Goal: Task Accomplishment & Management: Use online tool/utility

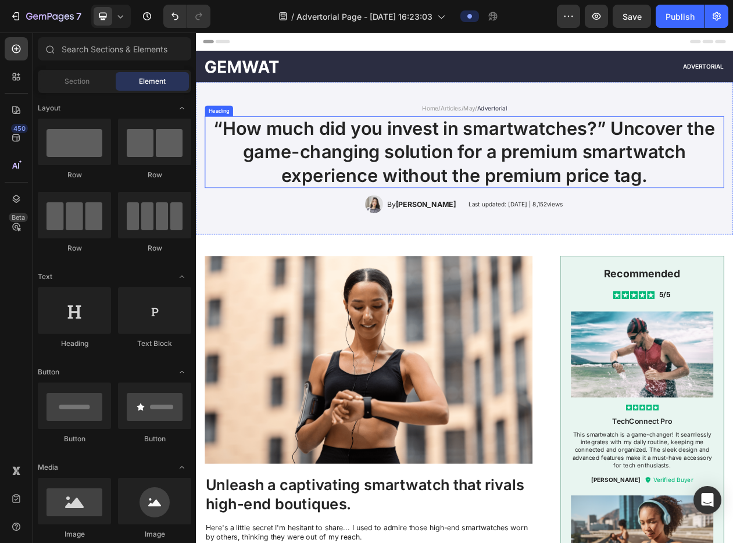
click at [507, 191] on h1 "“How much did you invest in smartwatches?” Uncover the game-changing solution f…" at bounding box center [545, 187] width 674 height 93
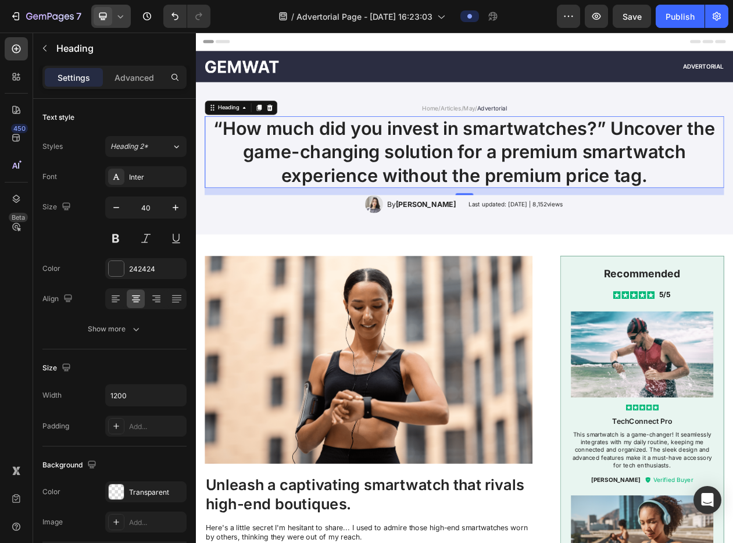
click at [116, 19] on icon at bounding box center [121, 16] width 12 height 12
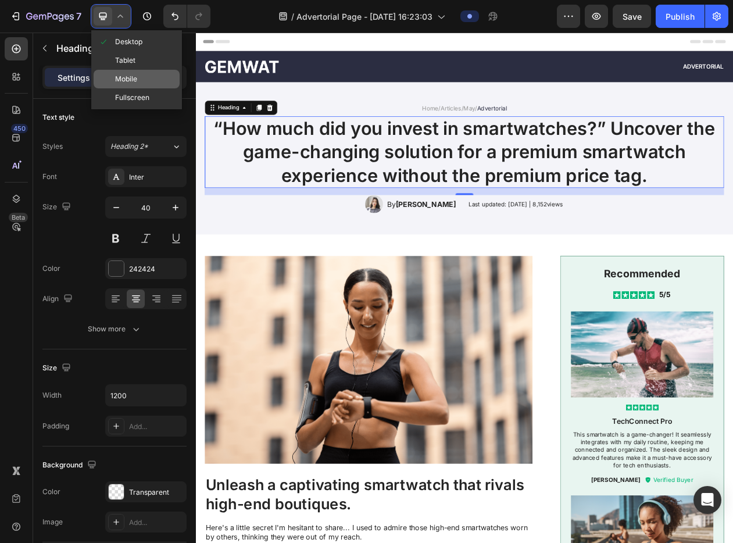
click at [148, 88] on div "Mobile" at bounding box center [137, 97] width 86 height 19
type input "24"
type input "100%"
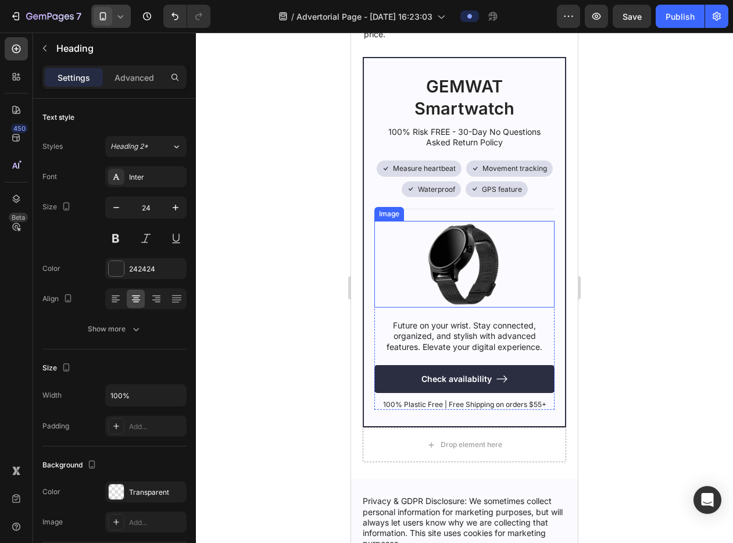
scroll to position [4453, 0]
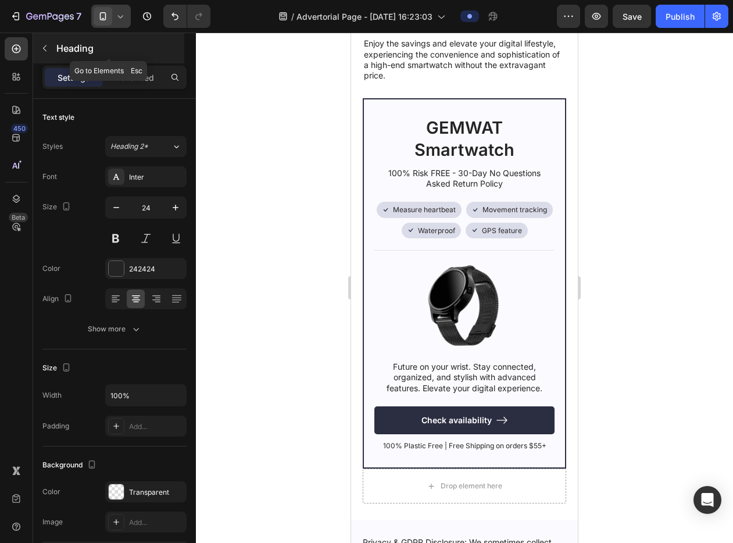
click at [45, 48] on icon "button" at bounding box center [44, 48] width 9 height 9
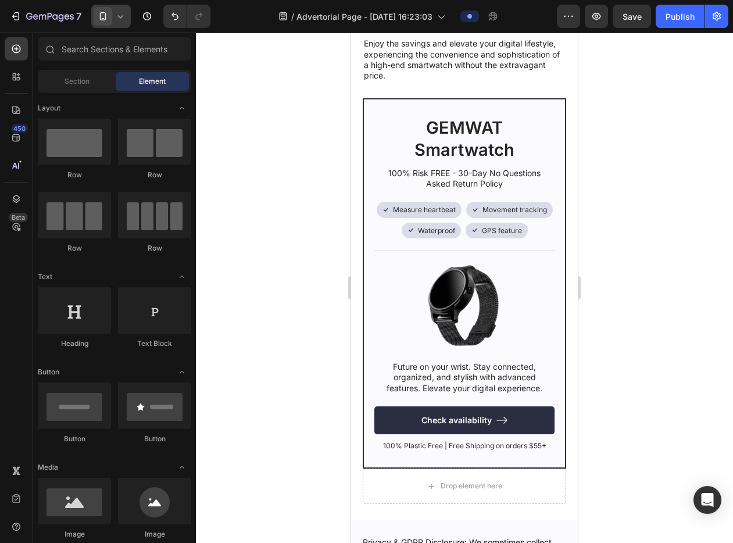
click at [116, 17] on icon at bounding box center [121, 16] width 12 height 12
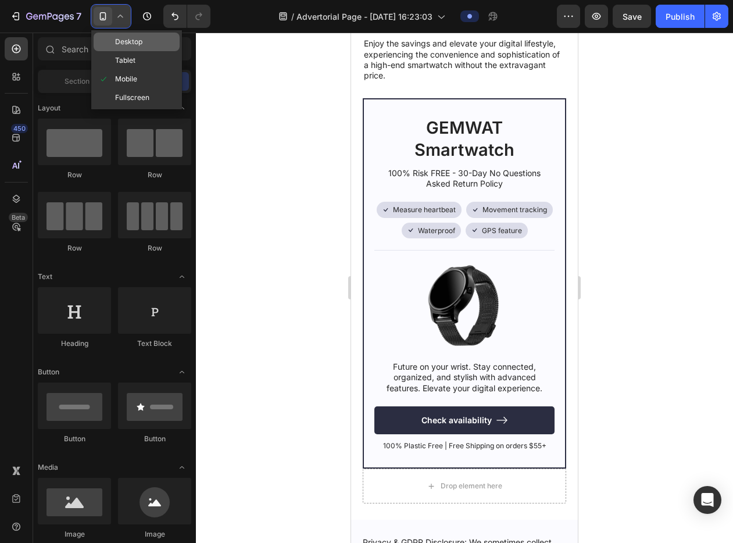
drag, startPoint x: 130, startPoint y: 45, endPoint x: 41, endPoint y: 116, distance: 113.8
click at [130, 45] on span "Desktop" at bounding box center [128, 42] width 27 height 12
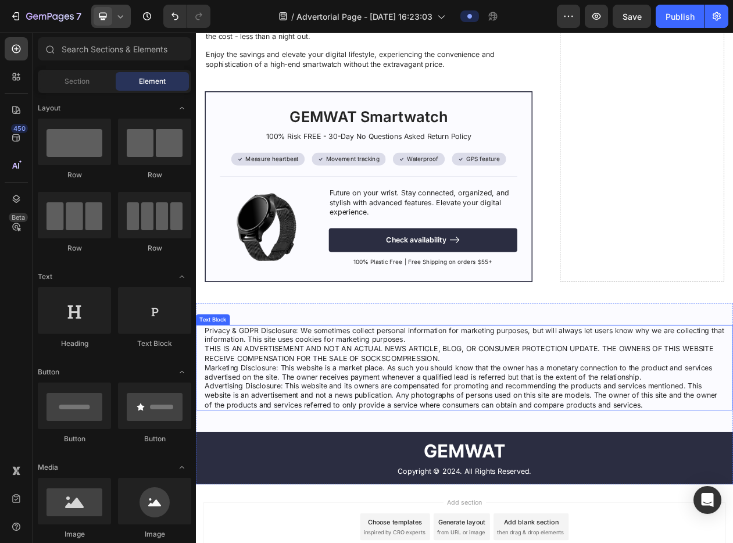
scroll to position [4312, 0]
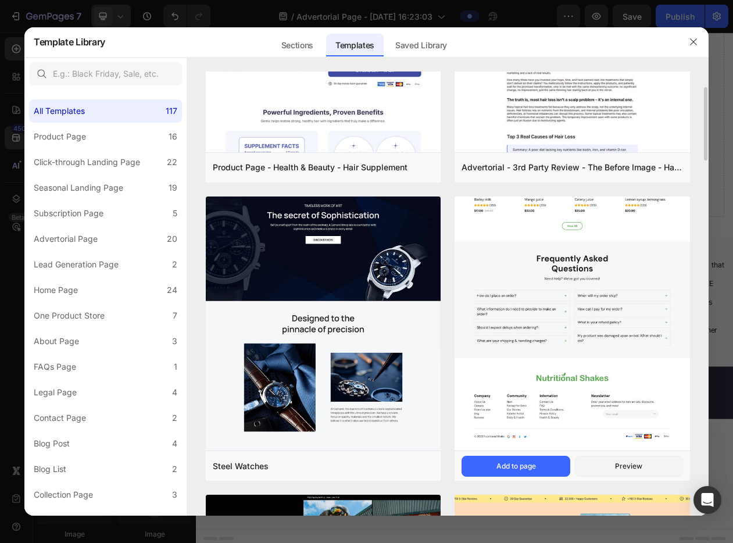
scroll to position [362, 0]
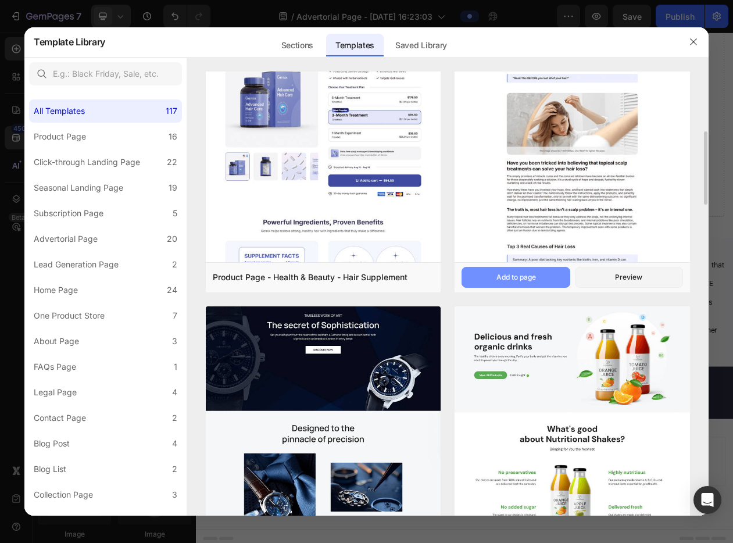
click at [544, 280] on button "Add to page" at bounding box center [516, 277] width 108 height 21
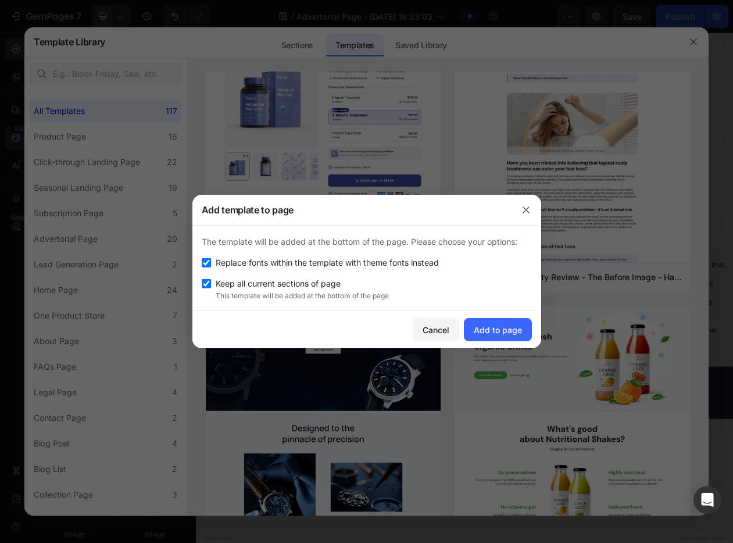
click at [317, 264] on span "Replace fonts within the template with theme fonts instead" at bounding box center [327, 263] width 223 height 14
checkbox input "false"
click at [511, 326] on div "Add to page" at bounding box center [498, 330] width 48 height 12
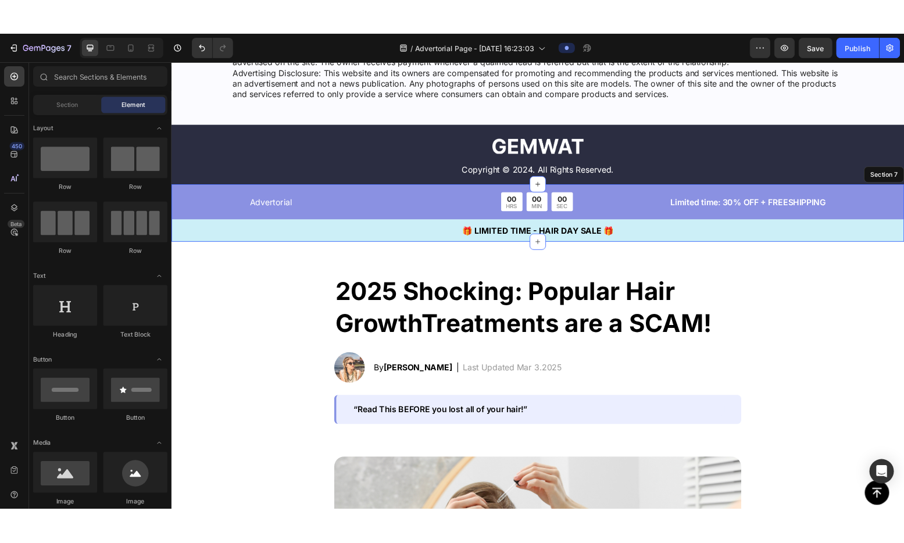
scroll to position [4854, 0]
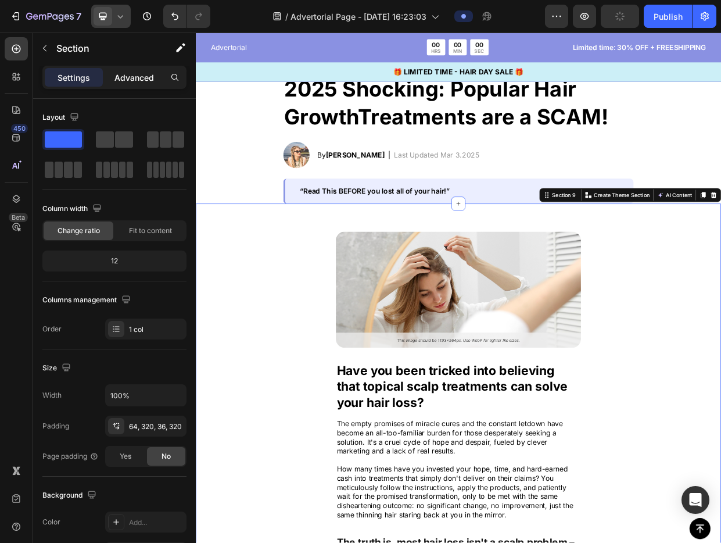
click at [137, 82] on p "Advanced" at bounding box center [135, 77] width 40 height 12
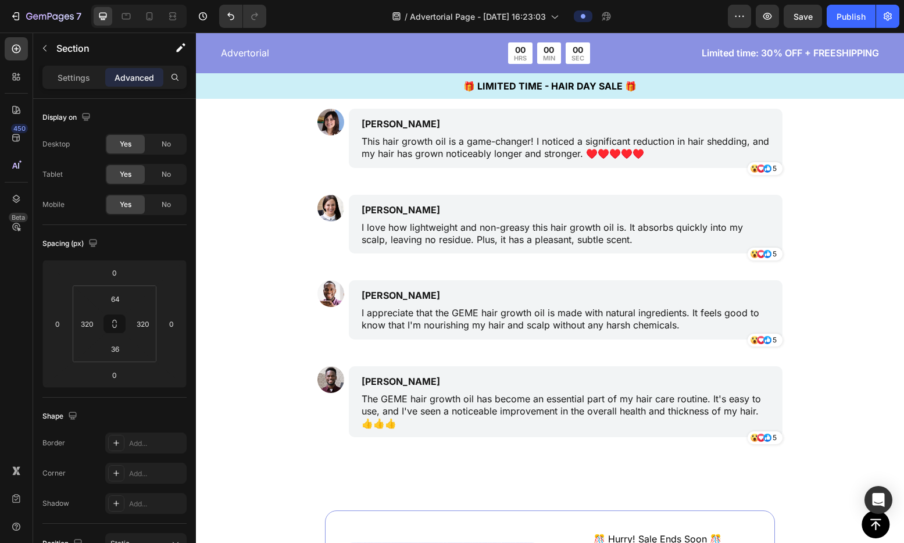
scroll to position [8260, 0]
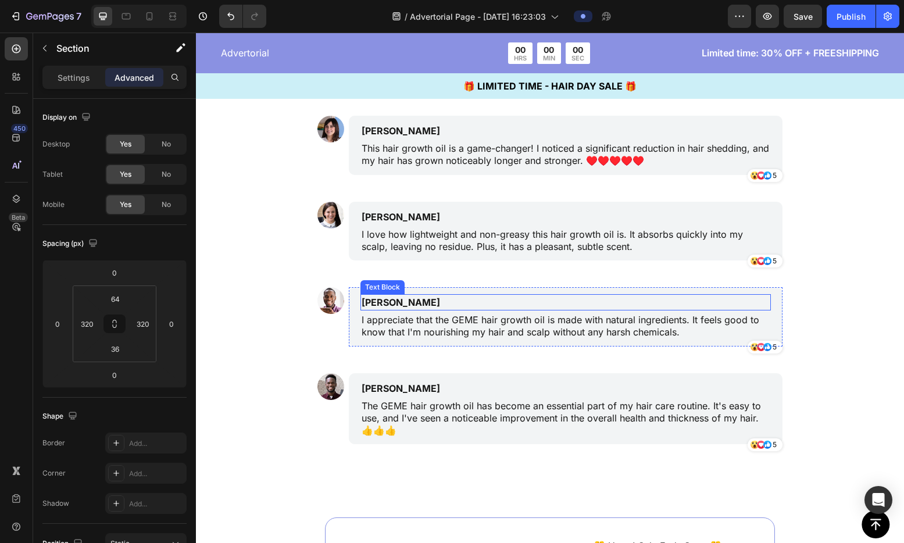
click at [370, 301] on p "[PERSON_NAME]" at bounding box center [511, 302] width 298 height 14
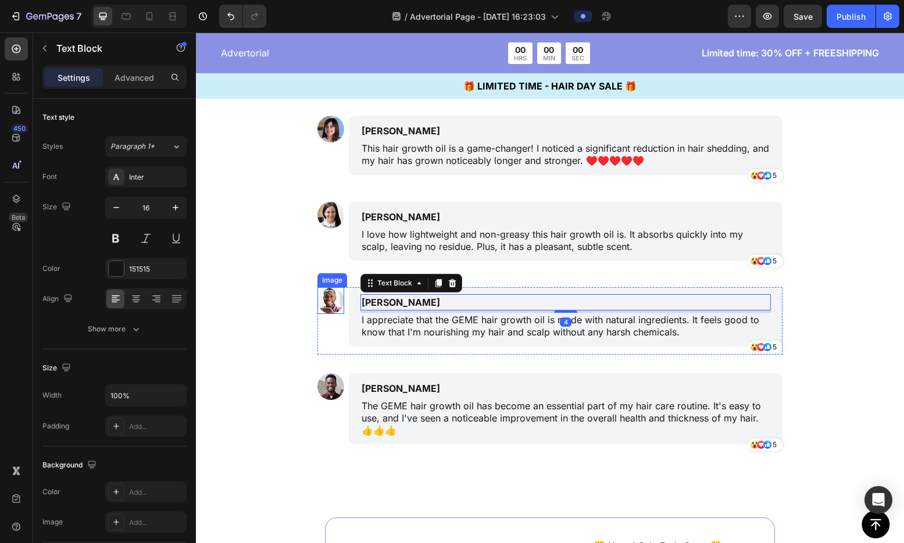
click at [321, 305] on img at bounding box center [330, 300] width 27 height 27
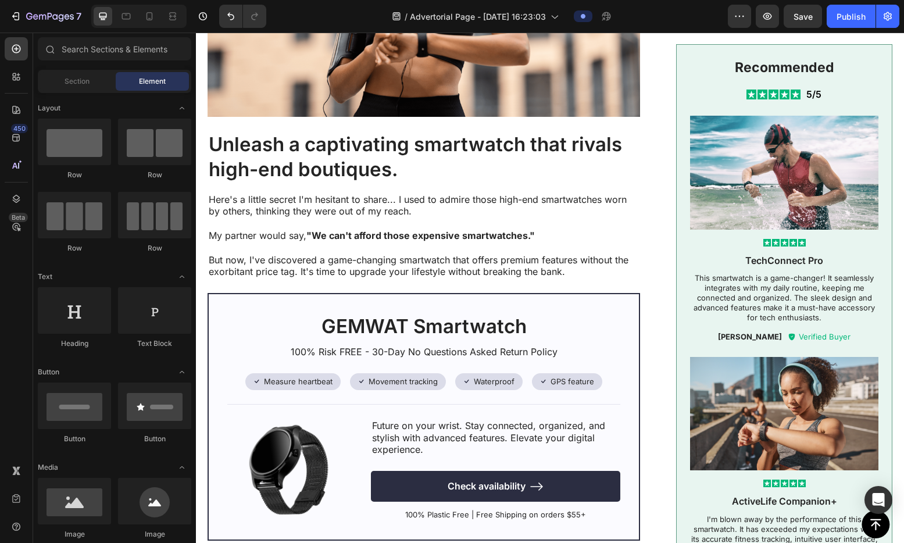
scroll to position [0, 0]
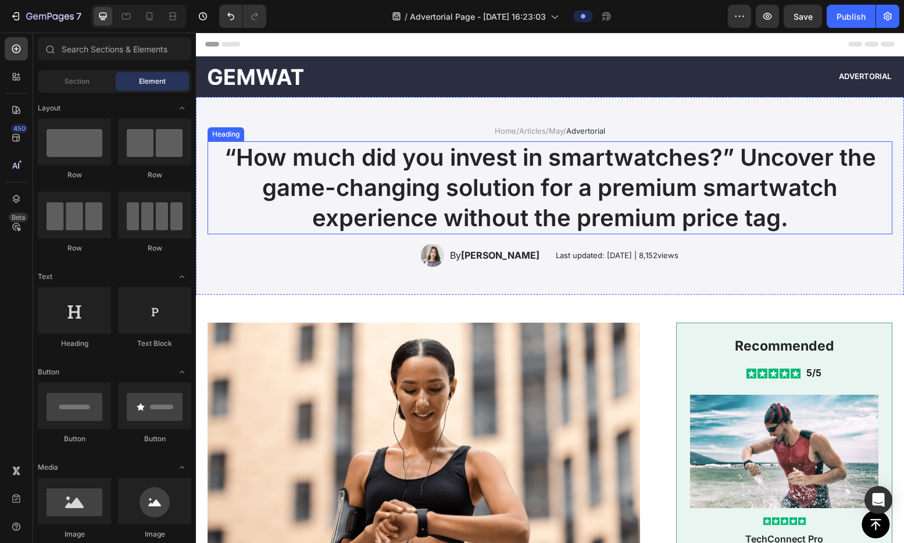
click at [499, 173] on h1 "“How much did you invest in smartwatches?” Uncover the game-changing solution f…" at bounding box center [550, 187] width 685 height 93
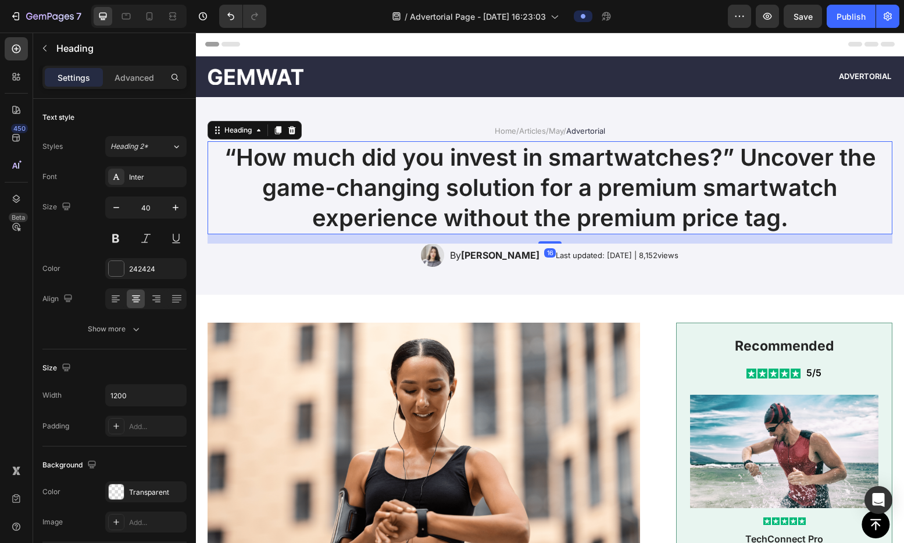
click at [499, 173] on h1 "“How much did you invest in smartwatches?” Uncover the game-changing solution f…" at bounding box center [550, 187] width 685 height 93
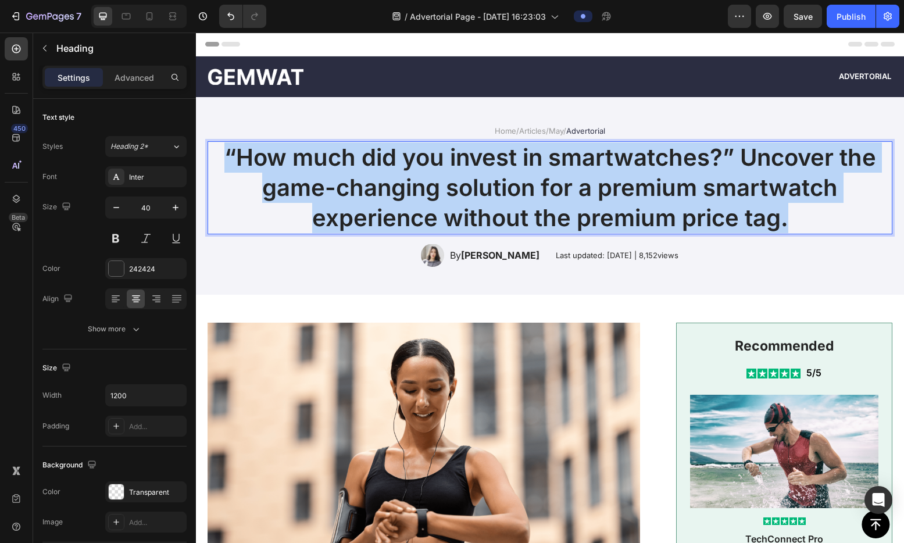
click at [499, 173] on p "“How much did you invest in smartwatches?” Uncover the game-changing solution f…" at bounding box center [550, 187] width 682 height 91
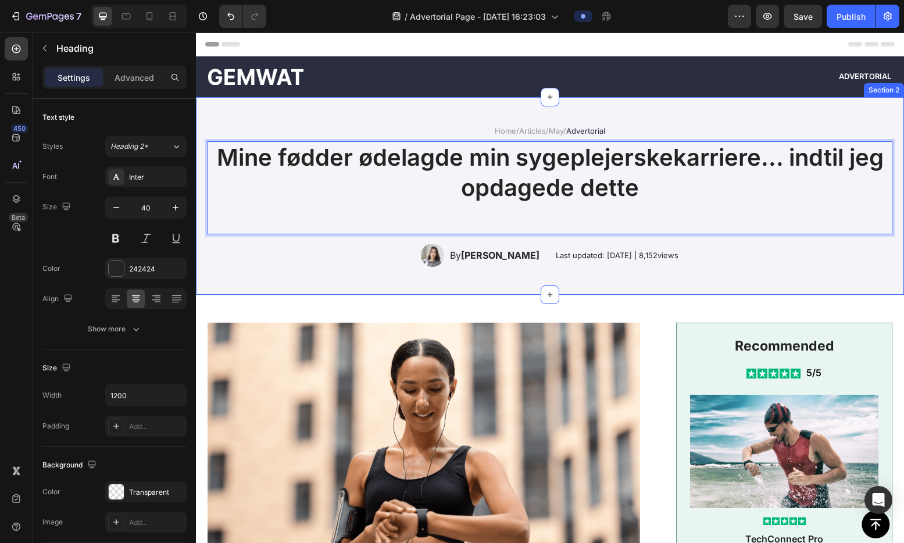
click at [679, 121] on div "Home / Articles / May / Advertorial Text Block Mine fødder ødelagde min sygeple…" at bounding box center [550, 196] width 708 height 198
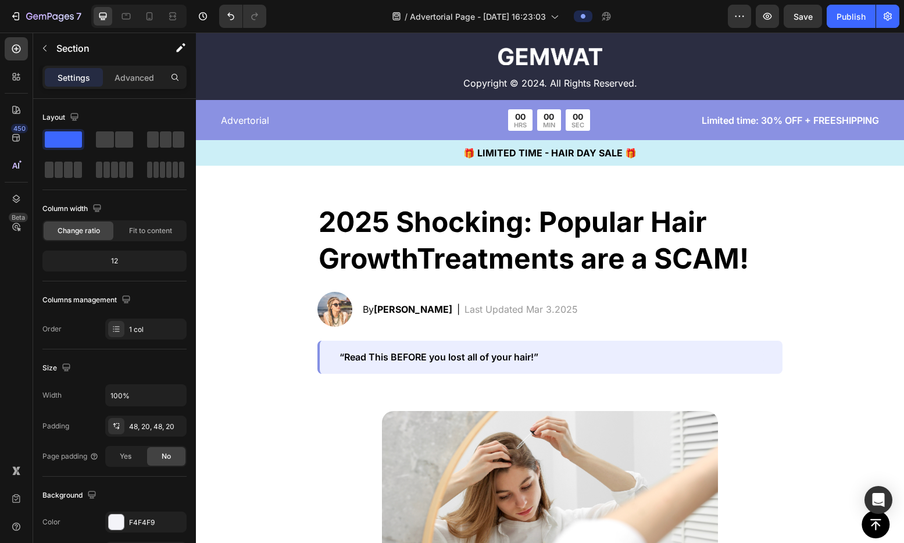
scroll to position [4216, 0]
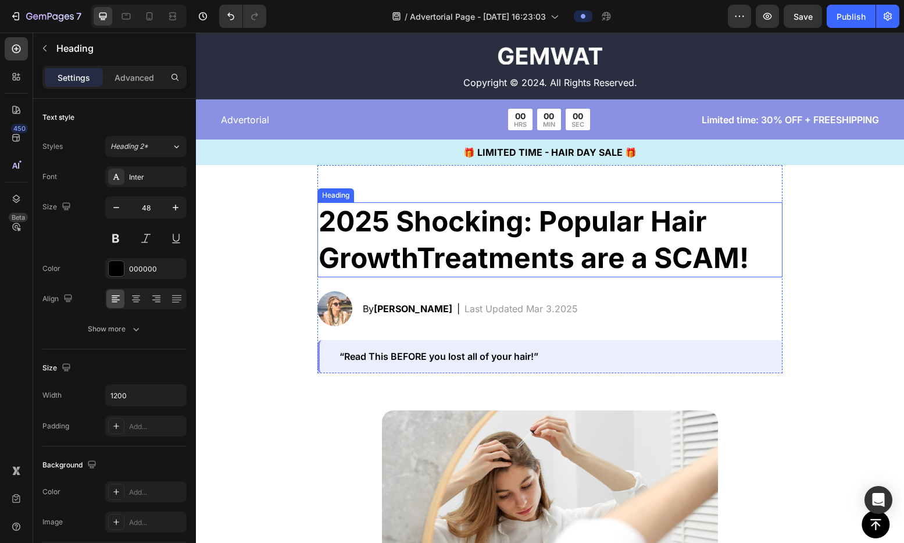
click at [535, 228] on h2 "2025 Shocking: Popular Hair GrowthTreatments are a SCAM!" at bounding box center [549, 239] width 465 height 75
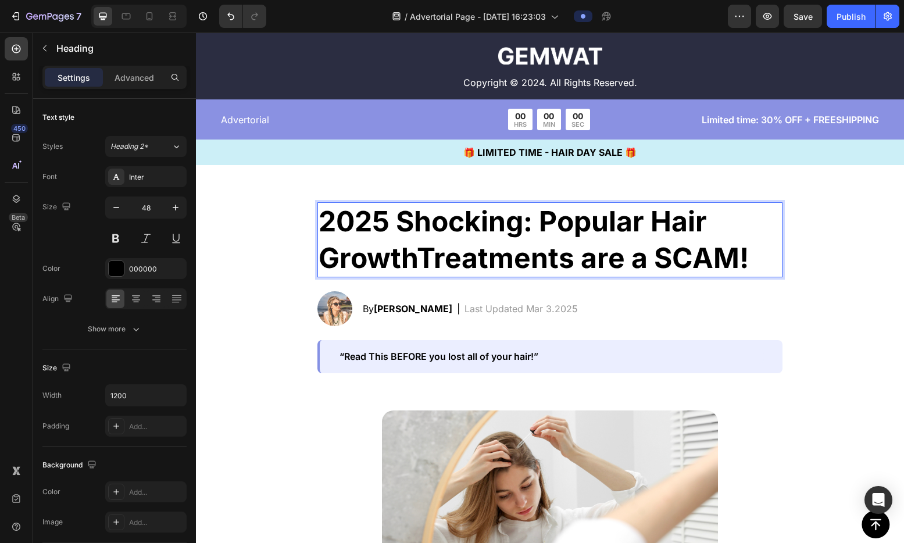
click at [535, 228] on h2 "2025 Shocking: Popular Hair GrowthTreatments are a SCAM!" at bounding box center [549, 239] width 465 height 75
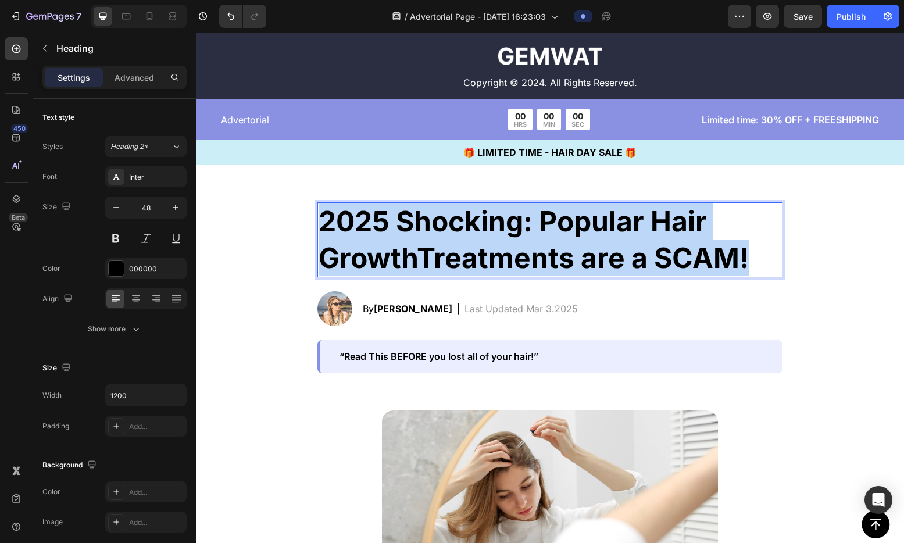
click at [535, 228] on p "2025 Shocking: Popular Hair GrowthTreatments are a SCAM!" at bounding box center [550, 239] width 463 height 73
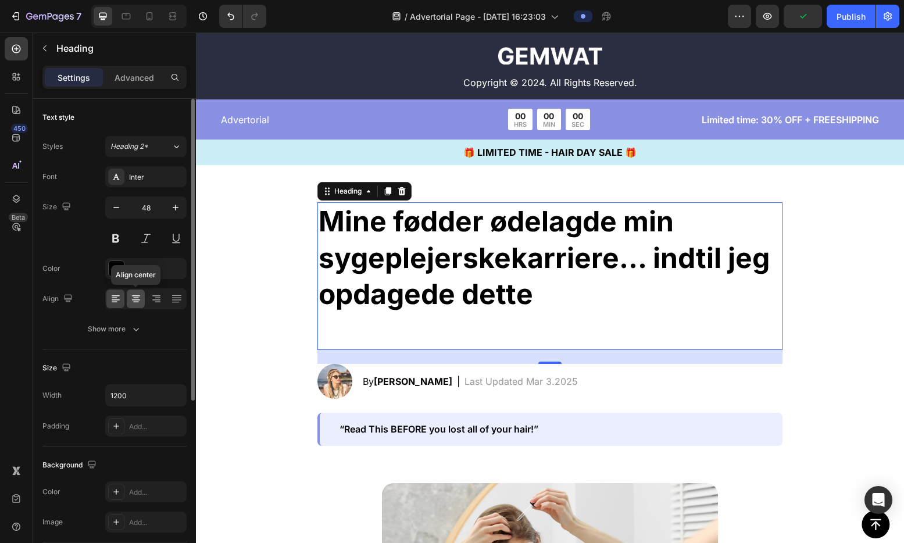
click at [139, 295] on icon at bounding box center [136, 299] width 12 height 12
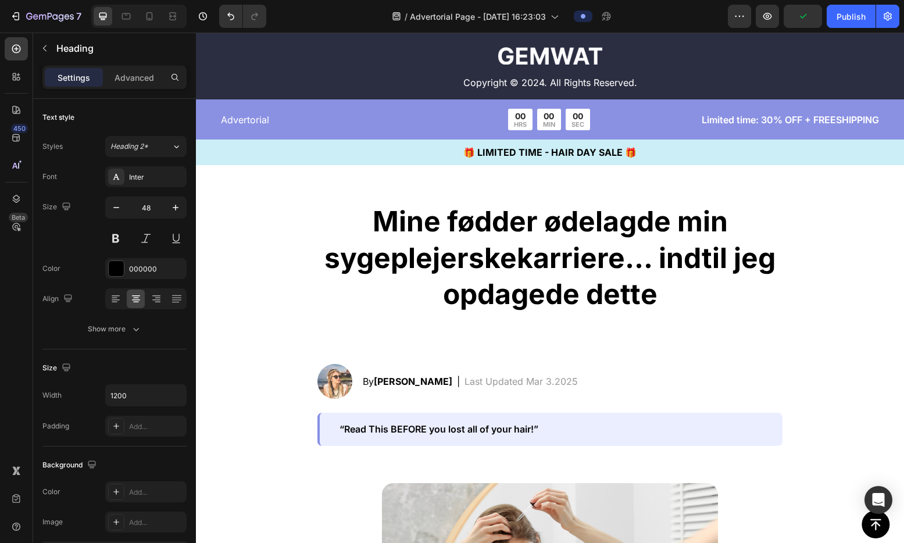
click at [245, 248] on div "Privacy & GDPR Disclosure: We sometimes collect personal information for market…" at bounding box center [550, 440] width 708 height 9200
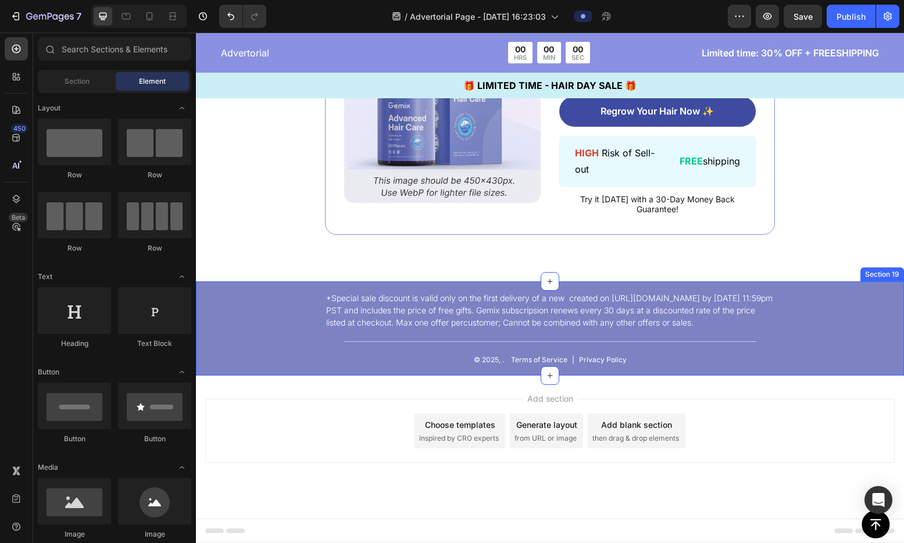
scroll to position [8349, 0]
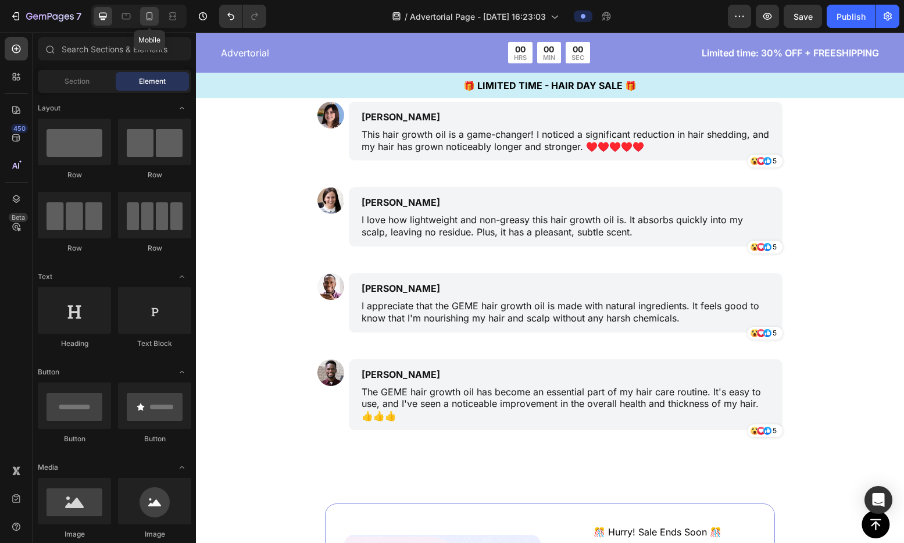
click at [142, 13] on div at bounding box center [149, 16] width 19 height 19
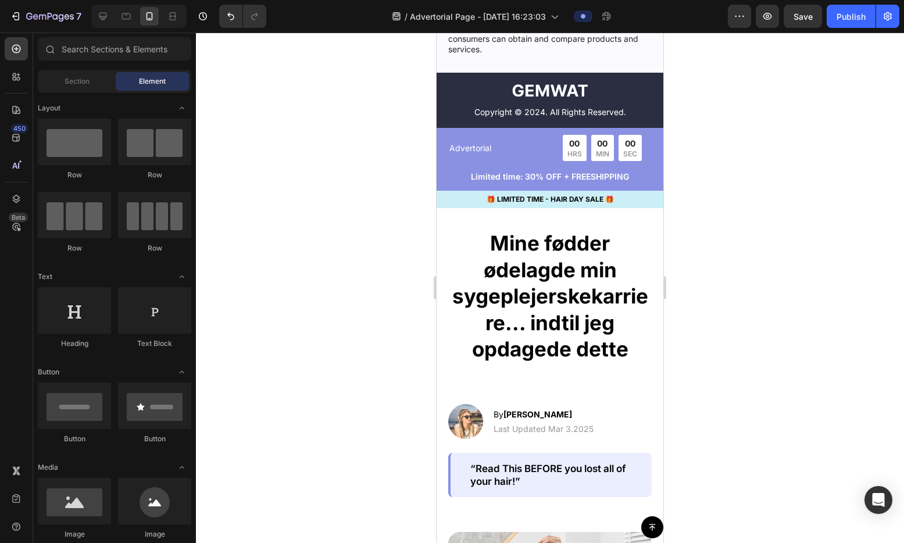
scroll to position [4737, 0]
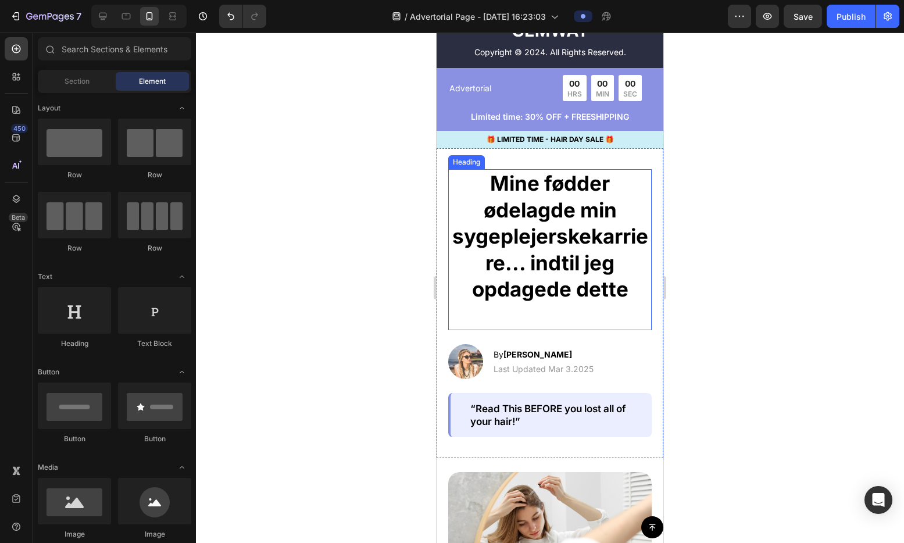
click at [542, 241] on h2 "Mine fødder ødelagde min sygeplejerskekarriere... indtil jeg opdagede dette" at bounding box center [549, 249] width 203 height 161
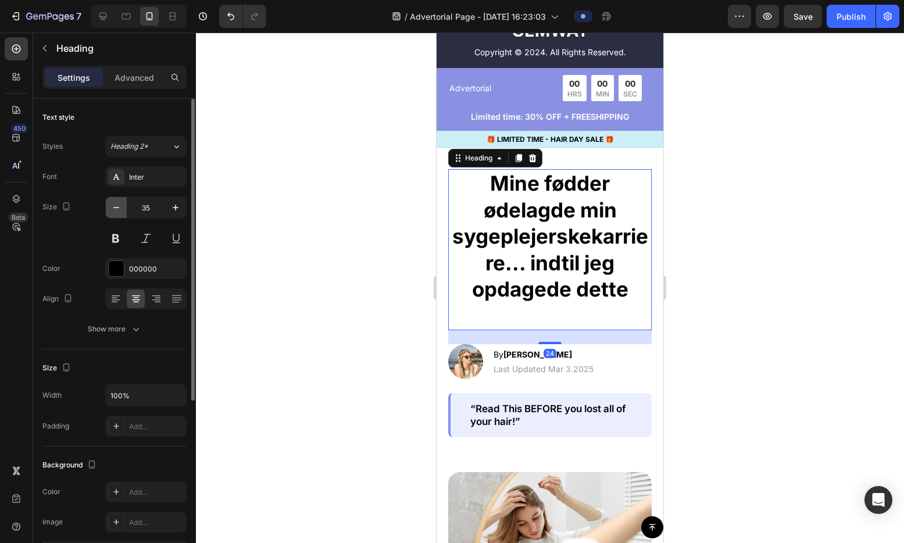
click at [115, 205] on icon "button" at bounding box center [116, 208] width 12 height 12
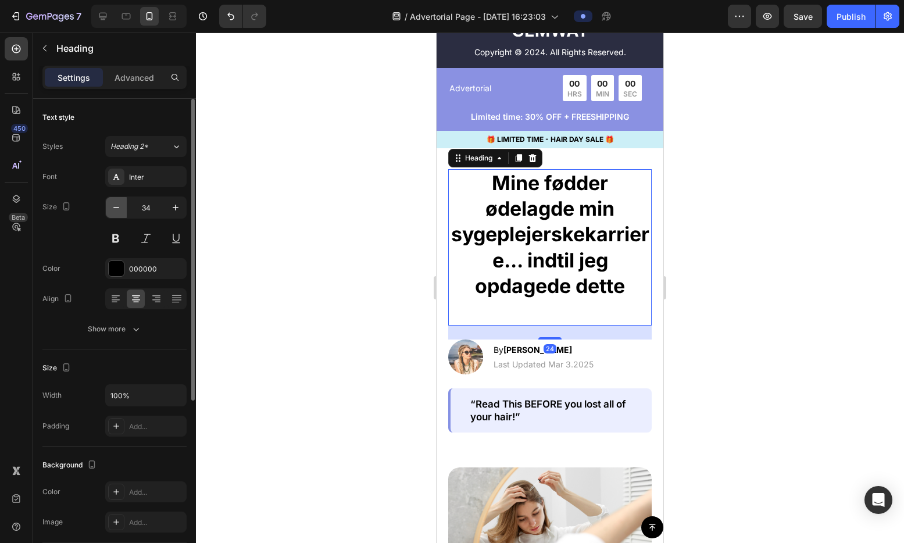
click at [115, 205] on icon "button" at bounding box center [116, 208] width 12 height 12
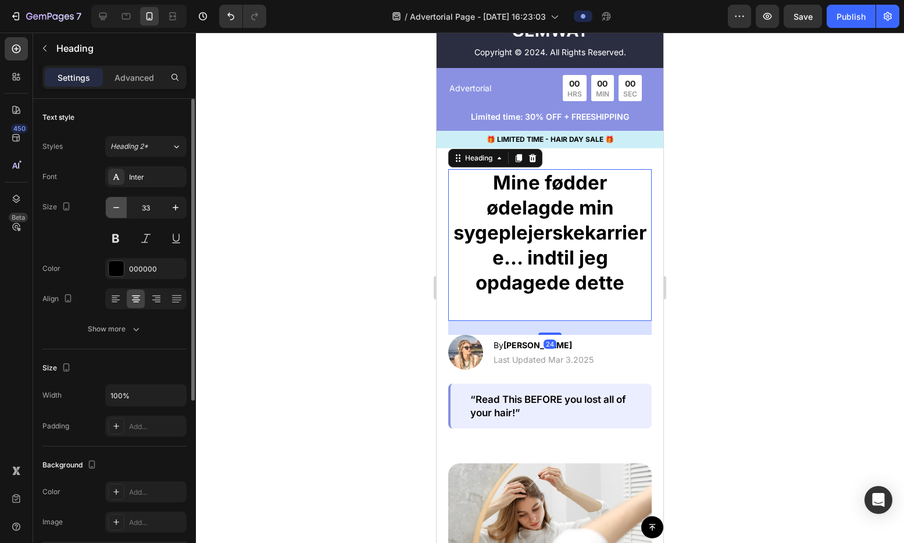
click at [115, 205] on icon "button" at bounding box center [116, 208] width 12 height 12
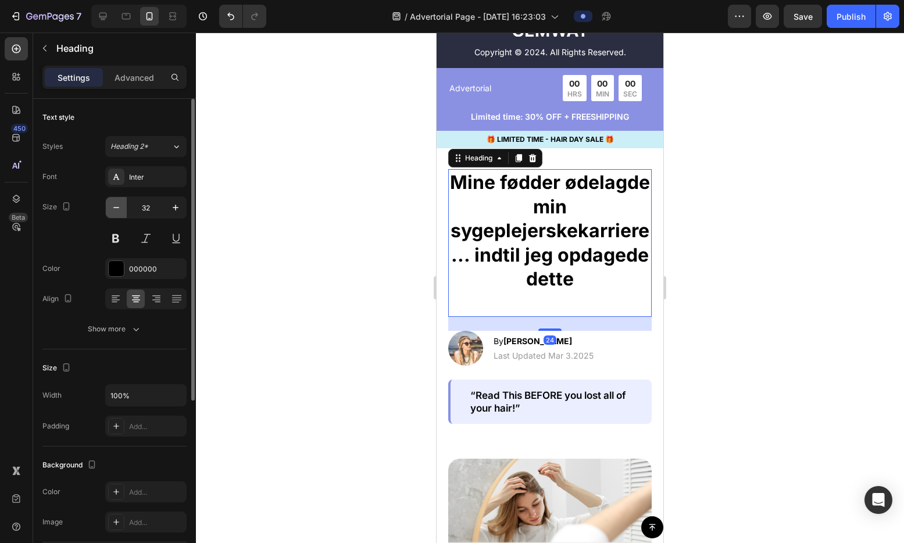
click at [115, 205] on icon "button" at bounding box center [116, 208] width 12 height 12
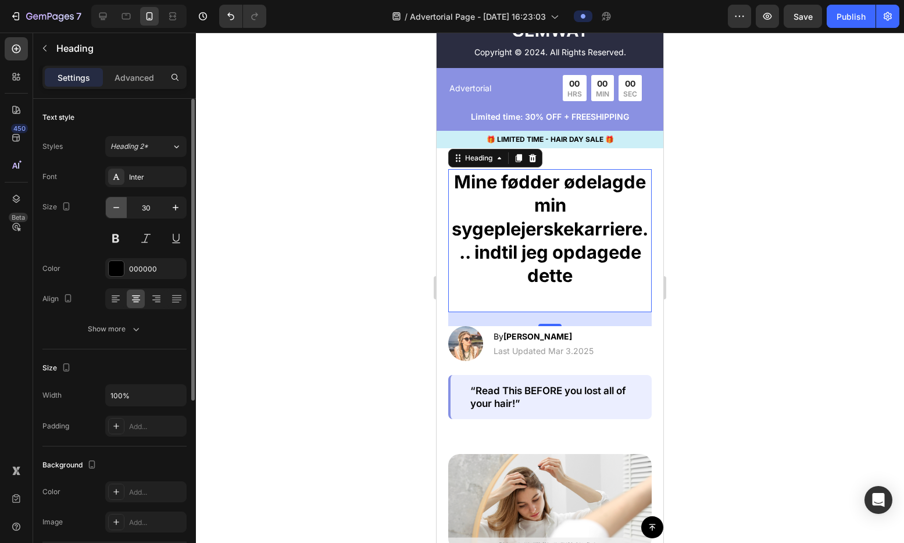
click at [115, 205] on icon "button" at bounding box center [116, 208] width 12 height 12
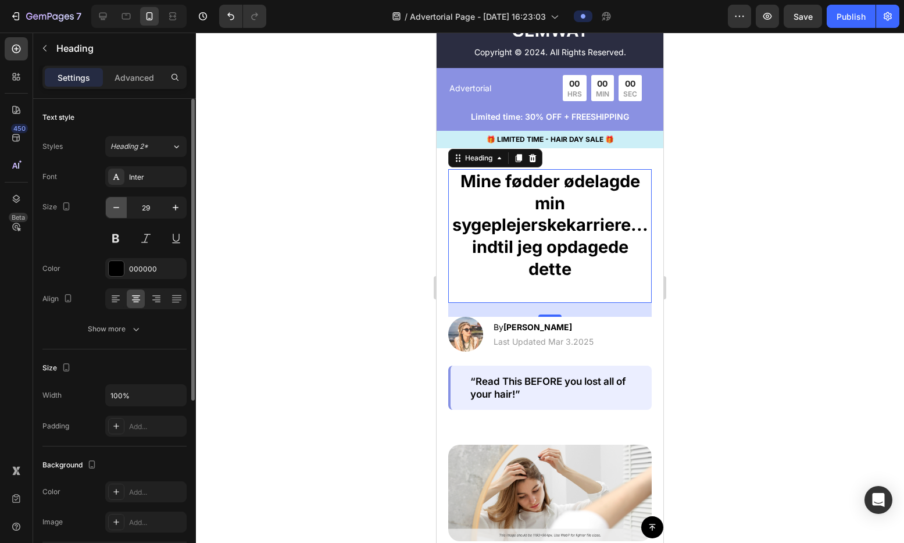
click at [115, 205] on icon "button" at bounding box center [116, 208] width 12 height 12
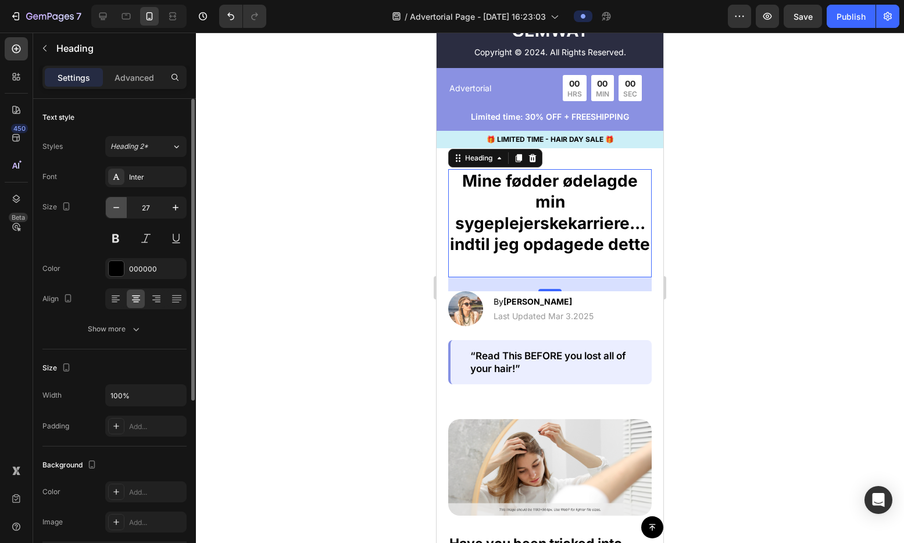
click at [115, 205] on icon "button" at bounding box center [116, 208] width 12 height 12
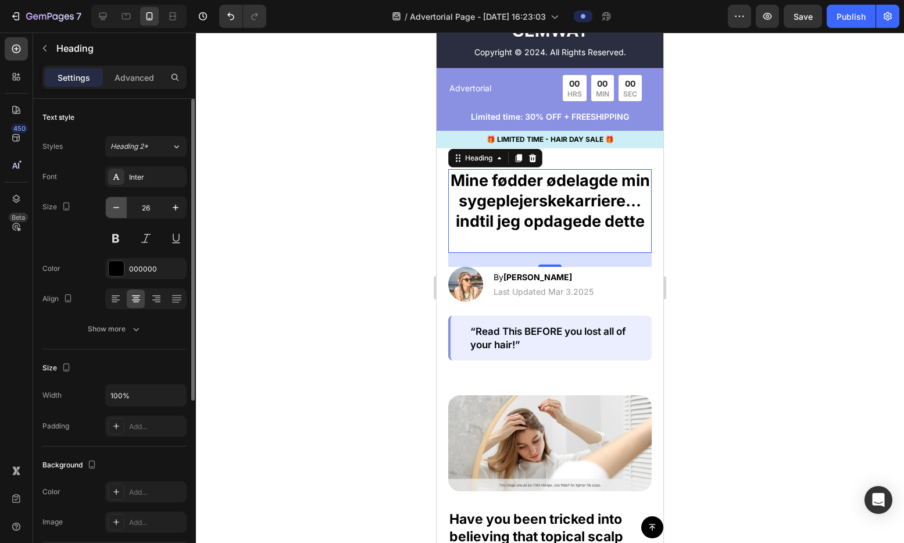
click at [115, 205] on icon "button" at bounding box center [116, 208] width 12 height 12
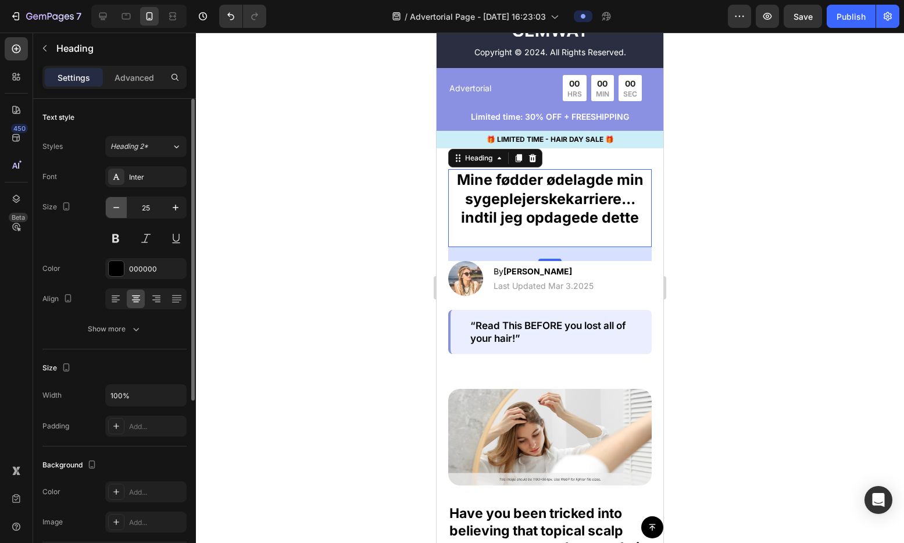
click at [115, 205] on icon "button" at bounding box center [116, 208] width 12 height 12
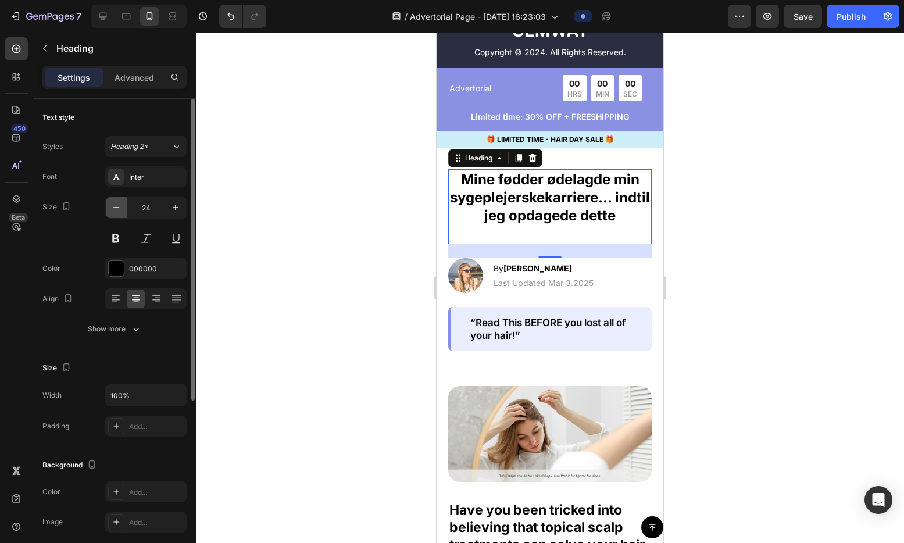
click at [115, 205] on icon "button" at bounding box center [116, 208] width 12 height 12
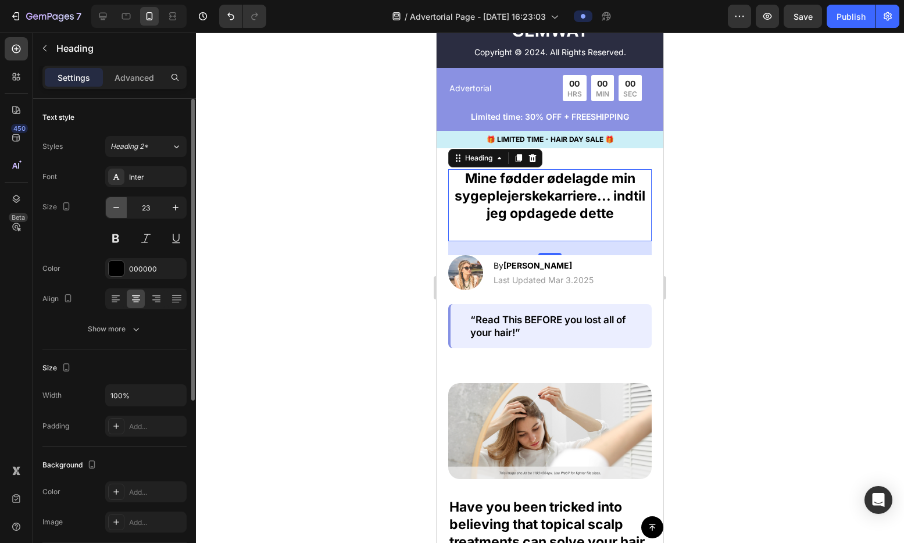
click at [115, 205] on icon "button" at bounding box center [116, 208] width 12 height 12
type input "22"
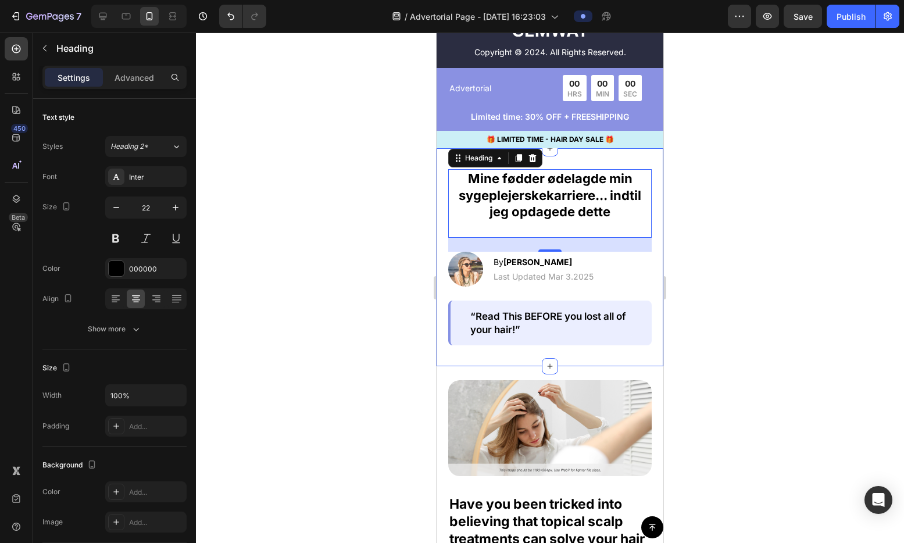
click at [646, 230] on div "Mine fødder ødelagde min sygeplejerskekarriere... indtil jeg opdagede dette Hea…" at bounding box center [550, 257] width 227 height 218
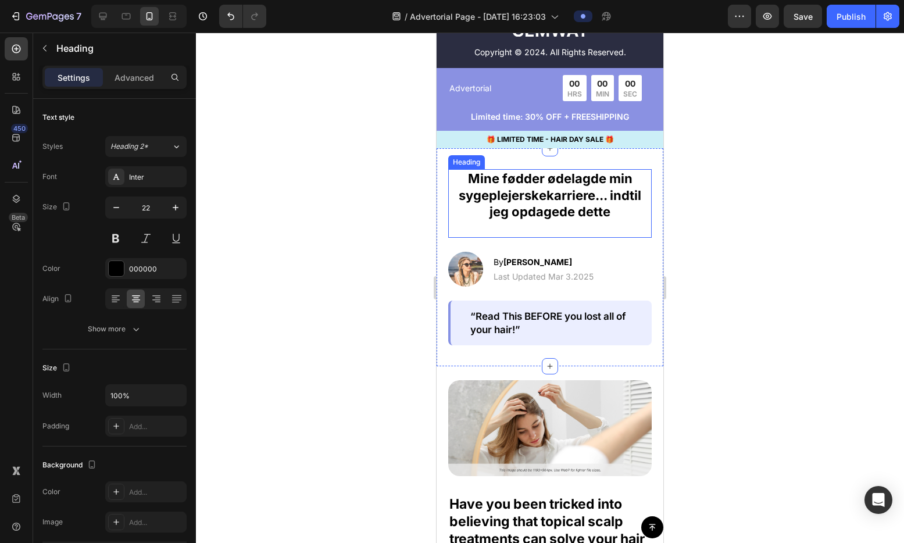
click at [609, 218] on h2 "Mine fødder ødelagde min sygeplejerskekarriere... indtil jeg opdagede dette" at bounding box center [549, 203] width 203 height 69
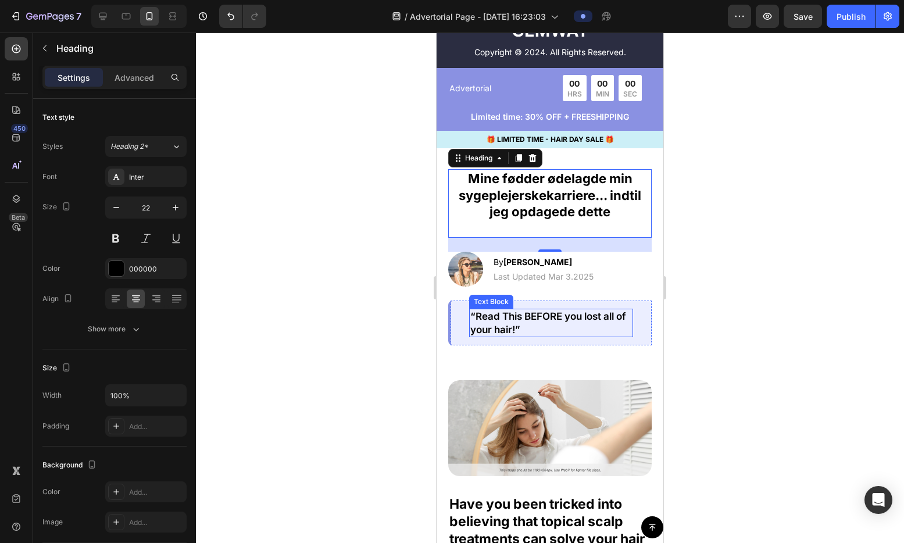
click at [512, 331] on p "“Read This BEFORE you lost all of your hair!”" at bounding box center [551, 323] width 162 height 26
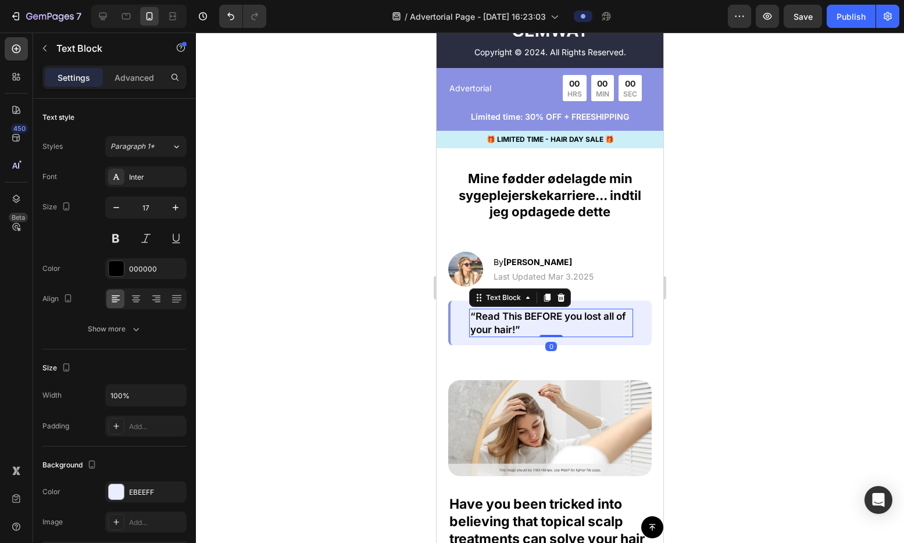
click at [512, 331] on p "“Read This BEFORE you lost all of your hair!”" at bounding box center [551, 323] width 162 height 26
click at [531, 335] on p "“Read This BEFORE you lost all of your hair!”" at bounding box center [551, 323] width 162 height 26
click at [538, 282] on p "Last Updated Mar 3.2025" at bounding box center [543, 276] width 100 height 12
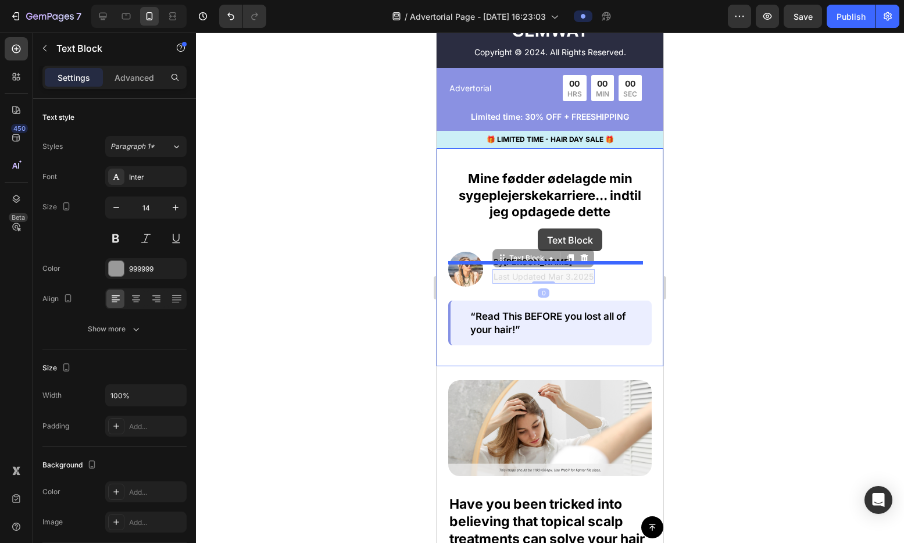
drag, startPoint x: 523, startPoint y: 270, endPoint x: 538, endPoint y: 228, distance: 43.8
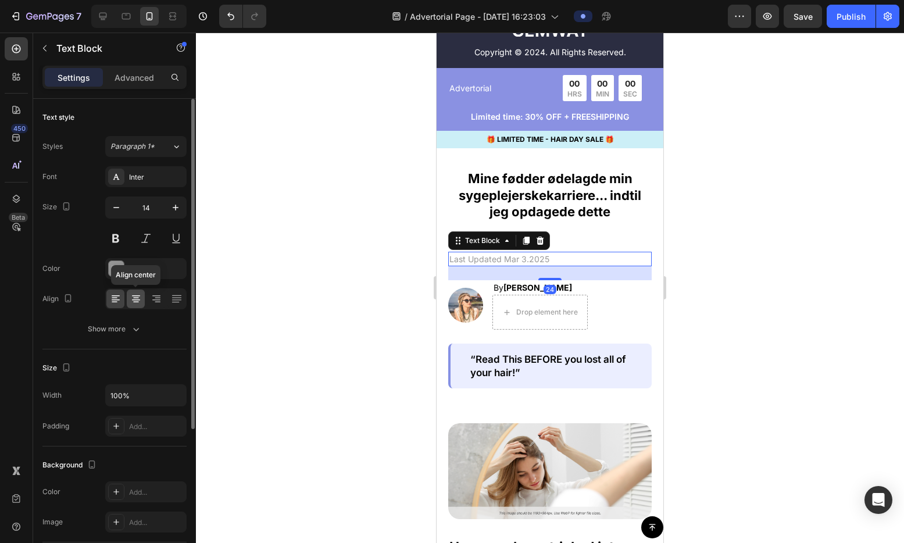
click at [141, 302] on icon at bounding box center [136, 299] width 12 height 12
click at [527, 265] on p "Last Updated Mar 3.2025" at bounding box center [549, 259] width 201 height 12
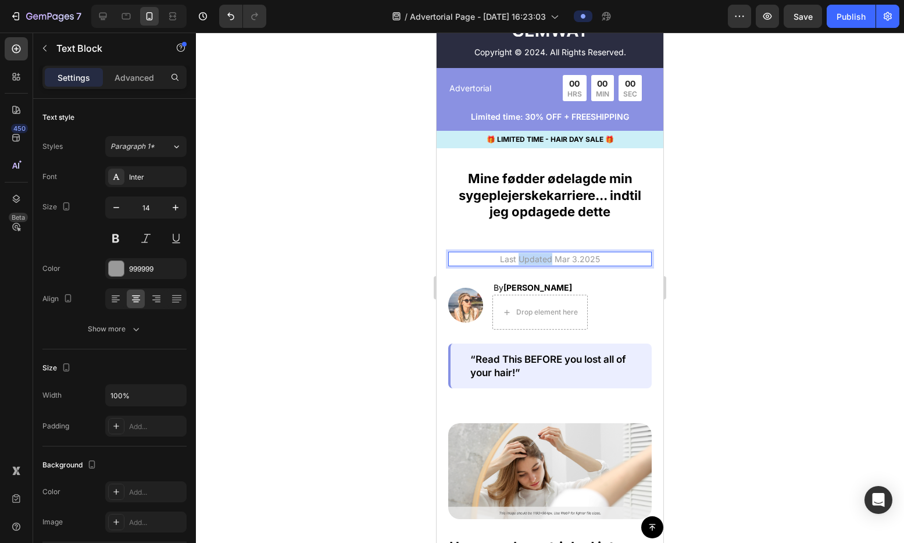
click at [527, 265] on p "Last Updated Mar 3.2025" at bounding box center [549, 259] width 201 height 12
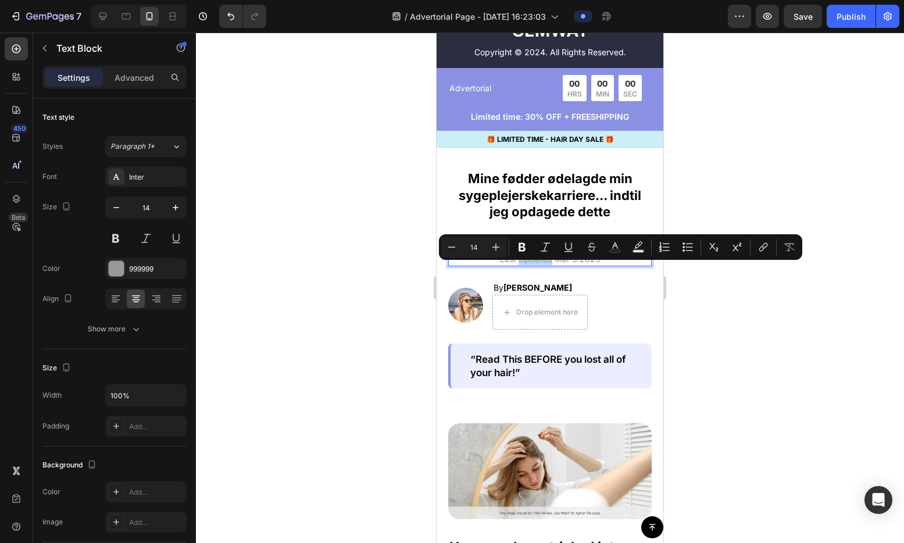
click at [527, 265] on p "Last Updated Mar 3.2025" at bounding box center [549, 259] width 201 height 12
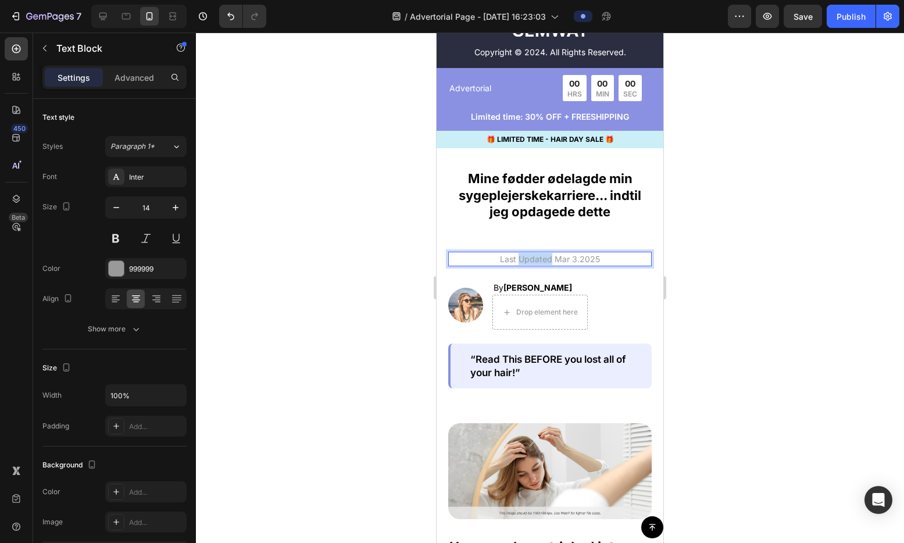
click at [527, 265] on p "Last Updated Mar 3.2025" at bounding box center [549, 259] width 201 height 12
click at [531, 207] on h2 "Mine fødder ødelagde min sygeplejerskekarriere... indtil jeg opdagede dette" at bounding box center [549, 203] width 203 height 69
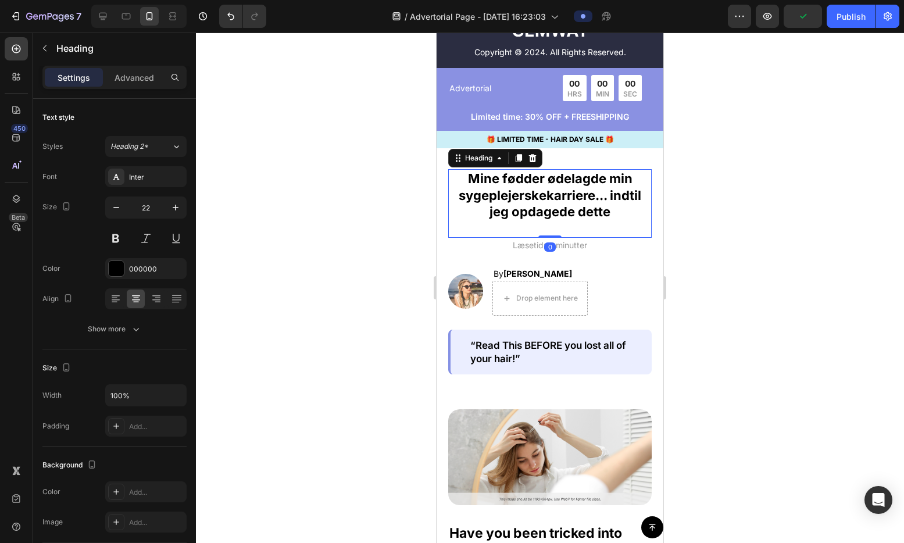
drag, startPoint x: 546, startPoint y: 261, endPoint x: 545, endPoint y: 233, distance: 28.5
click at [546, 238] on div "Mine fødder ødelagde min sygeplejerskekarriere... indtil jeg opdagede dette Hea…" at bounding box center [549, 203] width 203 height 69
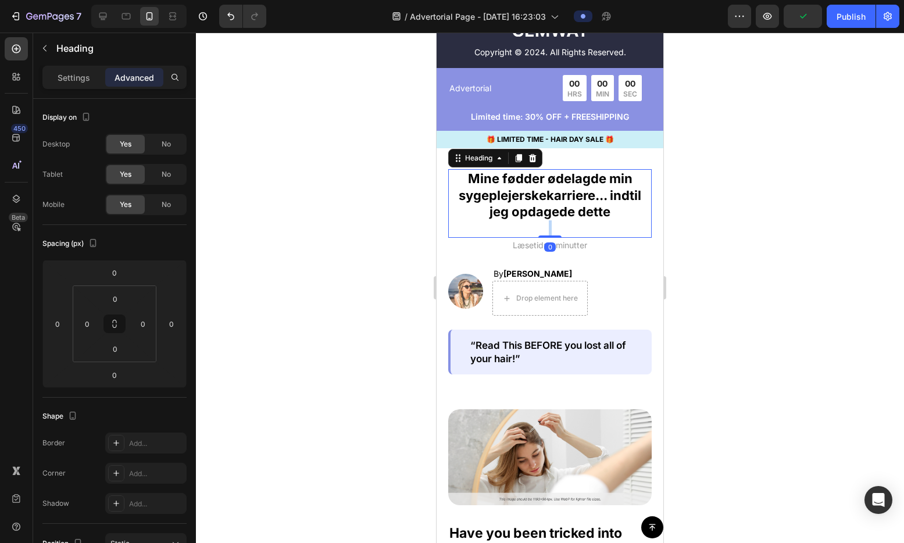
click at [546, 235] on h2 "Mine fødder ødelagde min sygeplejerskekarriere... indtil jeg opdagede dette" at bounding box center [549, 203] width 203 height 69
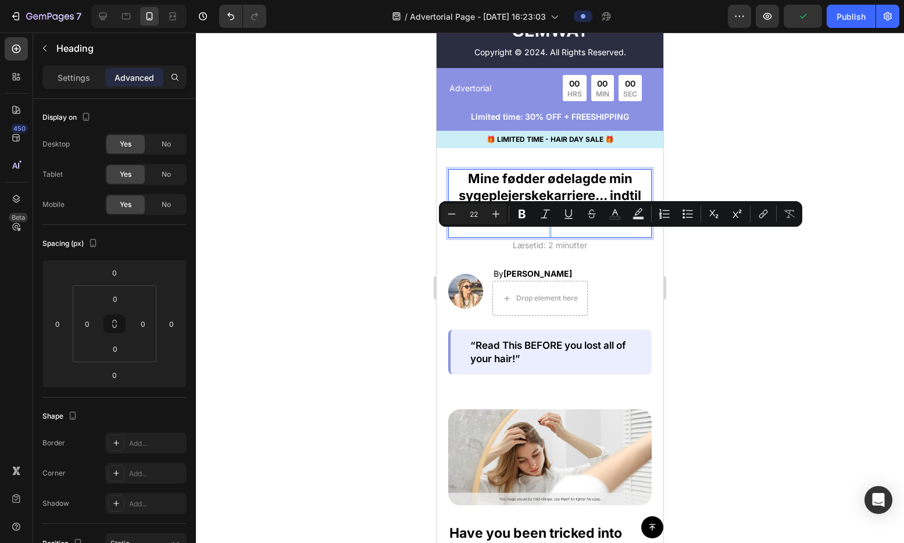
click at [552, 235] on p "Mine fødder ødelagde min sygeplejerskekarriere... indtil jeg opdagede dette" at bounding box center [549, 203] width 201 height 66
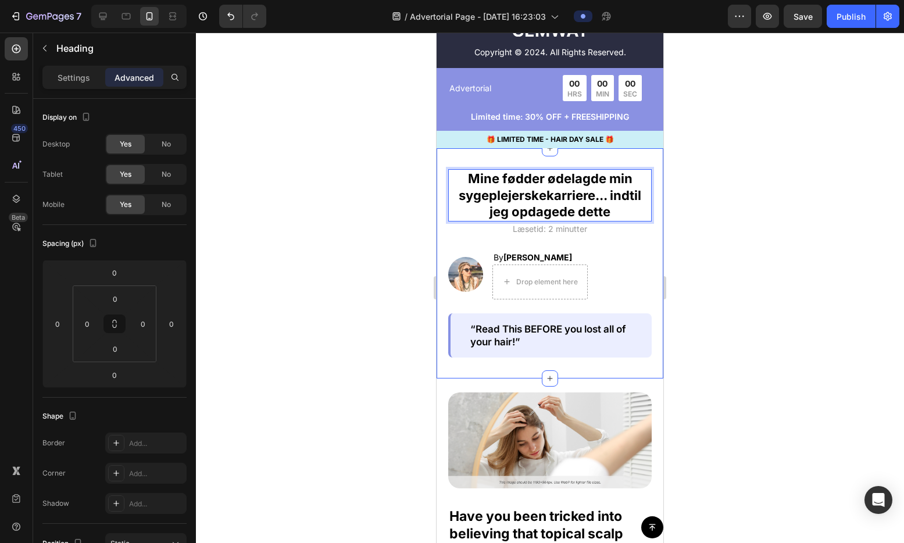
click at [596, 255] on div "Mine fødder ødelagde min sygeplejerskekarriere... indtil jeg opdagede dette Hea…" at bounding box center [549, 263] width 203 height 188
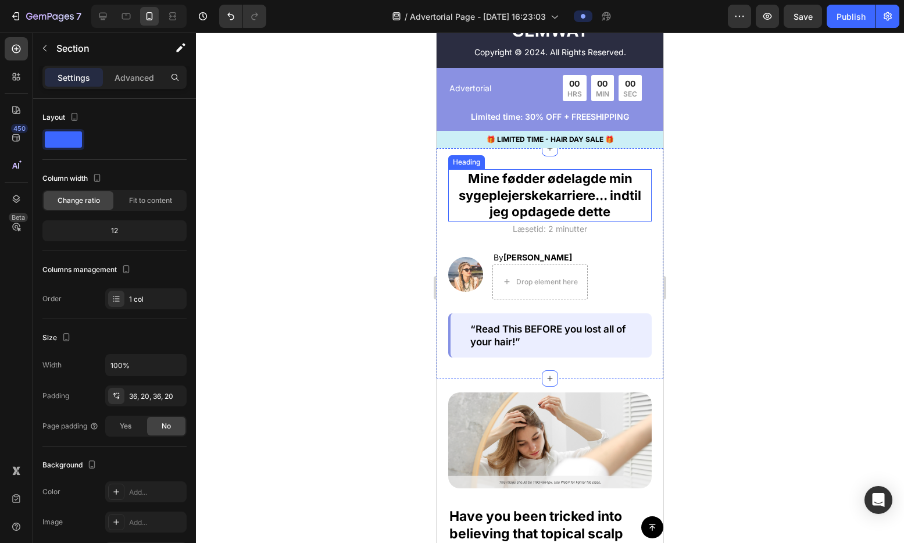
click at [596, 217] on p "Mine fødder ødelagde min sygeplejerskekarriere... indtil jeg opdagede dette" at bounding box center [549, 195] width 201 height 50
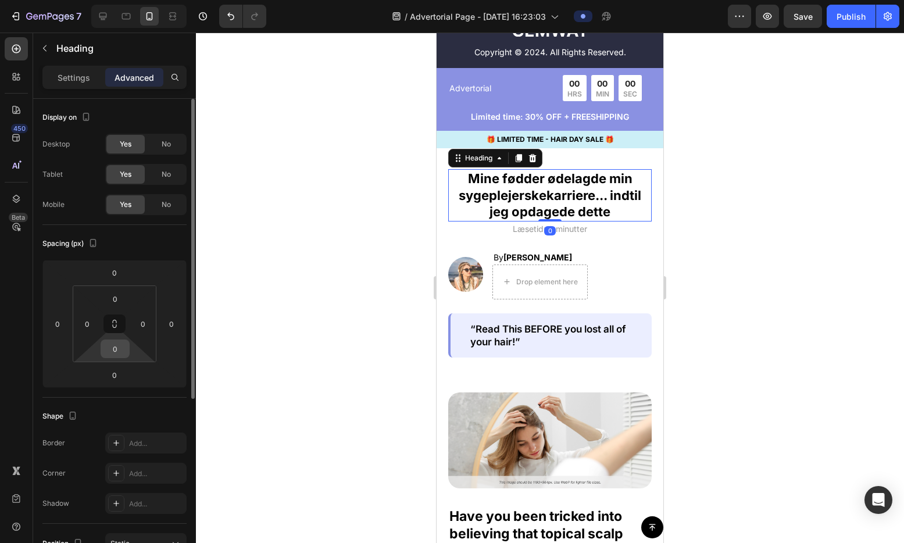
click at [121, 348] on input "0" at bounding box center [114, 348] width 23 height 17
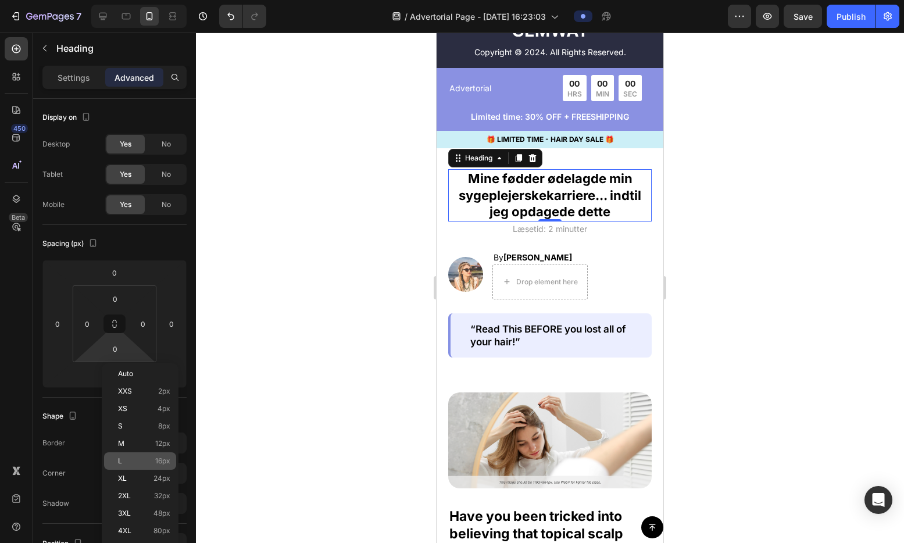
click at [148, 453] on div "L 16px" at bounding box center [140, 460] width 72 height 17
type input "16"
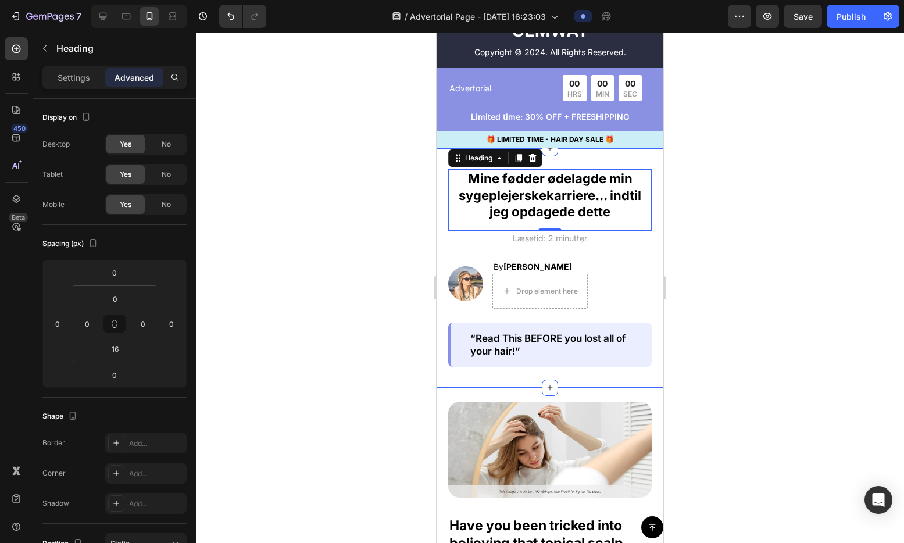
click at [623, 259] on div "Mine fødder ødelagde min sygeplejerskekarriere... indtil jeg opdagede dette Hea…" at bounding box center [549, 268] width 203 height 198
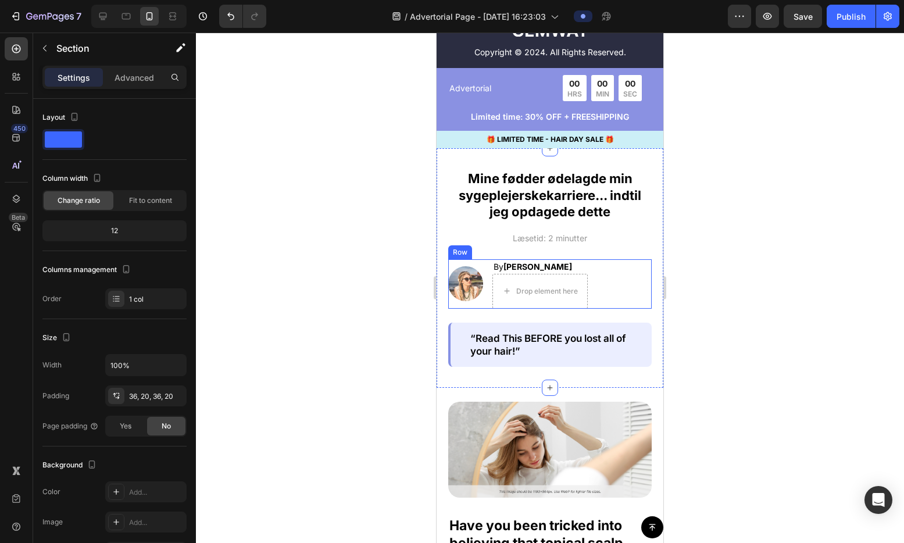
click at [607, 297] on div "Image By [PERSON_NAME] Text Block | Text Block Drop element here Row Row" at bounding box center [549, 283] width 203 height 49
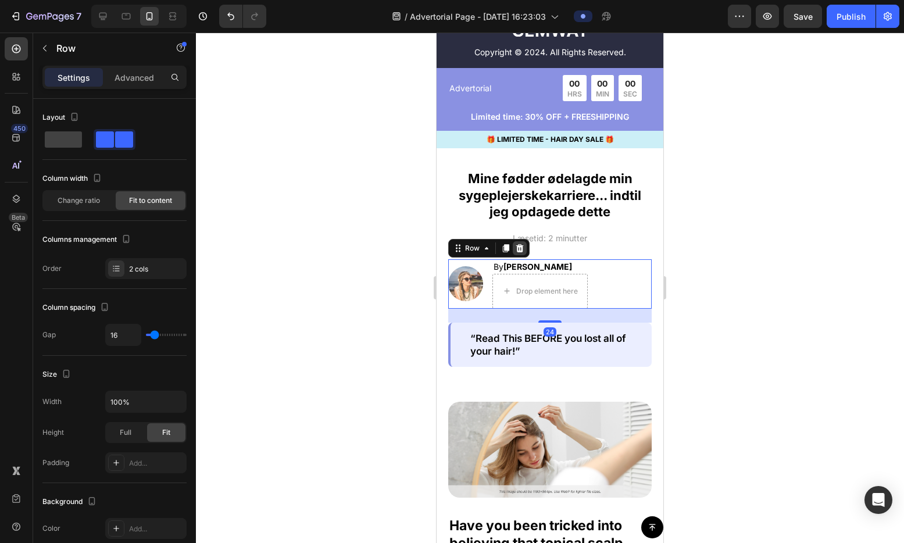
click at [522, 252] on icon at bounding box center [520, 248] width 8 height 8
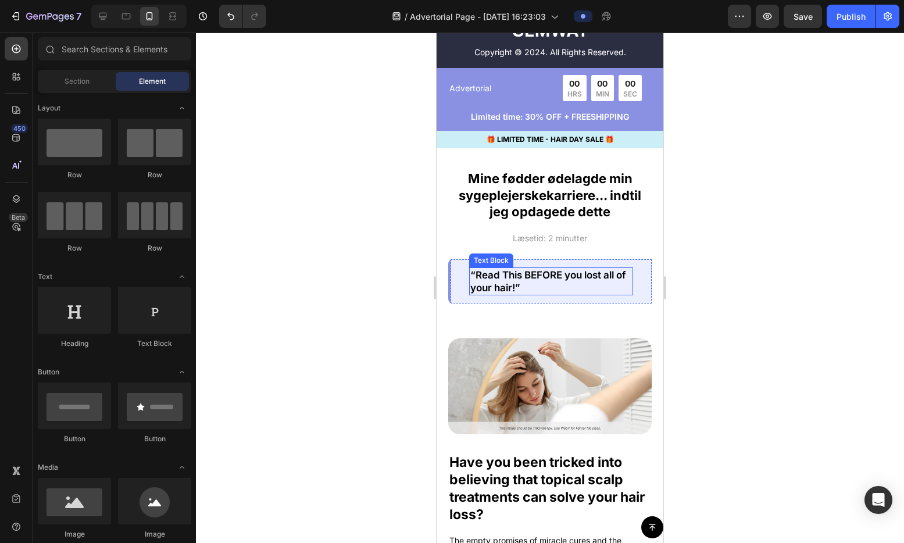
click at [568, 294] on p "“Read This BEFORE you lost all of your hair!”" at bounding box center [551, 282] width 162 height 26
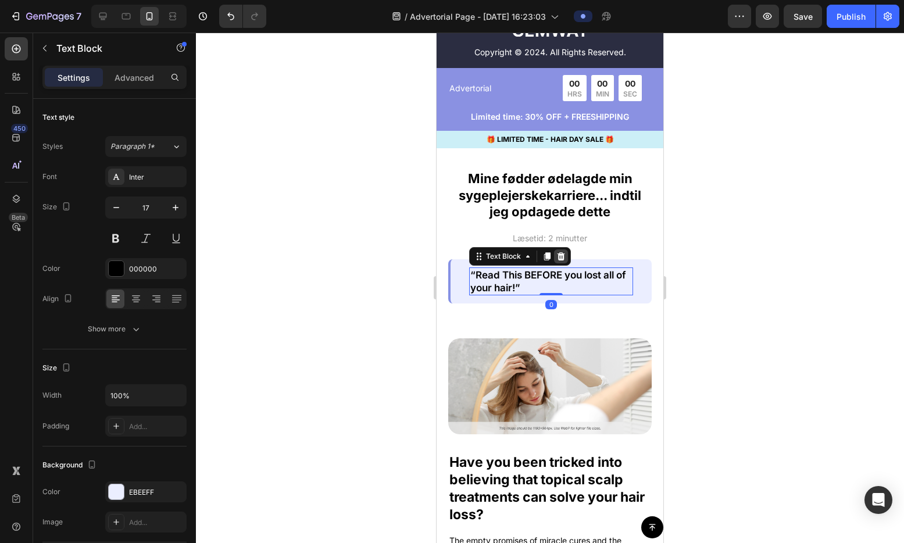
click at [562, 260] on icon at bounding box center [561, 256] width 8 height 8
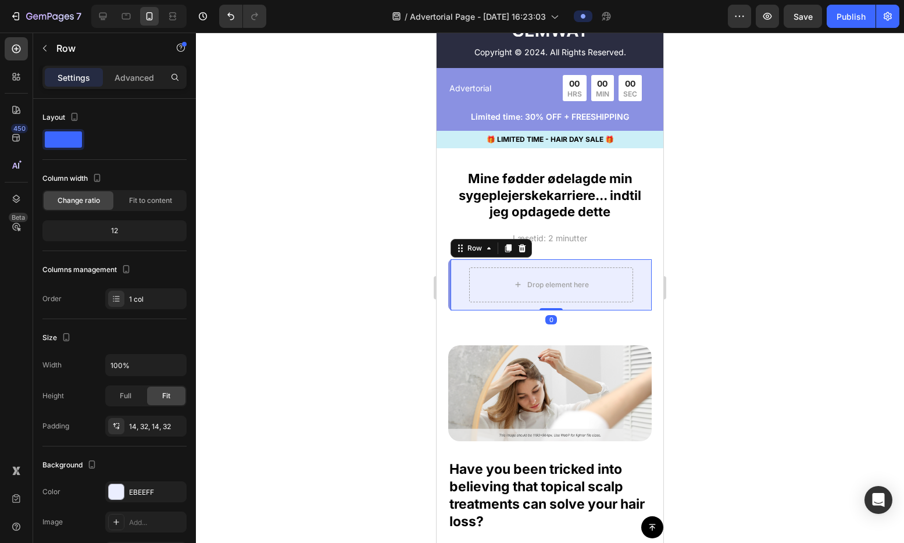
click at [612, 272] on div "Drop element here Row 0" at bounding box center [549, 284] width 203 height 51
click at [520, 253] on icon at bounding box center [521, 248] width 9 height 9
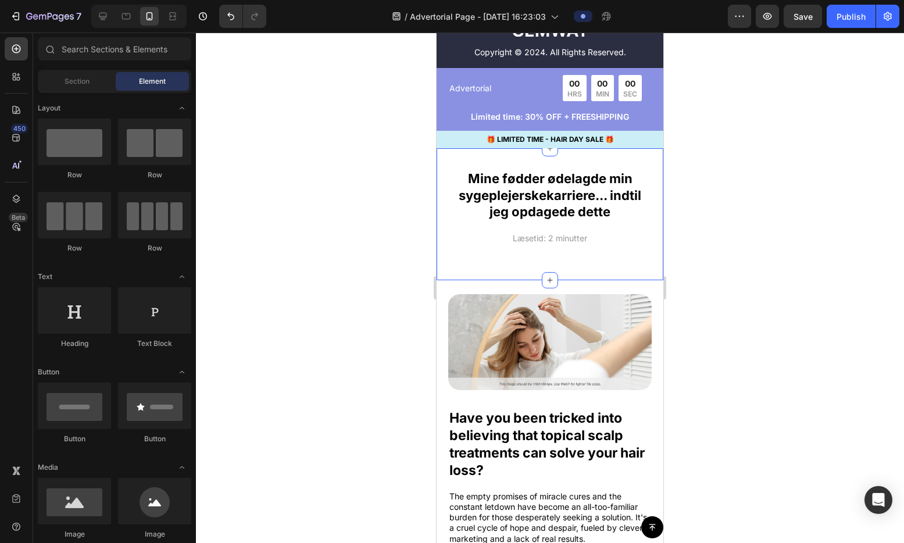
click at [523, 271] on div "Mine fødder ødelagde min sygeplejerskekarriere... indtil jeg opdagede dette Hea…" at bounding box center [550, 214] width 227 height 132
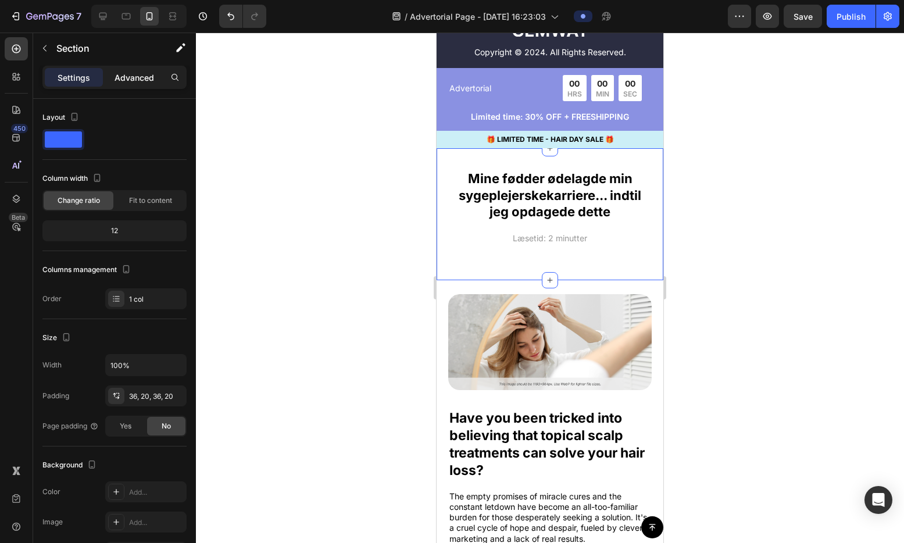
click at [134, 81] on p "Advanced" at bounding box center [135, 77] width 40 height 12
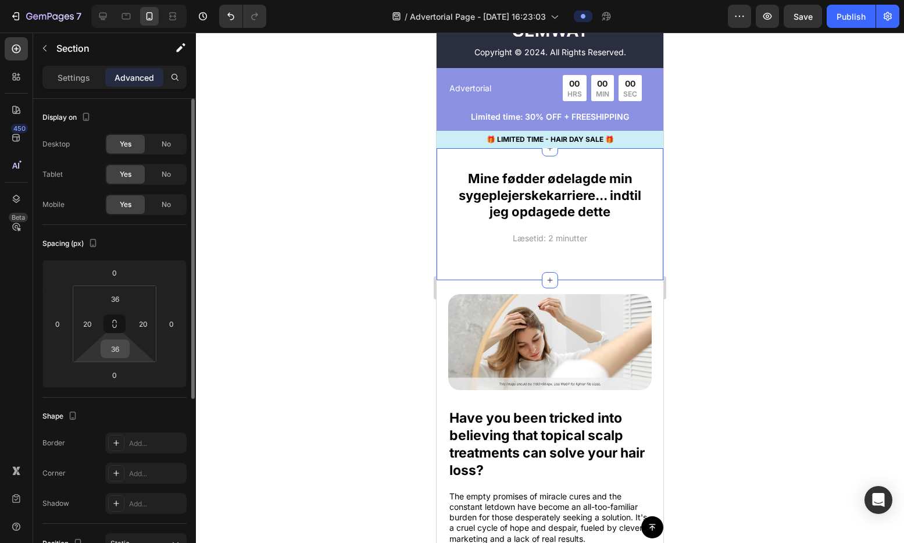
click at [120, 352] on input "36" at bounding box center [114, 348] width 23 height 17
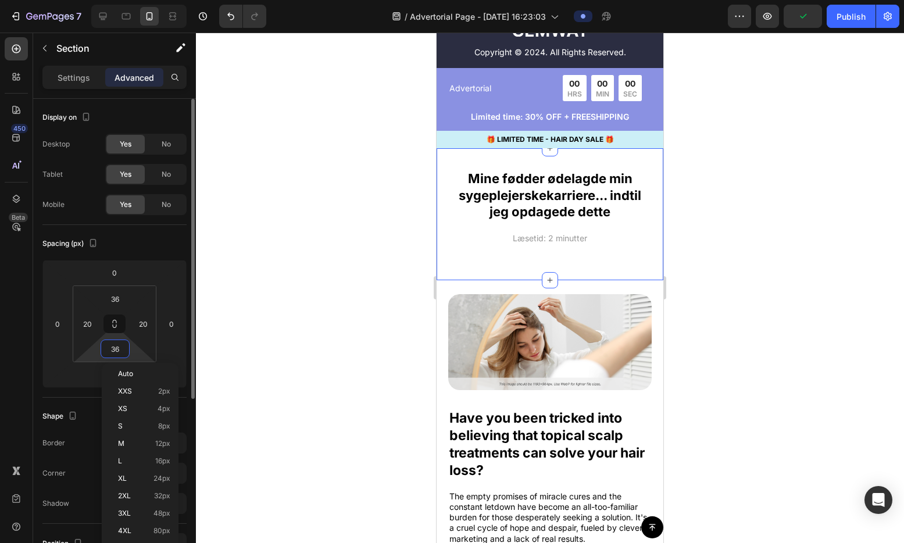
type input "0"
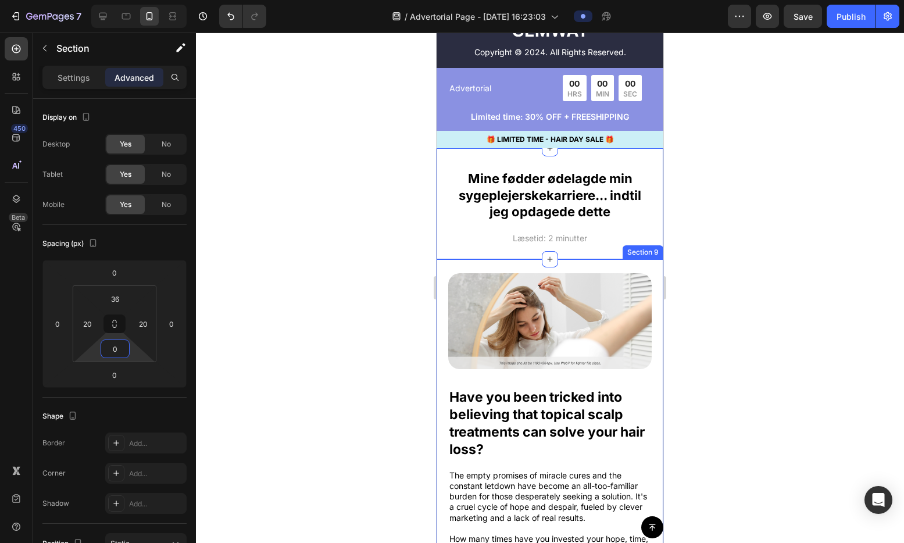
click at [584, 280] on div "Image Have you been tricked into believing that topical scalp treatments can so…" at bounding box center [550, 521] width 227 height 524
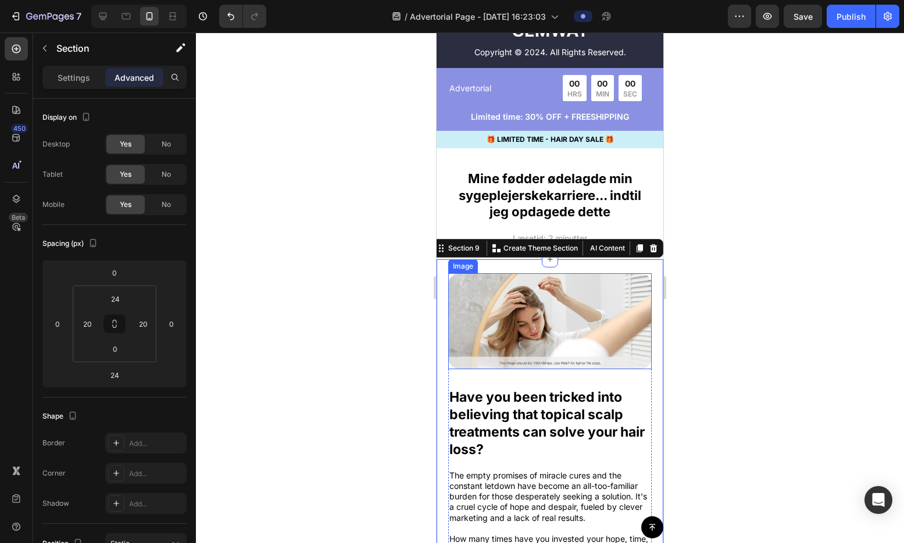
click at [561, 324] on img at bounding box center [549, 321] width 203 height 96
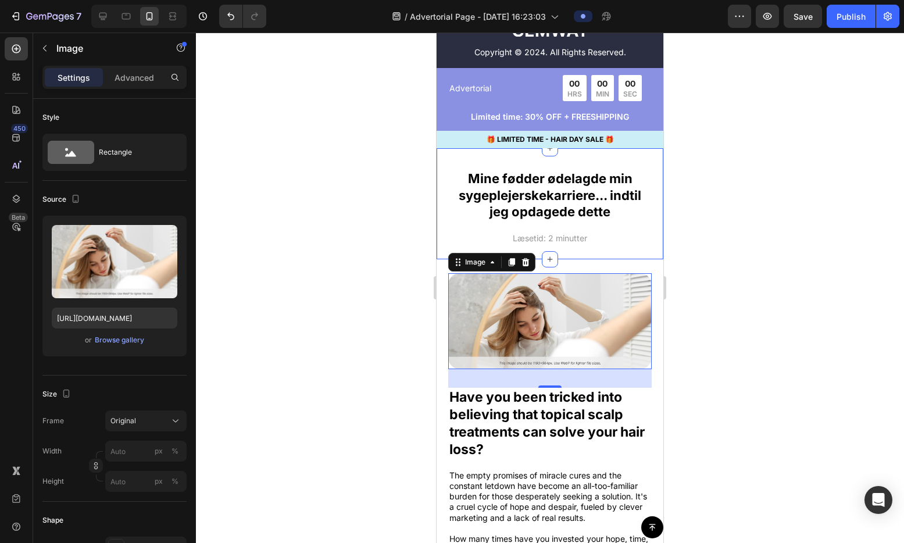
click at [560, 259] on div "Mine fødder ødelagde min sygeplejerskekarriere... indtil jeg opdagede dette Hea…" at bounding box center [549, 214] width 203 height 90
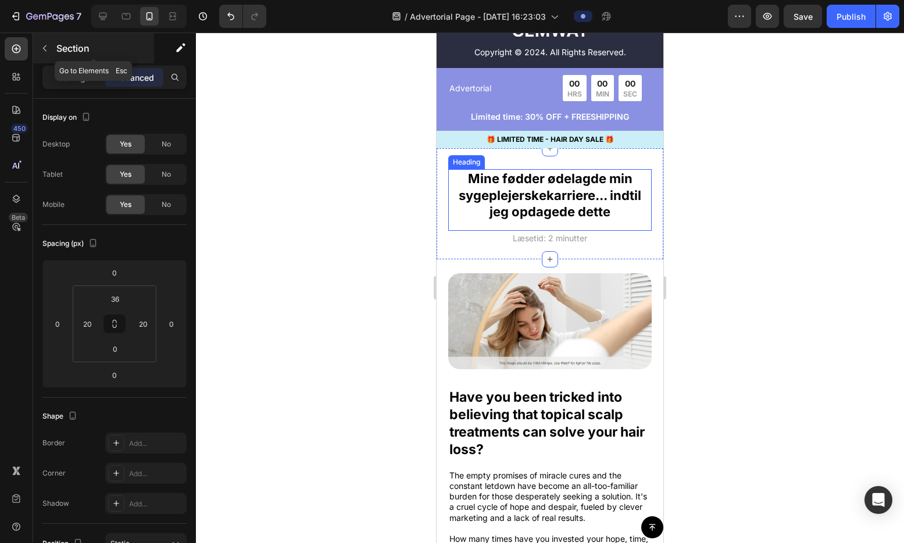
click at [42, 50] on icon "button" at bounding box center [44, 48] width 9 height 9
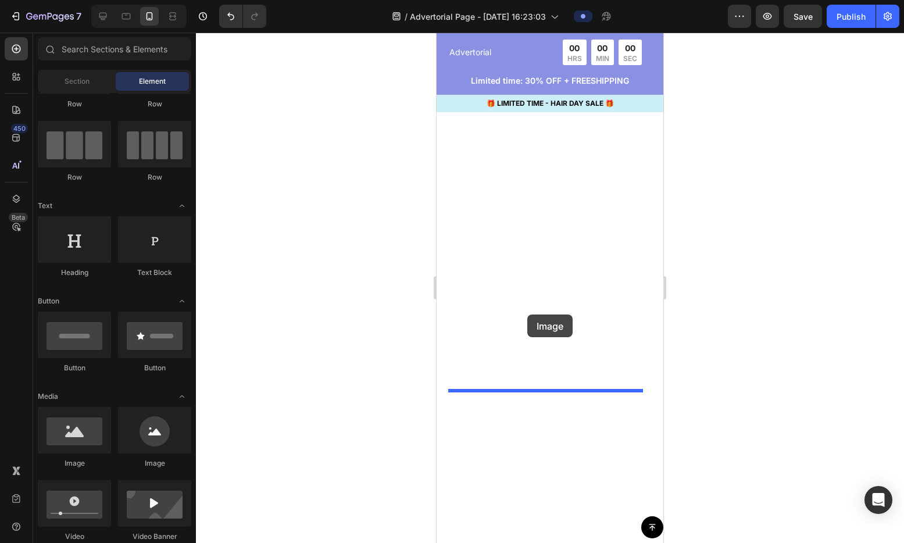
scroll to position [10084, 0]
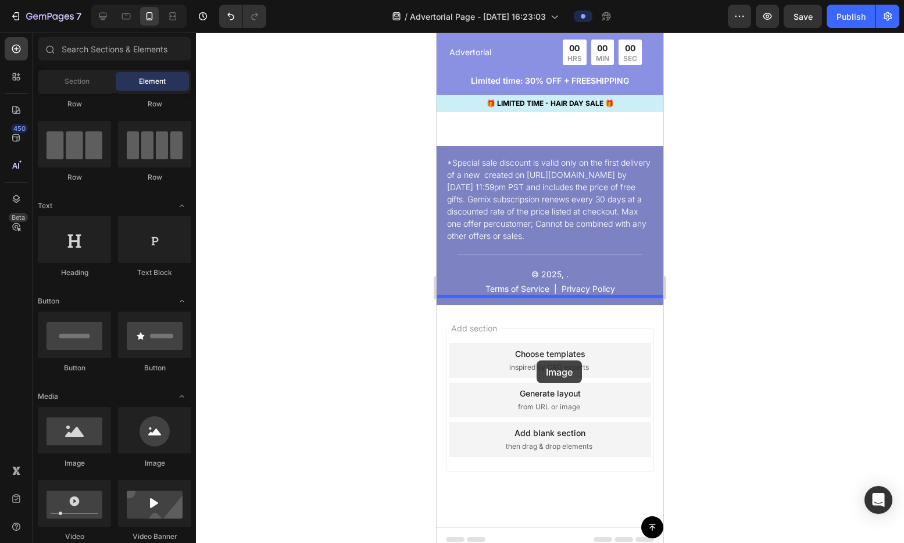
drag, startPoint x: 518, startPoint y: 458, endPoint x: 537, endPoint y: 360, distance: 99.3
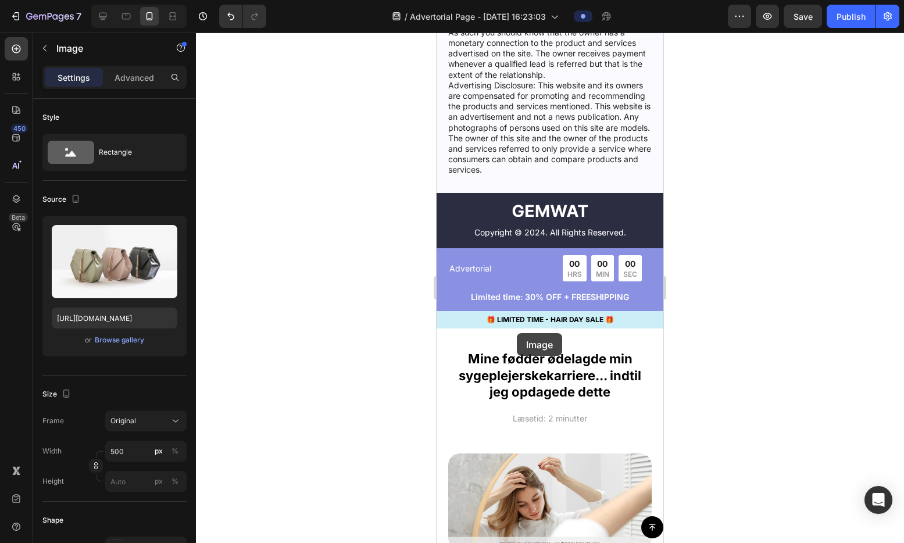
scroll to position [4742, 0]
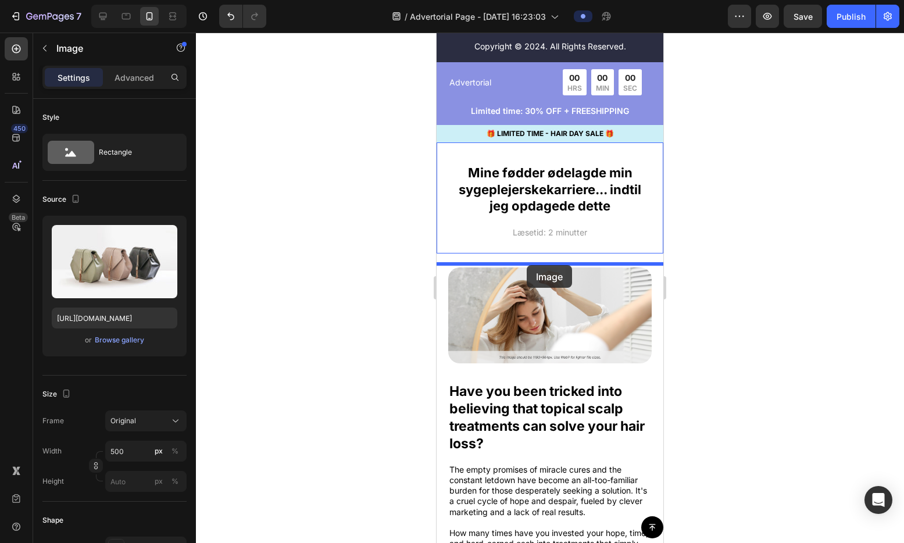
drag, startPoint x: 460, startPoint y: 303, endPoint x: 527, endPoint y: 264, distance: 77.1
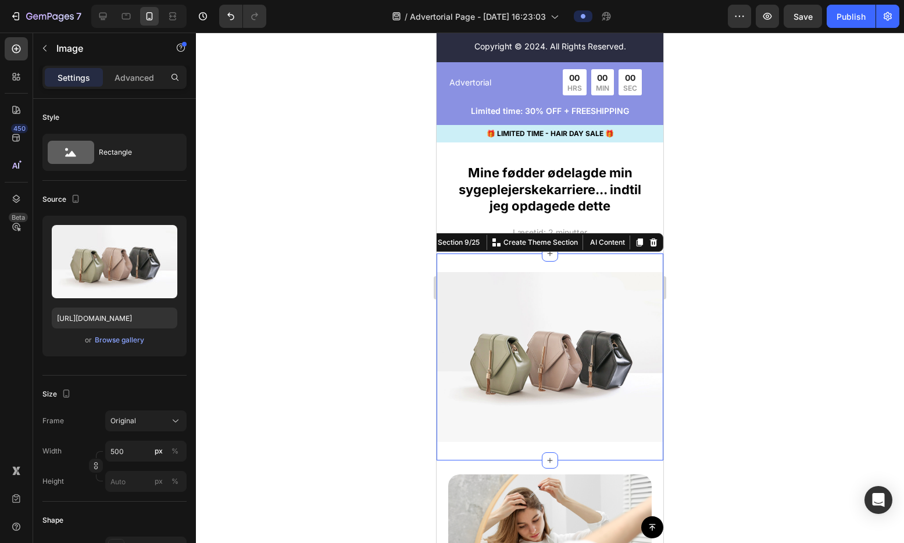
click at [568, 275] on div "Image Section 9/25 Create Theme Section AI Content Write with GemAI What would …" at bounding box center [550, 357] width 227 height 208
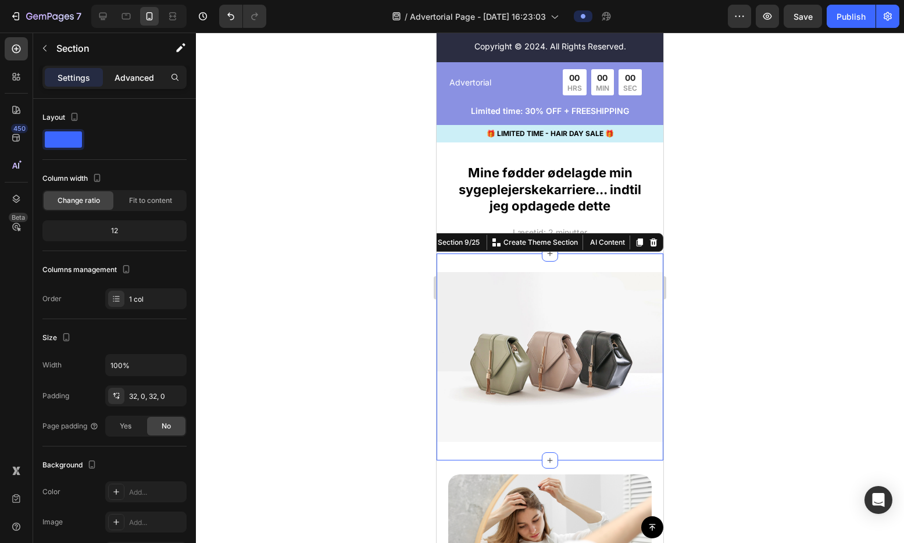
click at [132, 79] on p "Advanced" at bounding box center [135, 77] width 40 height 12
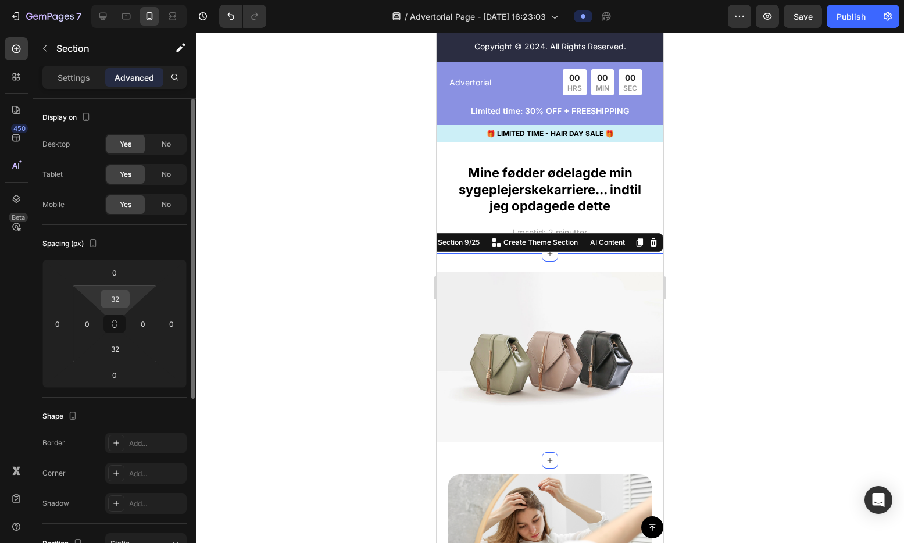
click at [122, 299] on input "32" at bounding box center [114, 298] width 23 height 17
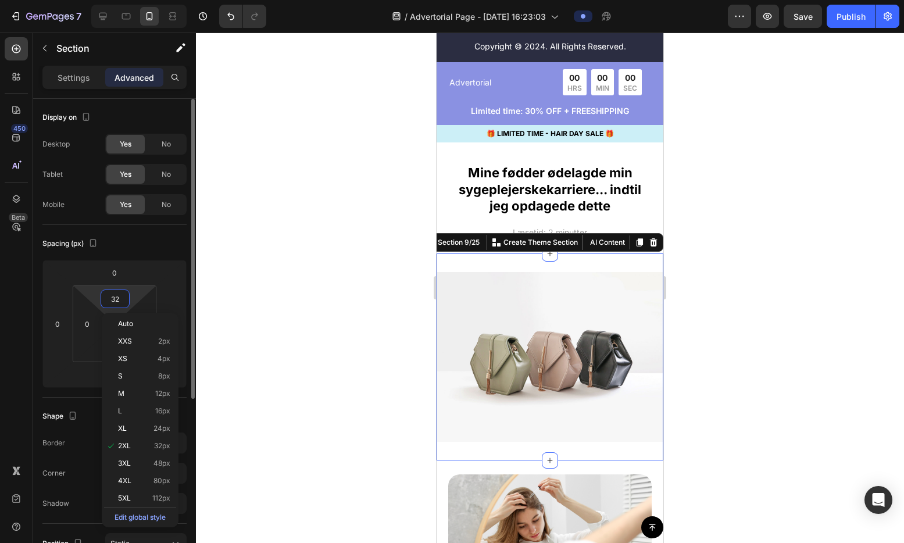
type input "0"
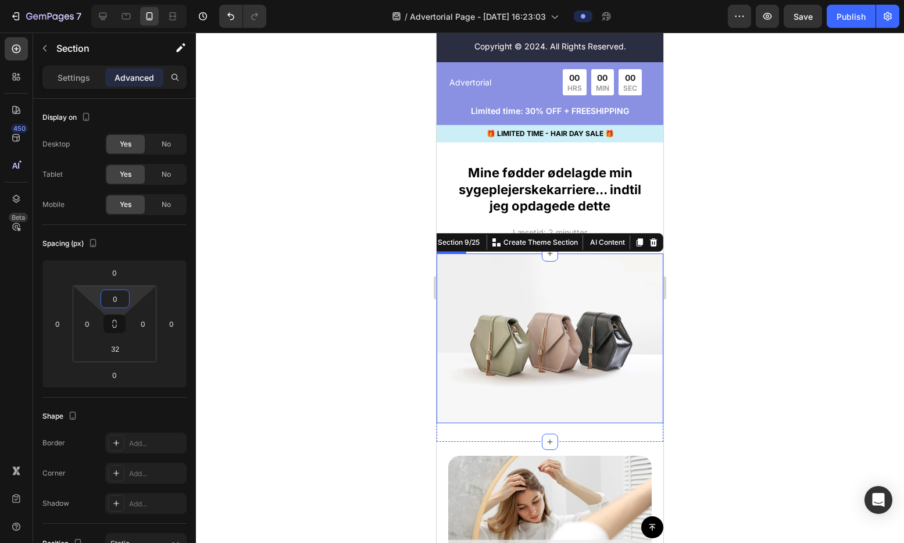
click at [732, 365] on div at bounding box center [550, 288] width 708 height 510
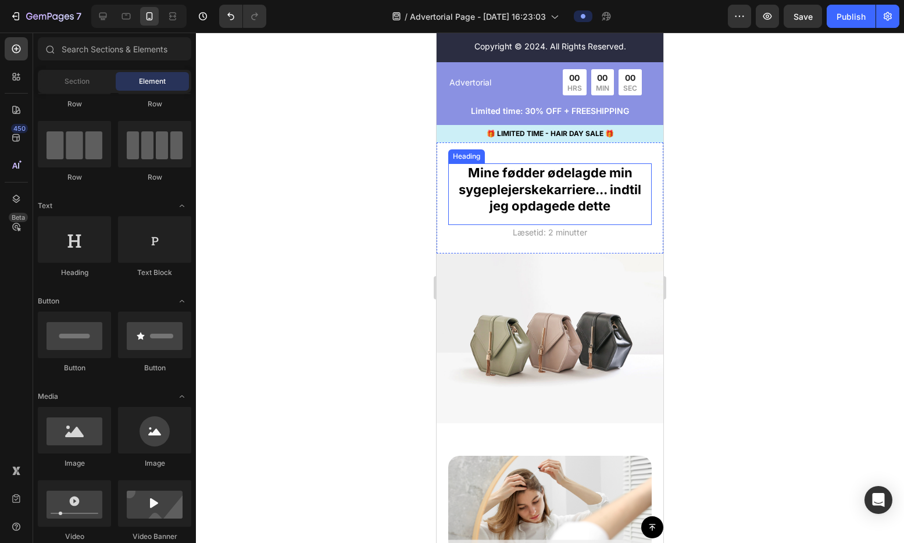
click at [530, 205] on h2 "Mine fødder ødelagde min sygeplejerskekarriere... indtil jeg opdagede dette" at bounding box center [549, 189] width 203 height 52
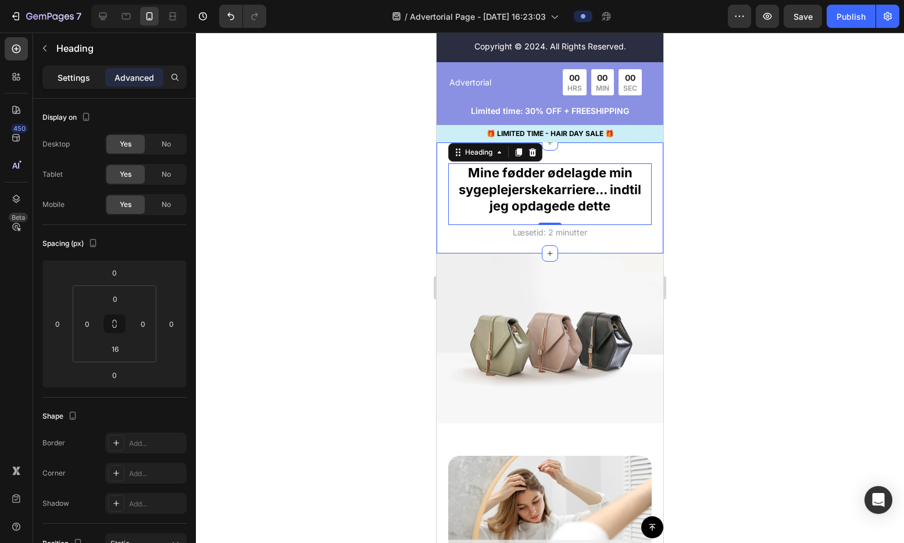
click at [67, 76] on p "Settings" at bounding box center [74, 77] width 33 height 12
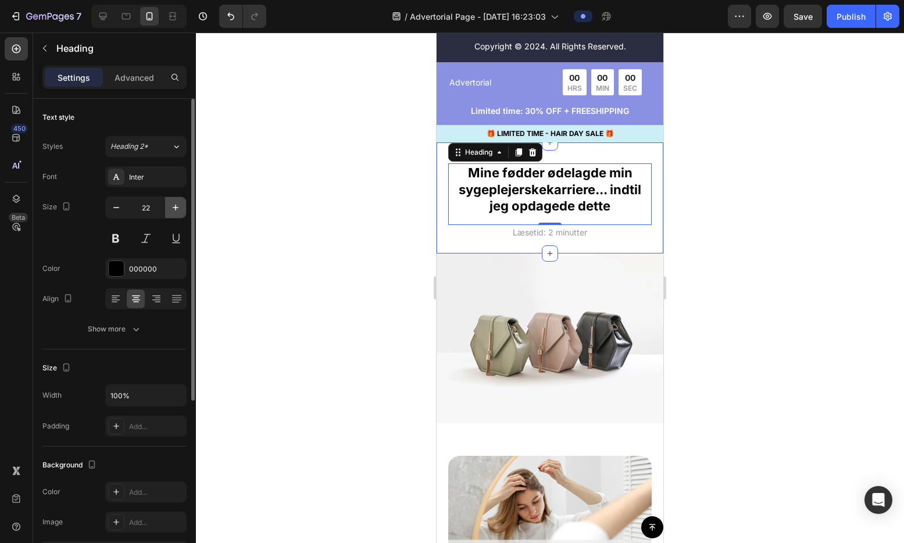
click at [171, 208] on icon "button" at bounding box center [176, 208] width 12 height 12
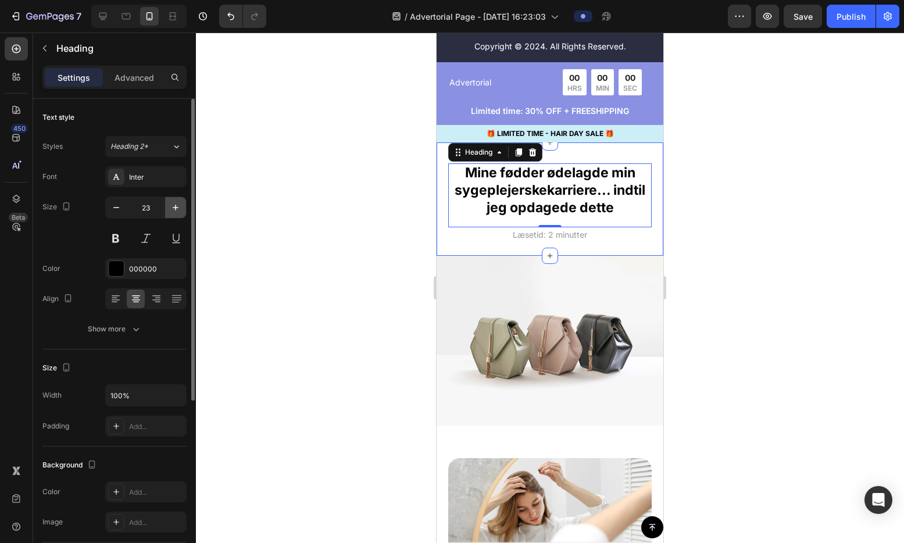
click at [172, 208] on icon "button" at bounding box center [176, 208] width 12 height 12
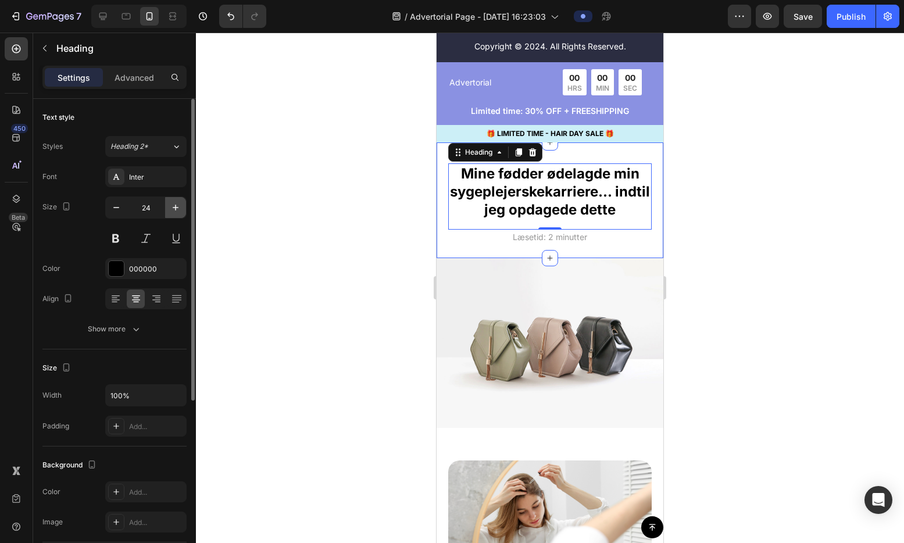
click at [173, 215] on button "button" at bounding box center [175, 207] width 21 height 21
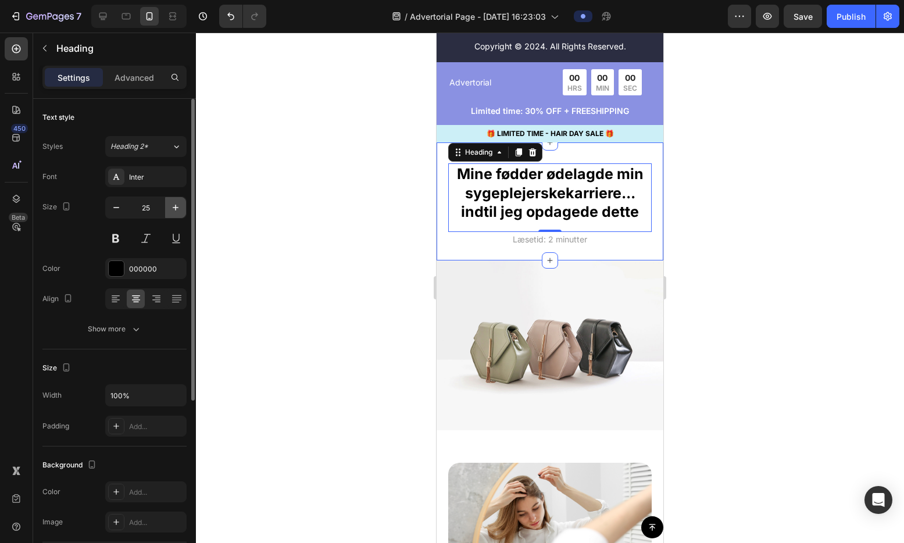
click at [173, 215] on button "button" at bounding box center [175, 207] width 21 height 21
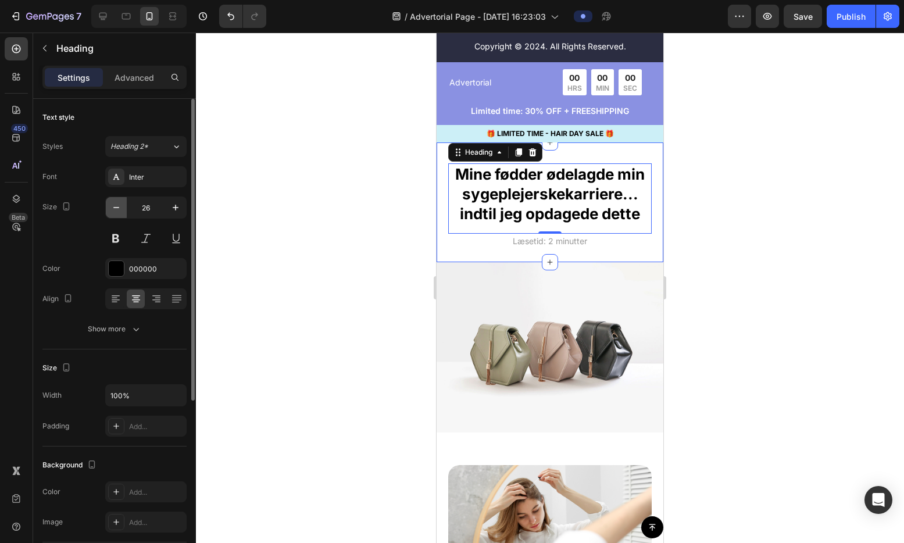
click at [115, 209] on icon "button" at bounding box center [116, 208] width 12 height 12
type input "24"
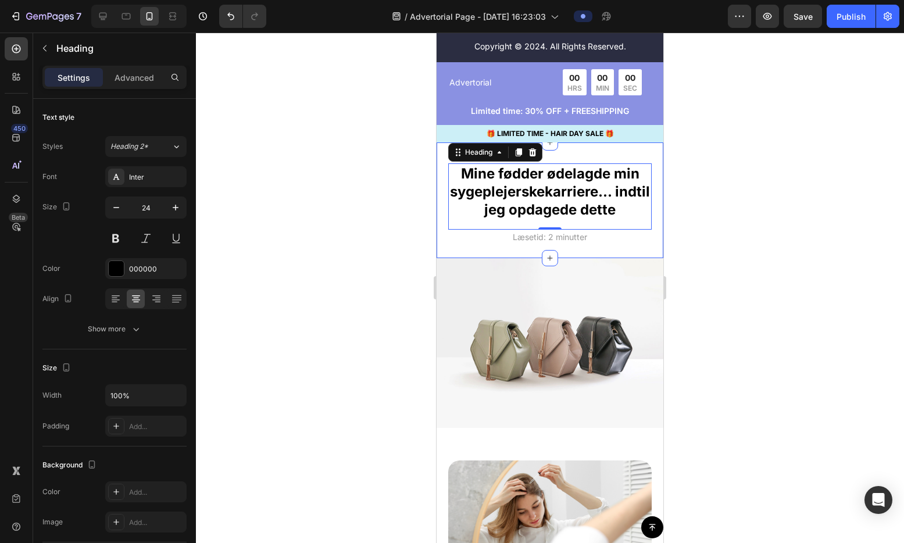
click at [648, 196] on div "Mine fødder ødelagde min sygeplejerskekarriere... indtil jeg opdagede dette Hea…" at bounding box center [550, 200] width 227 height 116
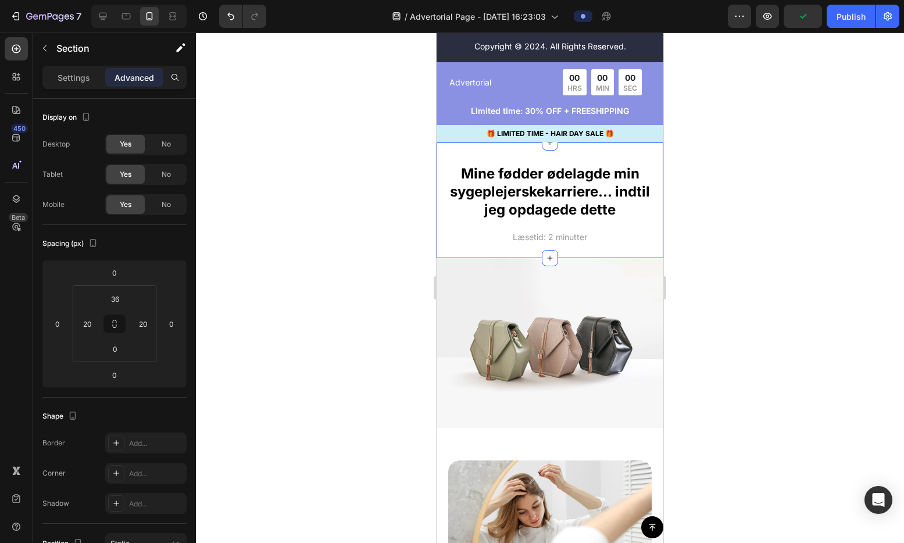
click at [446, 201] on div "Mine fødder ødelagde min sygeplejerskekarriere... indtil jeg opdagede dette Hea…" at bounding box center [550, 200] width 227 height 116
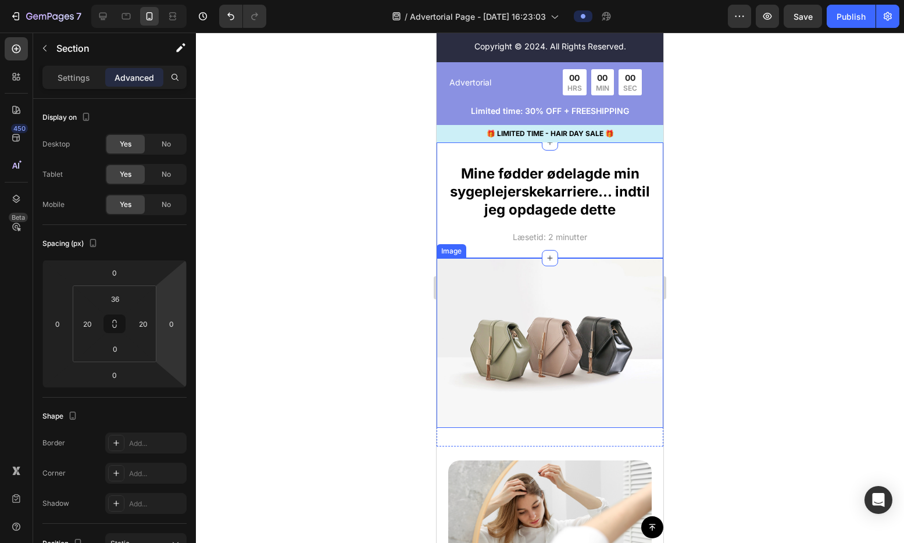
click at [561, 340] on img at bounding box center [550, 343] width 227 height 170
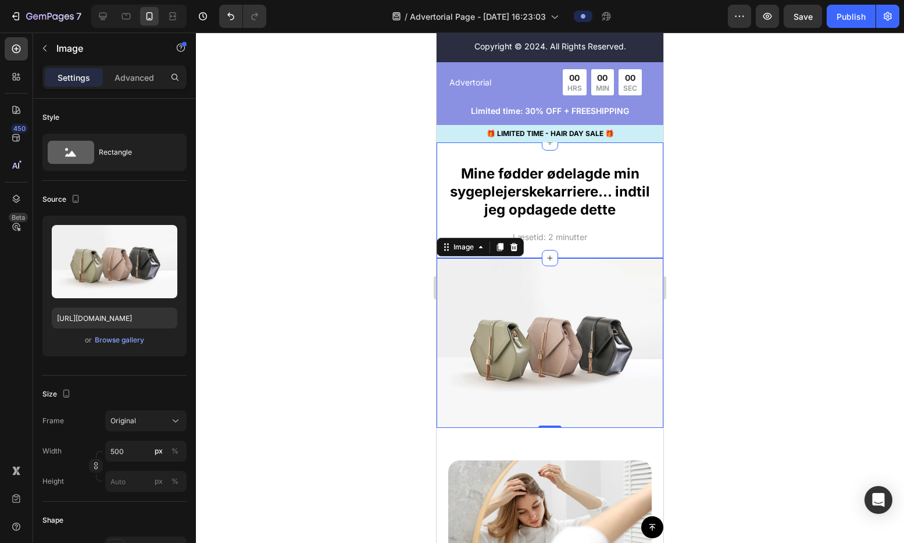
click at [591, 256] on div "Mine fødder ødelagde min sygeplejerskekarriere... indtil jeg opdagede dette Hea…" at bounding box center [549, 210] width 203 height 95
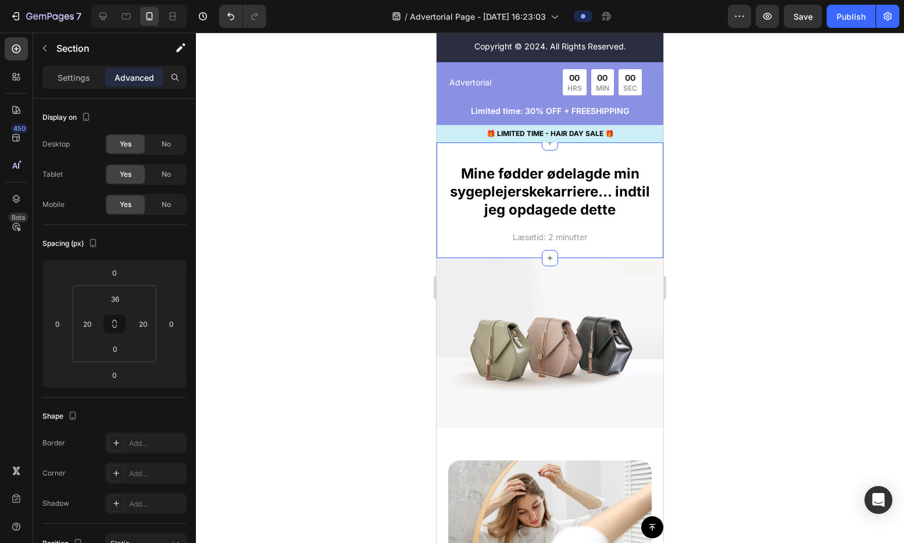
click at [474, 256] on div "Mine fødder ødelagde min sygeplejerskekarriere... indtil jeg opdagede dette Hea…" at bounding box center [549, 210] width 203 height 95
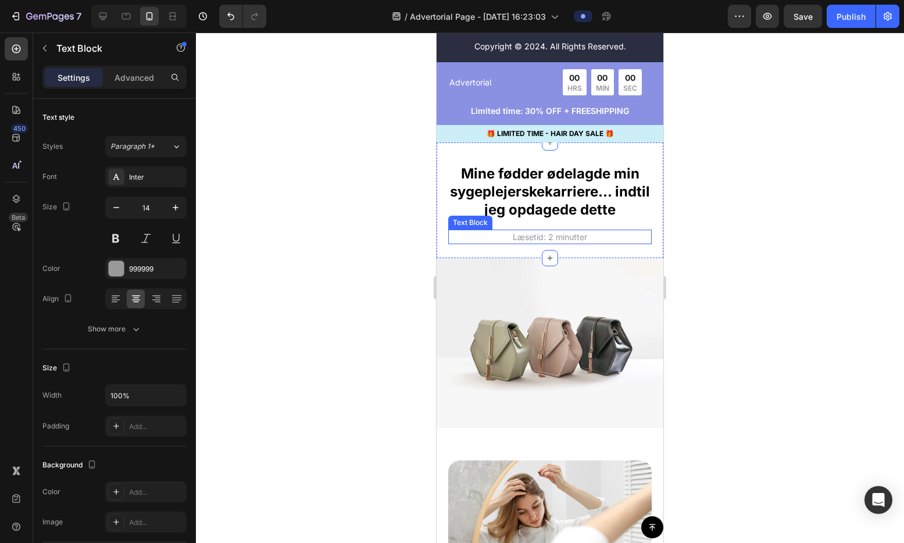
click at [538, 243] on p "Læsetid: 2 minutter" at bounding box center [549, 237] width 201 height 12
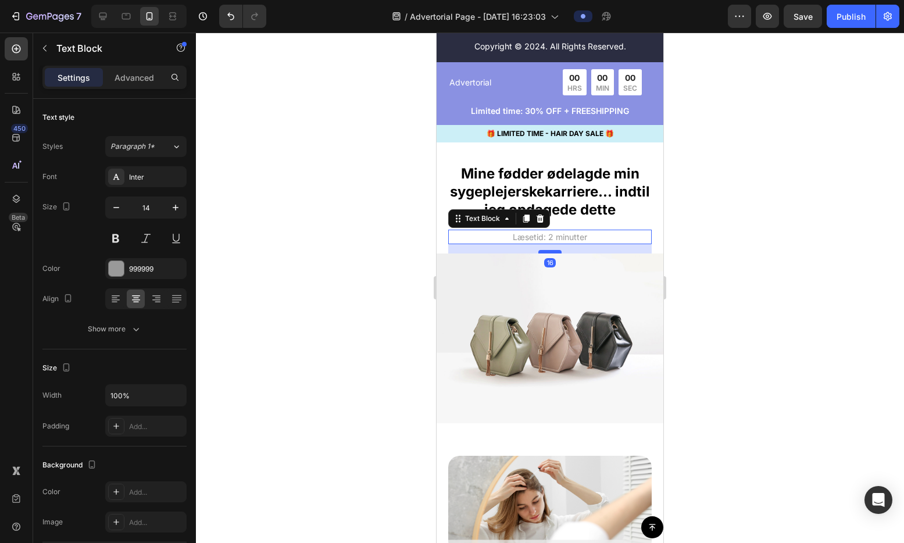
click at [546, 253] on div at bounding box center [549, 251] width 23 height 3
click at [563, 220] on h2 "Mine fødder ødelagde min sygeplejerskekarriere... indtil jeg opdagede dette" at bounding box center [549, 191] width 203 height 57
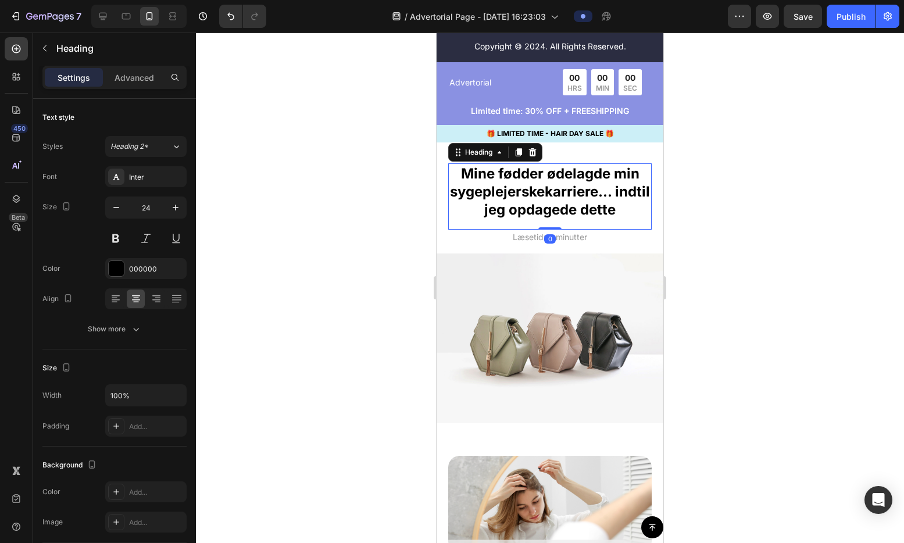
click at [550, 230] on div "Mine fødder ødelagde min sygeplejerskekarriere... indtil jeg opdagede dette Hea…" at bounding box center [549, 196] width 203 height 66
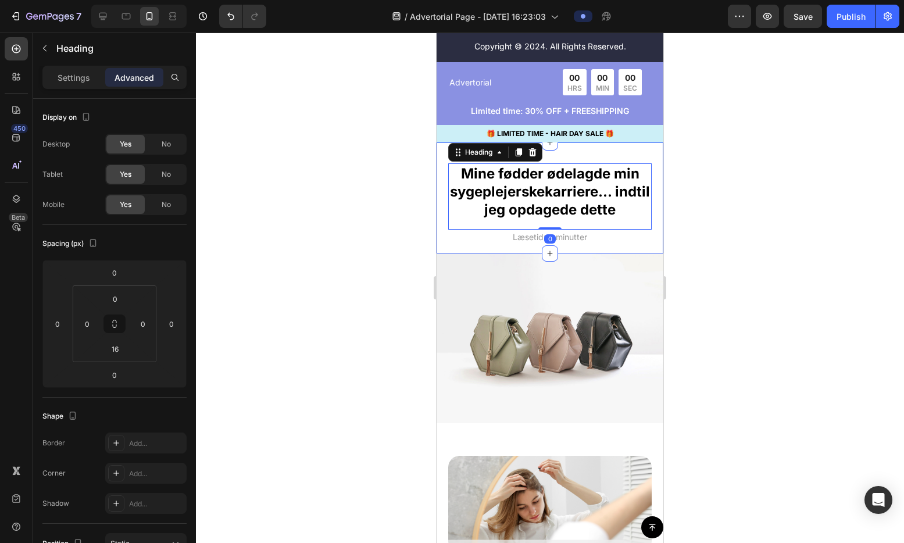
click at [648, 220] on div "Mine fødder ødelagde min sygeplejerskekarriere... indtil jeg opdagede dette Hea…" at bounding box center [550, 197] width 227 height 111
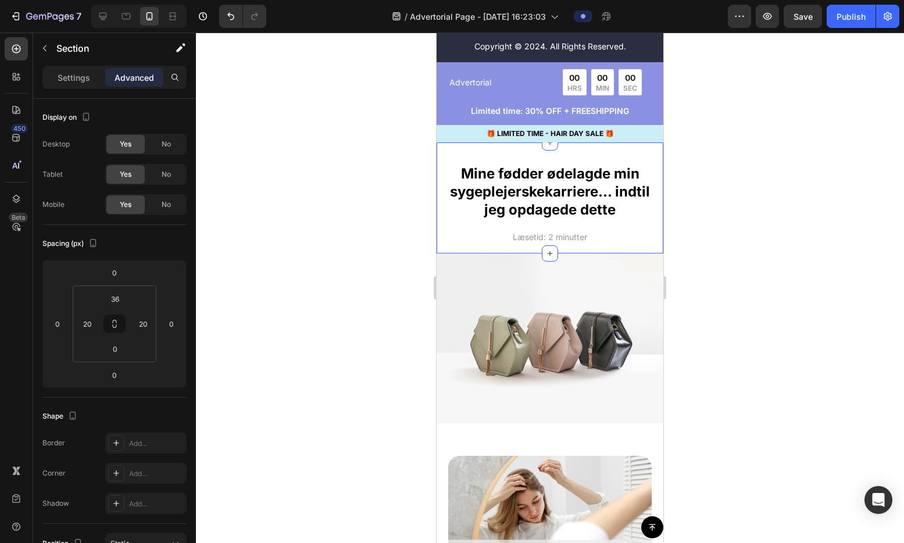
click at [506, 161] on div "Mine fødder ødelagde min sygeplejerskekarriere... indtil jeg opdagede dette Hea…" at bounding box center [550, 197] width 227 height 111
click at [120, 299] on input "36" at bounding box center [114, 298] width 23 height 17
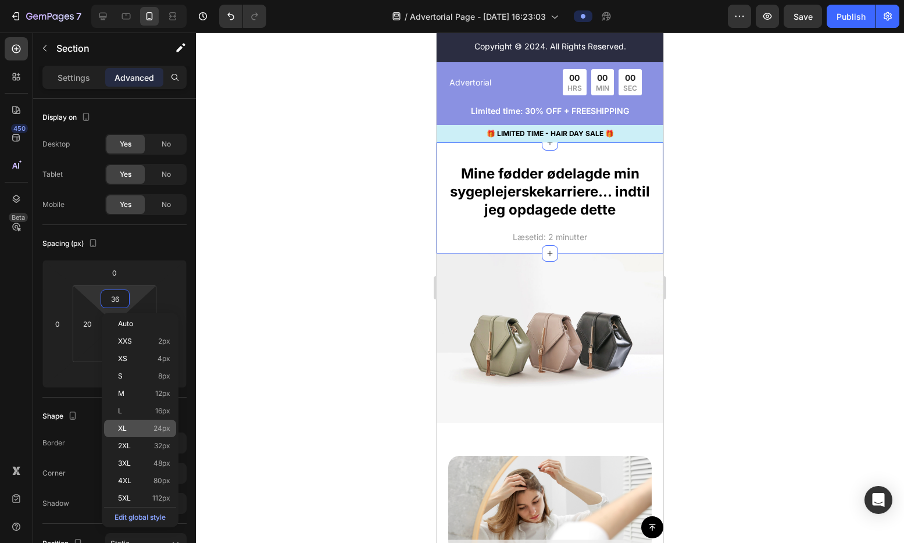
click at [151, 424] on p "XL 24px" at bounding box center [144, 428] width 52 height 8
type input "24"
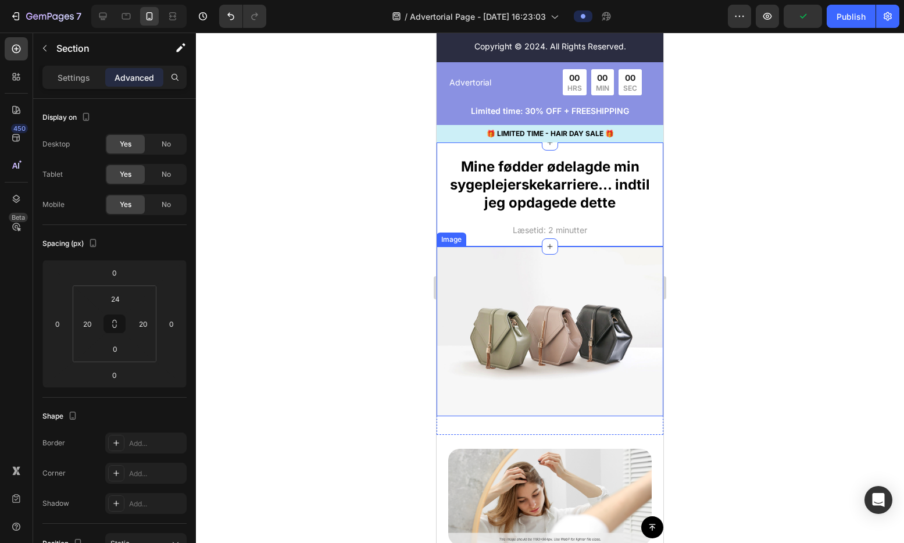
click at [546, 346] on img at bounding box center [550, 331] width 227 height 170
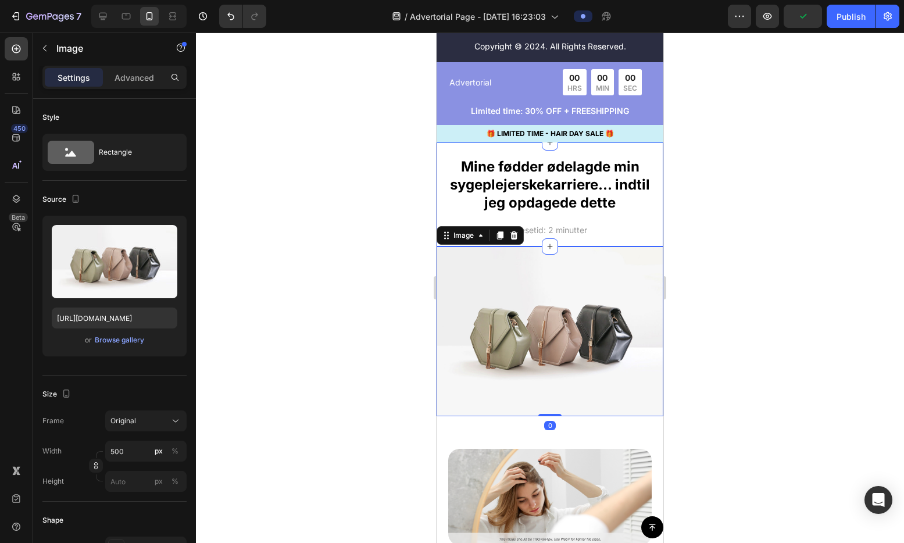
click at [616, 159] on div "Mine fødder ødelagde min sygeplejerskekarriere... indtil jeg opdagede dette Hea…" at bounding box center [550, 194] width 227 height 104
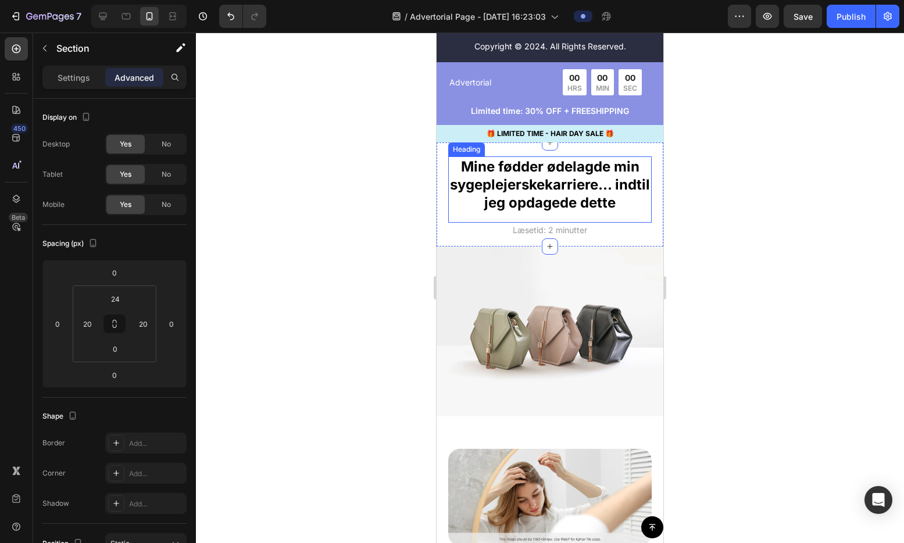
click at [544, 206] on h2 "Mine fødder ødelagde min sygeplejerskekarriere... indtil jeg opdagede dette" at bounding box center [549, 184] width 203 height 57
click at [471, 213] on h2 "Mine fødder ødelagde min sygeplejerskekarriere... indtil jeg opdagede dette" at bounding box center [549, 184] width 203 height 57
click at [463, 212] on p "Mine fødder ødelagde min sygeplejerskekarriere... indtil jeg opdagede dette" at bounding box center [549, 185] width 201 height 55
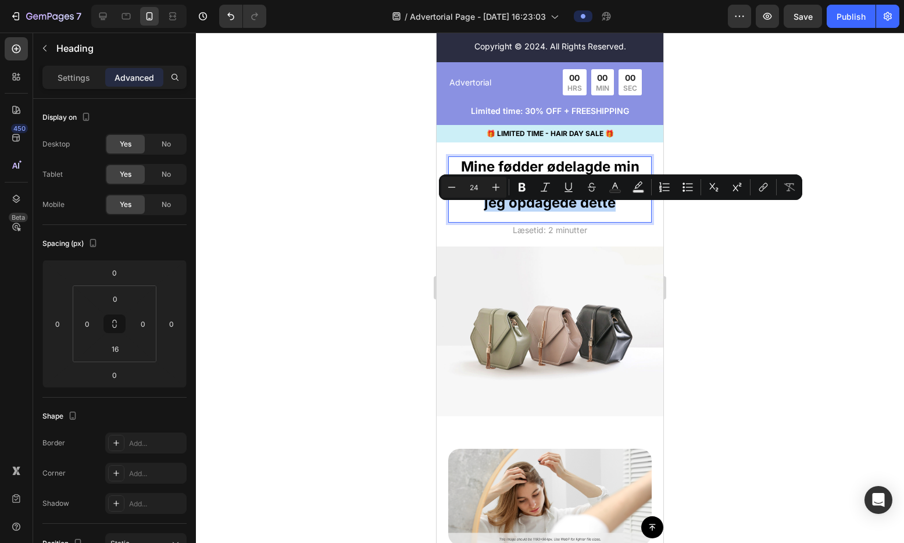
drag, startPoint x: 459, startPoint y: 216, endPoint x: 632, endPoint y: 216, distance: 173.2
click at [632, 212] on p "Mine fødder ødelagde min sygeplejerskekarriere... indtil jeg opdagede dette" at bounding box center [549, 185] width 201 height 55
click at [614, 187] on icon "Editor contextual toolbar" at bounding box center [615, 187] width 12 height 12
type input "000000"
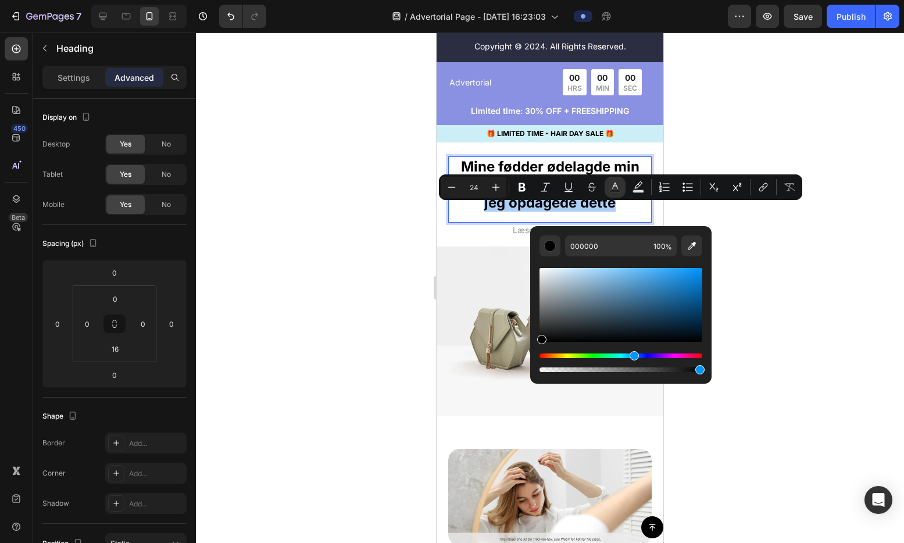
drag, startPoint x: 618, startPoint y: 357, endPoint x: 632, endPoint y: 356, distance: 13.4
click at [632, 356] on div "Hue" at bounding box center [620, 355] width 163 height 5
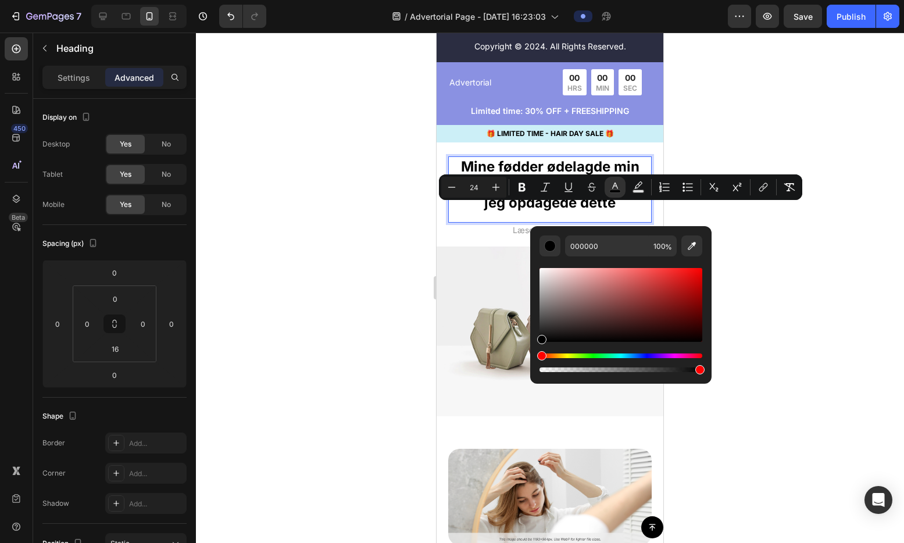
click at [627, 355] on div "Hue" at bounding box center [620, 355] width 163 height 5
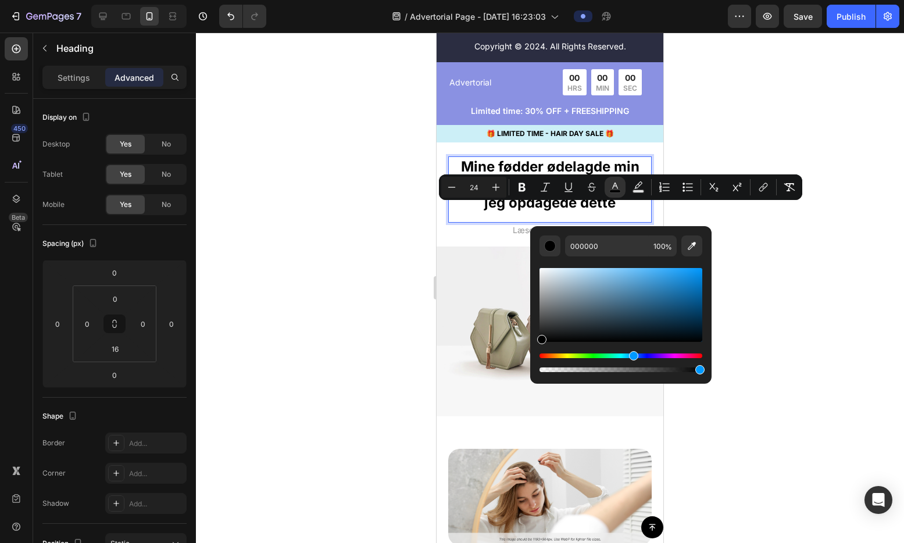
click at [632, 358] on div "Hue" at bounding box center [633, 355] width 9 height 9
drag, startPoint x: 687, startPoint y: 276, endPoint x: 698, endPoint y: 264, distance: 15.6
click at [698, 264] on div "Editor contextual toolbar" at bounding box center [620, 315] width 163 height 118
drag, startPoint x: 696, startPoint y: 269, endPoint x: 702, endPoint y: 284, distance: 15.4
click at [702, 284] on div "Editor contextual toolbar" at bounding box center [699, 281] width 9 height 9
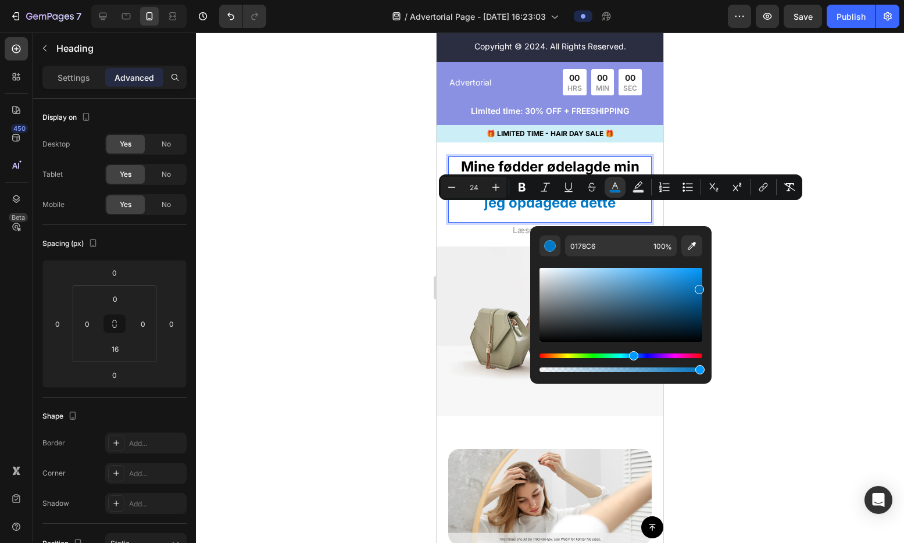
click at [698, 287] on div "Editor contextual toolbar" at bounding box center [699, 289] width 9 height 9
type input "[DATE]"
click at [732, 263] on div at bounding box center [550, 288] width 708 height 510
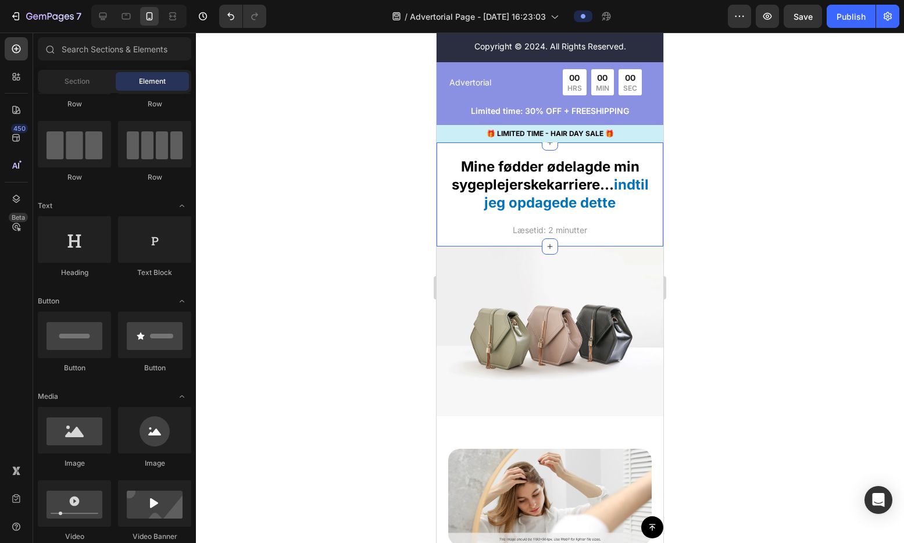
scroll to position [4783, 0]
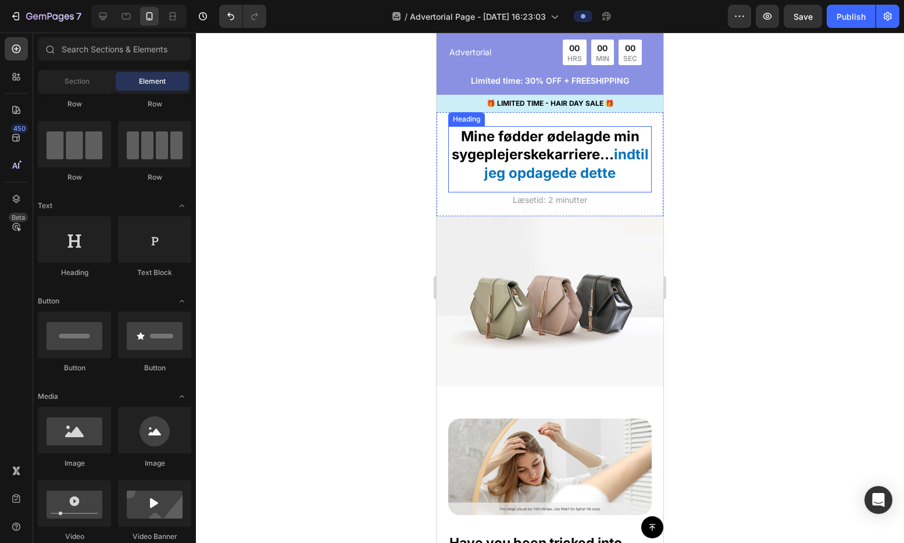
click at [501, 141] on p "Mine fødder ødelagde min sygeplejerskekarriere... indtil jeg opdagede dette" at bounding box center [549, 154] width 201 height 55
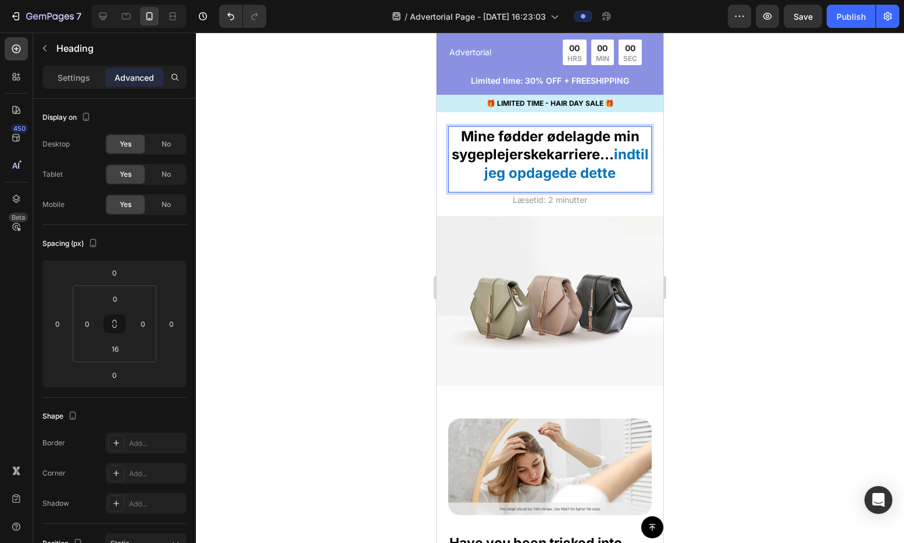
click at [495, 138] on p "Mine fødder ødelagde min sygeplejerskekarriere... indtil jeg opdagede dette" at bounding box center [549, 154] width 201 height 55
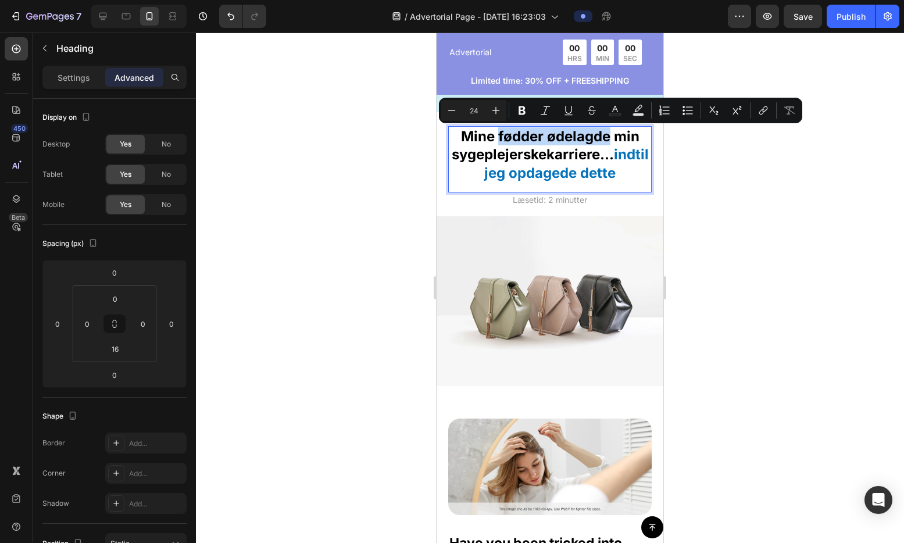
drag, startPoint x: 494, startPoint y: 137, endPoint x: 603, endPoint y: 138, distance: 108.7
click at [603, 138] on p "Mine fødder ødelagde min sygeplejerskekarriere... indtil jeg opdagede dette" at bounding box center [549, 154] width 201 height 55
click at [614, 111] on icon "Editor contextual toolbar" at bounding box center [615, 111] width 12 height 12
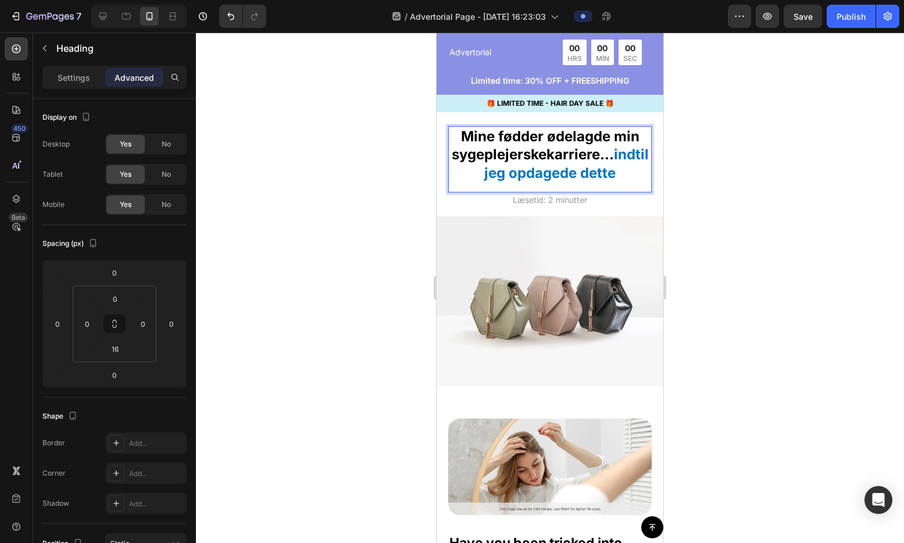
click at [490, 165] on span "indtil jeg opdagede dette" at bounding box center [566, 163] width 164 height 35
click at [494, 173] on span "indtil jeg opdagede dette" at bounding box center [566, 163] width 164 height 35
click at [506, 173] on span "indtil jeg opdagede dette" at bounding box center [566, 163] width 164 height 35
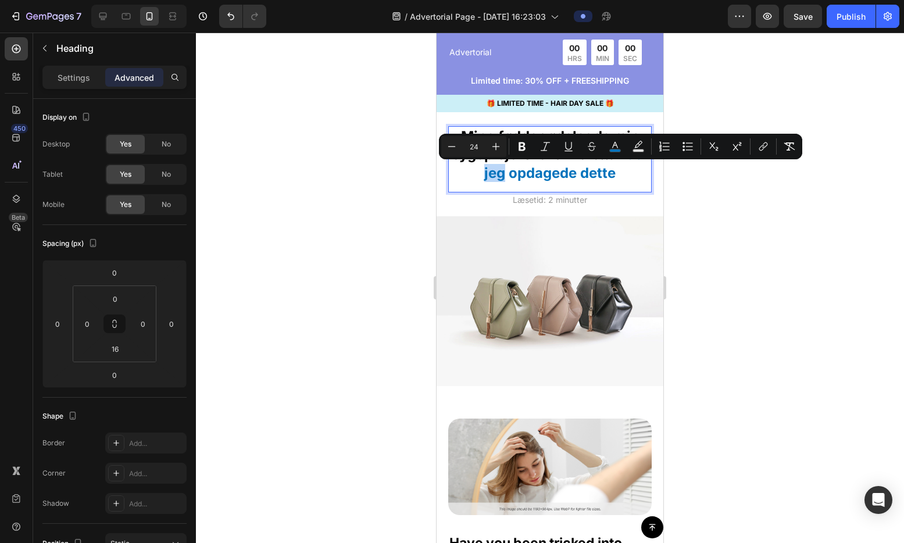
click at [503, 173] on span "indtil jeg opdagede dette" at bounding box center [566, 163] width 164 height 35
click at [608, 140] on button "color" at bounding box center [615, 146] width 21 height 21
type input "[DATE]"
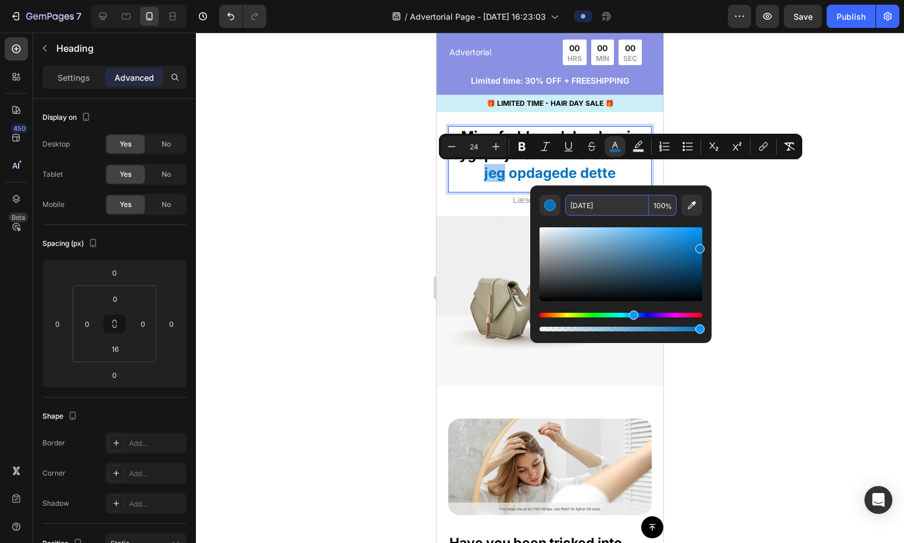
click at [611, 205] on input "[DATE]" at bounding box center [607, 205] width 84 height 21
click at [498, 195] on p "Læsetid: 2 minutter" at bounding box center [549, 200] width 201 height 12
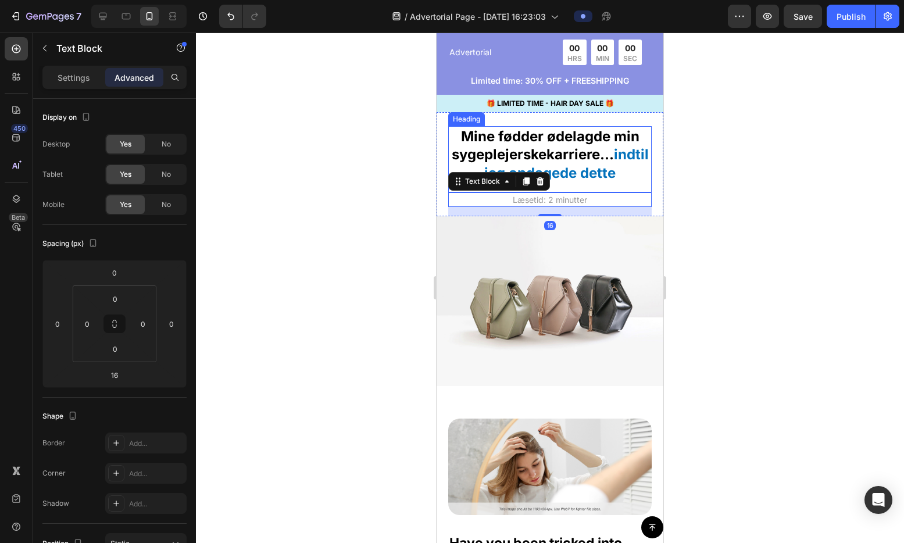
click at [513, 137] on p "Mine fødder ødelagde min sygeplejerskekarriere... indtil jeg opdagede dette" at bounding box center [549, 154] width 201 height 55
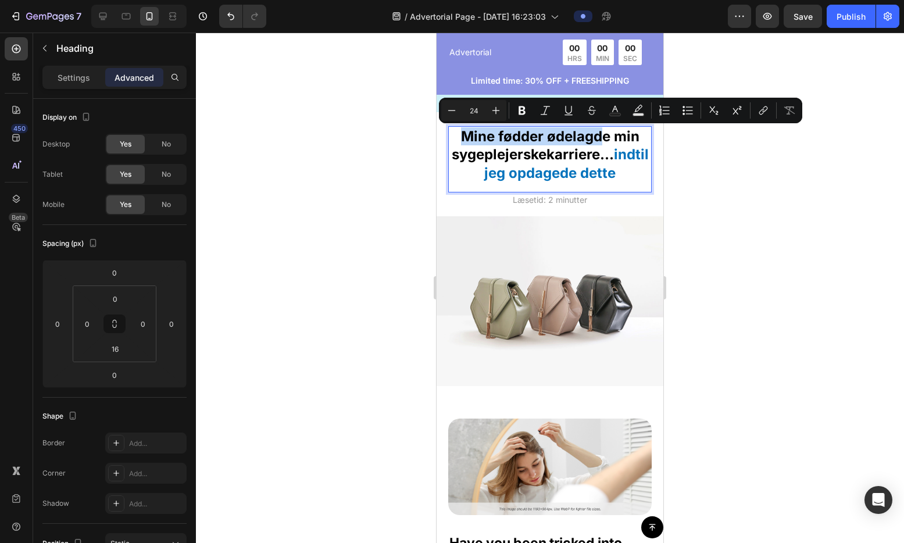
drag, startPoint x: 456, startPoint y: 135, endPoint x: 601, endPoint y: 138, distance: 144.8
click at [601, 138] on p "Mine fødder ødelagde min sygeplejerskekarriere... indtil jeg opdagede dette" at bounding box center [549, 154] width 201 height 55
click at [499, 138] on p "Mine fødder ødelagde min sygeplejerskekarriere... indtil jeg opdagede dette" at bounding box center [549, 154] width 201 height 55
drag, startPoint x: 493, startPoint y: 137, endPoint x: 606, endPoint y: 138, distance: 112.8
click at [606, 138] on p "Mine fødder ødelagde min sygeplejerskekarriere... indtil jeg opdagede dette" at bounding box center [549, 154] width 201 height 55
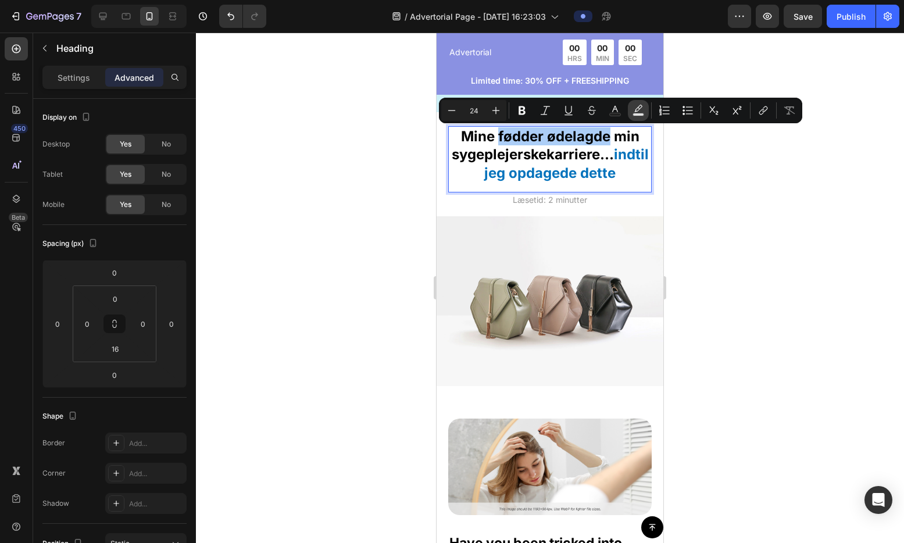
click at [634, 116] on rect "Editor contextual toolbar" at bounding box center [638, 114] width 11 height 3
type input "000000"
type input "77"
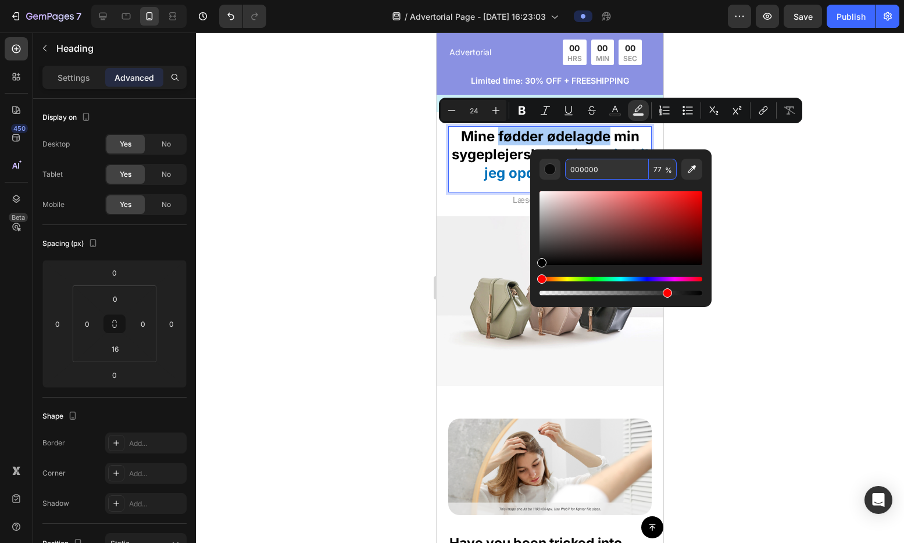
click at [607, 171] on input "000000" at bounding box center [607, 169] width 84 height 21
paste input "[DATE]"
type input "[DATE]"
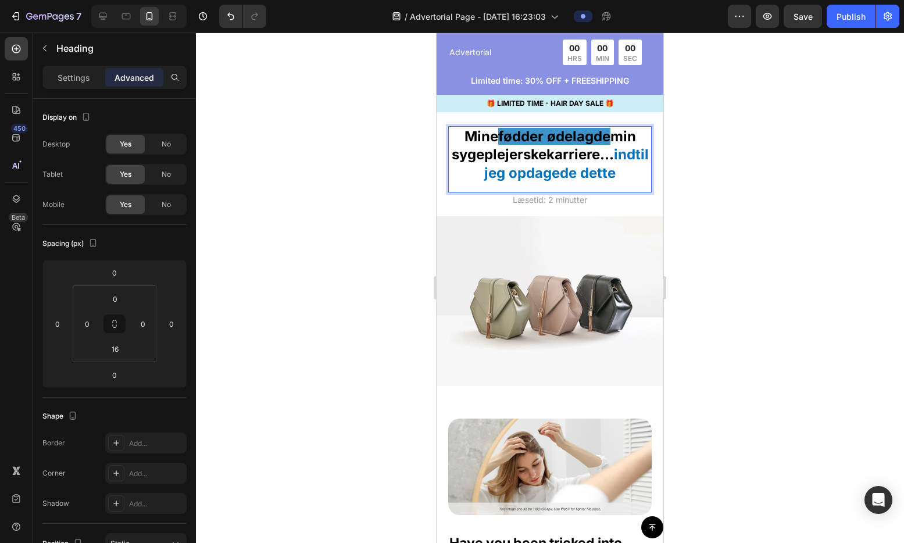
click at [499, 163] on p "Mine fødder ødelagde min sygeplejerskekarriere... indtil jeg opdagede dette" at bounding box center [549, 154] width 201 height 55
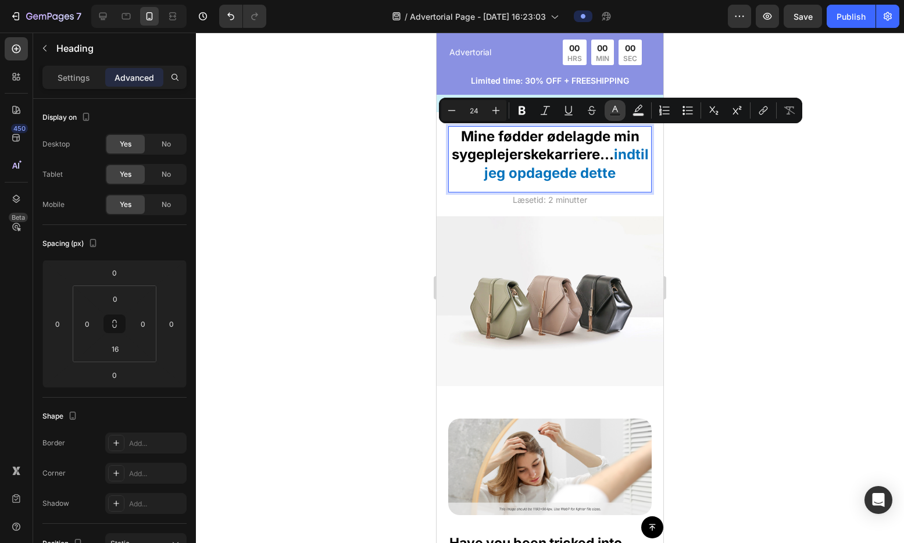
click at [607, 115] on button "Text Color" at bounding box center [615, 110] width 21 height 21
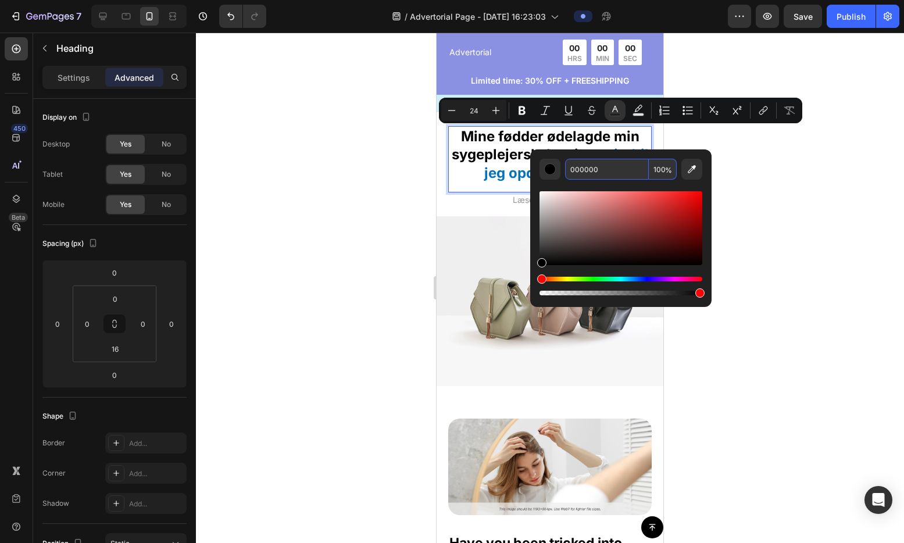
click at [601, 172] on input "000000" at bounding box center [607, 169] width 84 height 21
paste input "[DATE]"
type input "[DATE]"
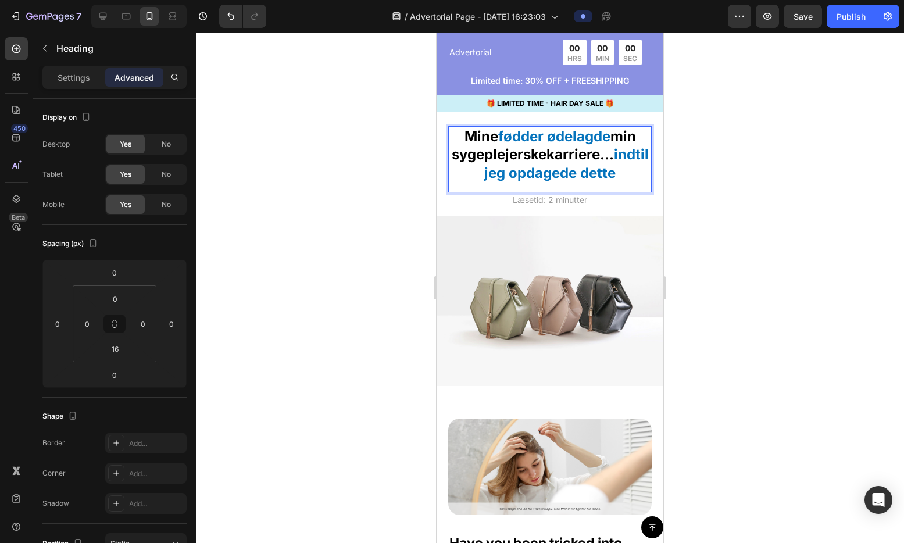
click at [490, 154] on p "Mine fødder ødelagde min sygeplejerskekarriere... indtil jeg opdagede dette" at bounding box center [549, 154] width 201 height 55
click at [605, 278] on img at bounding box center [550, 301] width 227 height 170
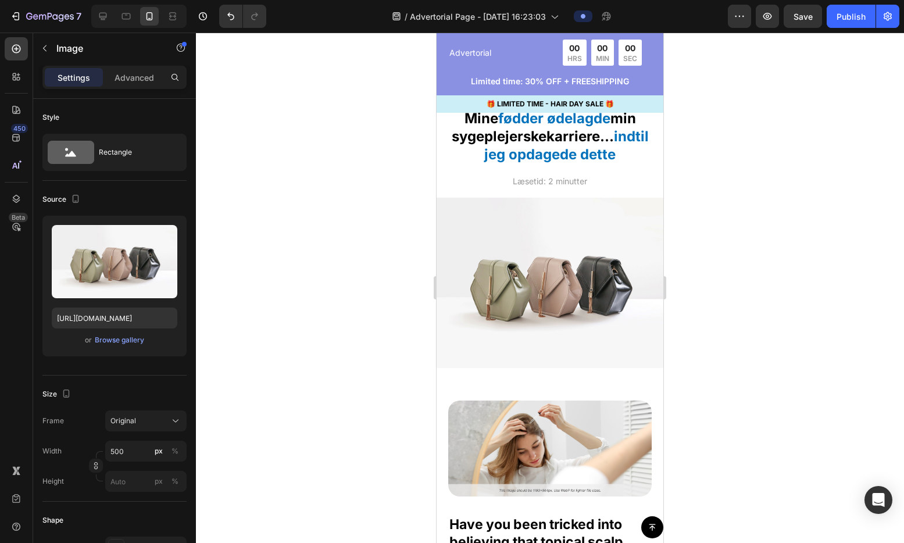
scroll to position [4774, 0]
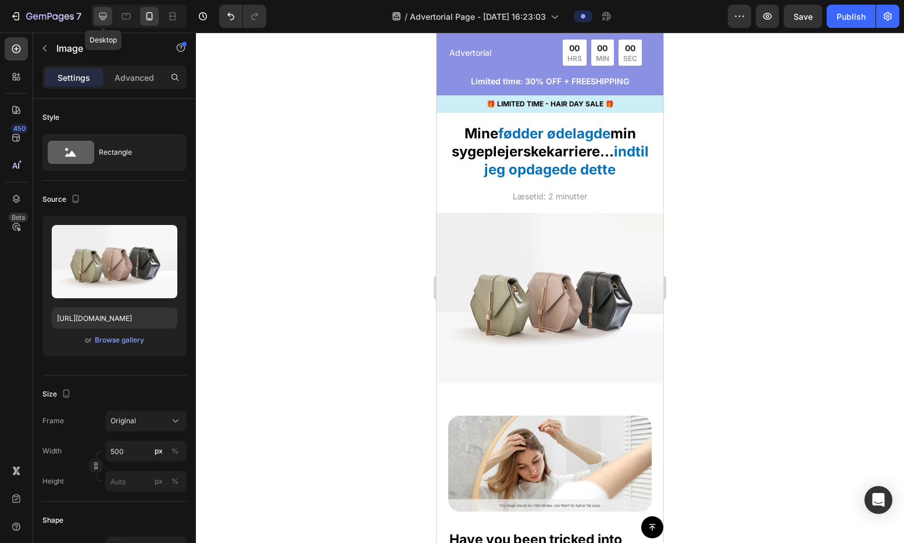
click at [97, 13] on icon at bounding box center [103, 16] width 12 height 12
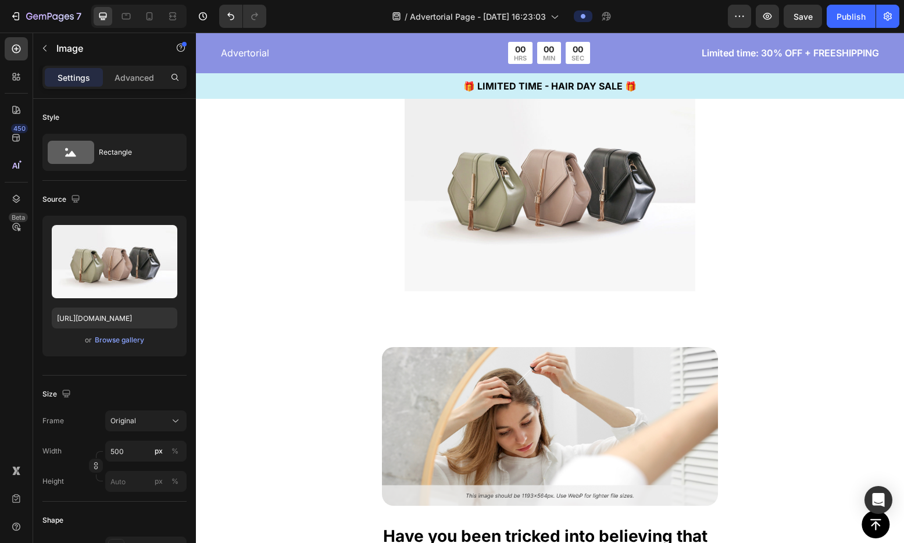
scroll to position [4739, 0]
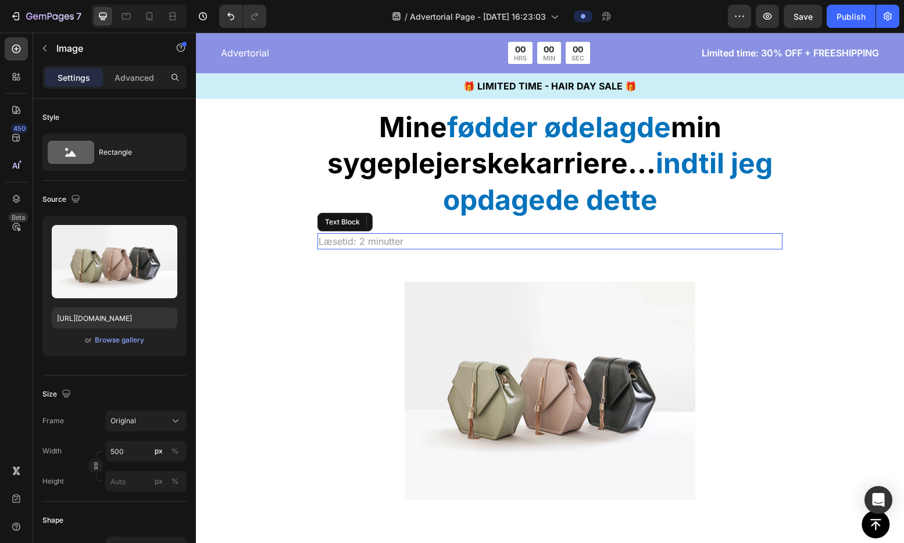
click at [387, 238] on p "Læsetid: 2 minutter" at bounding box center [550, 241] width 463 height 14
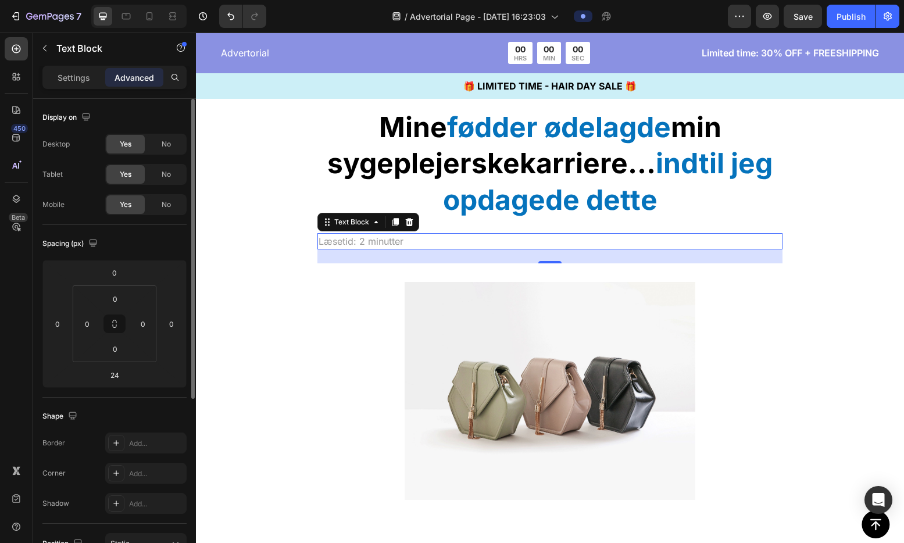
click at [83, 76] on p "Settings" at bounding box center [74, 77] width 33 height 12
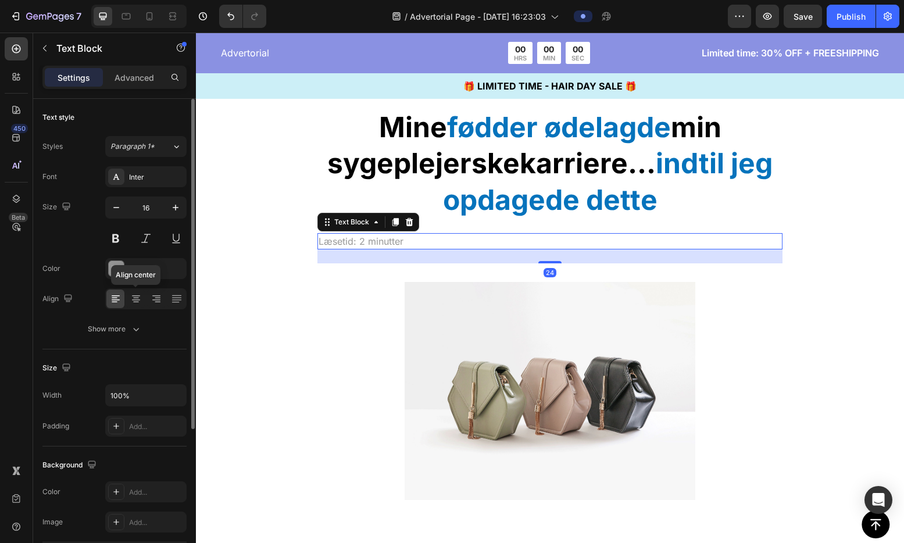
click at [140, 298] on icon at bounding box center [136, 299] width 12 height 12
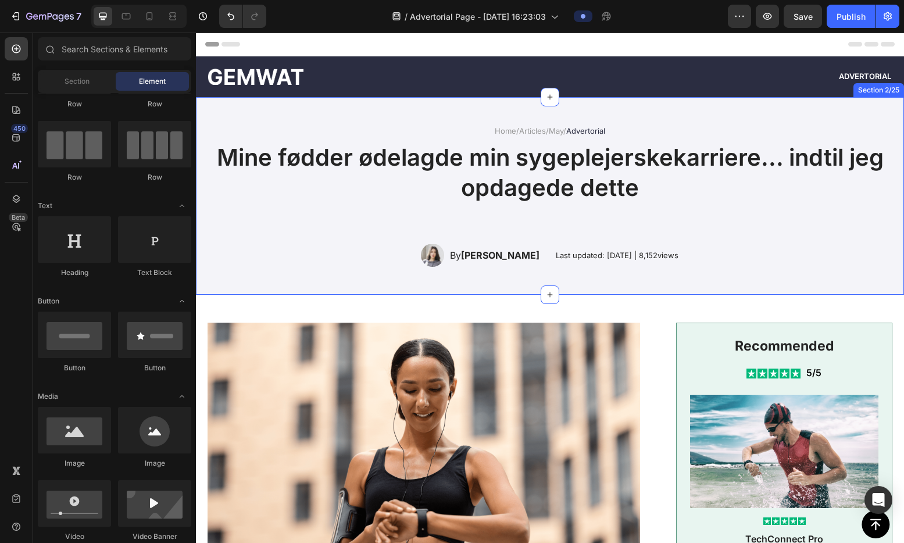
scroll to position [15, 0]
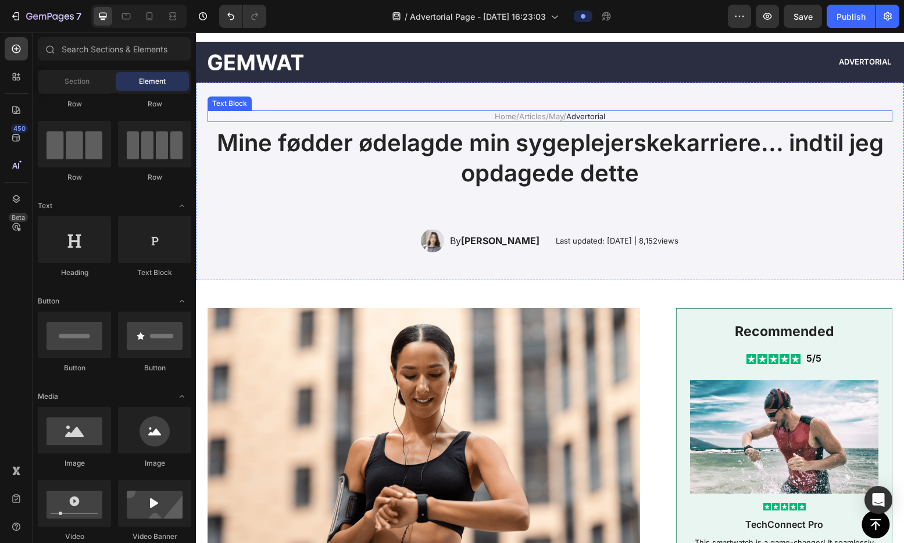
click at [498, 116] on link "Home" at bounding box center [506, 116] width 22 height 9
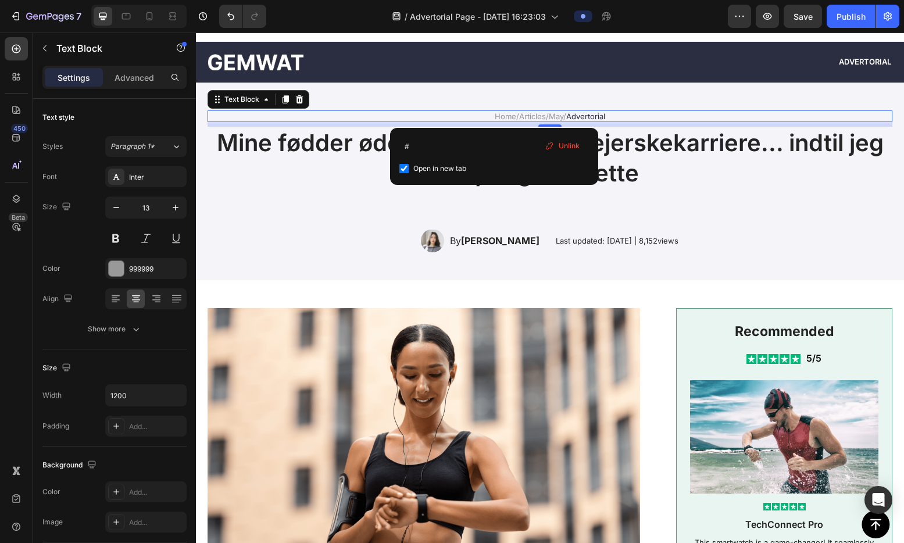
click at [495, 116] on link "Home" at bounding box center [506, 116] width 22 height 9
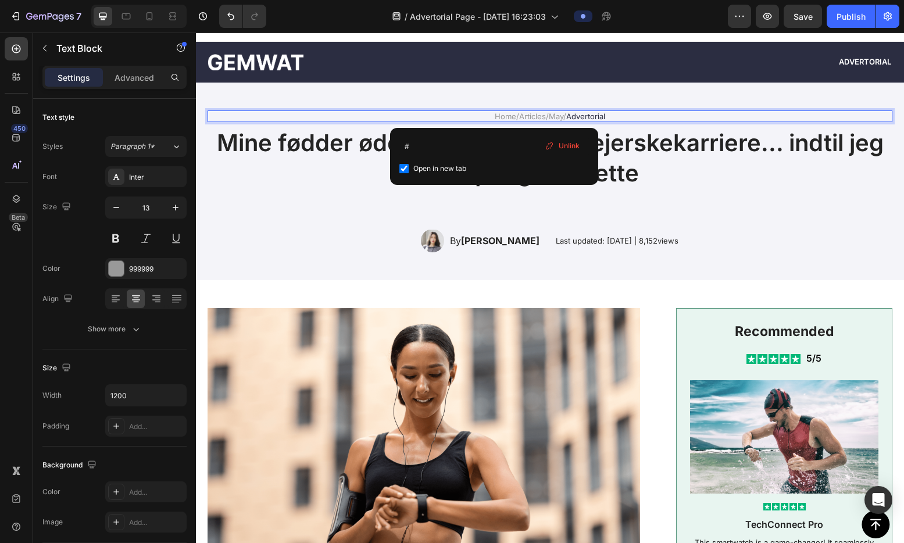
click at [506, 114] on p "Home / Articles / May / Advertorial" at bounding box center [550, 117] width 682 height 10
click at [505, 115] on p "Home / Articles / May / Advertorial" at bounding box center [550, 117] width 682 height 10
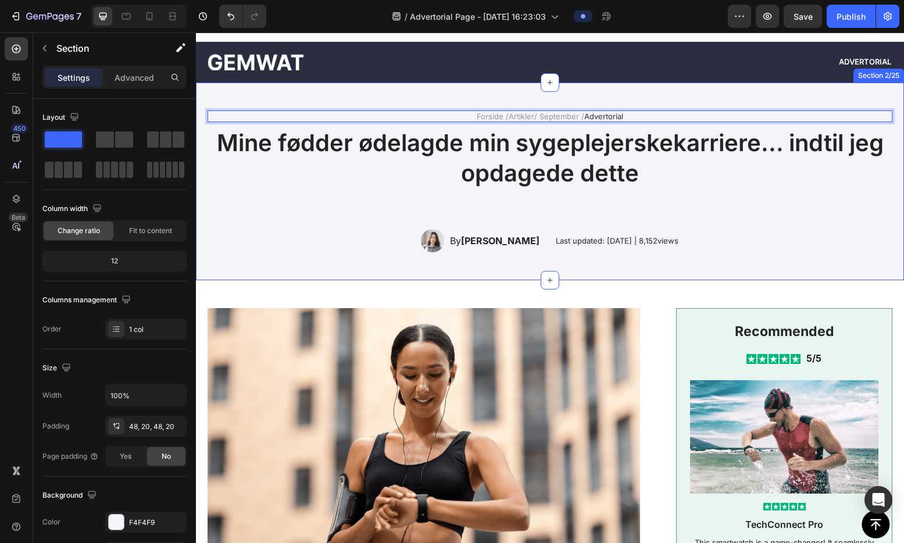
click at [520, 98] on div "Forside / Artikler / September / Advertorial Text Block 8 Mine fødder ødelagde …" at bounding box center [550, 182] width 708 height 198
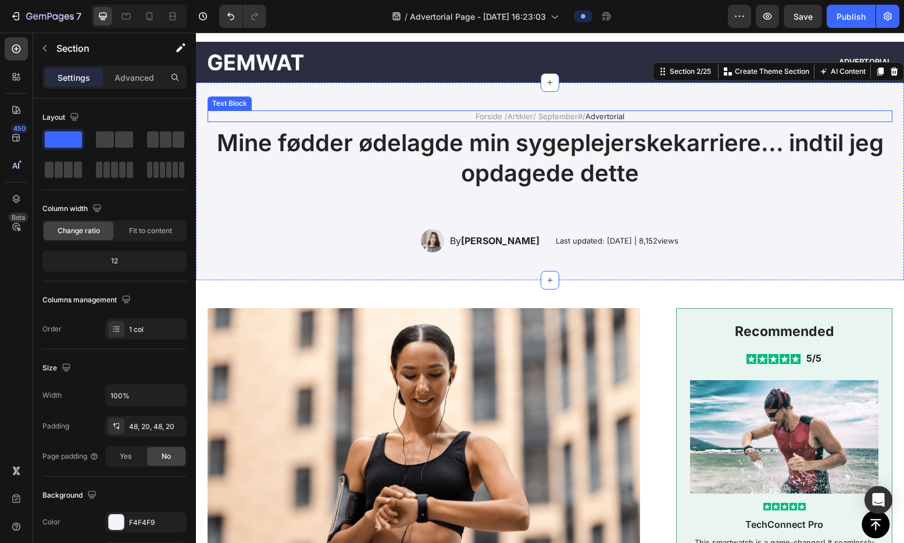
click at [585, 117] on span "Advertorial" at bounding box center [604, 116] width 39 height 9
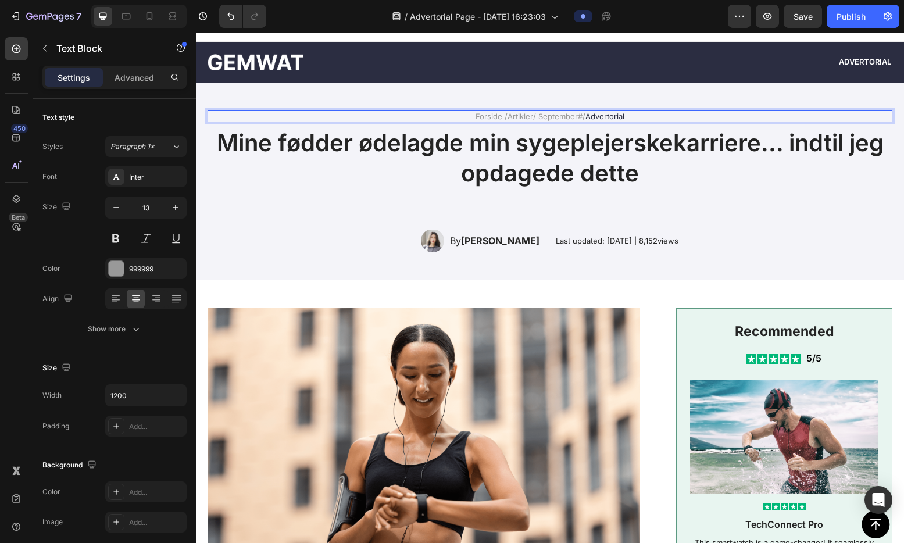
click at [580, 114] on p "Forside / Artikler / September # / Advertorial" at bounding box center [550, 117] width 682 height 10
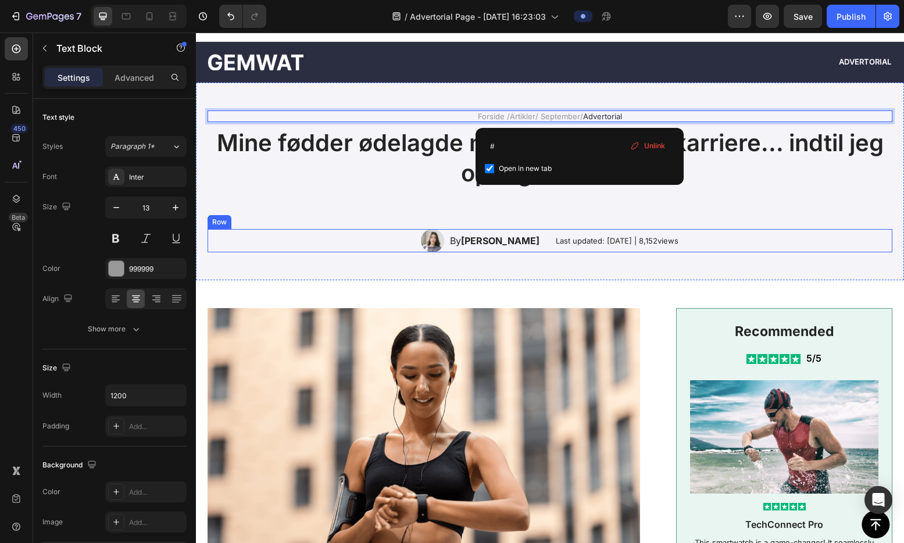
click at [732, 234] on div "Image By [PERSON_NAME] Text Block Row Last updated: [DATE] | 8,152views Text Bl…" at bounding box center [550, 240] width 685 height 23
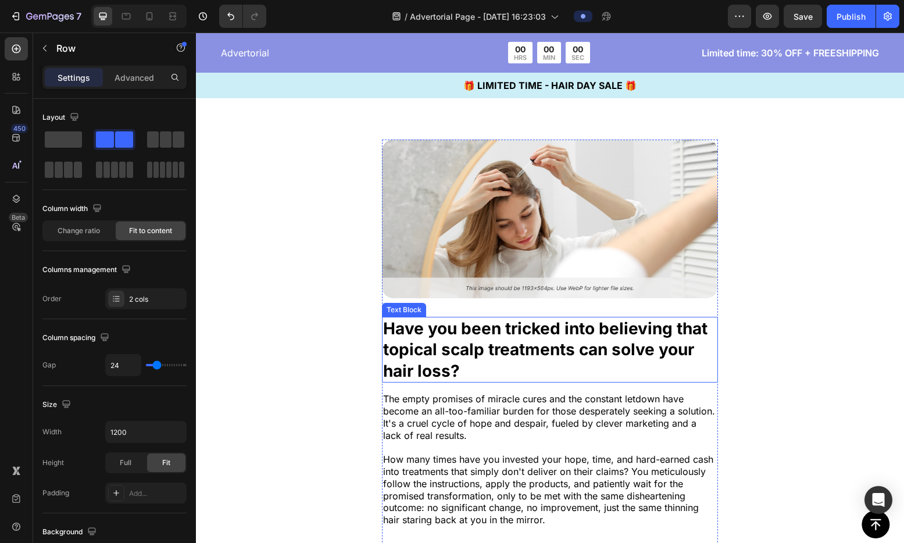
scroll to position [4526, 0]
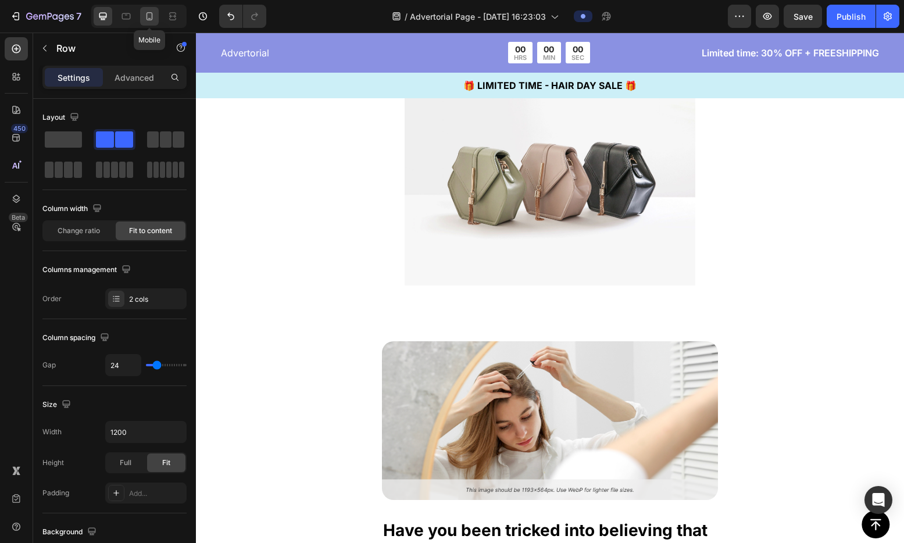
click at [153, 19] on icon at bounding box center [150, 16] width 12 height 12
type input "0"
type input "100%"
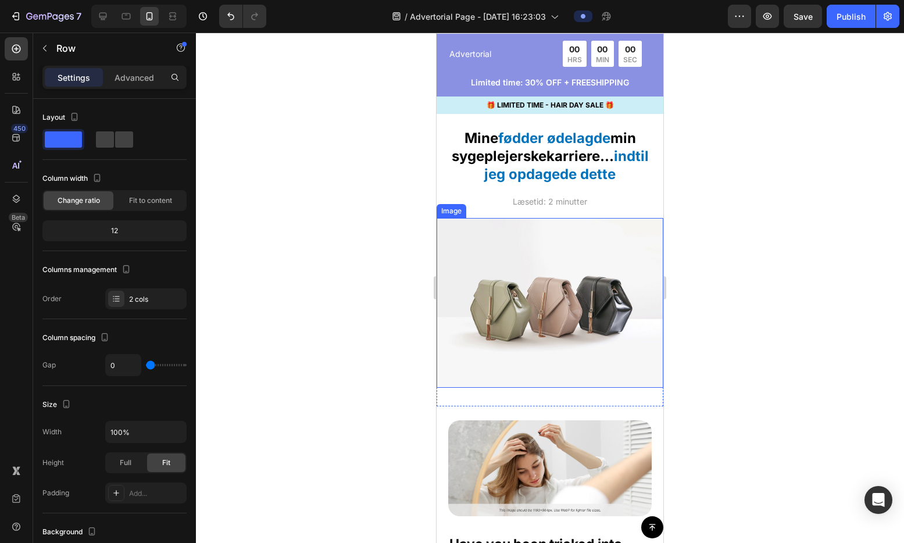
scroll to position [4459, 0]
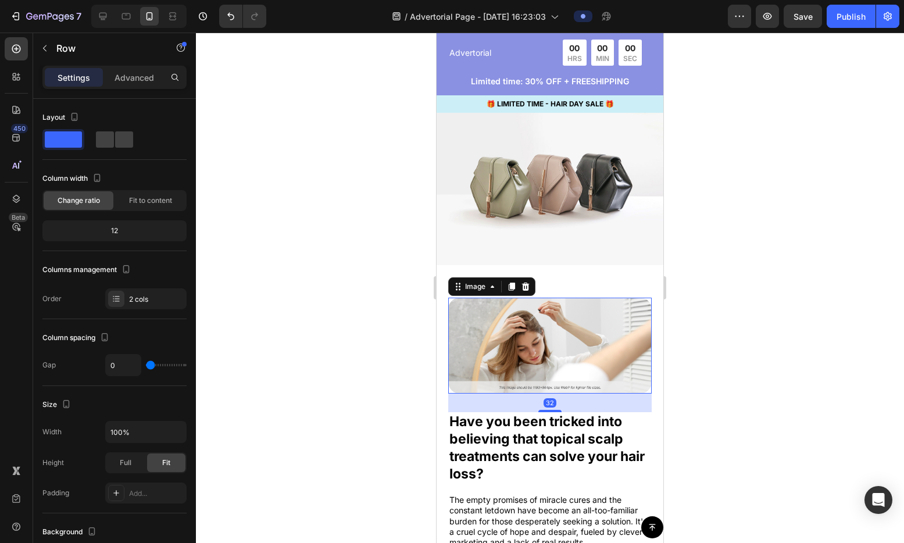
click at [564, 326] on img at bounding box center [549, 346] width 203 height 96
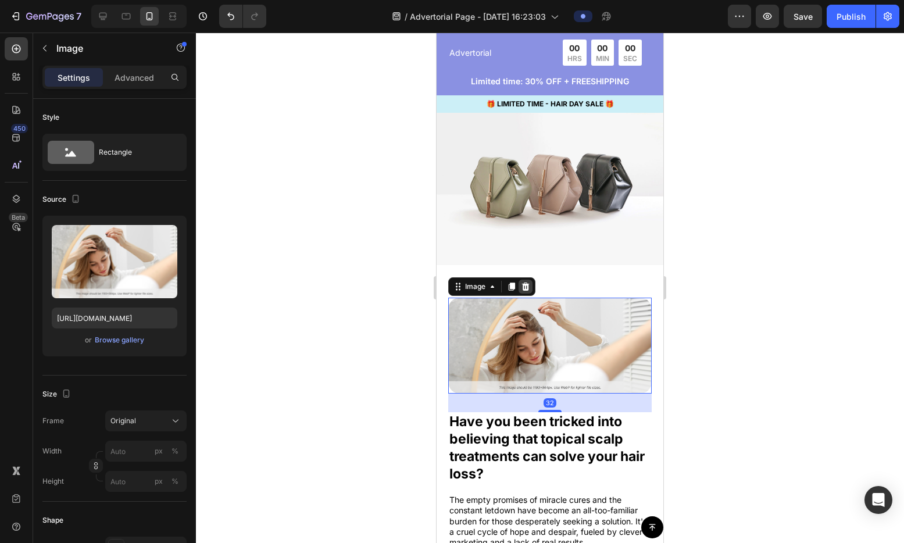
click at [531, 280] on div at bounding box center [525, 287] width 14 height 14
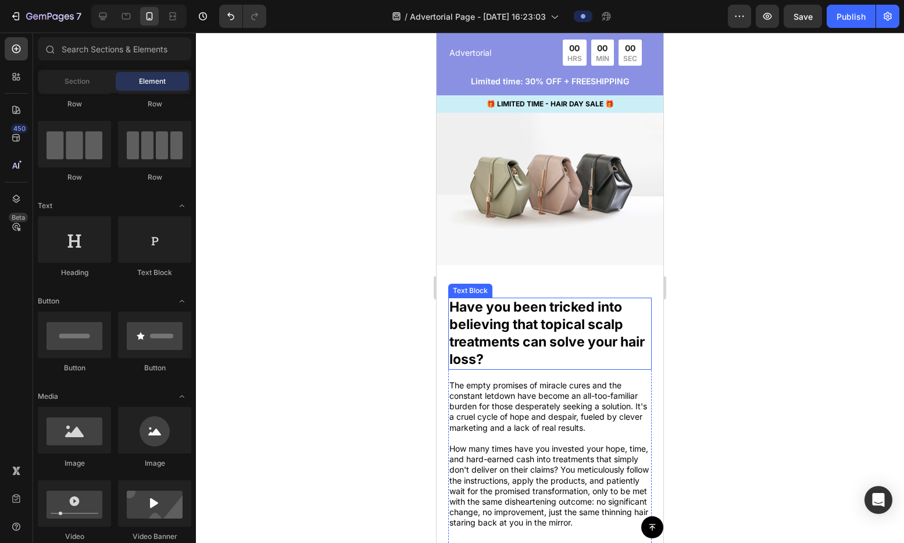
click at [532, 322] on p "Have you been tricked into believing that topical scalp treatments can solve yo…" at bounding box center [549, 334] width 201 height 70
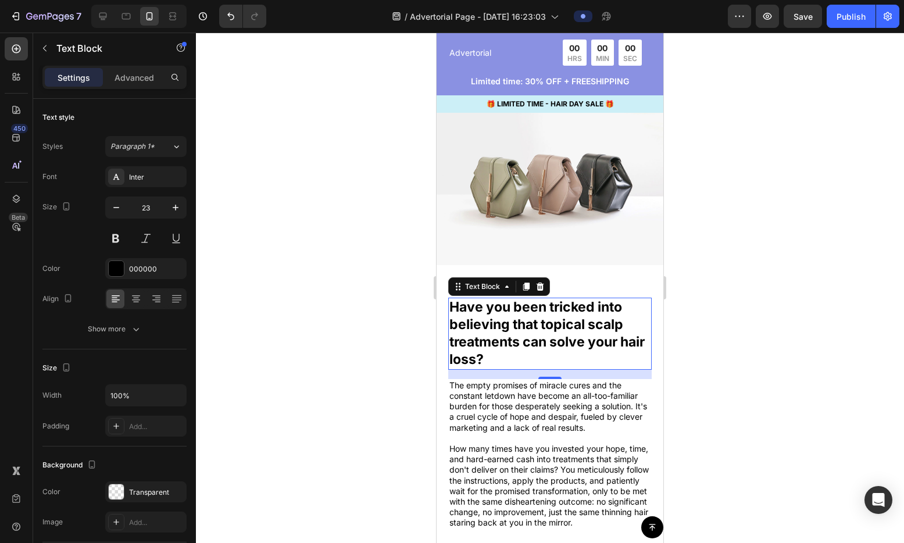
click at [496, 315] on p "Have you been tricked into believing that topical scalp treatments can solve yo…" at bounding box center [549, 334] width 201 height 70
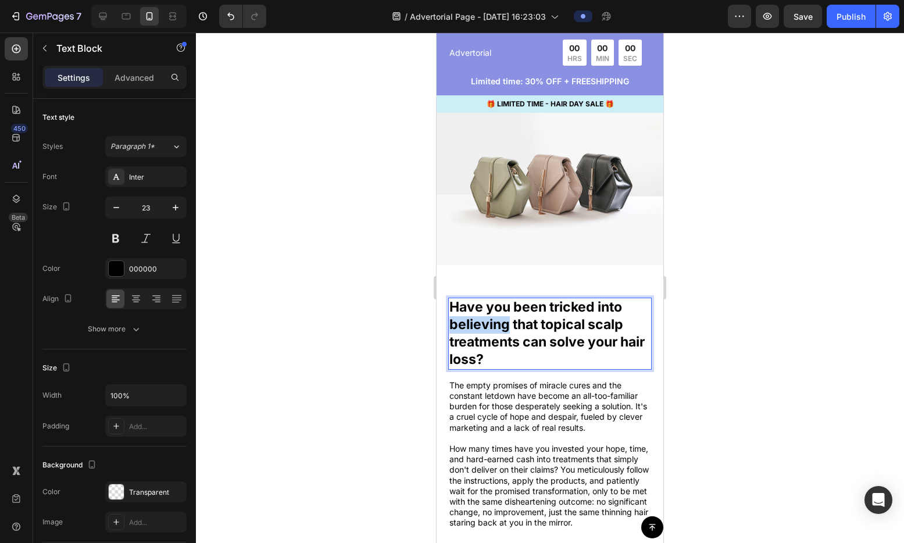
click at [496, 315] on p "Have you been tricked into believing that topical scalp treatments can solve yo…" at bounding box center [549, 334] width 201 height 70
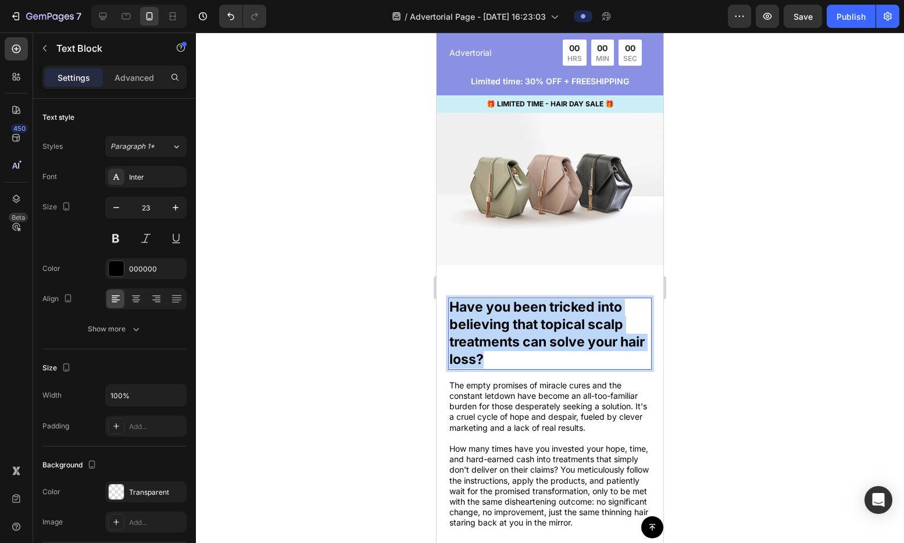
click at [496, 315] on p "Have you been tricked into believing that topical scalp treatments can solve yo…" at bounding box center [549, 334] width 201 height 70
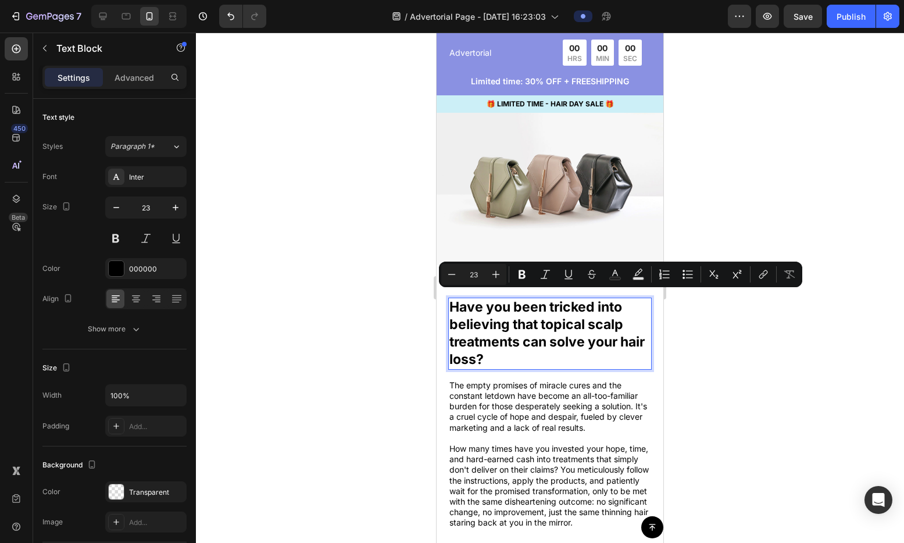
scroll to position [4463, 0]
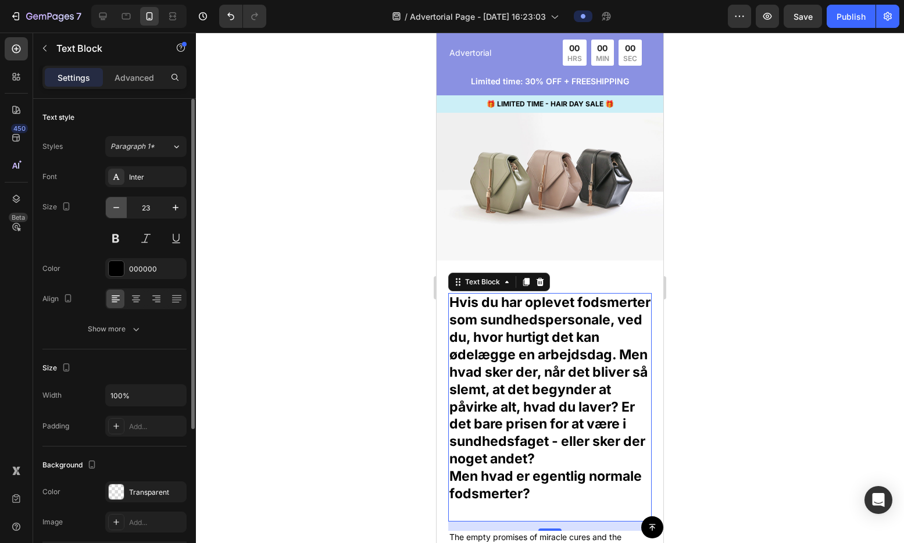
click at [118, 209] on icon "button" at bounding box center [116, 208] width 12 height 12
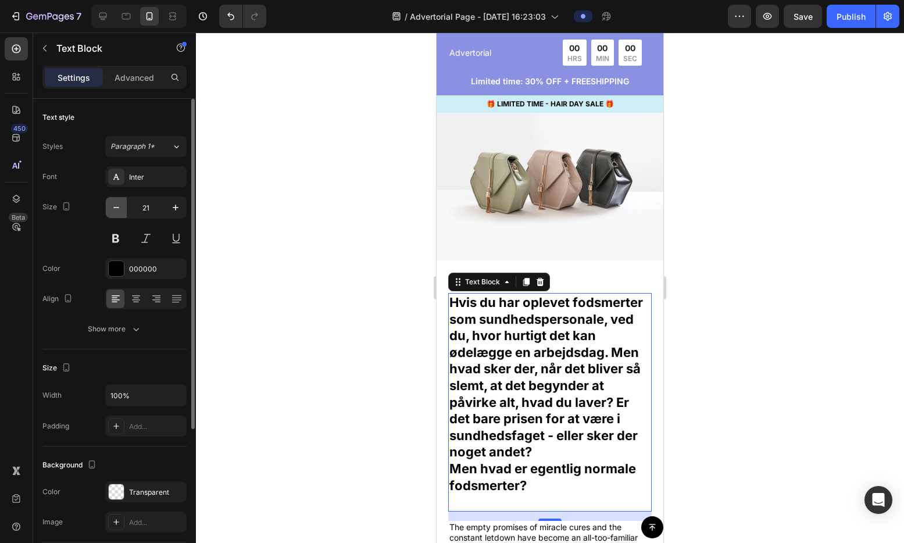
click at [118, 209] on icon "button" at bounding box center [116, 208] width 12 height 12
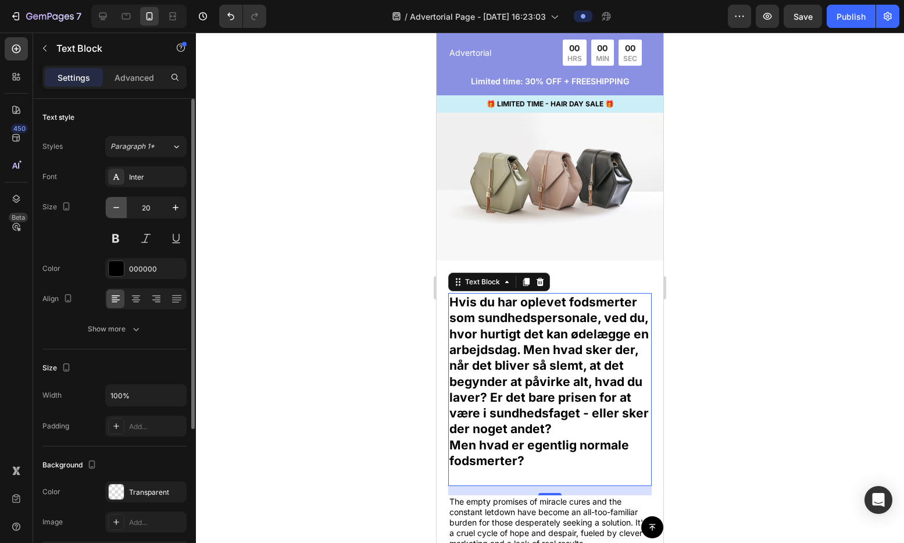
click at [118, 209] on icon "button" at bounding box center [116, 208] width 12 height 12
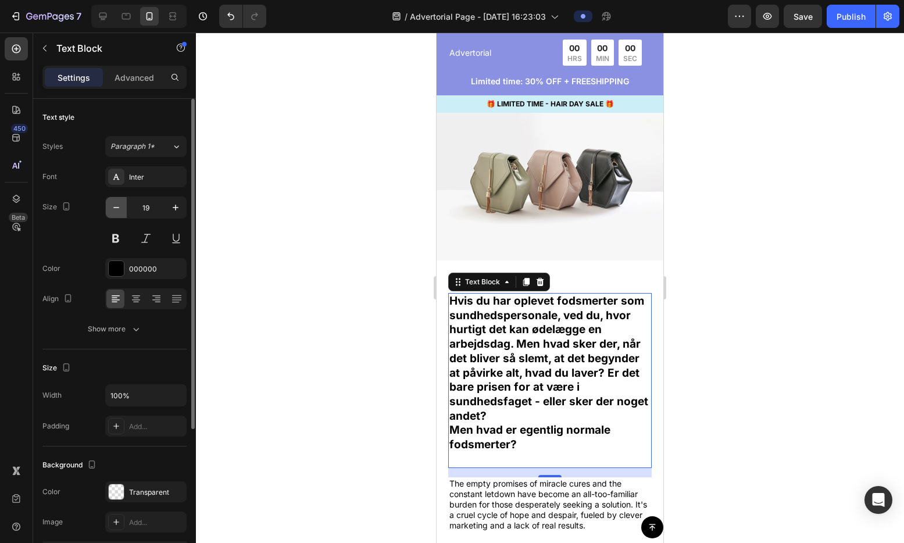
click at [118, 209] on icon "button" at bounding box center [116, 208] width 12 height 12
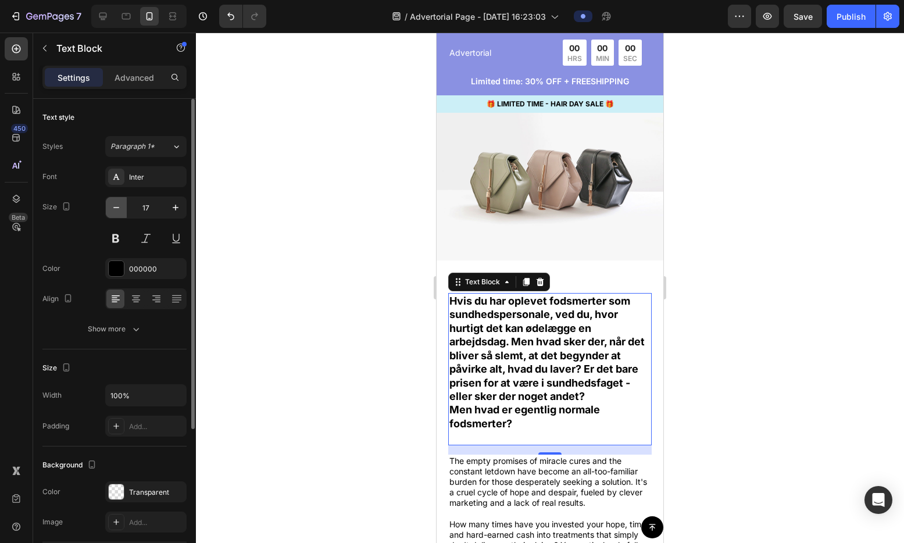
click at [118, 209] on icon "button" at bounding box center [116, 208] width 12 height 12
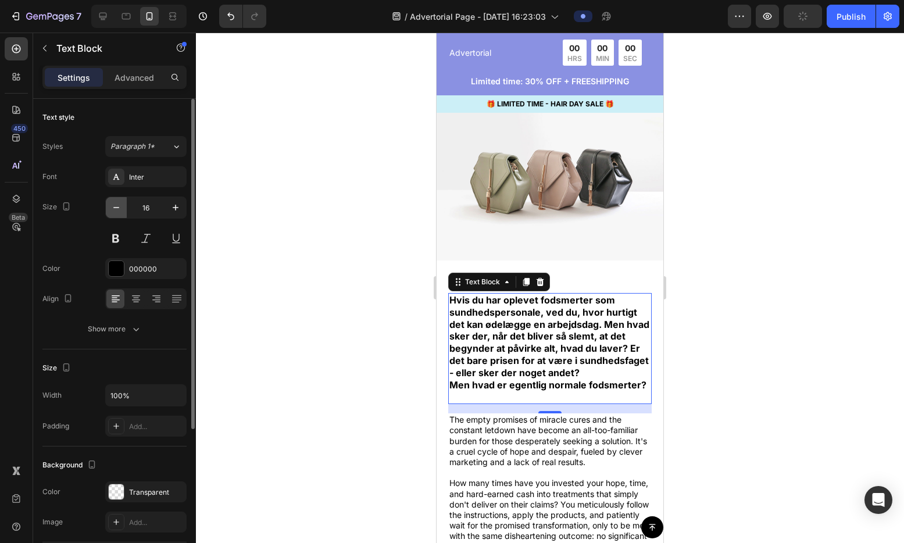
click at [118, 209] on icon "button" at bounding box center [116, 208] width 12 height 12
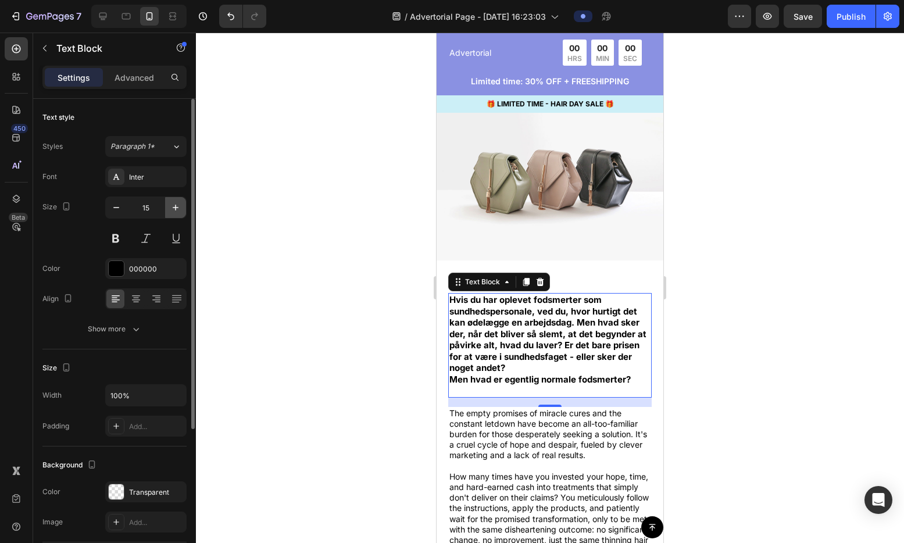
click at [181, 206] on icon "button" at bounding box center [176, 208] width 12 height 12
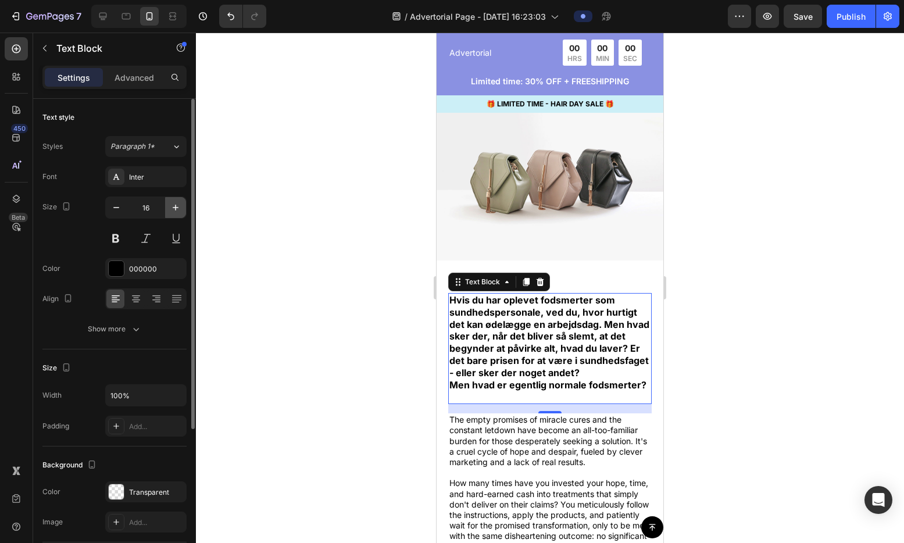
click at [181, 206] on icon "button" at bounding box center [176, 208] width 12 height 12
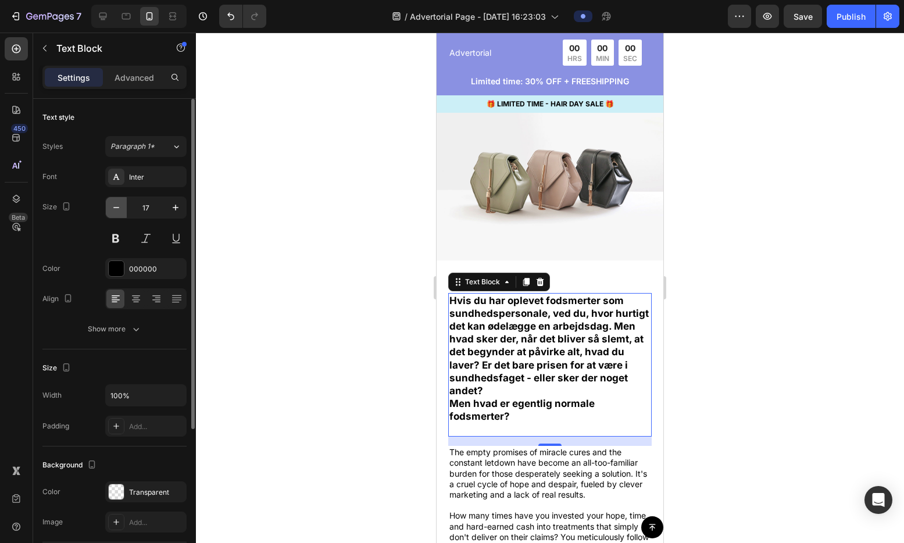
click at [120, 208] on icon "button" at bounding box center [116, 208] width 12 height 12
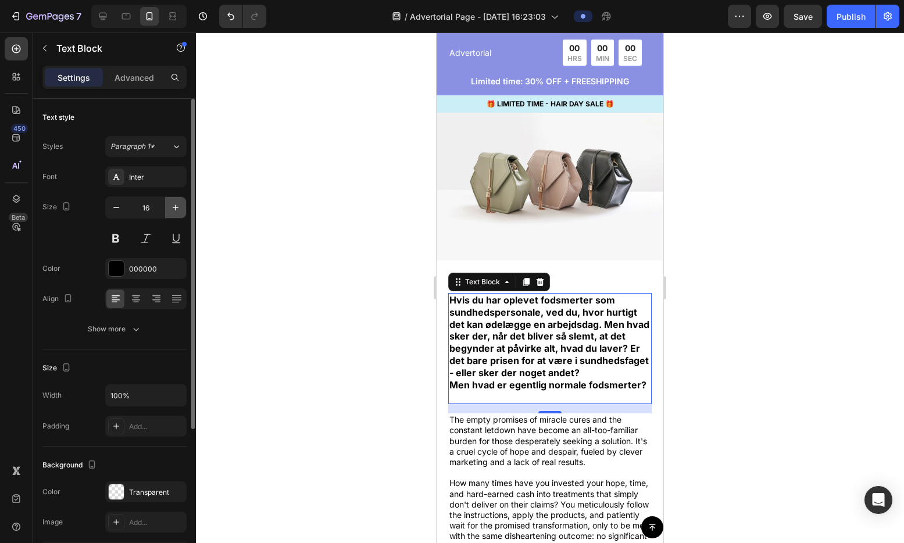
click at [179, 209] on icon "button" at bounding box center [176, 208] width 12 height 12
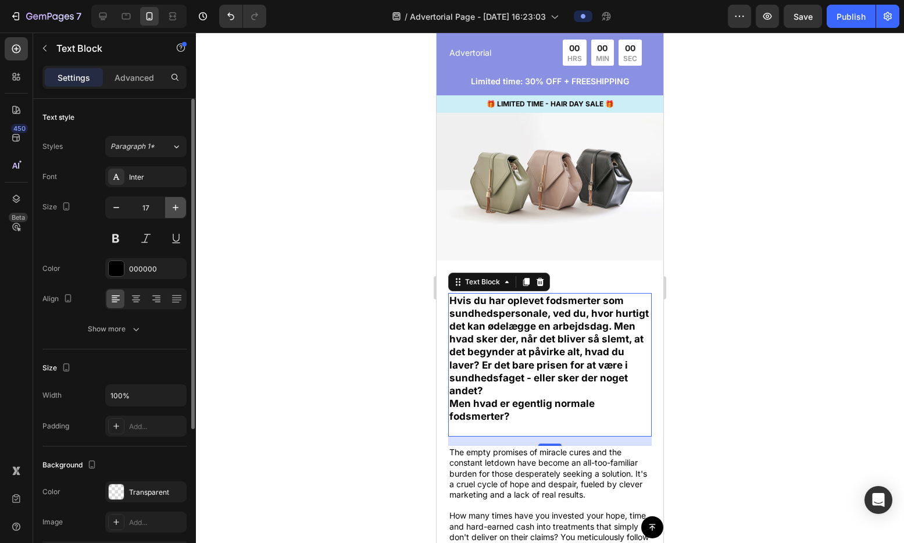
click at [179, 209] on icon "button" at bounding box center [176, 208] width 12 height 12
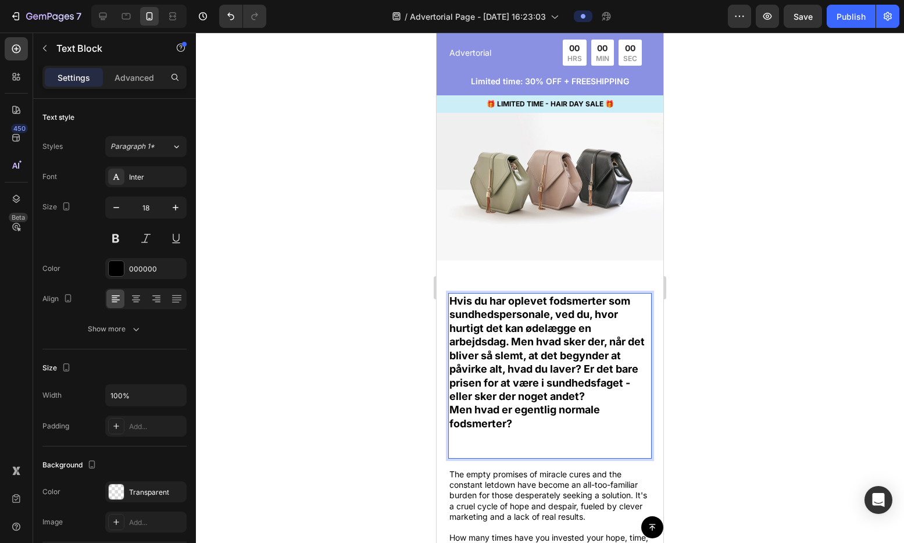
click at [456, 407] on p "Men hvad er egentlig normale fodsmerter?" at bounding box center [549, 430] width 201 height 55
click at [450, 405] on p "Men hvad er egentlig normale fodsmerter?" at bounding box center [549, 430] width 201 height 55
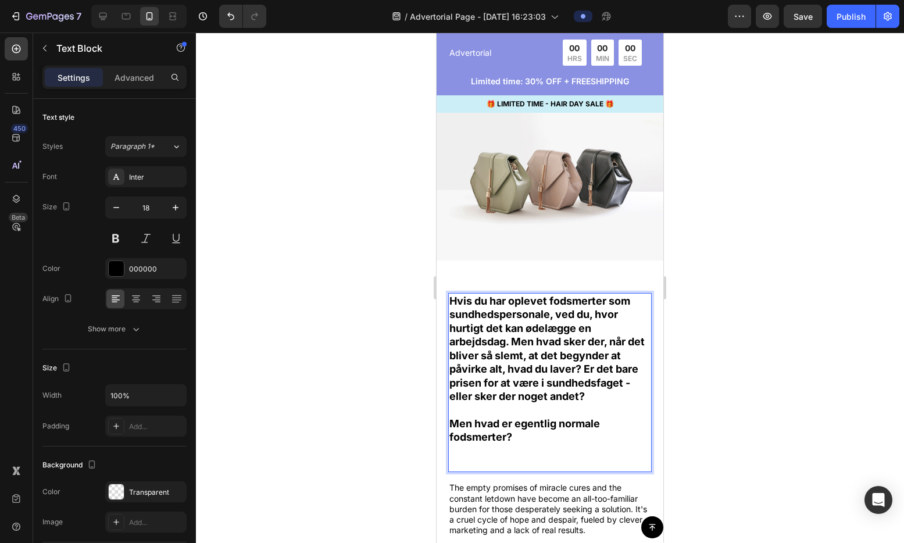
click at [463, 455] on p "Men hvad er egentlig normale fodsmerter?" at bounding box center [549, 444] width 201 height 55
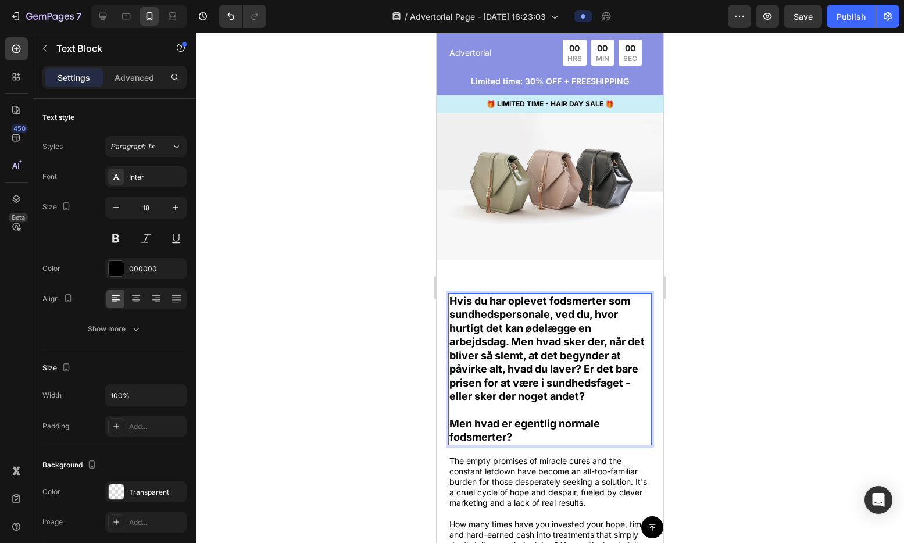
click at [520, 430] on p "Men hvad er egentlig normale fodsmerter?" at bounding box center [549, 430] width 201 height 27
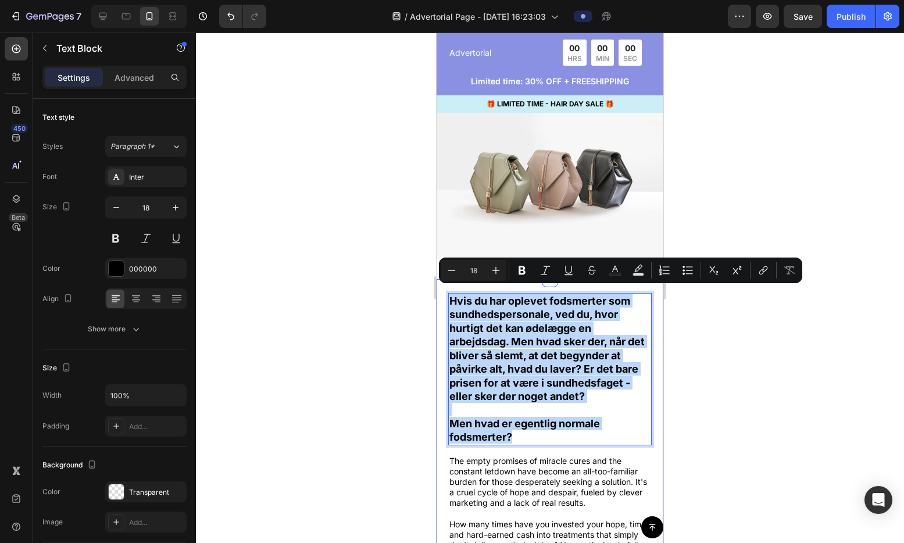
drag, startPoint x: 516, startPoint y: 428, endPoint x: 445, endPoint y: 301, distance: 146.5
click at [445, 301] on div "Hvis du har oplevet fodsmerter som sundhedspersonale, ved du, hvor hurtigt det …" at bounding box center [550, 524] width 227 height 490
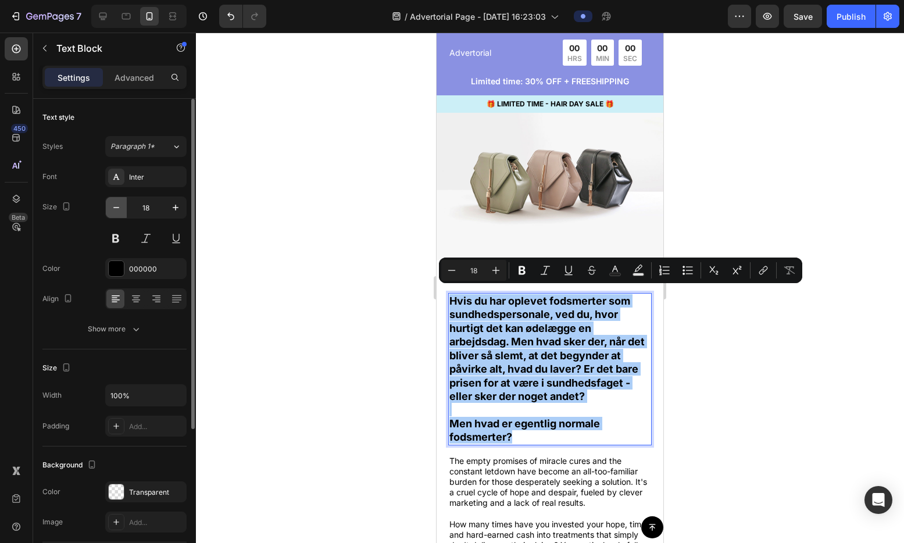
click at [113, 204] on icon "button" at bounding box center [116, 208] width 12 height 12
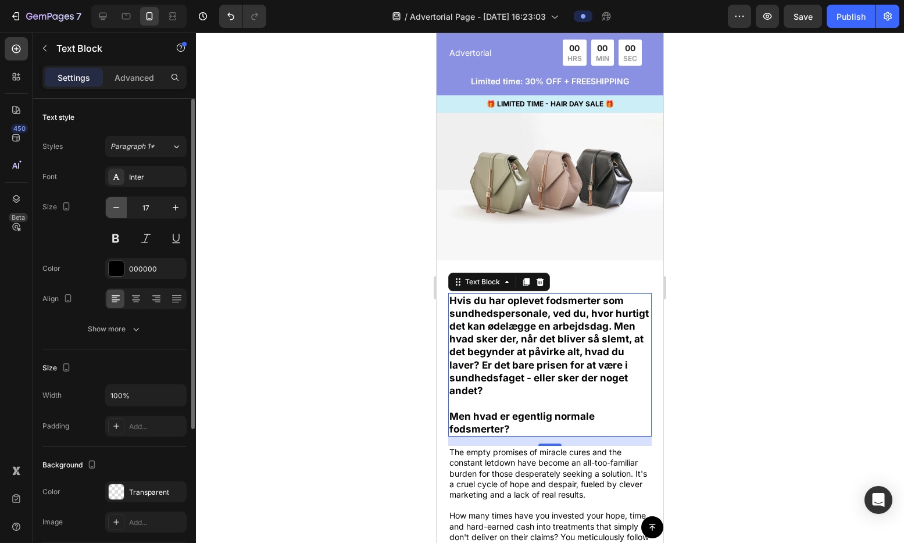
click at [113, 204] on icon "button" at bounding box center [116, 208] width 12 height 12
type input "16"
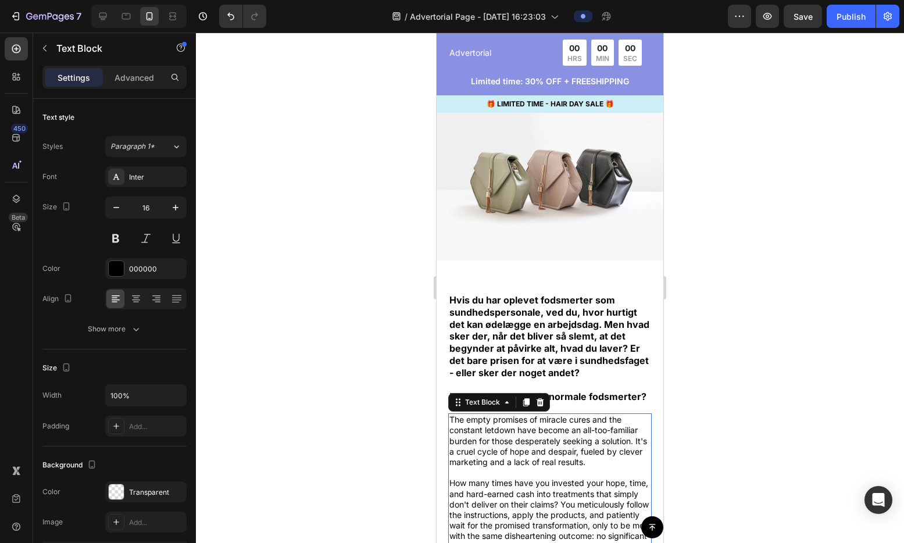
click at [512, 461] on p "The empty promises of miracle cures and the constant letdown have become an all…" at bounding box center [549, 488] width 201 height 148
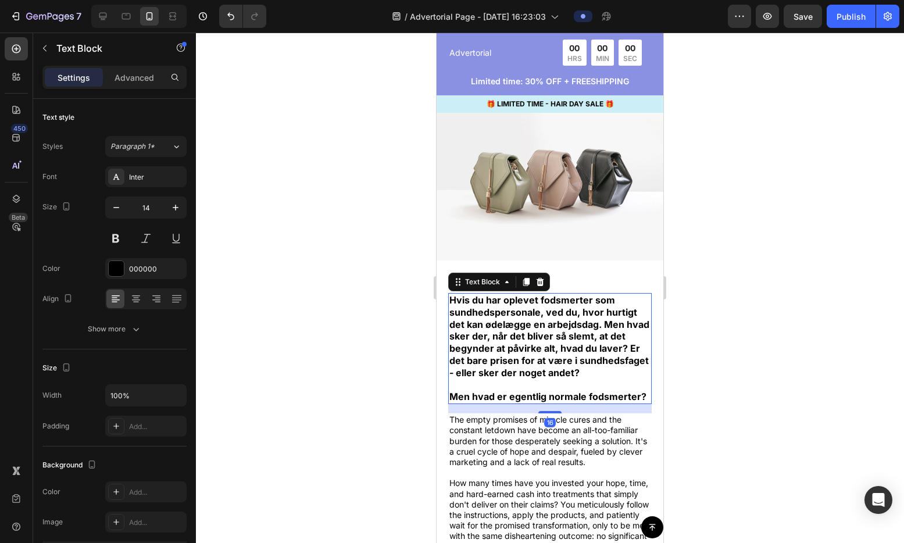
click at [578, 403] on p "Men hvad er egentlig normale fodsmerter?" at bounding box center [549, 397] width 201 height 12
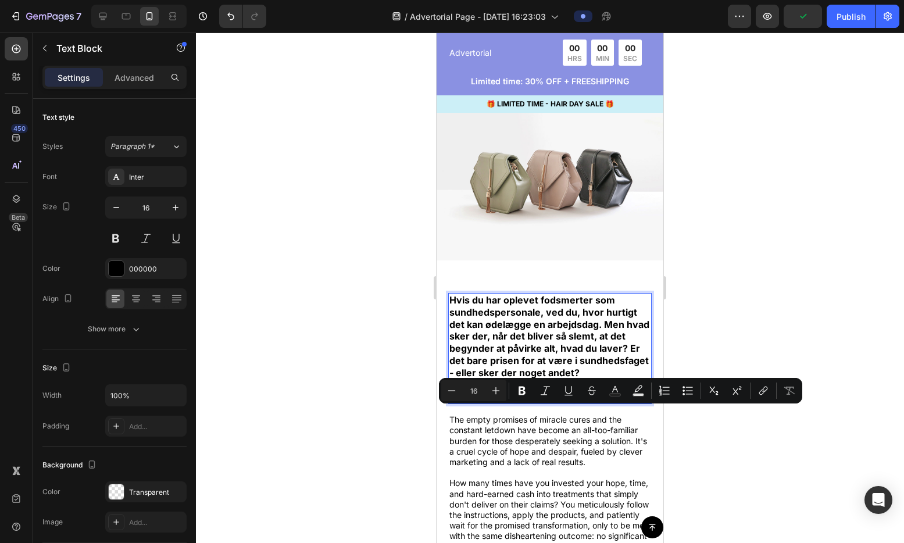
drag, startPoint x: 500, startPoint y: 416, endPoint x: 449, endPoint y: 415, distance: 50.6
click at [449, 403] on p "Men hvad er egentlig normale fodsmerter?" at bounding box center [549, 397] width 201 height 12
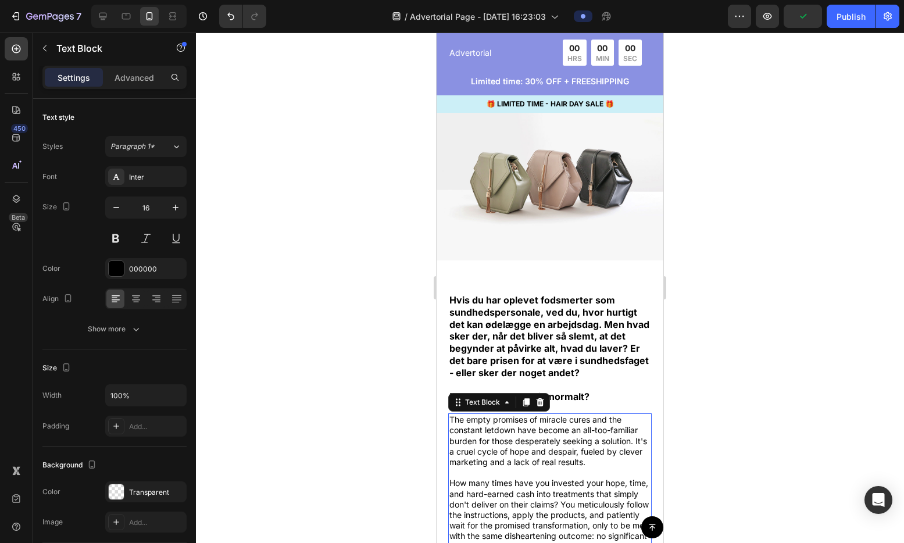
click at [480, 444] on p "The empty promises of miracle cures and the constant letdown have become an all…" at bounding box center [549, 488] width 201 height 148
click at [586, 279] on div "Hvis du har oplevet fodsmerter som sundhedspersonale, ved du, hvor hurtigt det …" at bounding box center [550, 503] width 227 height 449
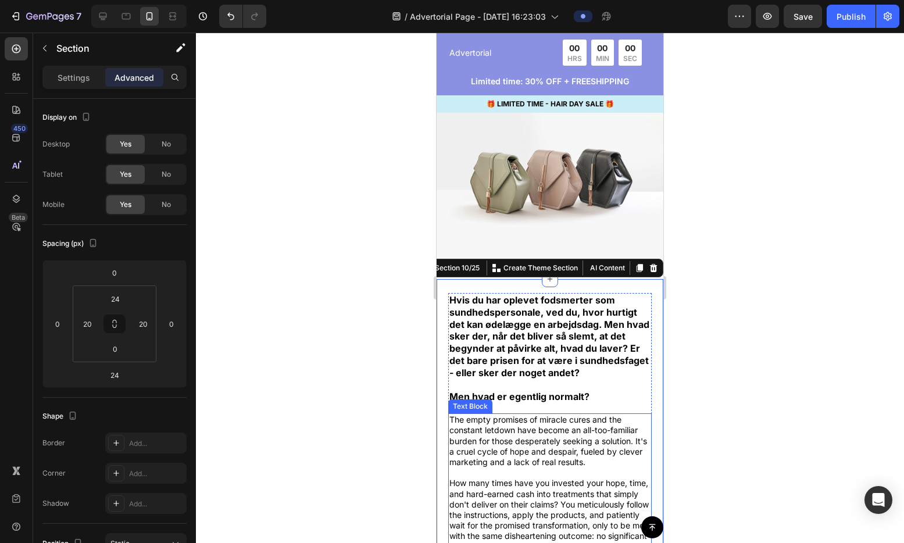
click at [519, 443] on p "The empty promises of miracle cures and the constant letdown have become an all…" at bounding box center [549, 488] width 201 height 148
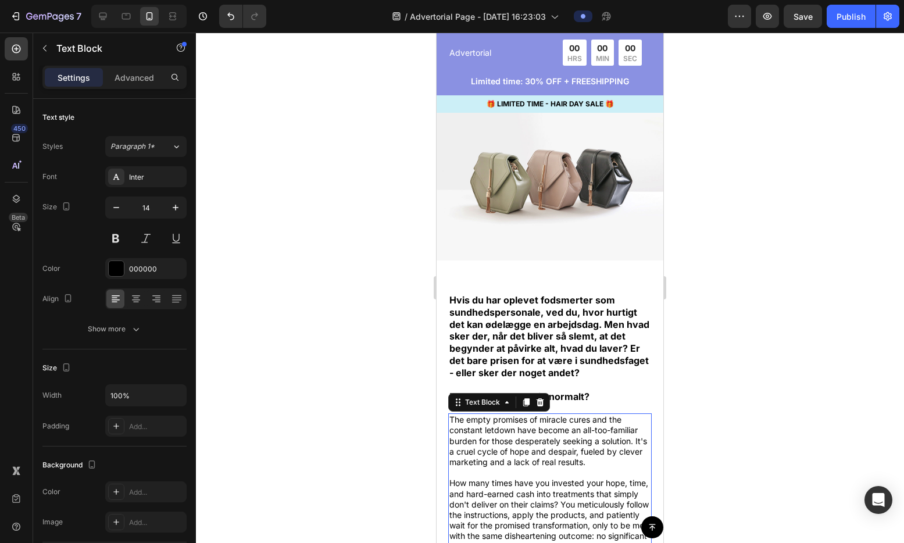
click at [561, 456] on p "The empty promises of miracle cures and the constant letdown have become an all…" at bounding box center [549, 488] width 201 height 148
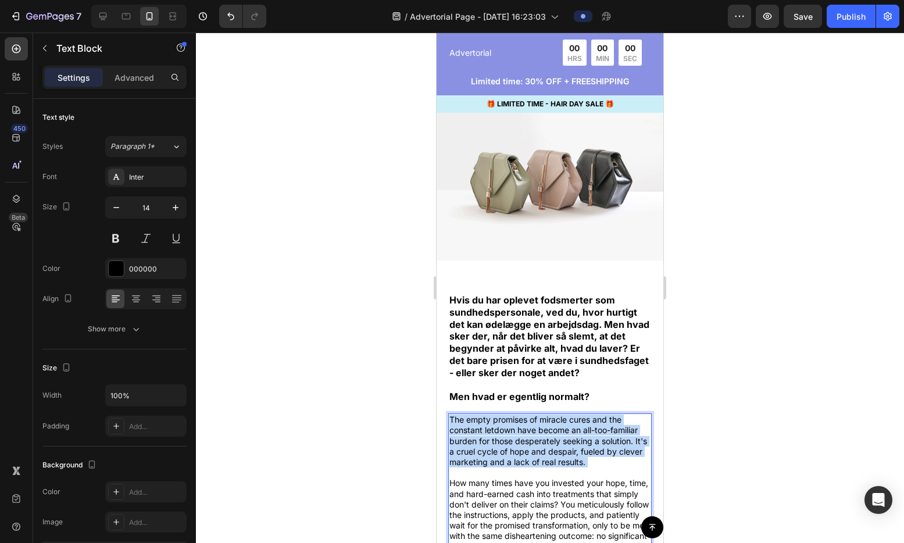
click at [561, 456] on p "The empty promises of miracle cures and the constant letdown have become an all…" at bounding box center [549, 488] width 201 height 148
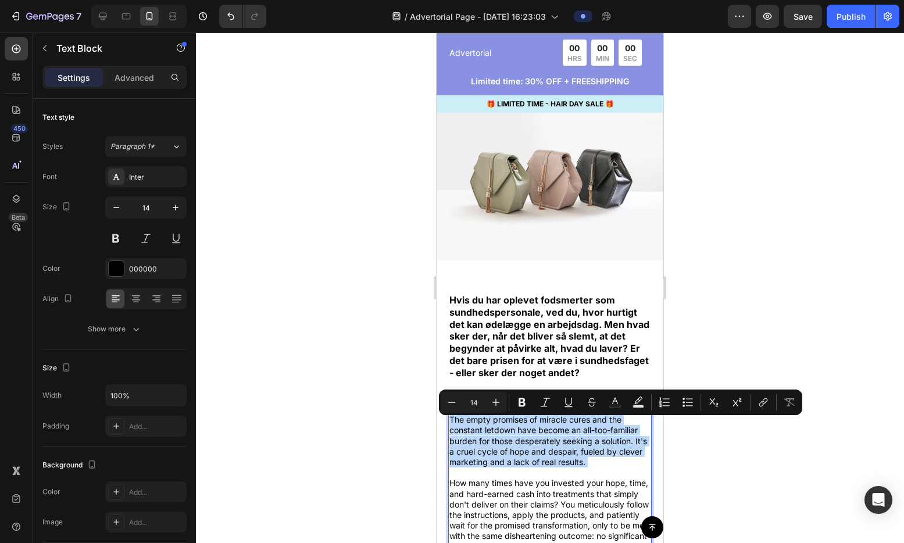
click at [561, 456] on p "The empty promises of miracle cures and the constant letdown have become an all…" at bounding box center [549, 488] width 201 height 148
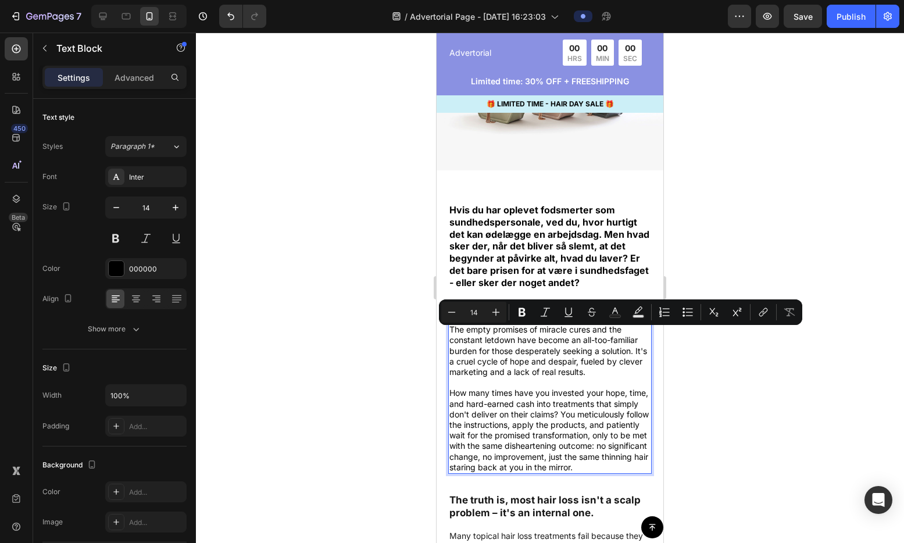
click at [549, 434] on p "The empty promises of miracle cures and the constant letdown have become an all…" at bounding box center [549, 398] width 201 height 148
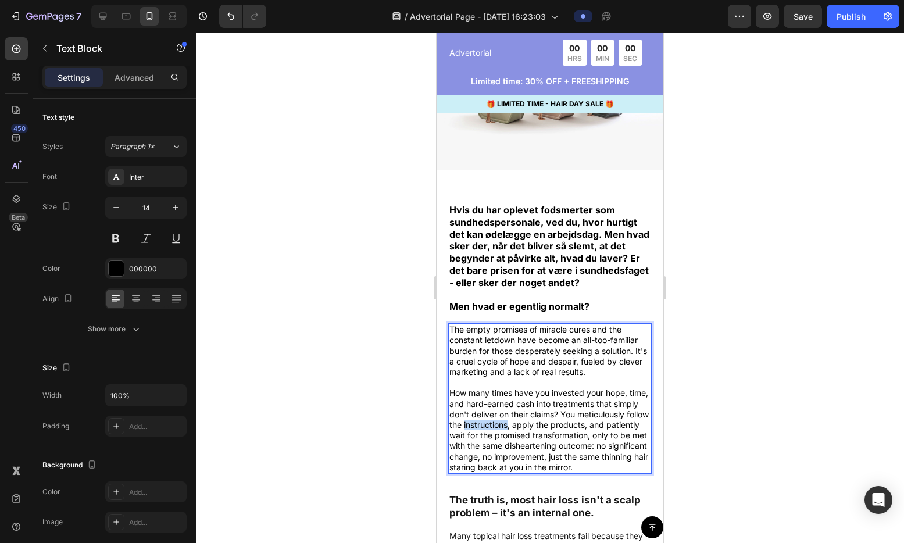
click at [549, 434] on p "The empty promises of miracle cures and the constant letdown have become an all…" at bounding box center [549, 398] width 201 height 148
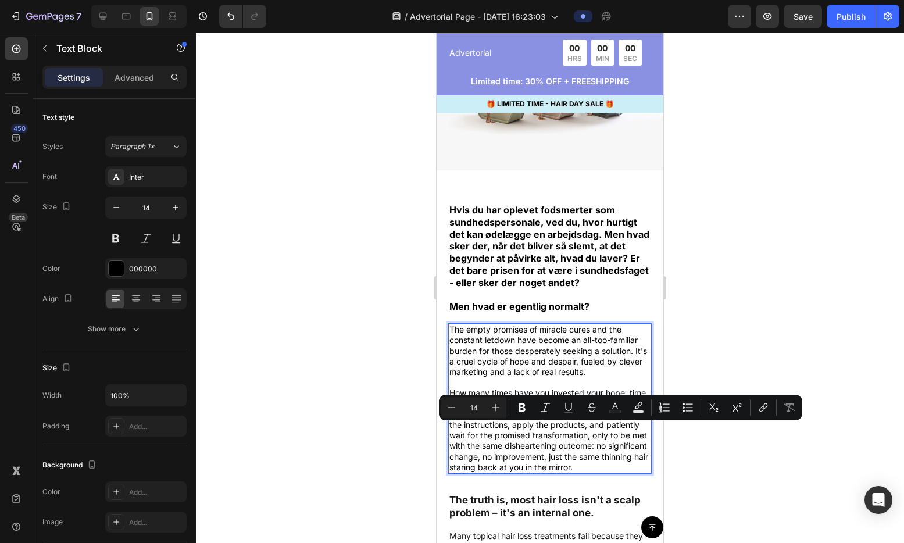
click at [553, 473] on p "The empty promises of miracle cures and the constant letdown have become an all…" at bounding box center [549, 398] width 201 height 148
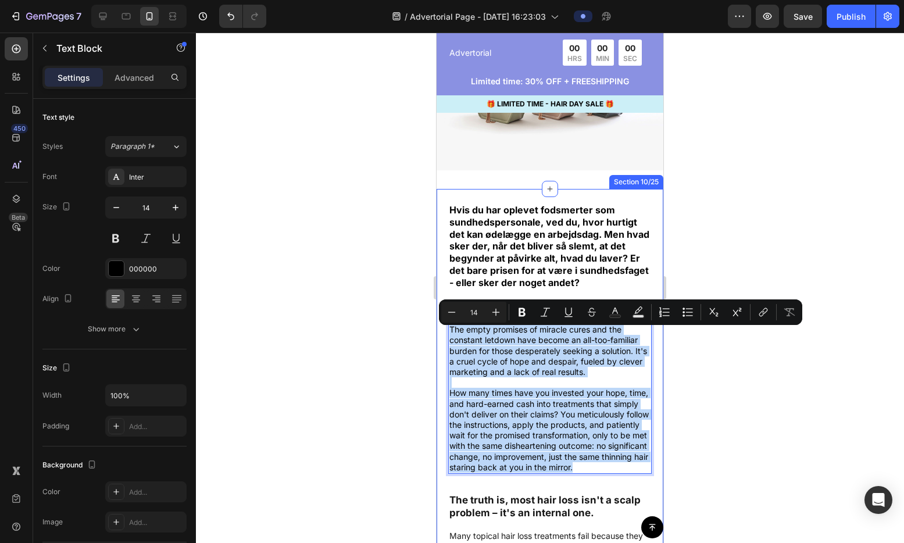
drag, startPoint x: 551, startPoint y: 488, endPoint x: 480, endPoint y: 341, distance: 163.3
click at [437, 337] on div "Hvis du har oplevet fodsmerter som sundhedspersonale, ved du, hvor hurtigt det …" at bounding box center [550, 413] width 227 height 449
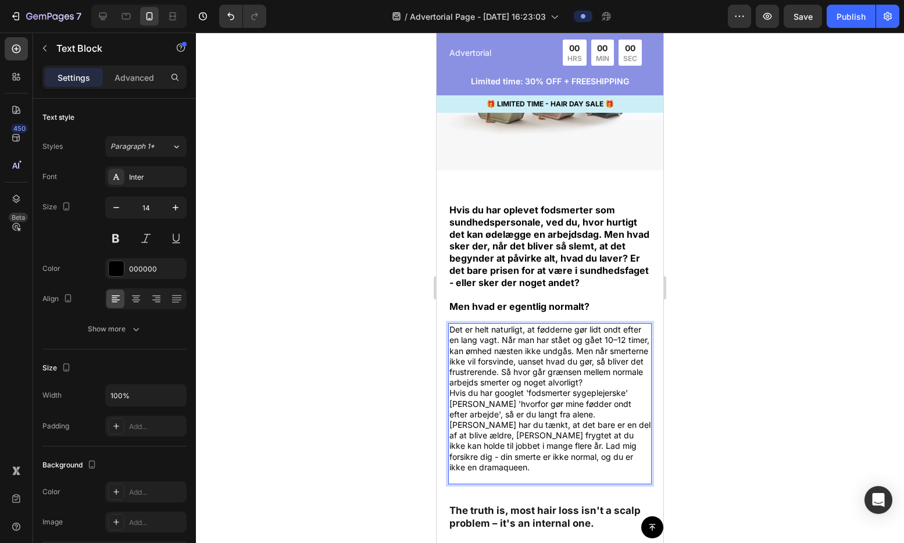
click at [524, 388] on p "Det er helt naturligt, at fødderne gør lidt ondt efter en lang vagt. Når man ha…" at bounding box center [549, 355] width 201 height 63
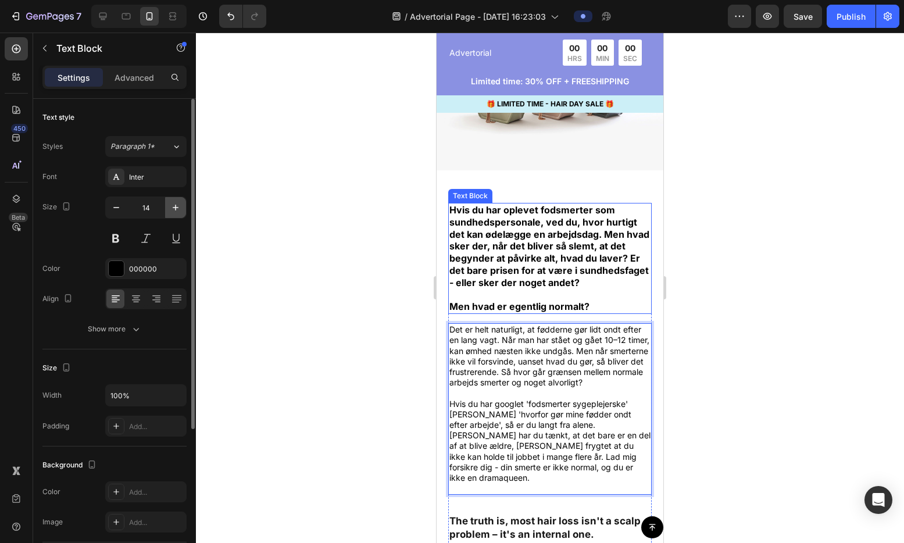
click at [176, 213] on button "button" at bounding box center [175, 207] width 21 height 21
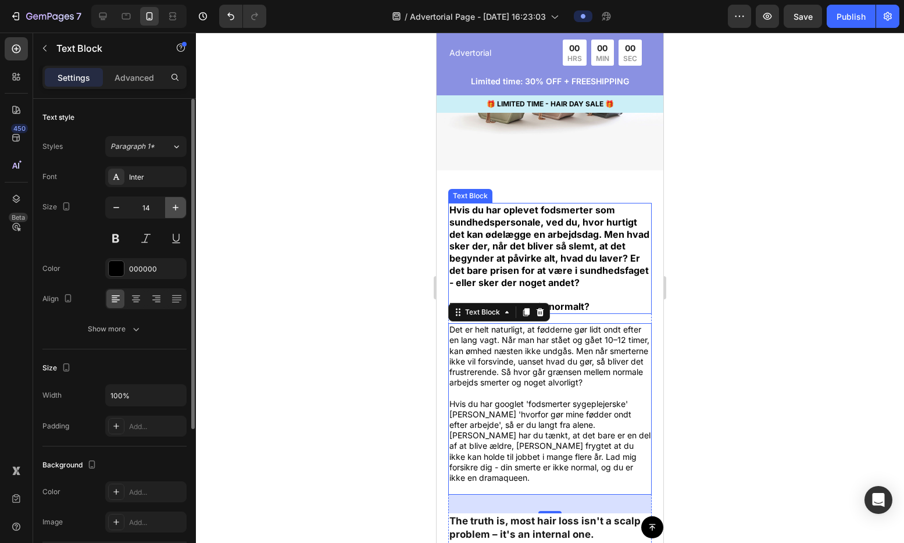
click at [176, 213] on button "button" at bounding box center [175, 207] width 21 height 21
type input "16"
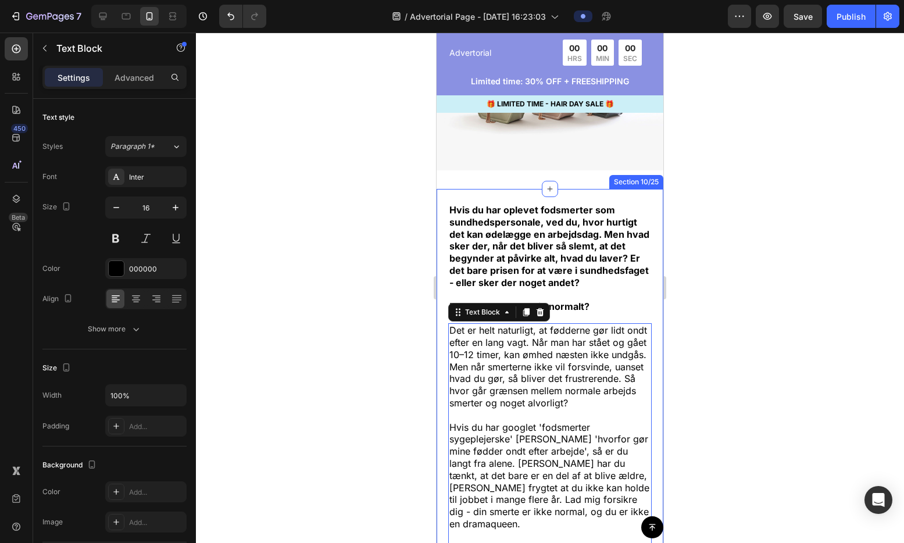
click at [646, 232] on div "Hvis du har oplevet fodsmerter som sundhedspersonale, ved du, hvor hurtigt det …" at bounding box center [550, 460] width 227 height 542
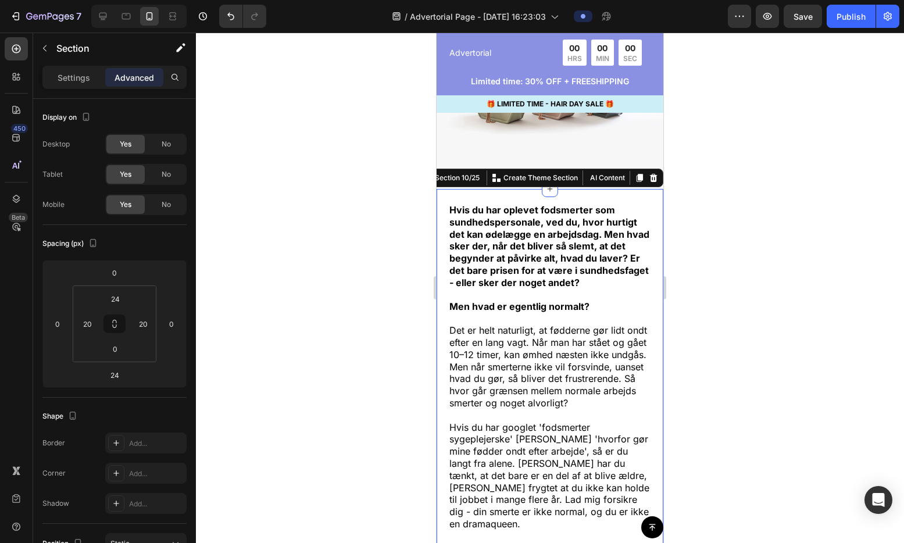
click at [641, 191] on div "Hvis du har oplevet fodsmerter som sundhedspersonale, ved du, hvor hurtigt det …" at bounding box center [550, 460] width 227 height 542
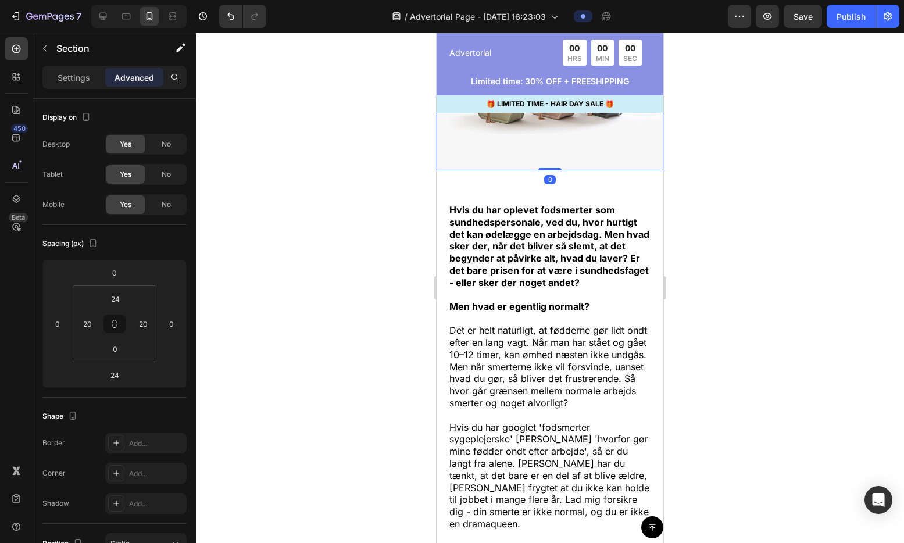
click at [643, 145] on img at bounding box center [550, 86] width 227 height 170
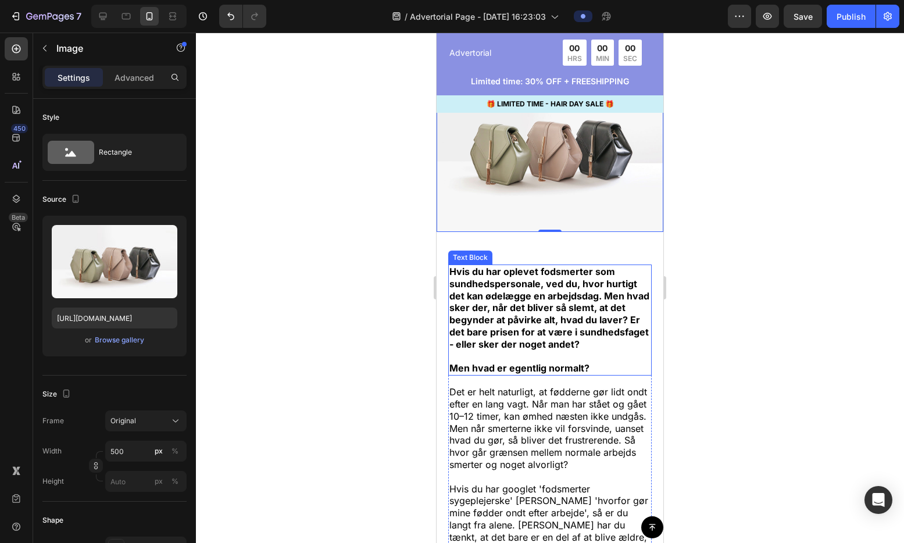
scroll to position [4440, 0]
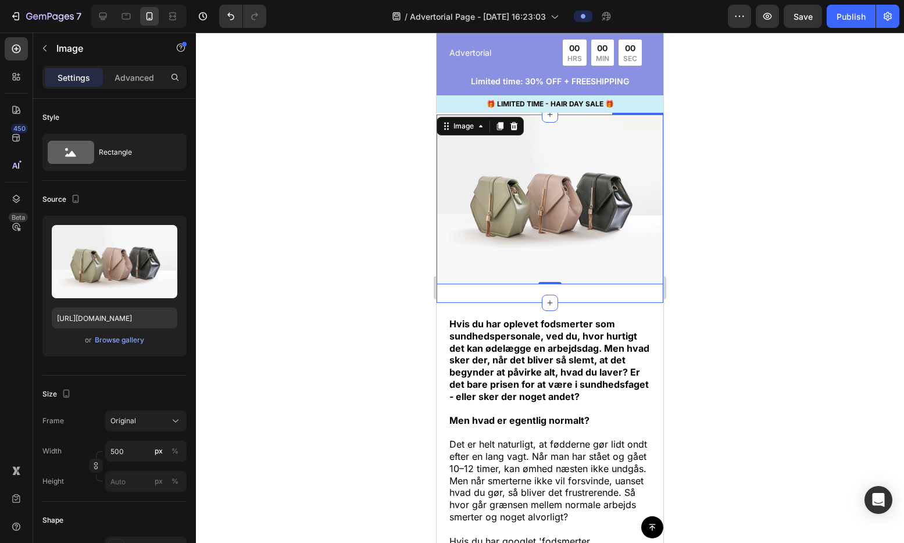
click at [592, 282] on div "Image 0 Section 9/25" at bounding box center [550, 209] width 227 height 189
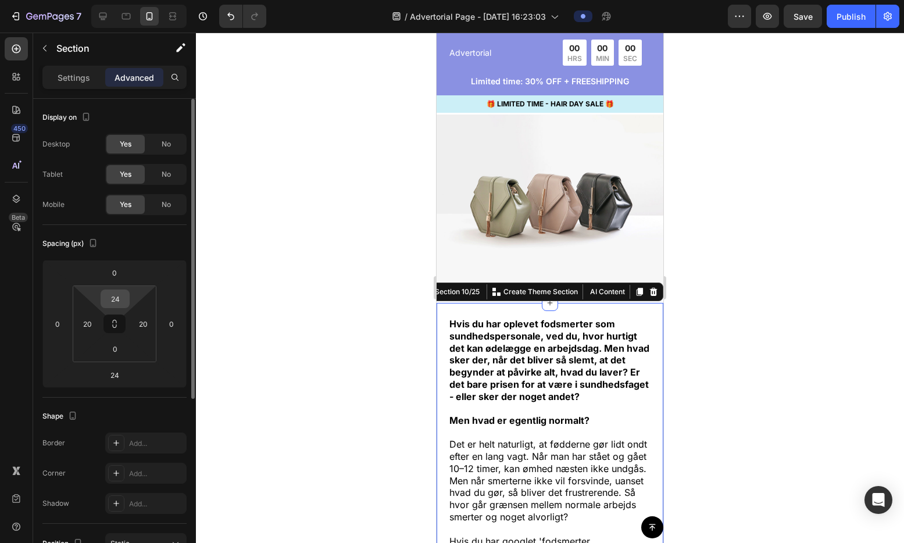
click at [125, 302] on input "24" at bounding box center [114, 298] width 23 height 17
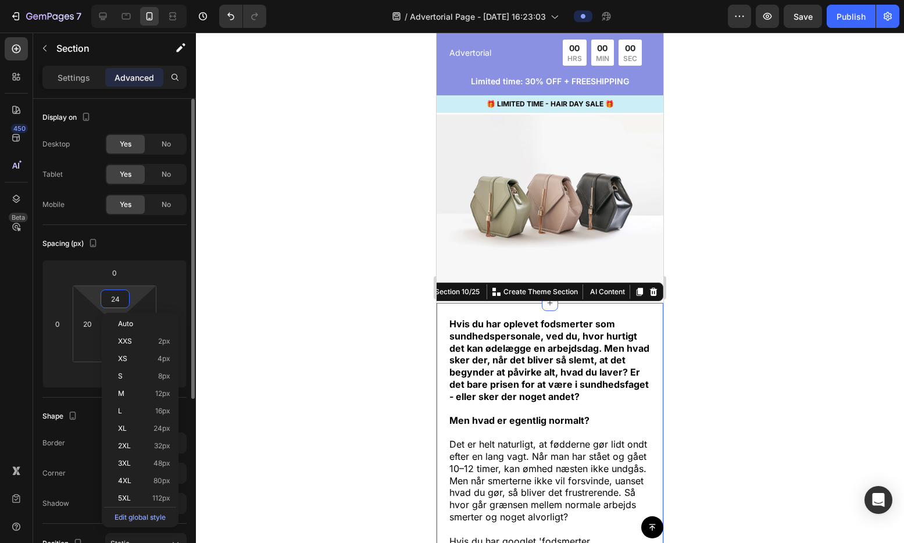
type input "0"
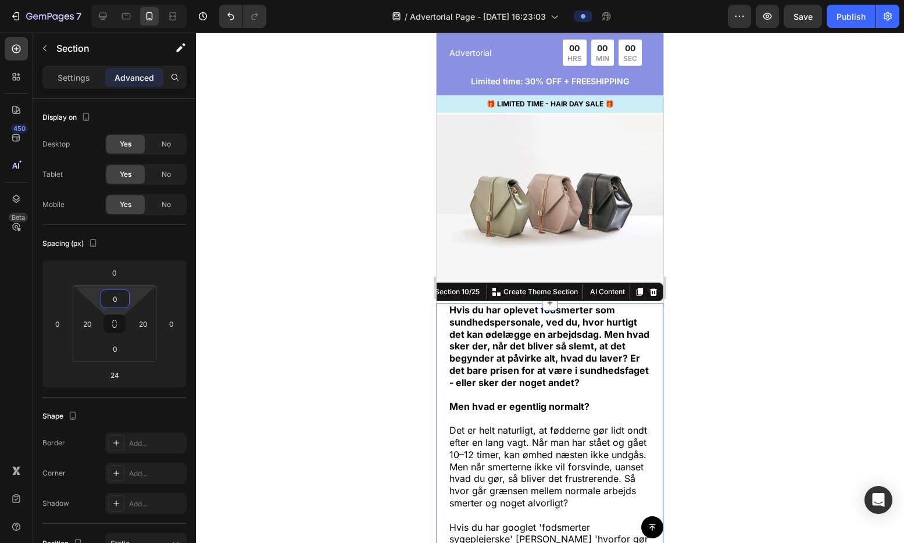
click at [542, 181] on img at bounding box center [550, 200] width 227 height 170
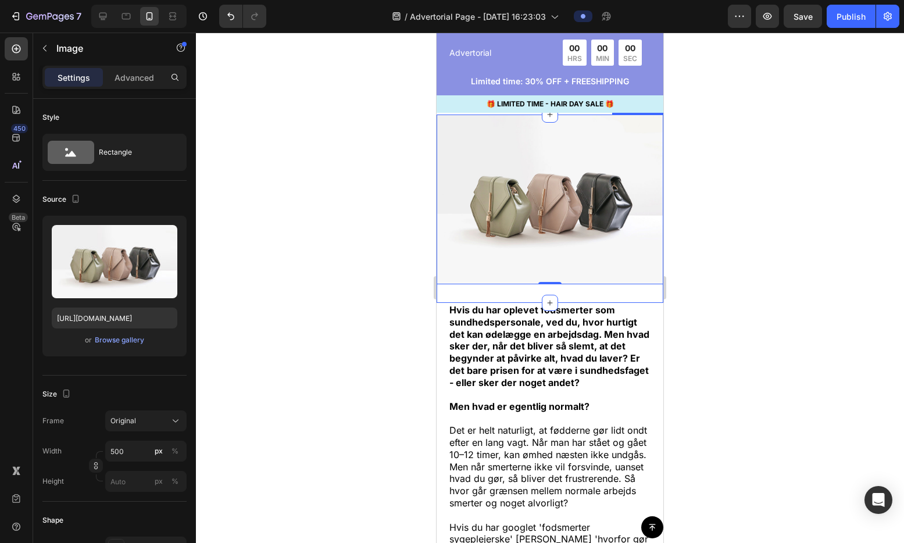
click at [649, 291] on div "Image 0 Section 9/25" at bounding box center [550, 209] width 227 height 189
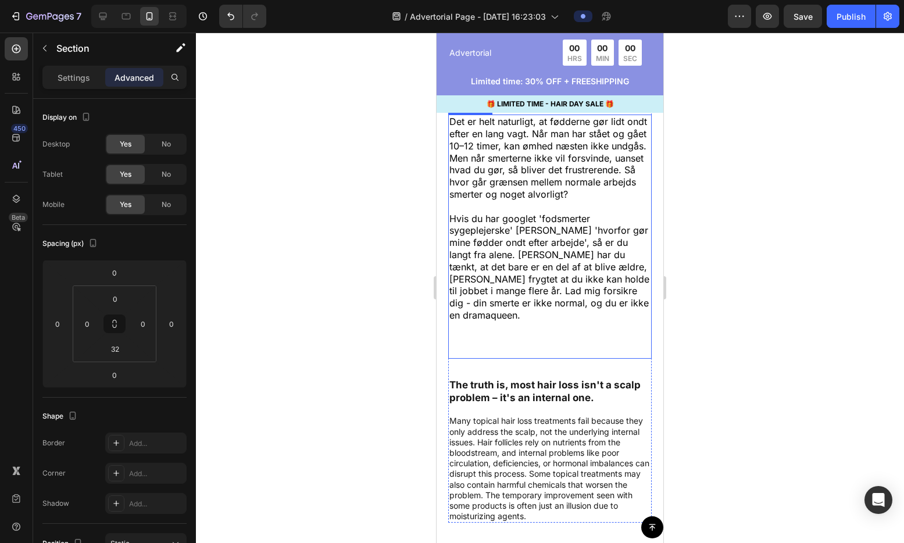
scroll to position [4554, 0]
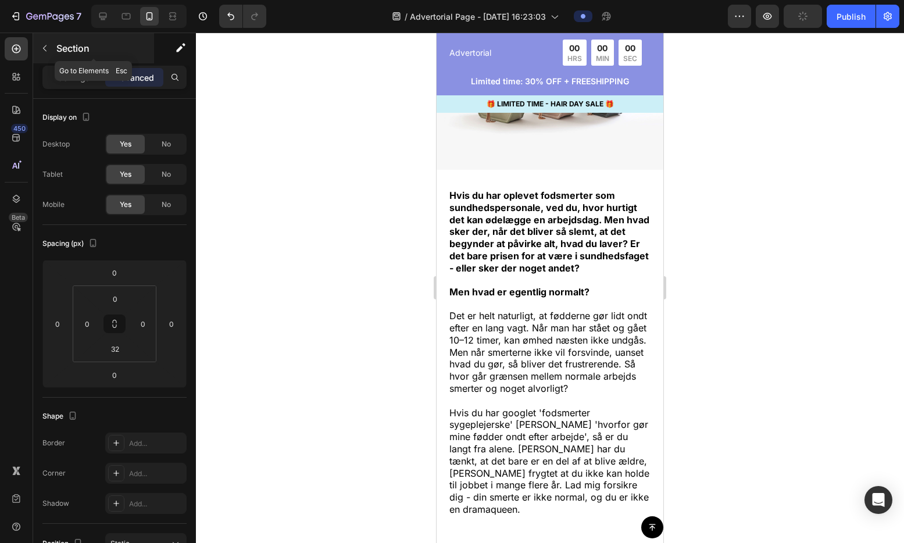
click at [48, 44] on icon "button" at bounding box center [44, 48] width 9 height 9
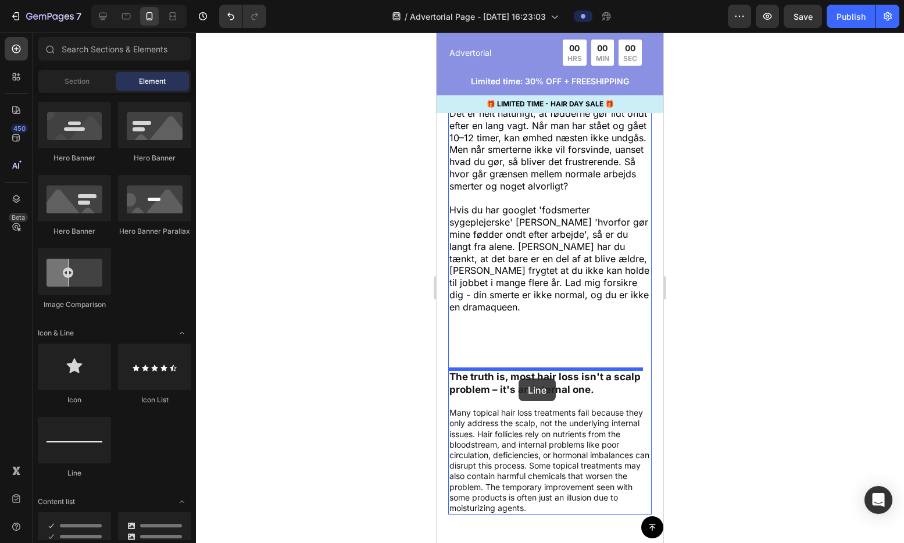
scroll to position [4758, 0]
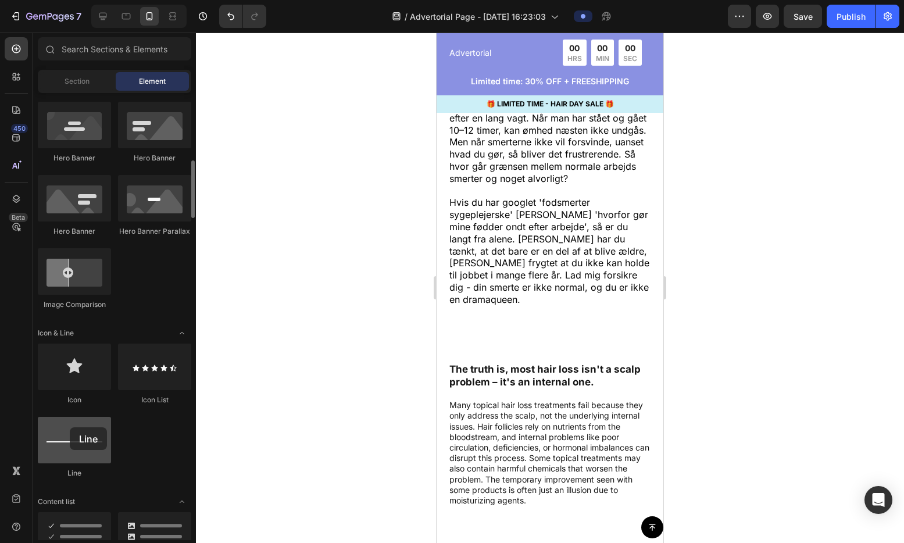
drag, startPoint x: 80, startPoint y: 439, endPoint x: 70, endPoint y: 427, distance: 15.3
click at [70, 427] on div at bounding box center [74, 440] width 73 height 47
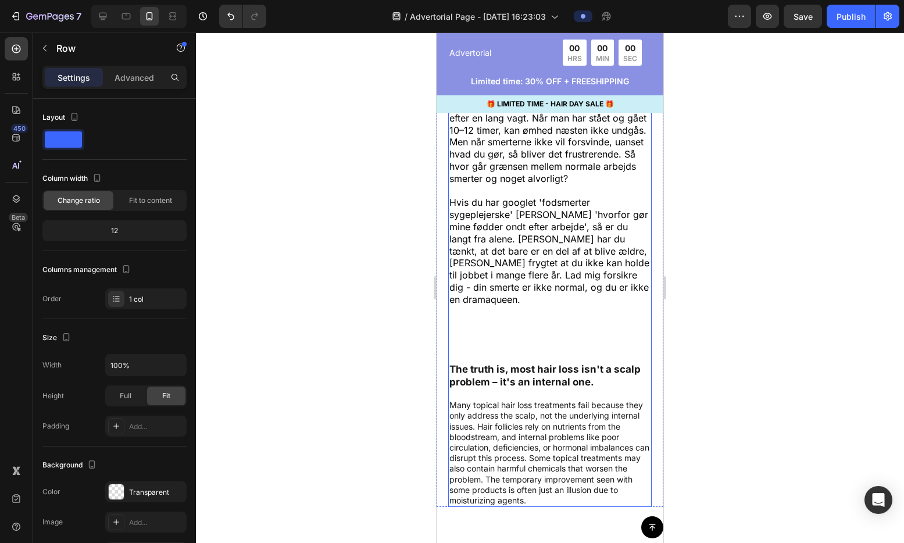
click at [514, 392] on div "Hvis du har oplevet fodsmerter som sundhedspersonale, ved du, hvor hurtigt det …" at bounding box center [549, 242] width 203 height 528
click at [513, 345] on div "Hvis du har oplevet fodsmerter som sundhedspersonale, ved du, hvor hurtigt det …" at bounding box center [549, 242] width 203 height 528
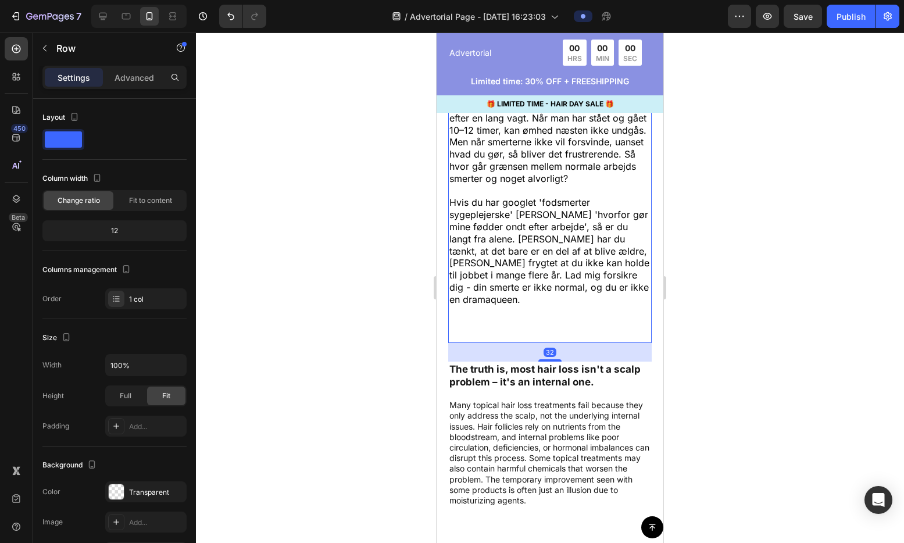
drag, startPoint x: 512, startPoint y: 320, endPoint x: 514, endPoint y: 306, distance: 14.8
click at [512, 320] on p "Hvis du har googlet 'fodsmerter sygeplejerske' [PERSON_NAME] 'hvorfor gør mine …" at bounding box center [549, 268] width 201 height 145
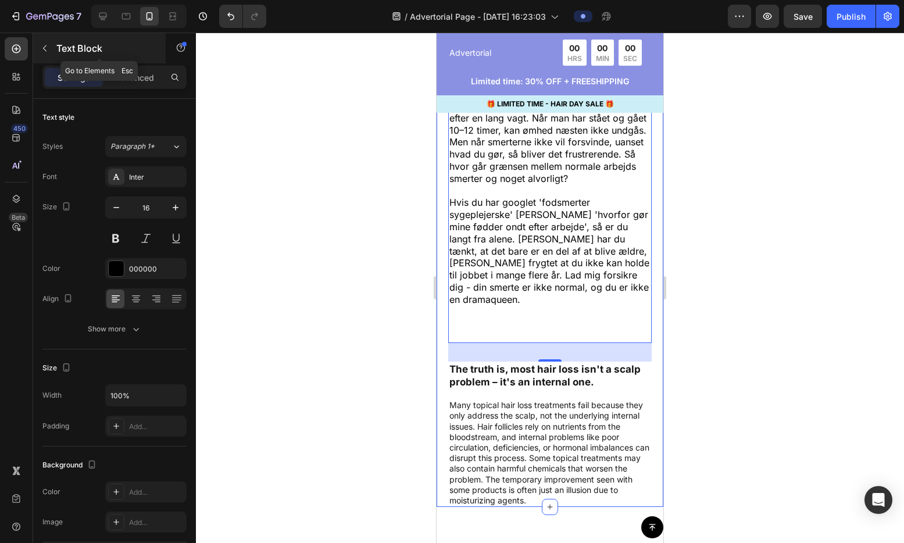
click at [49, 50] on button "button" at bounding box center [44, 48] width 19 height 19
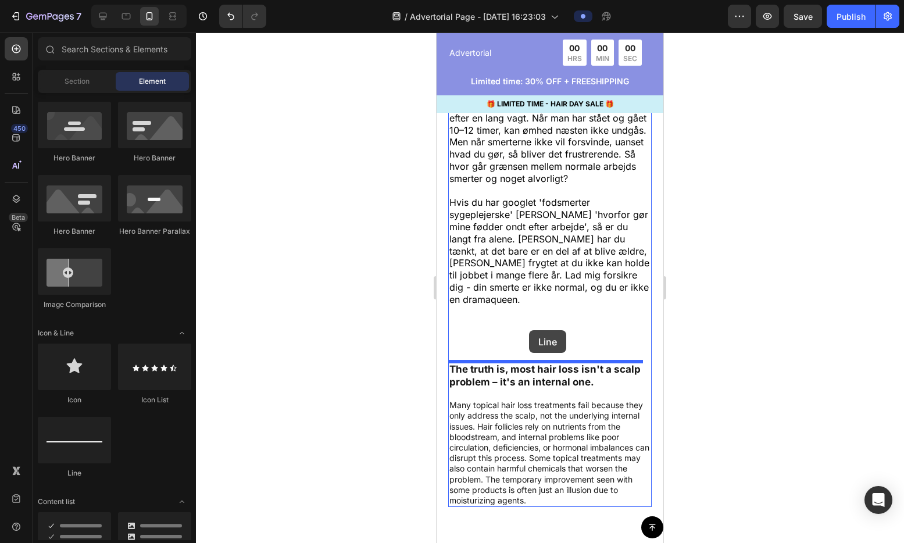
drag, startPoint x: 531, startPoint y: 463, endPoint x: 531, endPoint y: 331, distance: 131.4
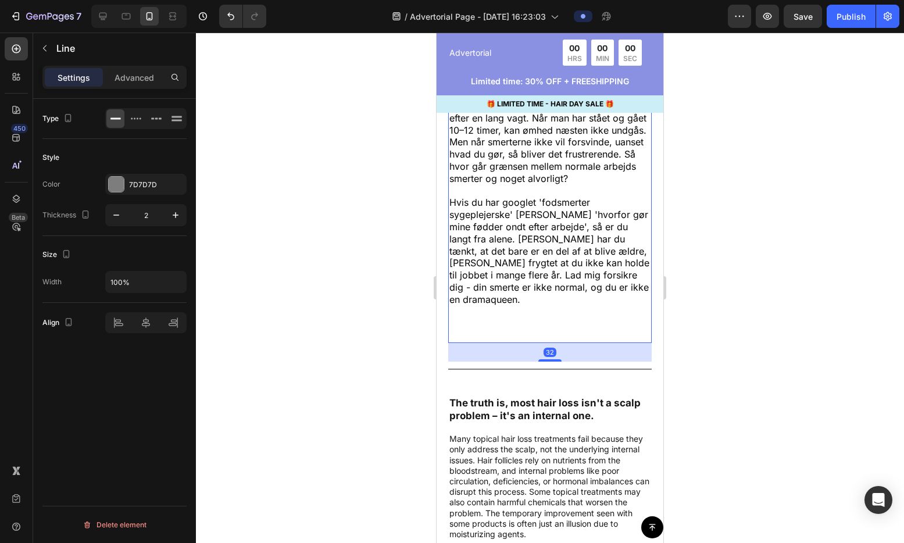
click at [553, 334] on p "Hvis du har googlet 'fodsmerter sygeplejerske' [PERSON_NAME] 'hvorfor gør mine …" at bounding box center [549, 268] width 201 height 145
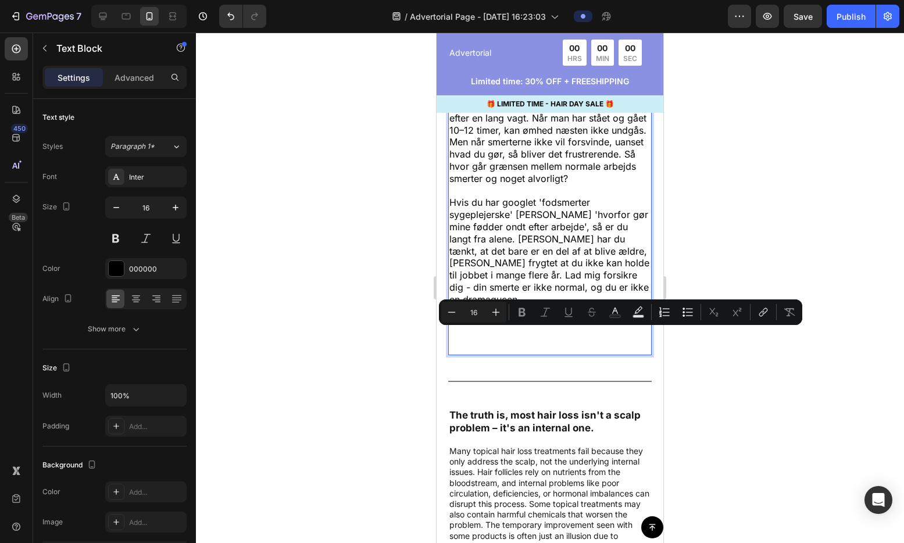
click at [489, 347] on p "Hvis du har googlet 'fodsmerter sygeplejerske' [PERSON_NAME] 'hvorfor gør mine …" at bounding box center [549, 274] width 201 height 157
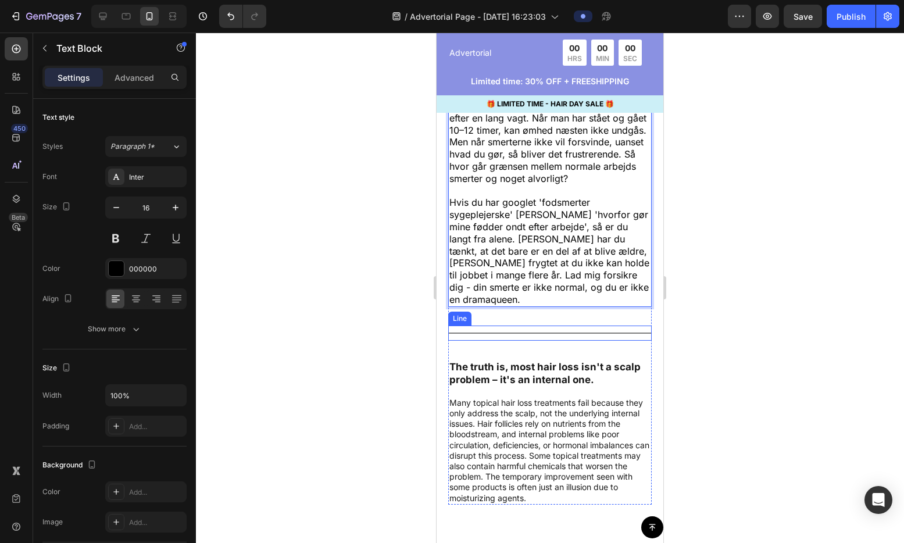
click at [486, 337] on div "Title Line" at bounding box center [549, 333] width 203 height 15
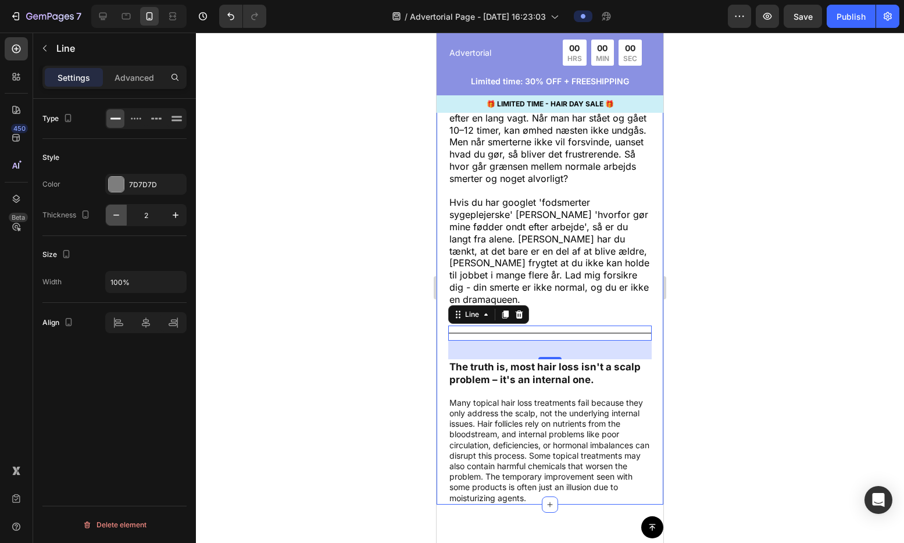
click at [115, 214] on icon "button" at bounding box center [116, 215] width 12 height 12
type input "1"
click at [650, 350] on div "Hvis du har oplevet fodsmerter som sundhedspersonale, ved du, hvor hurtigt det …" at bounding box center [550, 240] width 227 height 525
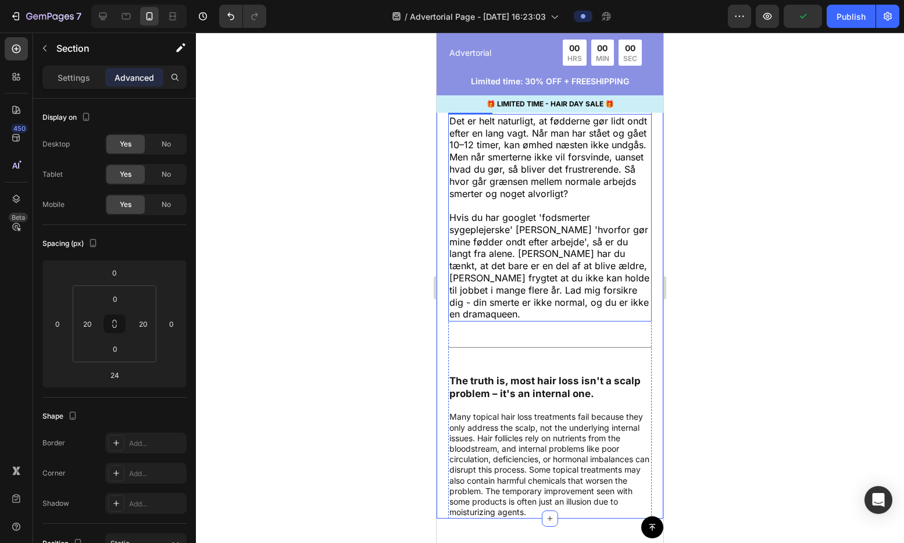
scroll to position [4719, 0]
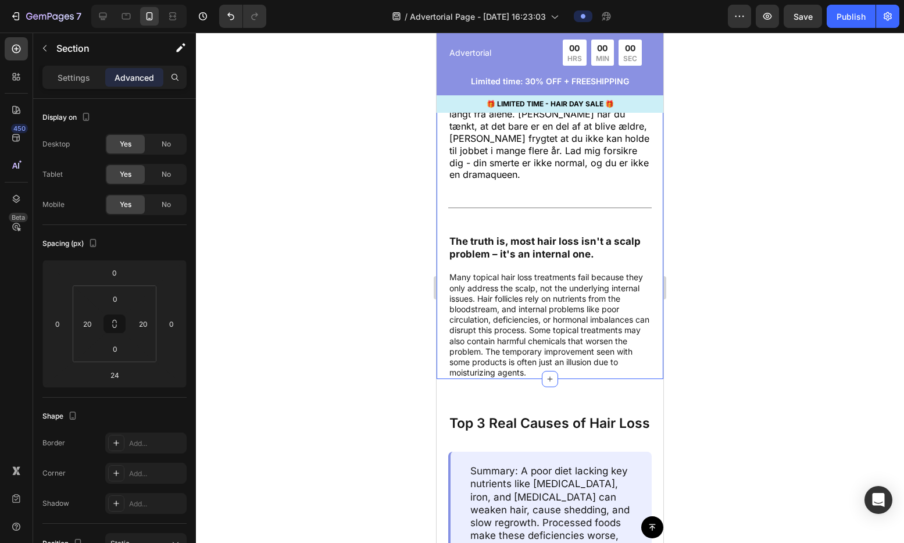
click at [492, 249] on p "The truth is, most hair loss isn't a scalp problem – it's an internal one." at bounding box center [549, 248] width 201 height 26
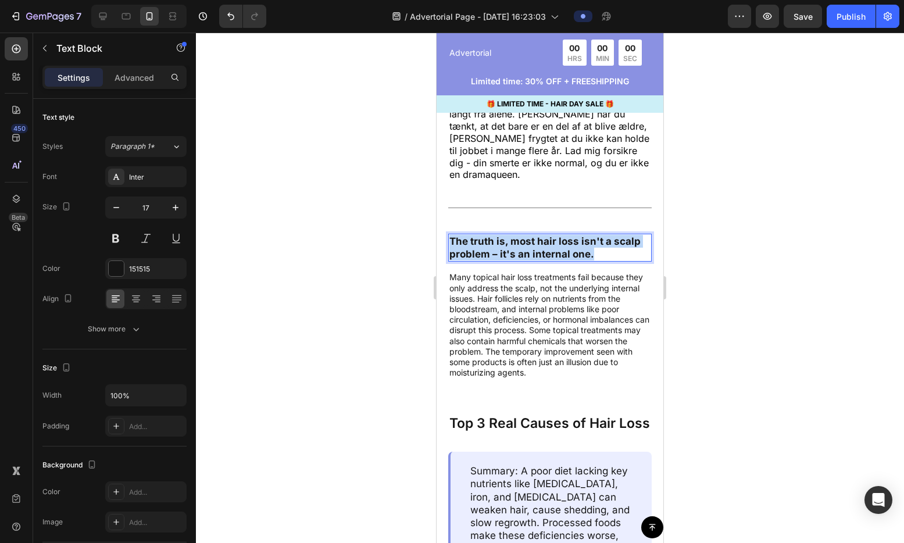
click at [492, 249] on p "The truth is, most hair loss isn't a scalp problem – it's an internal one." at bounding box center [549, 248] width 201 height 26
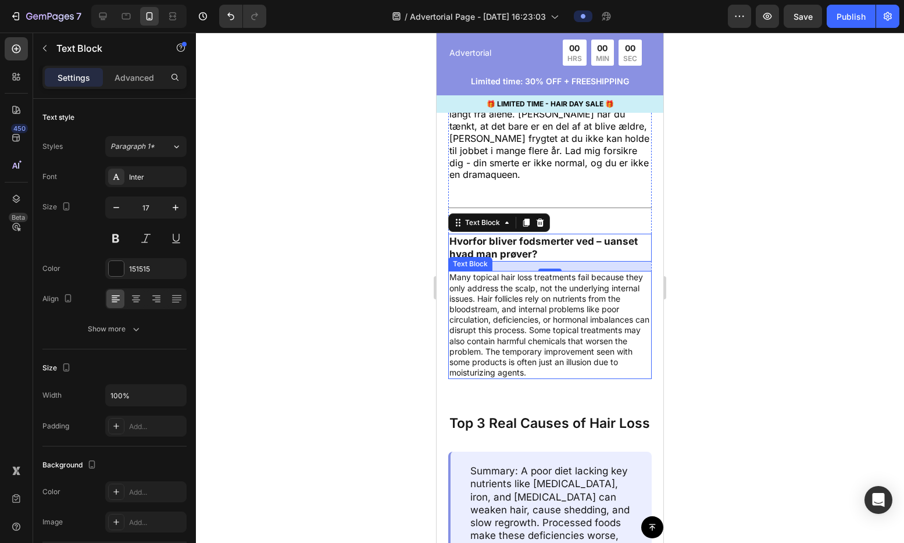
click at [498, 309] on p "Many topical hair loss treatments fail because they only address the scalp, not…" at bounding box center [549, 325] width 201 height 106
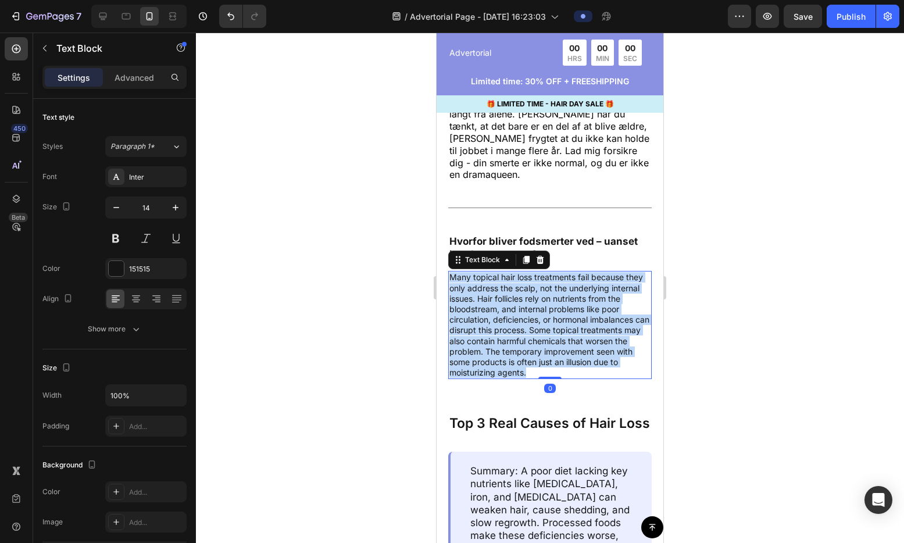
click at [498, 309] on p "Many topical hair loss treatments fail because they only address the scalp, not…" at bounding box center [549, 325] width 201 height 106
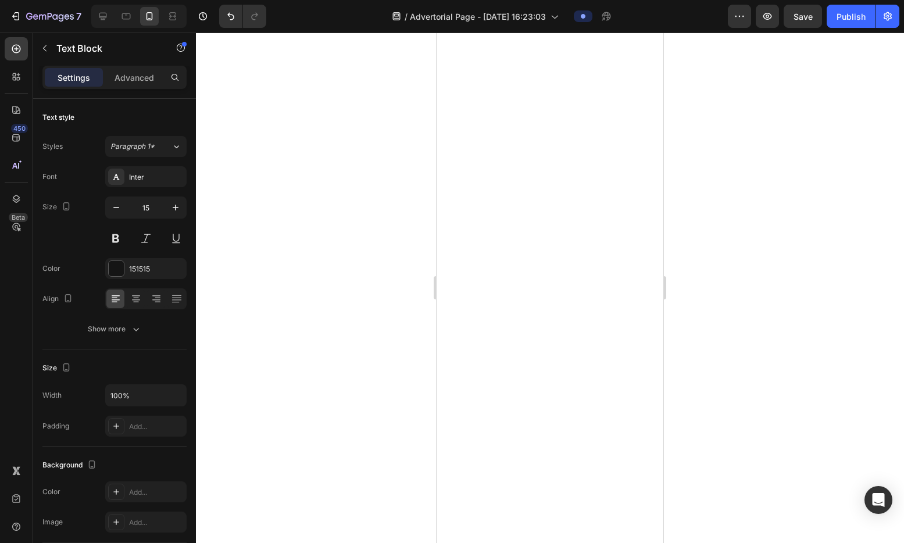
click at [173, 208] on icon "button" at bounding box center [176, 208] width 12 height 12
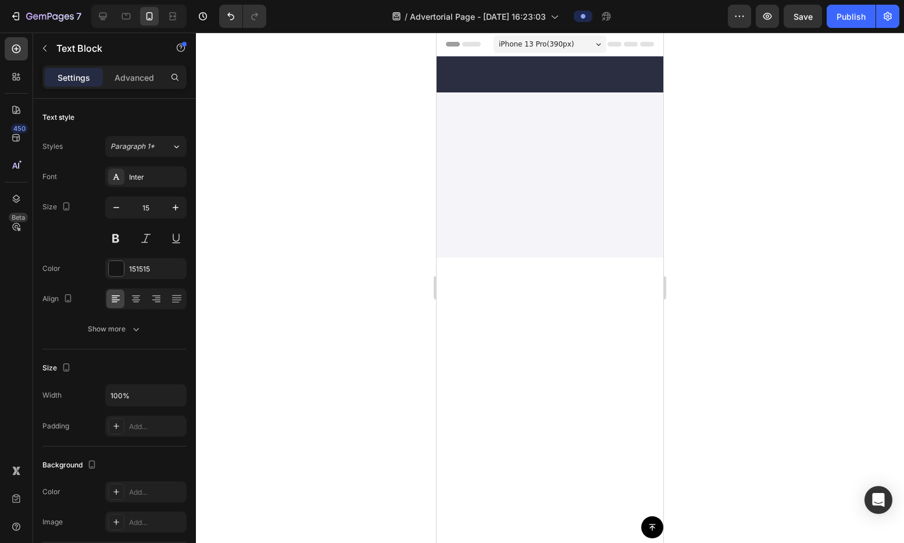
scroll to position [4719, 0]
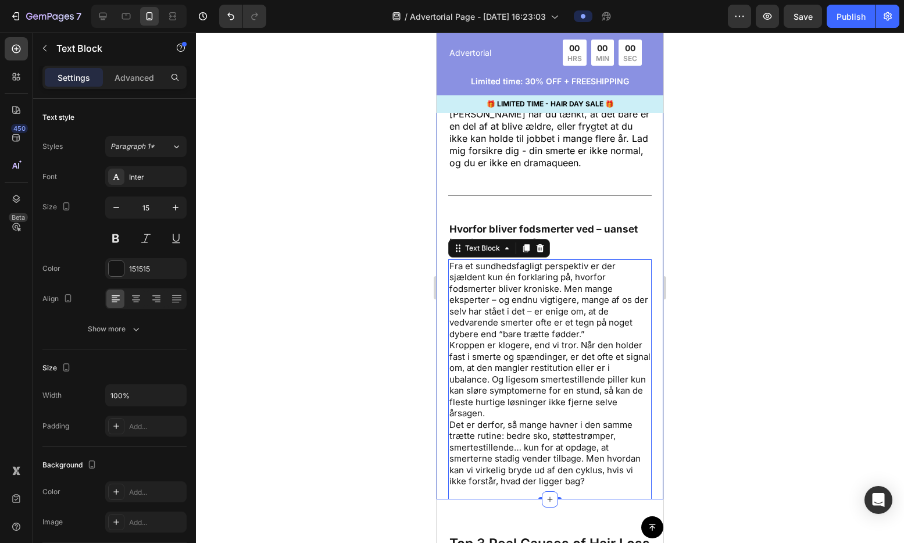
type input "16"
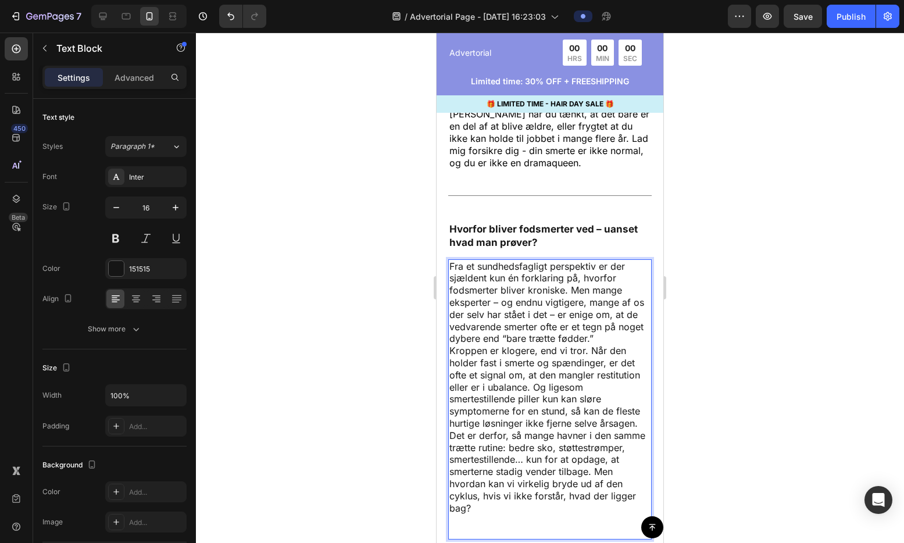
click at [625, 345] on p "Fra et sundhedsfagligt perspektiv er der sjældent kun én forklaring på, hvorfor…" at bounding box center [549, 302] width 201 height 85
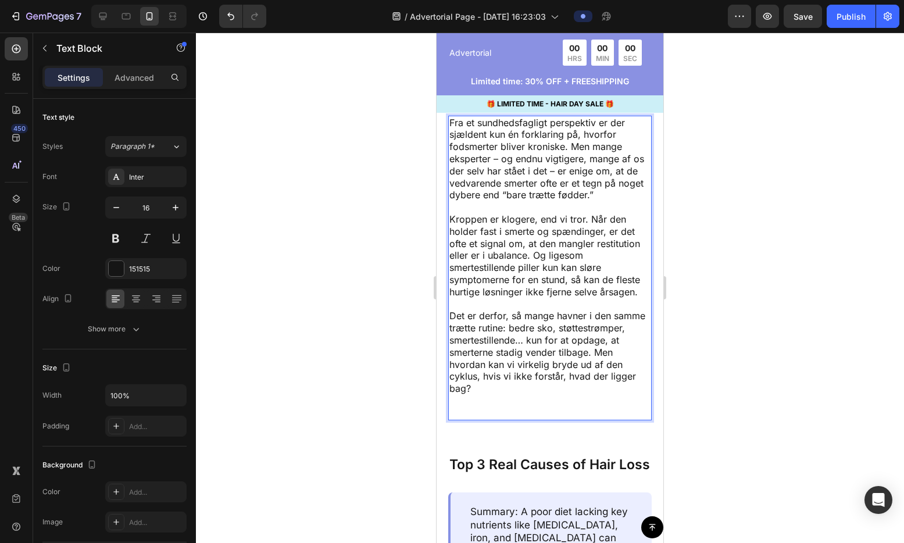
scroll to position [4877, 0]
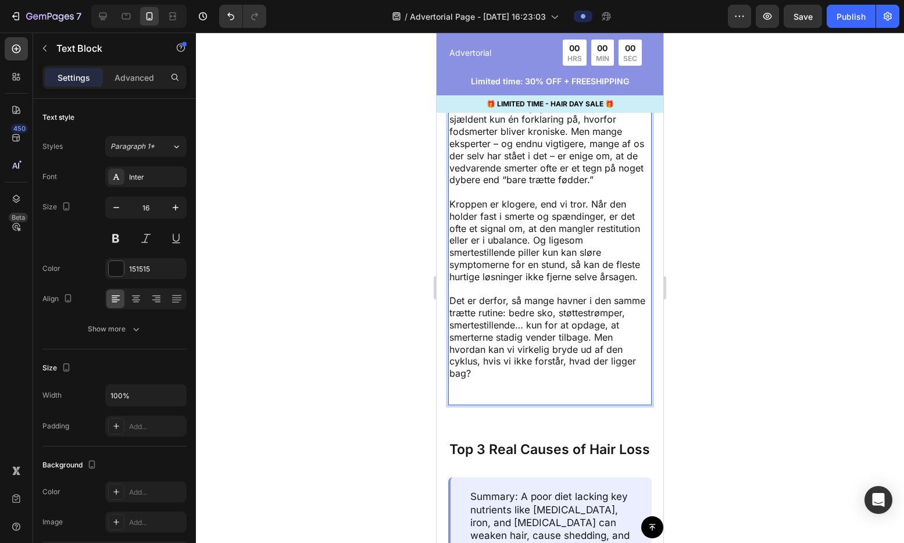
click at [527, 403] on p "Det er derfor, så mange havner i den samme trætte rutine: bedre sko, støttestrø…" at bounding box center [549, 349] width 201 height 109
click at [528, 403] on p "Det er derfor, så mange havner i den samme trætte rutine: bedre sko, støttestrø…" at bounding box center [549, 349] width 201 height 109
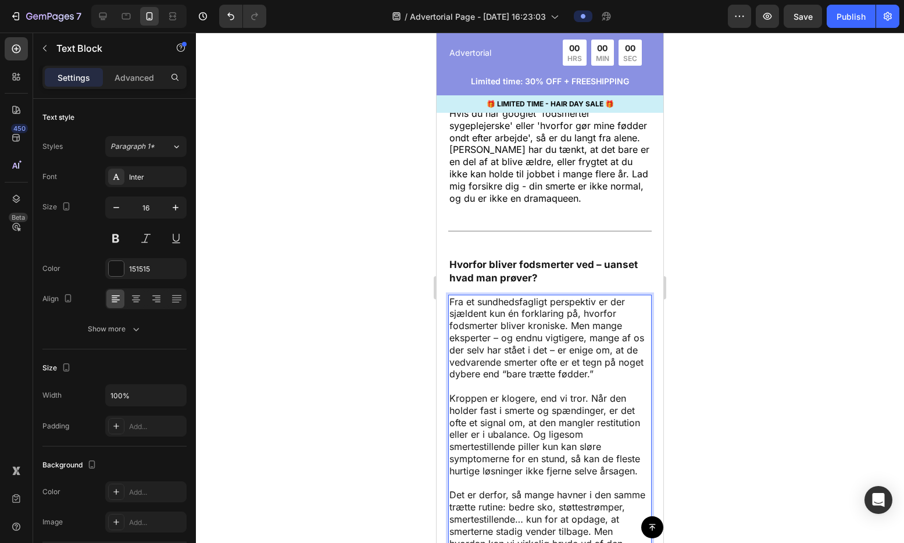
scroll to position [4564, 0]
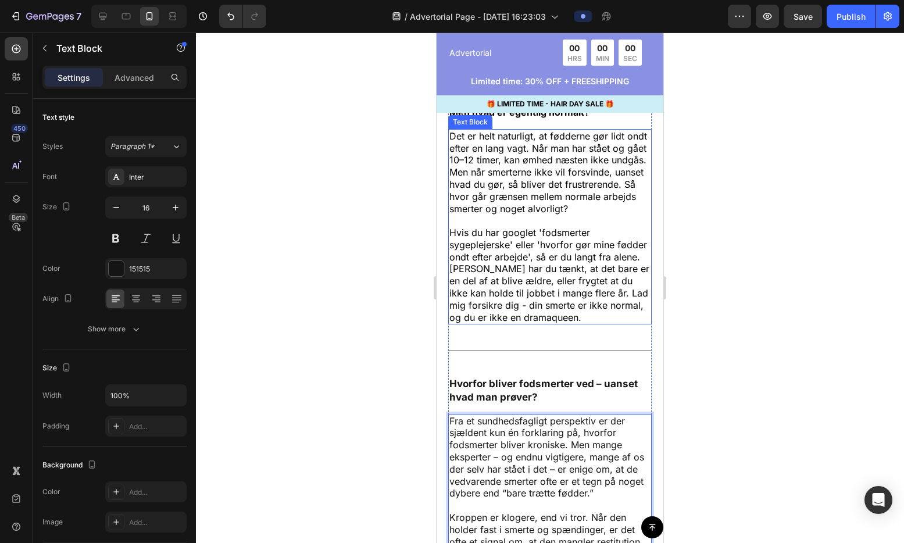
click at [535, 287] on p "Hvis du har googlet 'fodsmerter sygeplejerske' [PERSON_NAME] 'hvorfor gør mine …" at bounding box center [549, 275] width 201 height 96
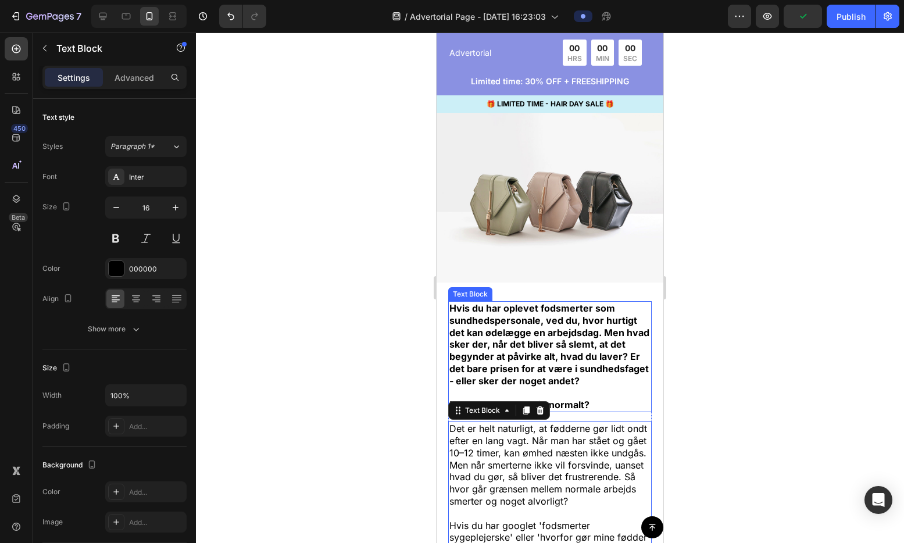
scroll to position [4501, 0]
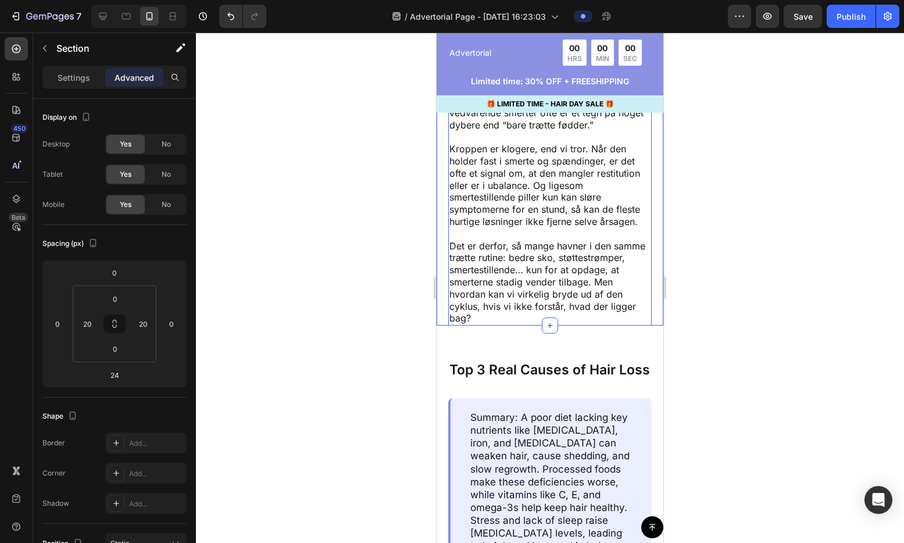
scroll to position [5103, 0]
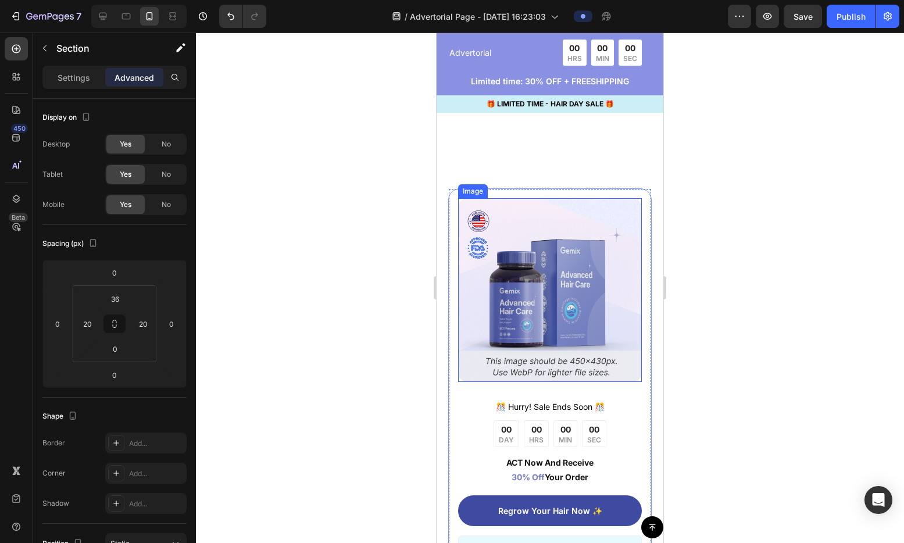
scroll to position [6938, 0]
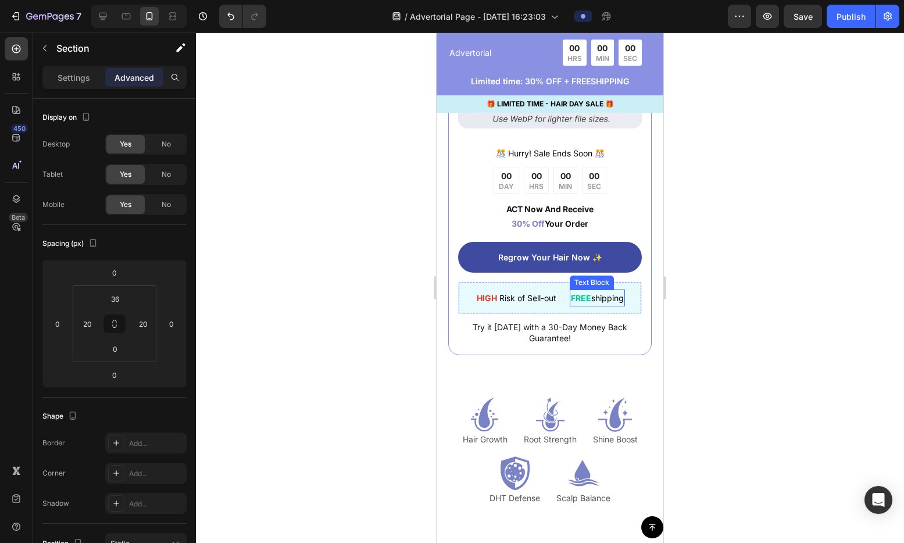
click at [585, 293] on strong "FREE" at bounding box center [581, 298] width 20 height 10
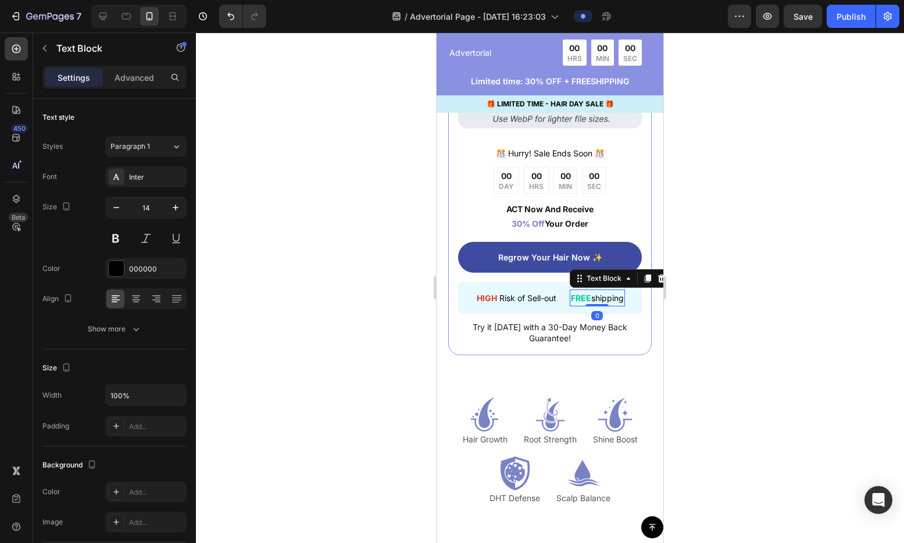
click at [585, 293] on strong "FREE" at bounding box center [581, 298] width 20 height 10
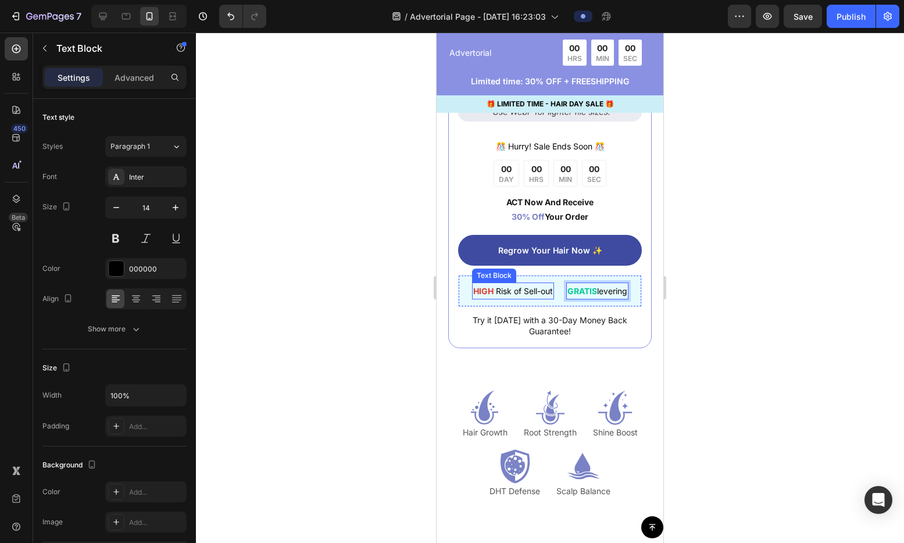
click at [482, 286] on strong "HIGH" at bounding box center [483, 291] width 20 height 10
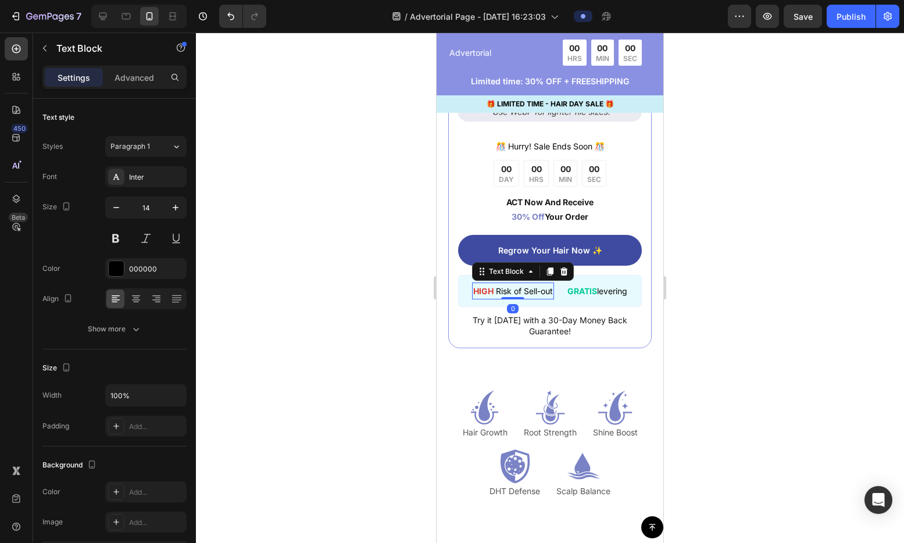
click at [484, 286] on strong "HIGH" at bounding box center [483, 291] width 20 height 10
click at [485, 286] on strong "HIGH" at bounding box center [483, 291] width 20 height 10
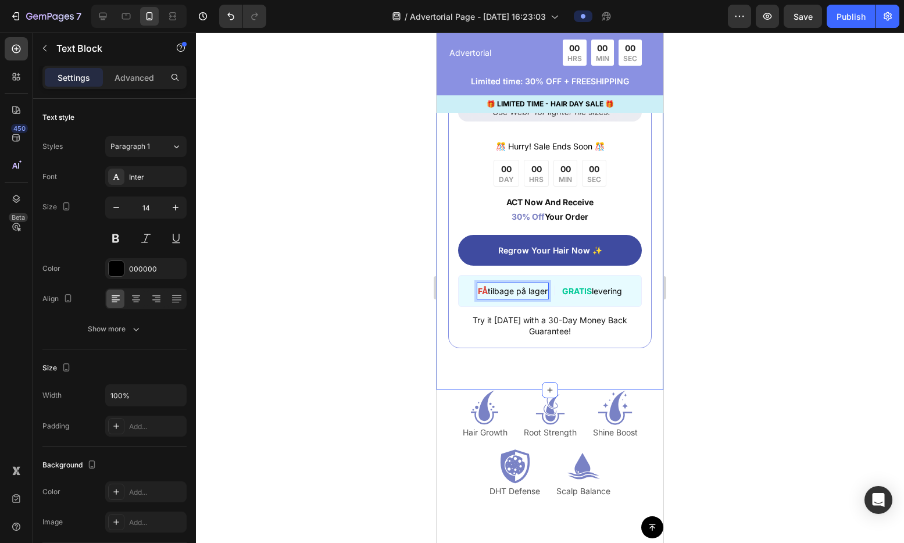
click at [649, 177] on div "Image ️🎊 Hurry! Sale Ends Soon ️🎊 Text Block 00 DAY 00 HRS 00 MIN 00 SEC Countd…" at bounding box center [550, 137] width 227 height 503
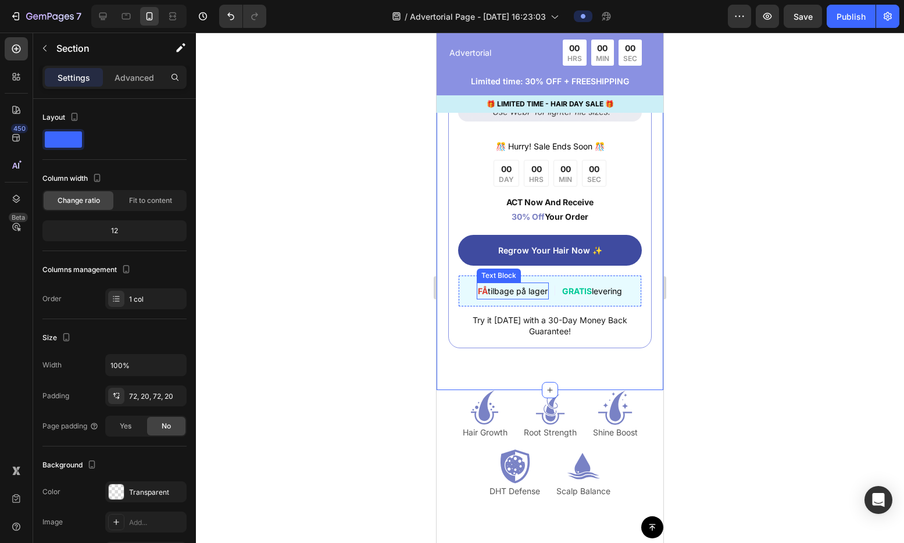
click at [488, 284] on p "FÅ tilbage på lager" at bounding box center [513, 291] width 70 height 15
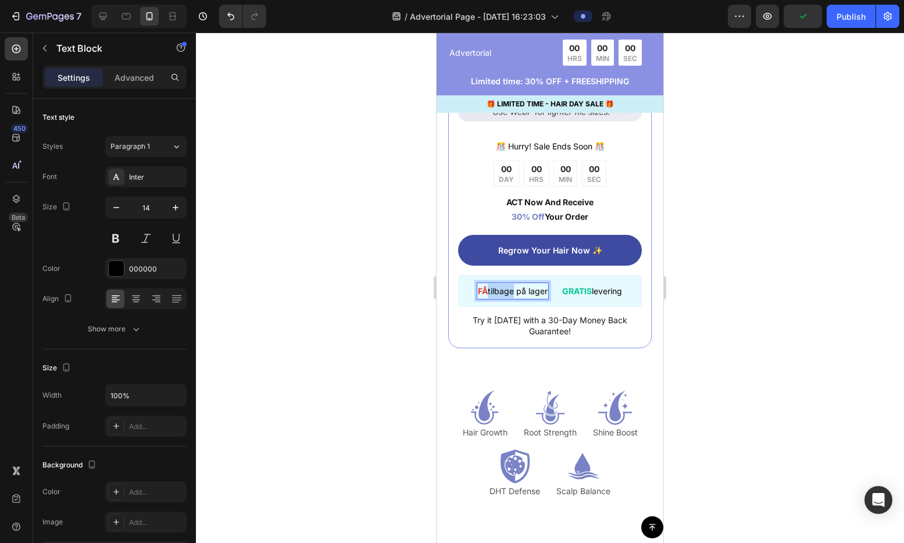
click at [485, 285] on p "FÅ tilbage på lager" at bounding box center [513, 291] width 70 height 15
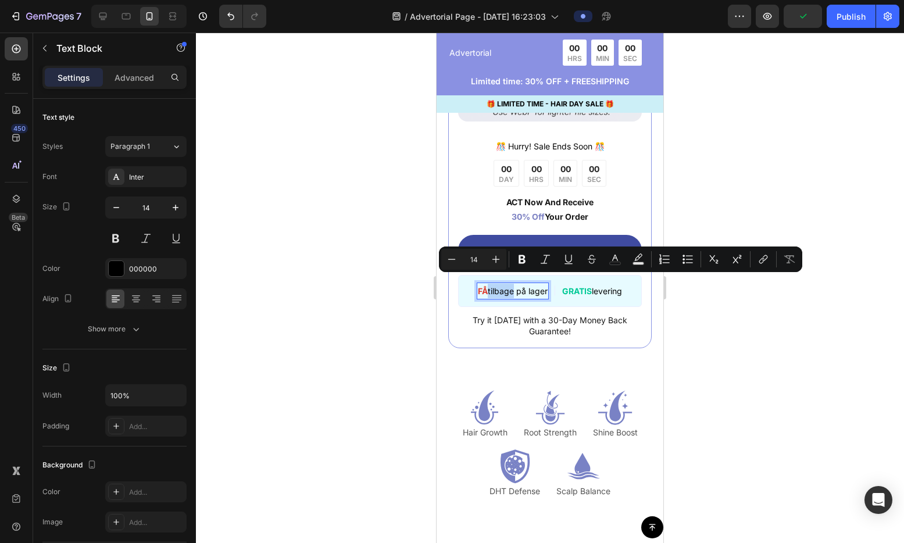
click at [487, 286] on p "FÅ tilbage på lager" at bounding box center [513, 291] width 70 height 15
click at [525, 259] on icon "Editor contextual toolbar" at bounding box center [522, 259] width 12 height 12
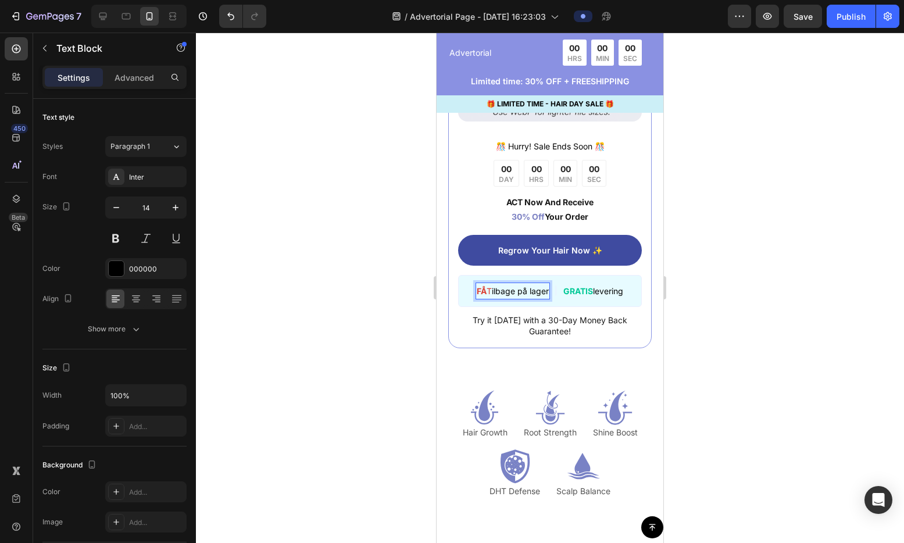
click at [484, 286] on span "FÅ T" at bounding box center [484, 291] width 15 height 10
click at [483, 286] on span "FÅ T" at bounding box center [484, 291] width 15 height 10
click at [484, 286] on span "FÅ T" at bounding box center [484, 291] width 15 height 10
click at [488, 284] on p "FÅ T ilbage på lager" at bounding box center [513, 291] width 72 height 15
click at [649, 201] on div "Image ️🎊 Hurry! Sale Ends Soon ️🎊 Text Block 00 DAY 00 HRS 00 MIN 00 SEC Countd…" at bounding box center [550, 137] width 227 height 503
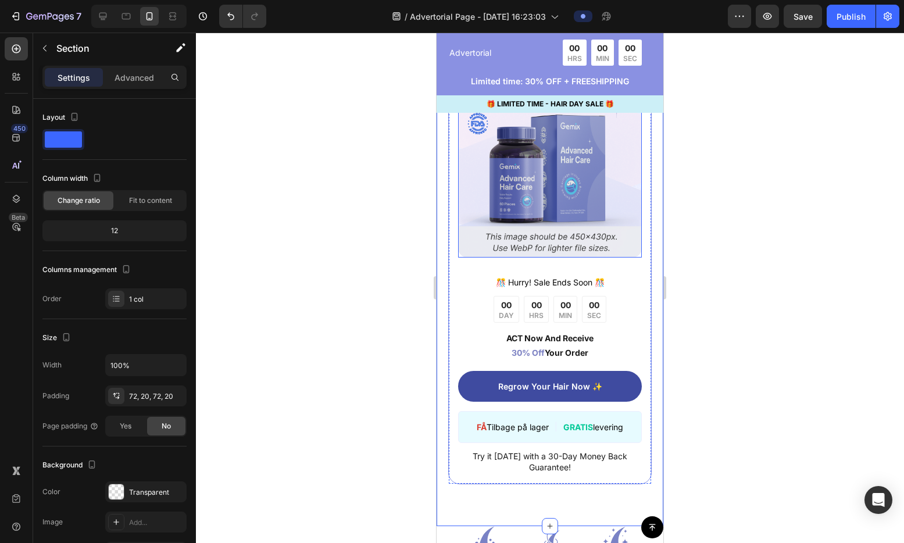
scroll to position [6802, 0]
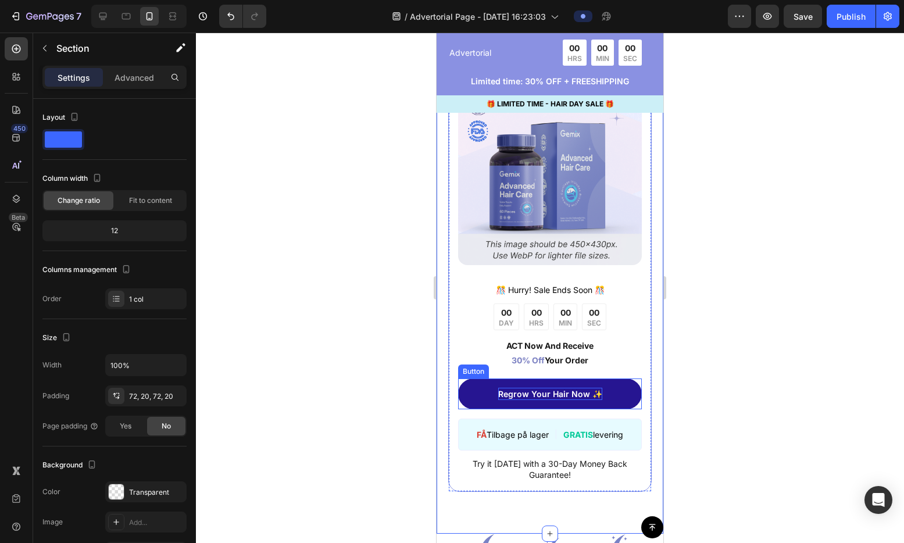
click at [589, 388] on p "Regrow Your Hair Now ✨" at bounding box center [550, 394] width 104 height 12
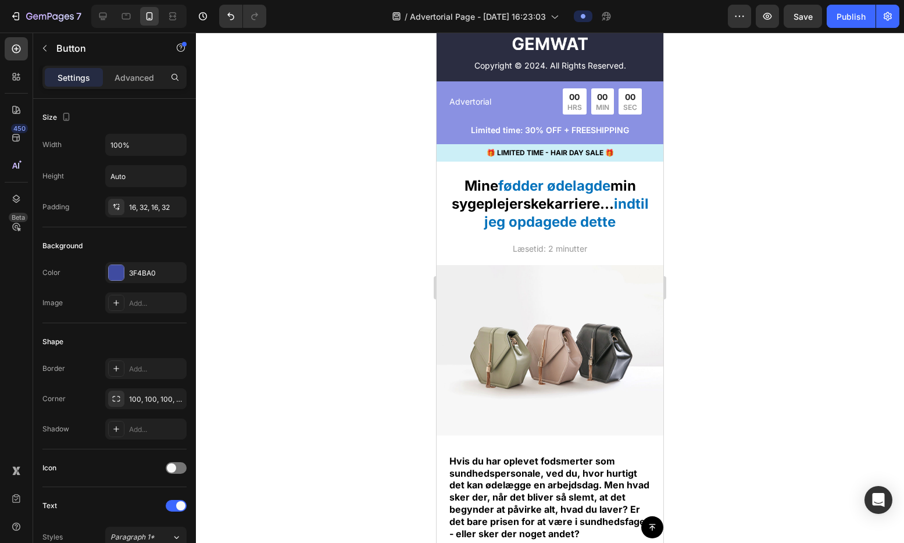
scroll to position [4271, 0]
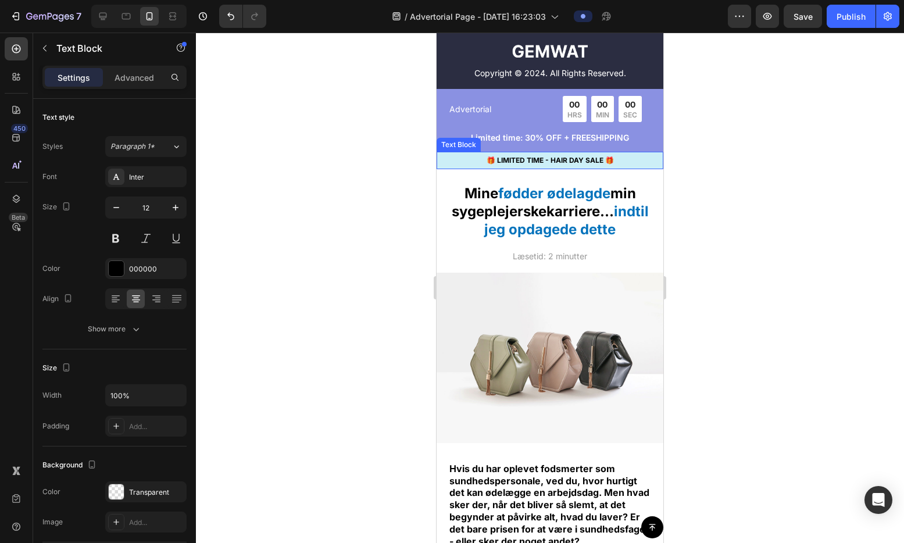
click at [640, 166] on p "🎁 LIMITED TIME - HAIR DAY SALE 🎁" at bounding box center [550, 160] width 224 height 10
click at [638, 130] on div "Advertorial Text Block 00 HRS 00 MIN 00 SEC Countdown Timer Row" at bounding box center [549, 113] width 203 height 34
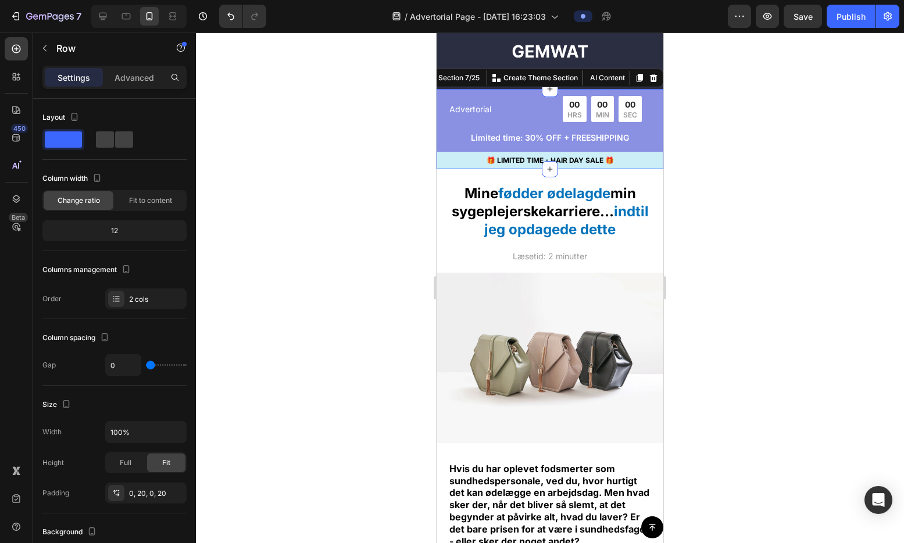
click at [649, 102] on div "Advertorial Text Block 00 HRS 00 MIN 00 SEC Countdown Timer Row Limited time: 3…" at bounding box center [550, 129] width 227 height 80
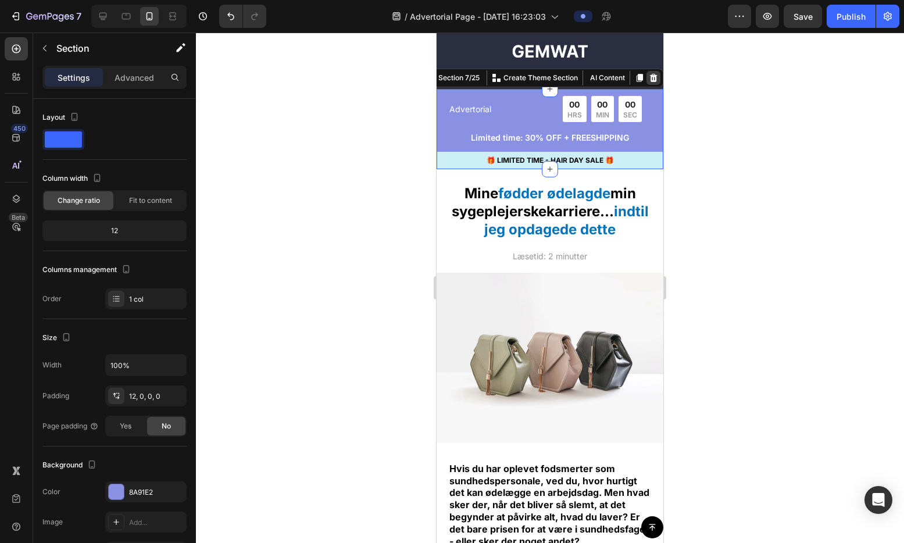
click at [650, 82] on icon at bounding box center [654, 78] width 8 height 8
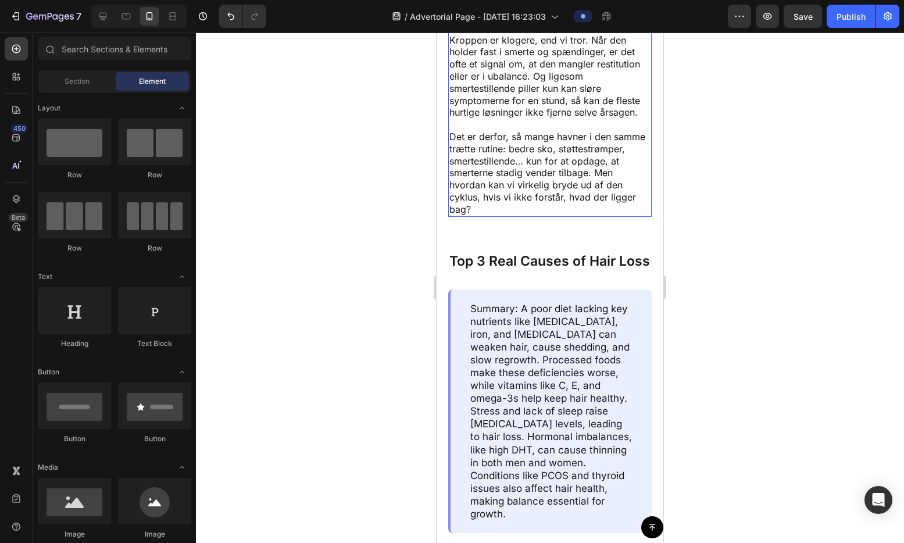
scroll to position [4920, 0]
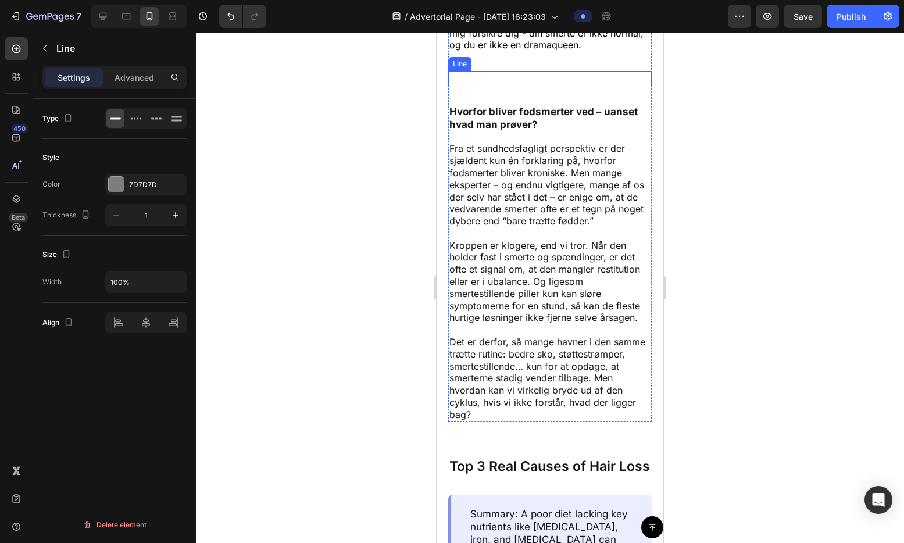
click at [544, 85] on div "Title Line" at bounding box center [549, 78] width 203 height 15
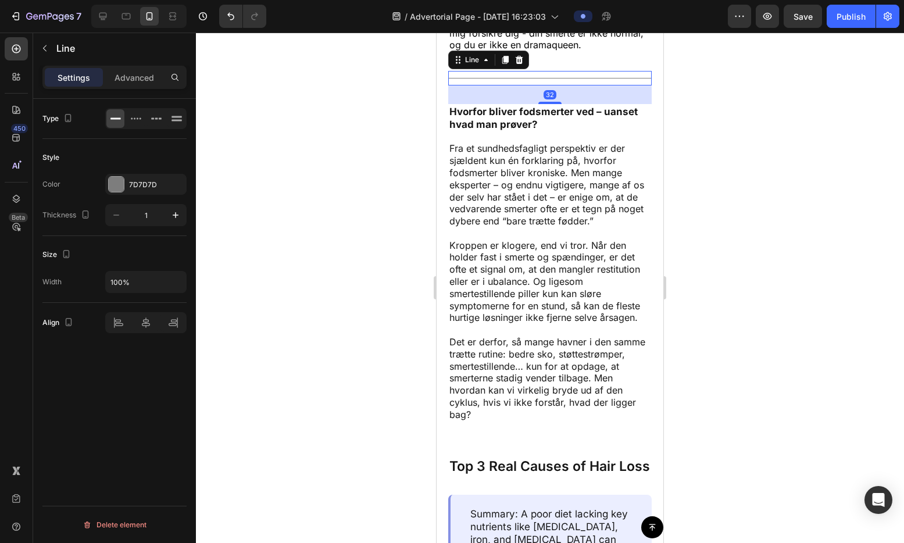
click at [506, 67] on div at bounding box center [505, 60] width 14 height 14
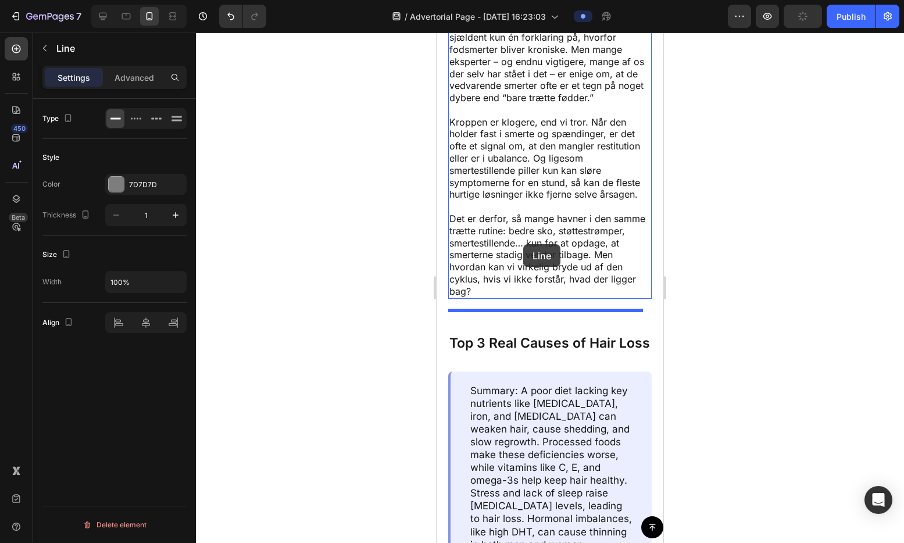
scroll to position [5084, 0]
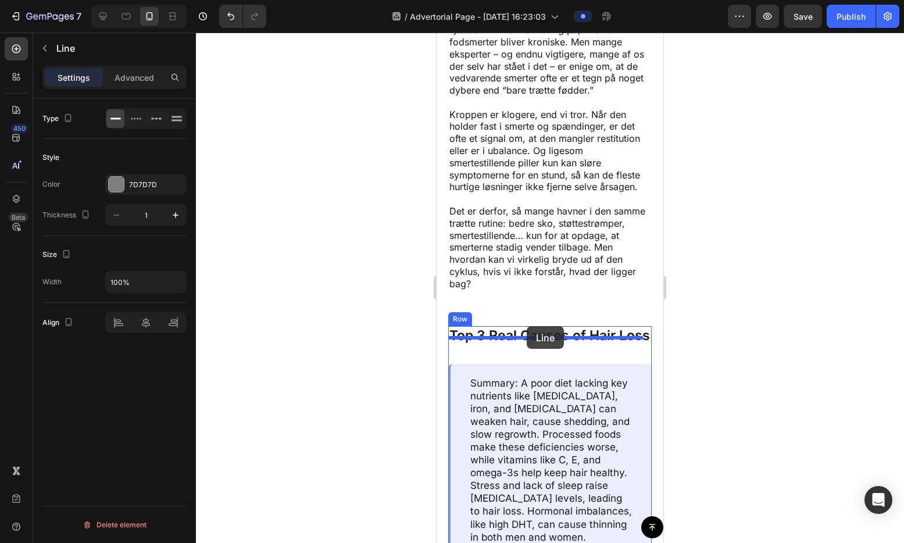
drag, startPoint x: 470, startPoint y: 107, endPoint x: 527, endPoint y: 326, distance: 226.4
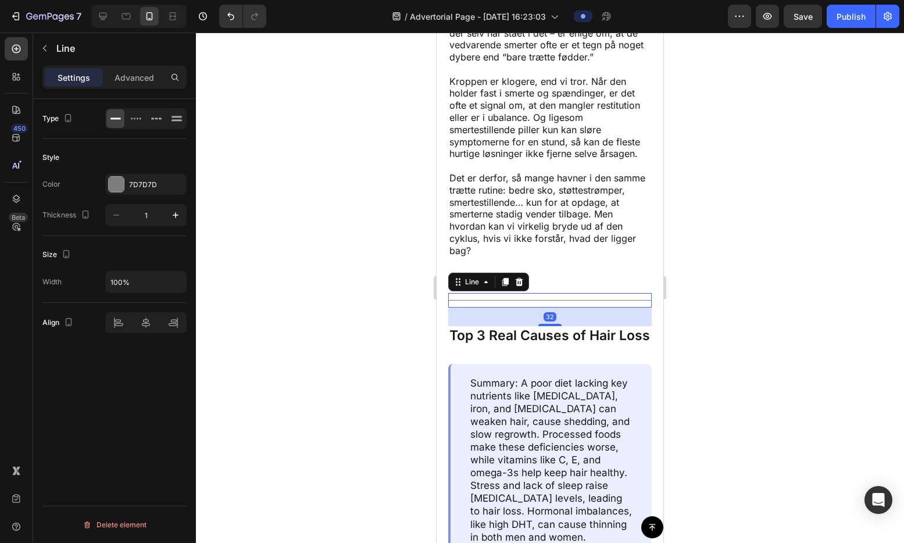
scroll to position [5051, 0]
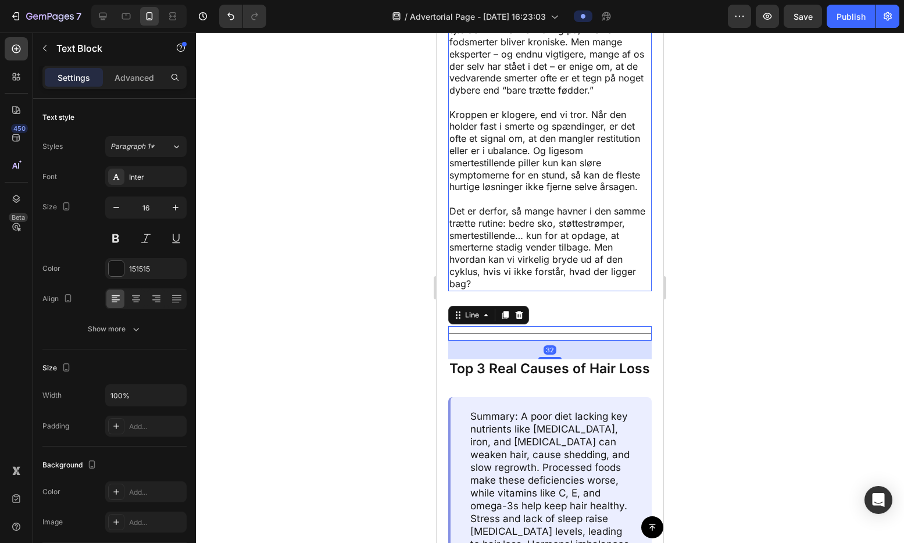
click at [561, 285] on p "Det er derfor, så mange havner i den samme trætte rutine: bedre sko, støttestrø…" at bounding box center [549, 247] width 201 height 85
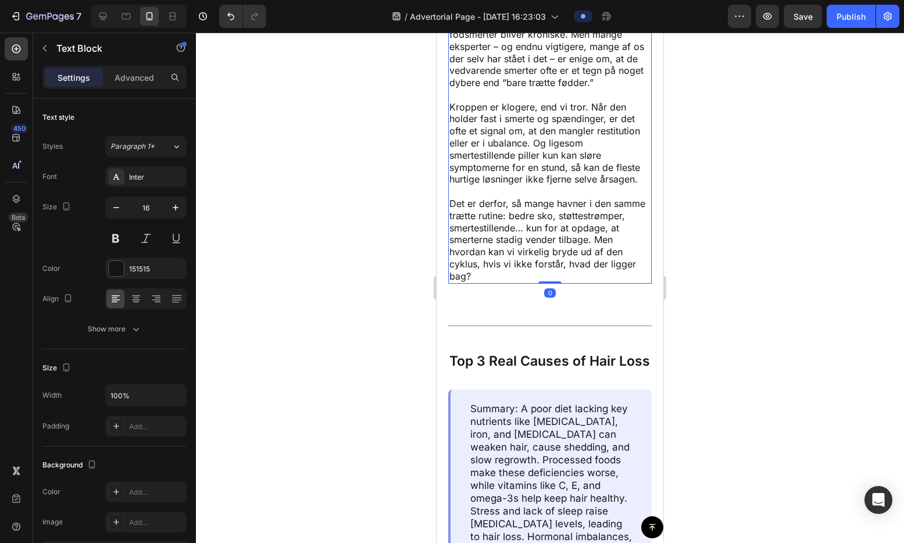
scroll to position [5073, 0]
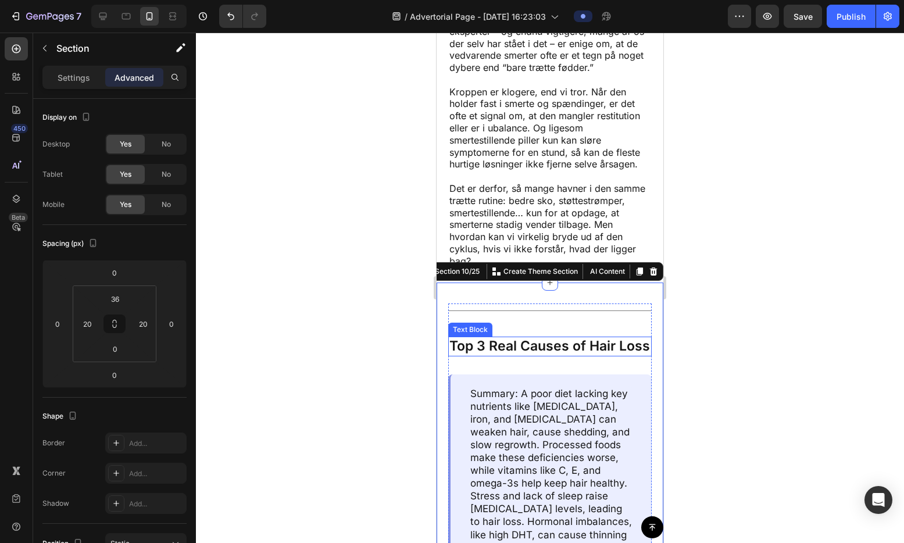
click at [550, 355] on p "Top 3 Real Causes of Hair Loss" at bounding box center [549, 346] width 201 height 17
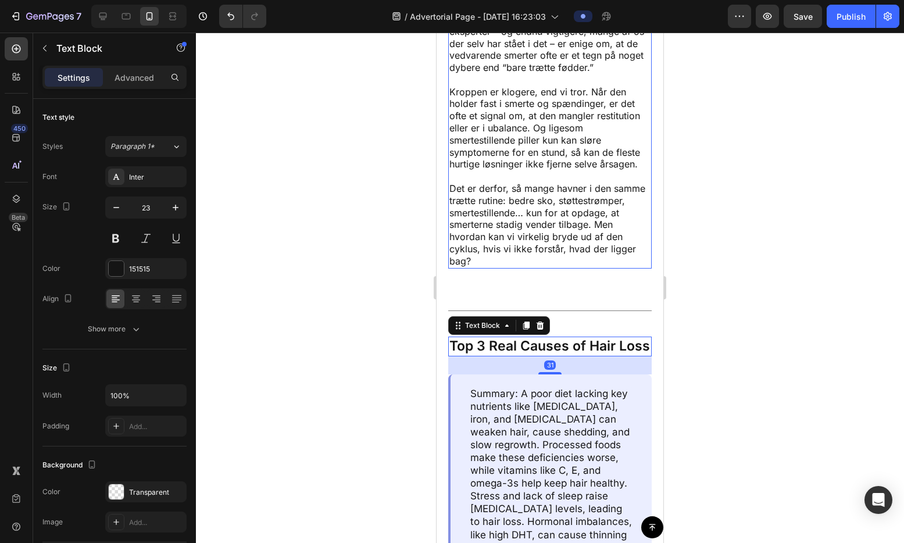
scroll to position [4885, 0]
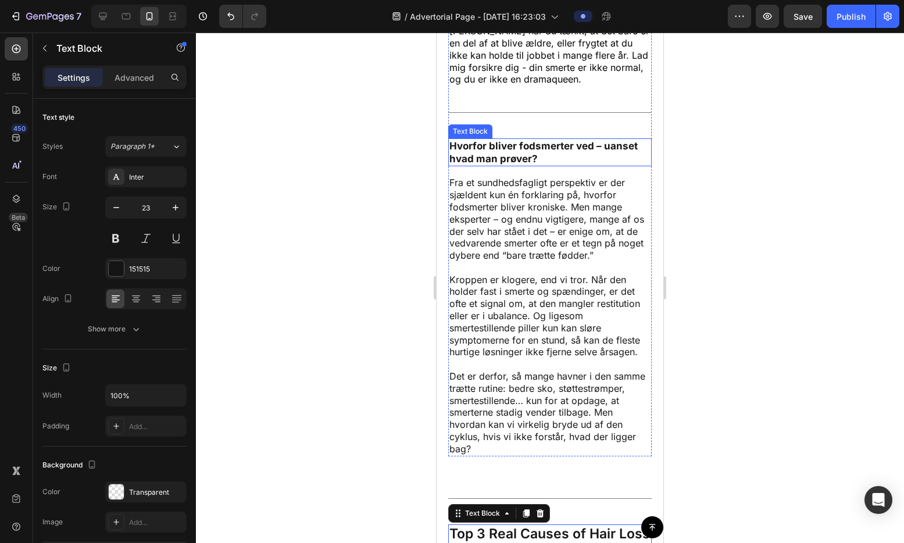
click at [517, 165] on p "Hvorfor bliver fodsmerter ved – uanset hvad man prøver?" at bounding box center [549, 153] width 201 height 26
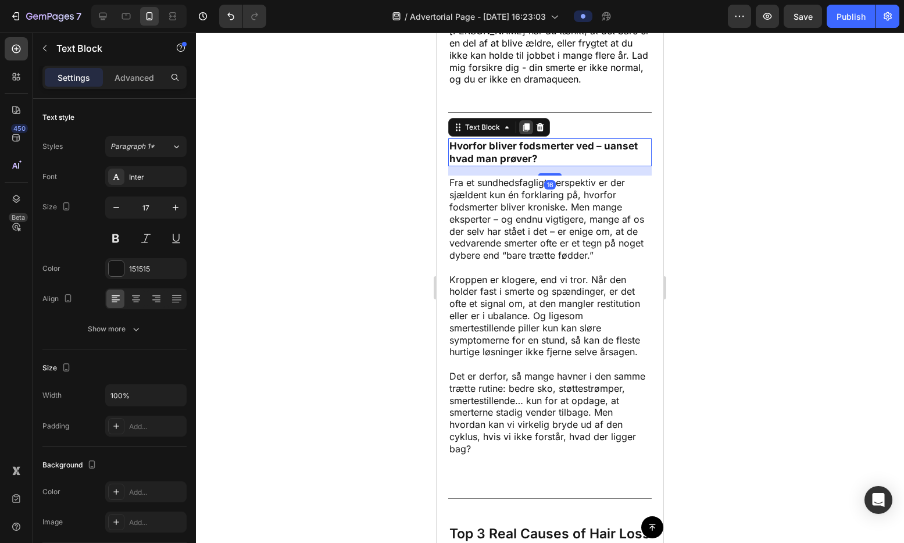
click at [524, 131] on icon at bounding box center [526, 127] width 6 height 8
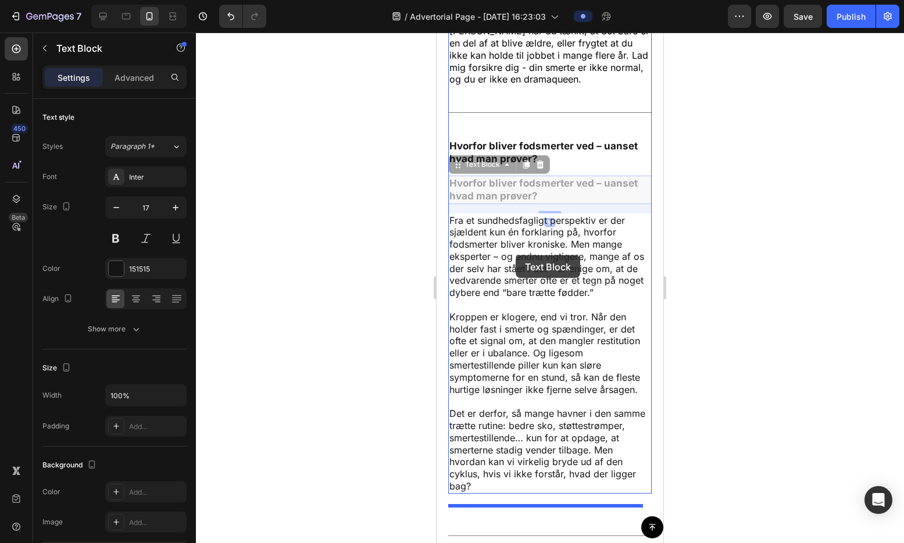
scroll to position [5090, 0]
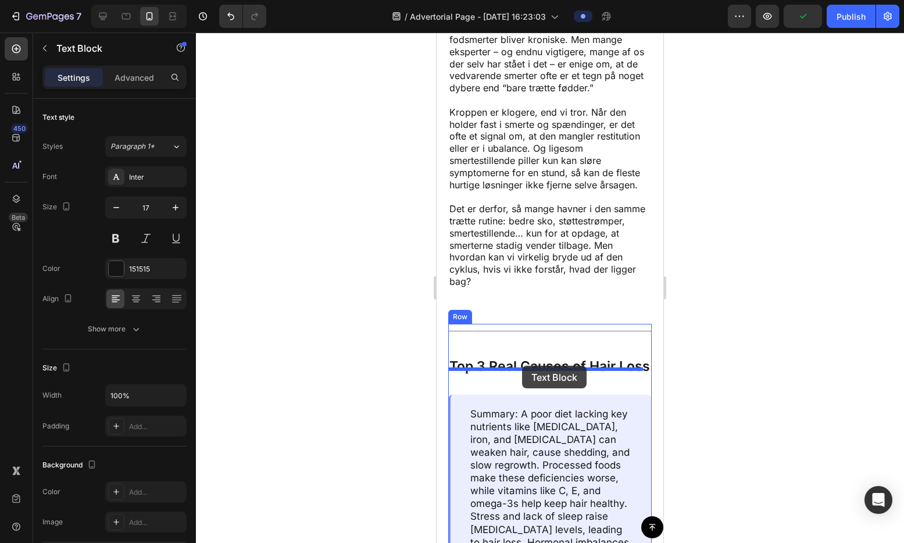
drag, startPoint x: 470, startPoint y: 176, endPoint x: 522, endPoint y: 366, distance: 196.4
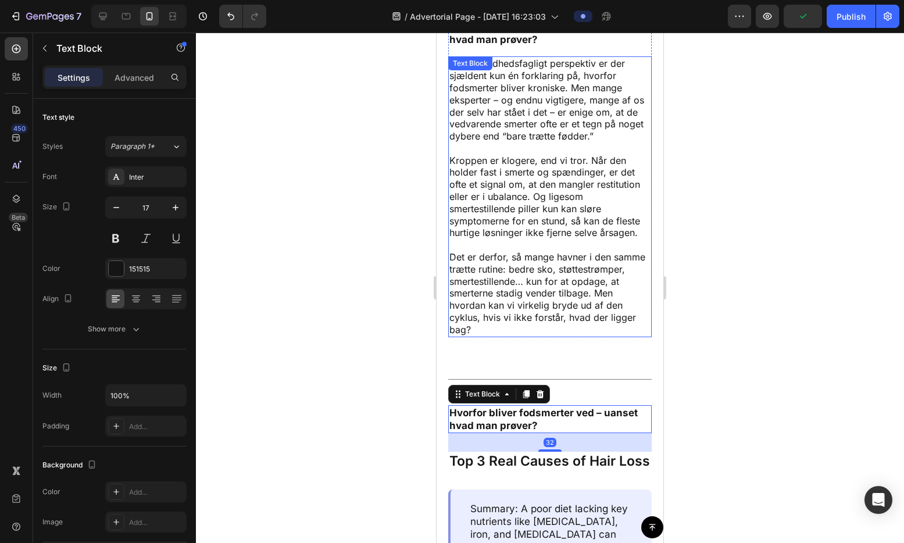
scroll to position [4969, 0]
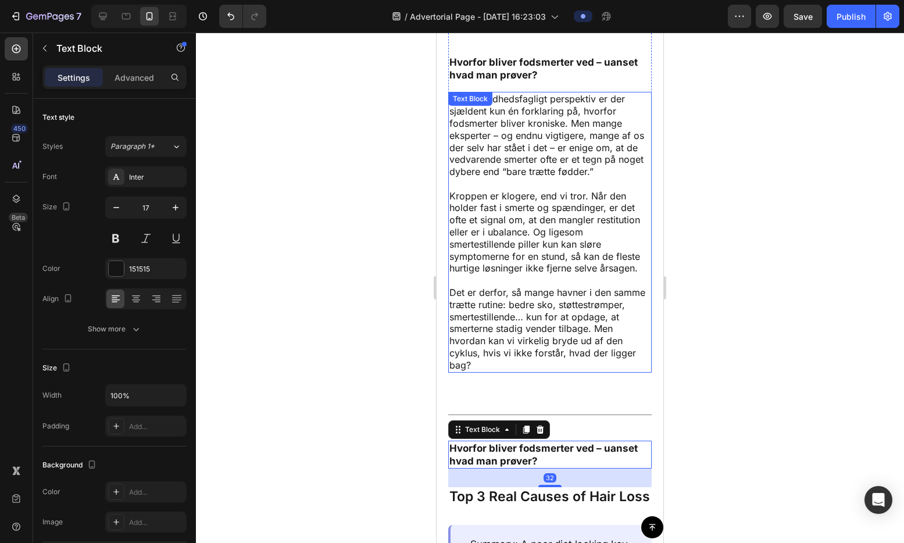
drag, startPoint x: 525, startPoint y: 220, endPoint x: 507, endPoint y: 180, distance: 43.7
click at [525, 220] on p "Kroppen er klogere, end vi tror. Når den holder fast i smerte og spændinger, er…" at bounding box center [549, 232] width 201 height 85
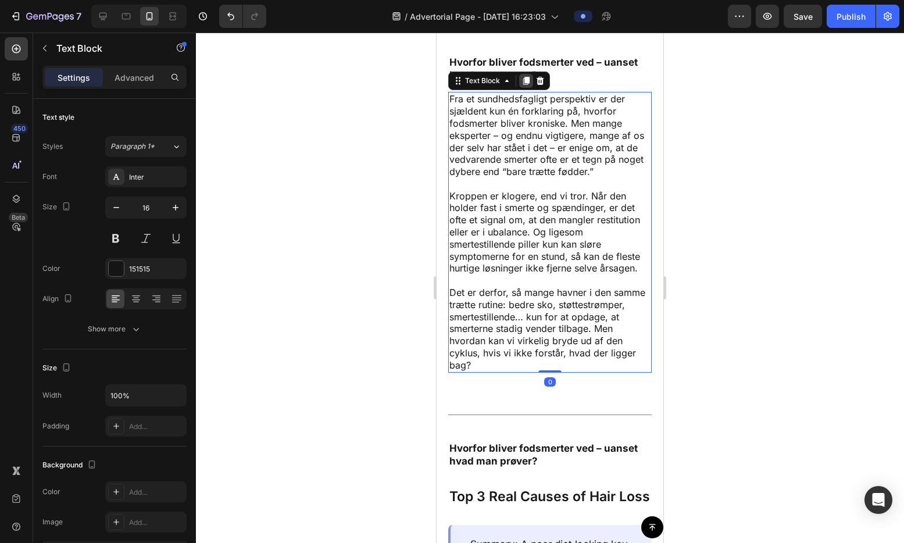
click at [524, 85] on icon at bounding box center [525, 80] width 9 height 9
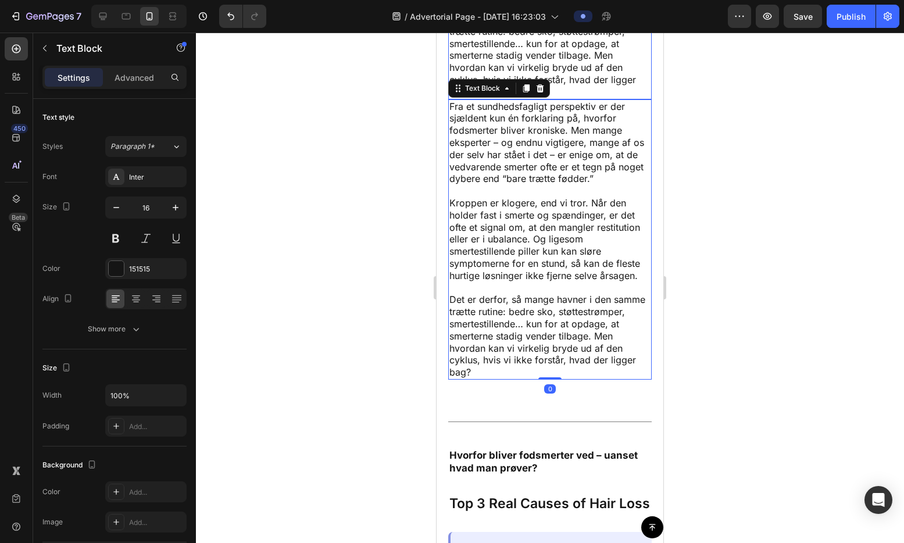
scroll to position [5280, 0]
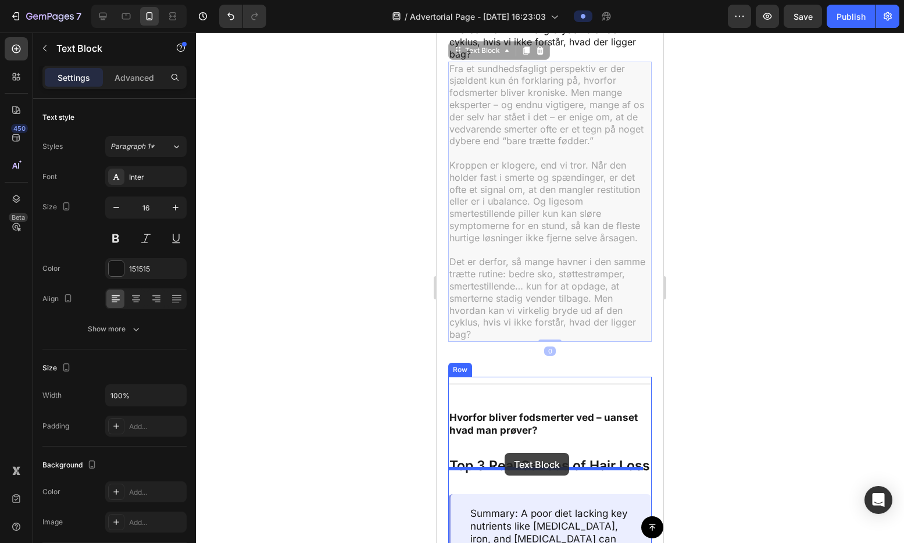
drag, startPoint x: 477, startPoint y: 63, endPoint x: 505, endPoint y: 453, distance: 390.4
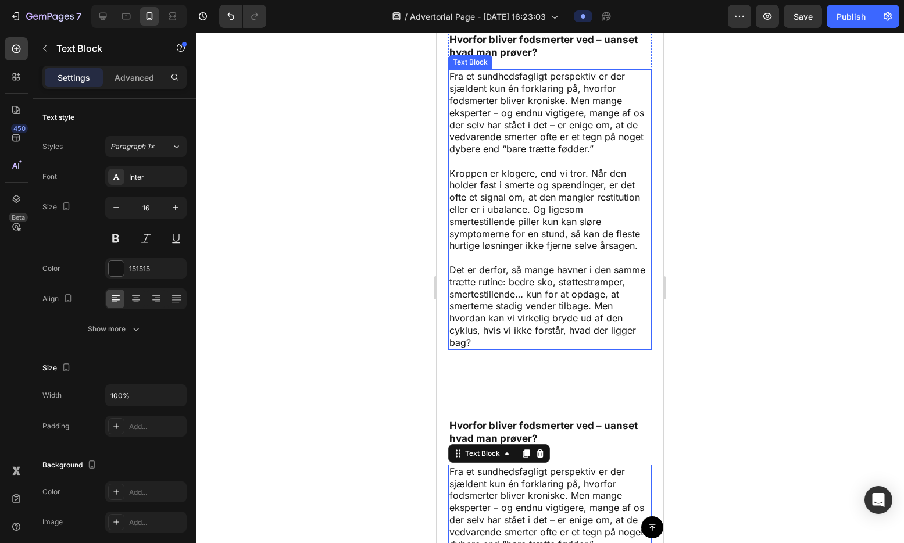
scroll to position [4977, 0]
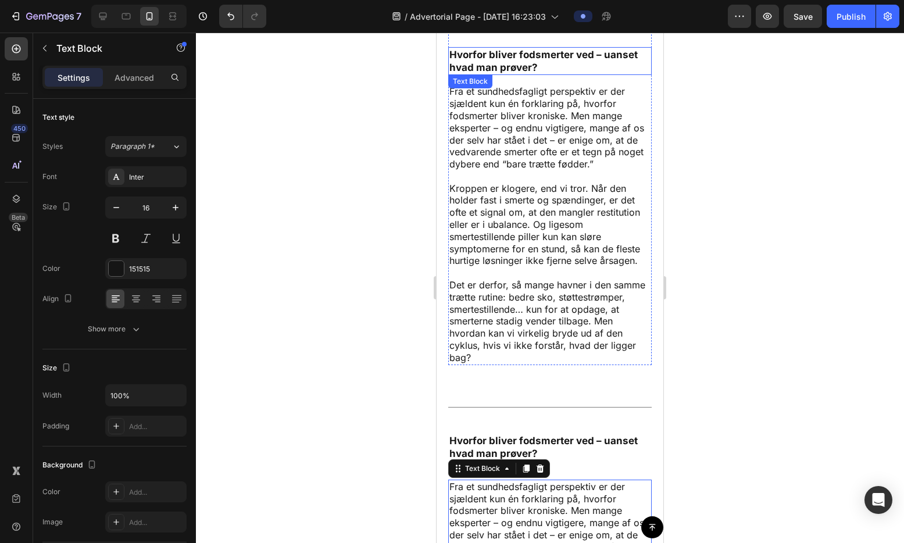
click at [501, 74] on p "Hvorfor bliver fodsmerter ved – uanset hvad man prøver?" at bounding box center [549, 61] width 201 height 26
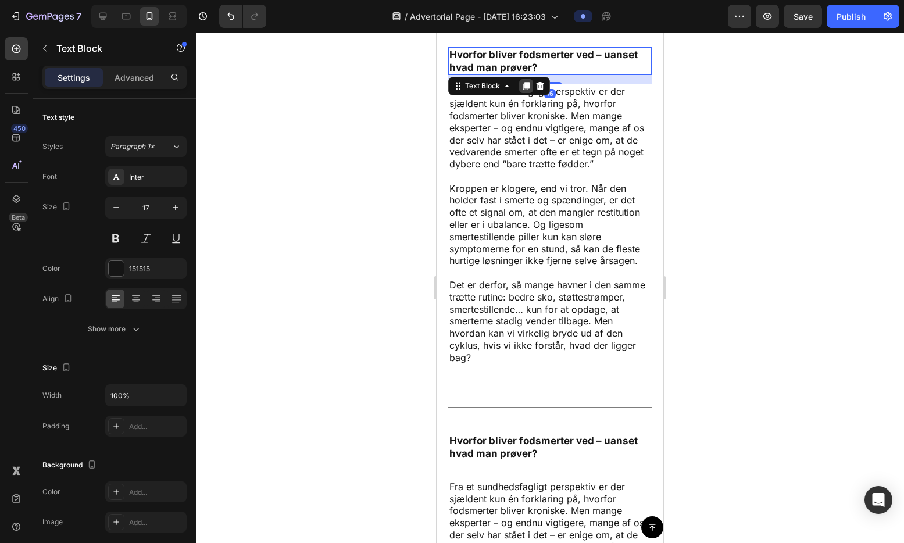
click at [524, 93] on div at bounding box center [526, 86] width 14 height 14
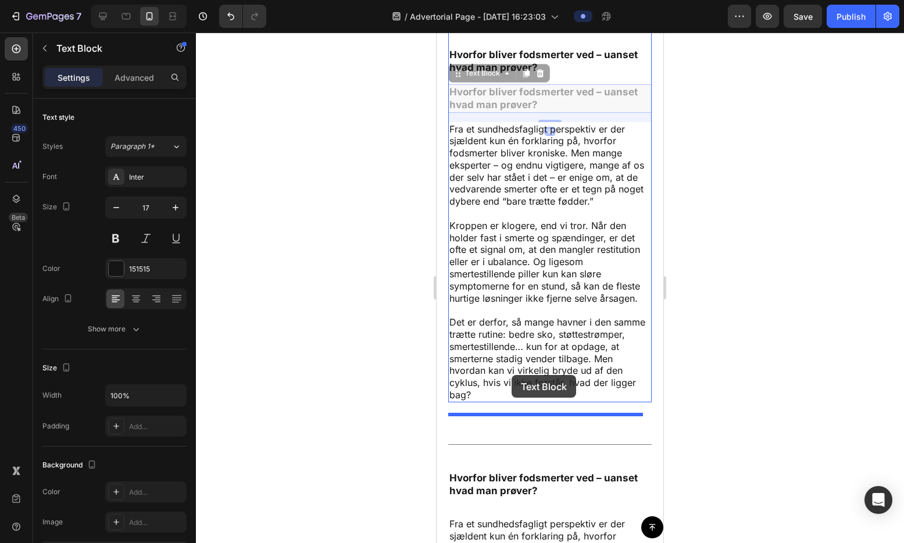
drag, startPoint x: 488, startPoint y: 85, endPoint x: 512, endPoint y: 375, distance: 291.0
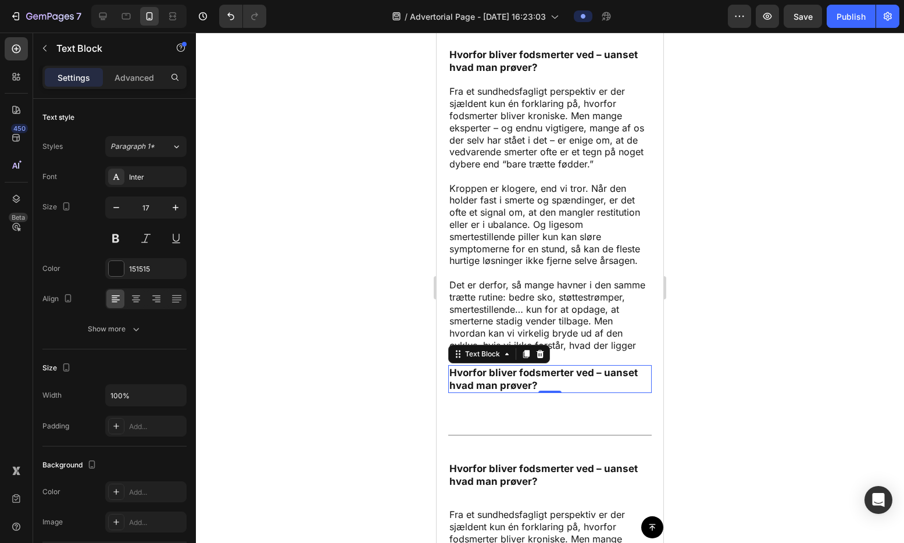
click at [568, 386] on p "Hvorfor bliver fodsmerter ved – uanset hvad man prøver?" at bounding box center [549, 379] width 201 height 26
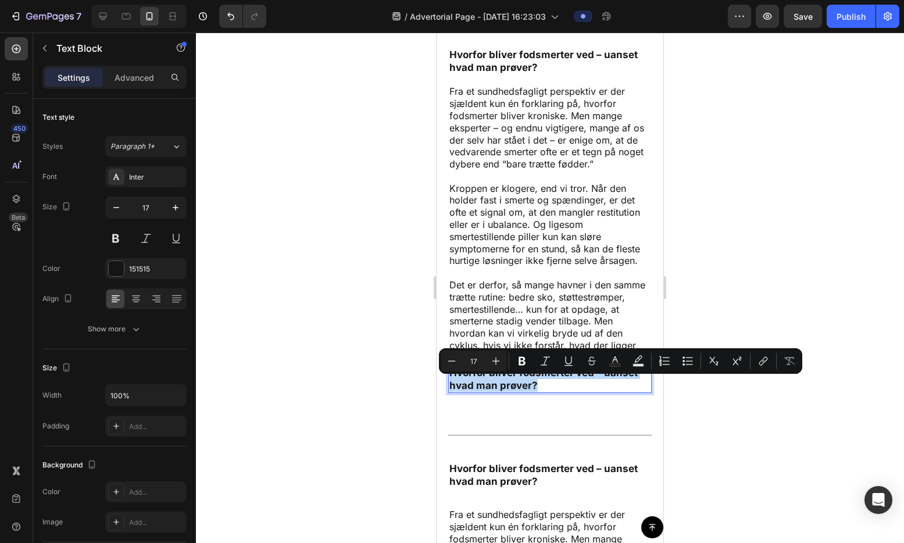
click at [568, 386] on p "Hvorfor bliver fodsmerter ved – uanset hvad man prøver?" at bounding box center [549, 379] width 201 height 26
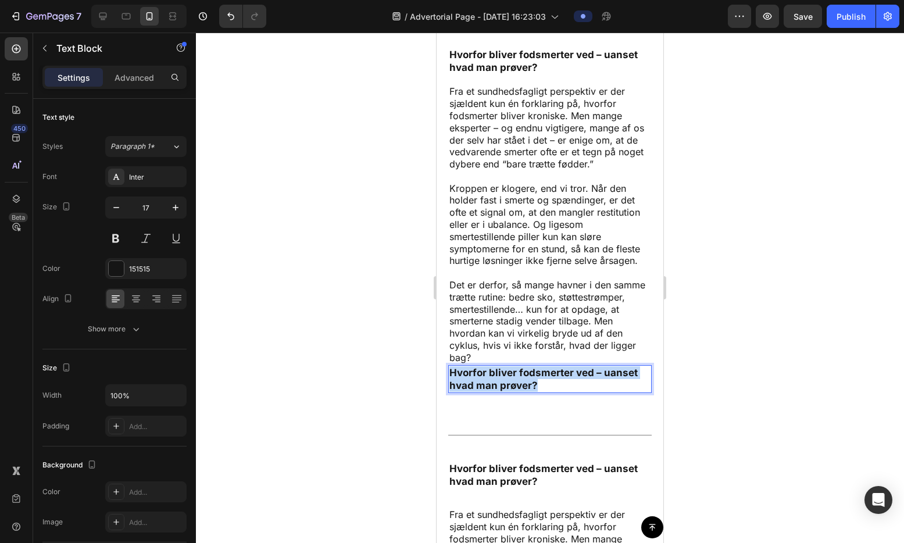
click at [568, 386] on p "Hvorfor bliver fodsmerter ved – uanset hvad man prøver?" at bounding box center [549, 379] width 201 height 26
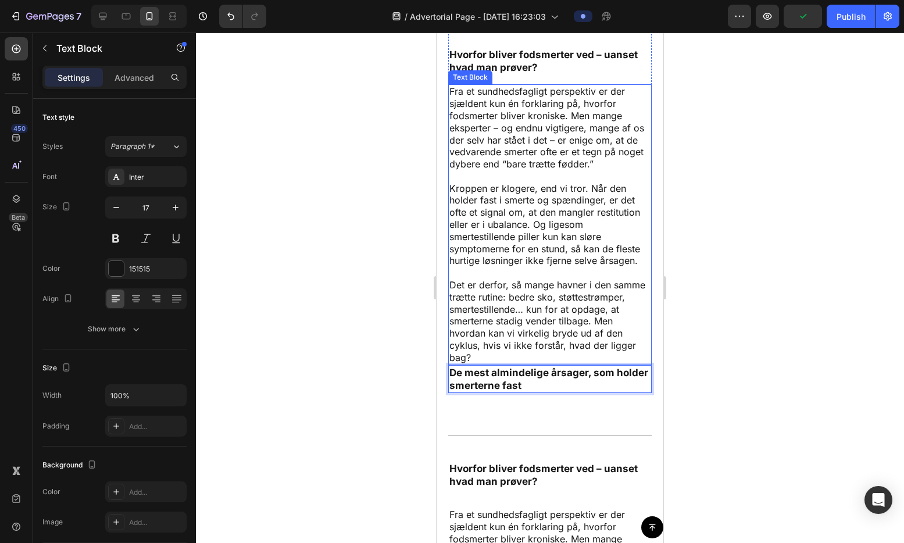
click at [557, 203] on p "Kroppen er klogere, end vi tror. Når den holder fast i smerte og spændinger, er…" at bounding box center [549, 225] width 201 height 85
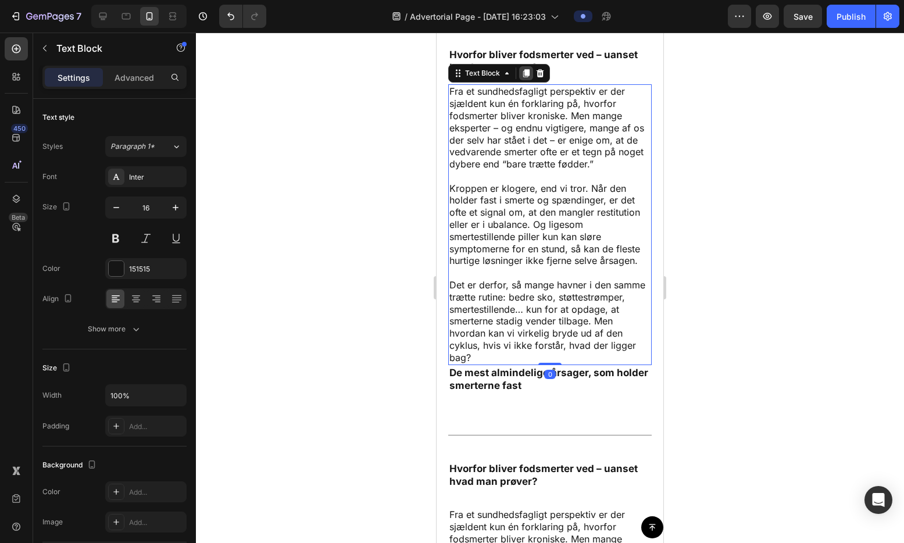
click at [524, 78] on icon at bounding box center [525, 73] width 9 height 9
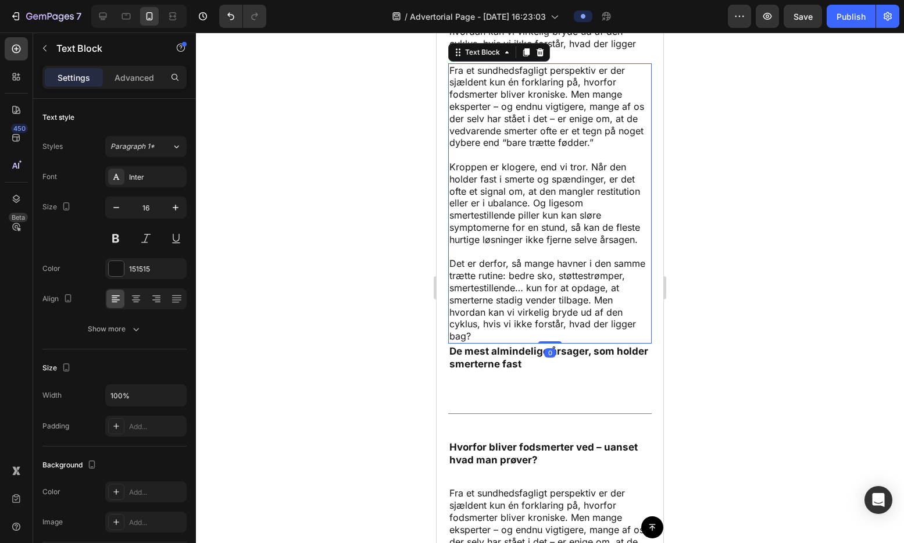
scroll to position [5280, 0]
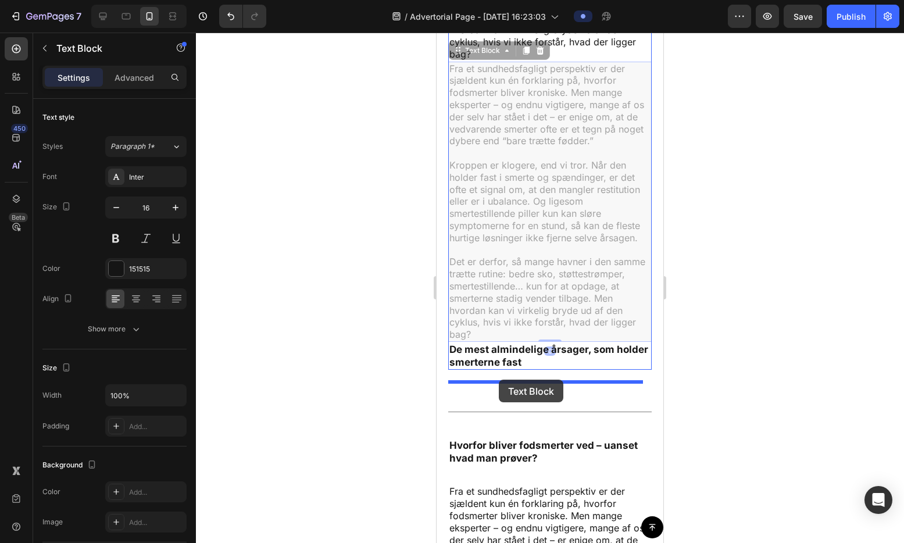
drag, startPoint x: 474, startPoint y: 66, endPoint x: 499, endPoint y: 380, distance: 314.9
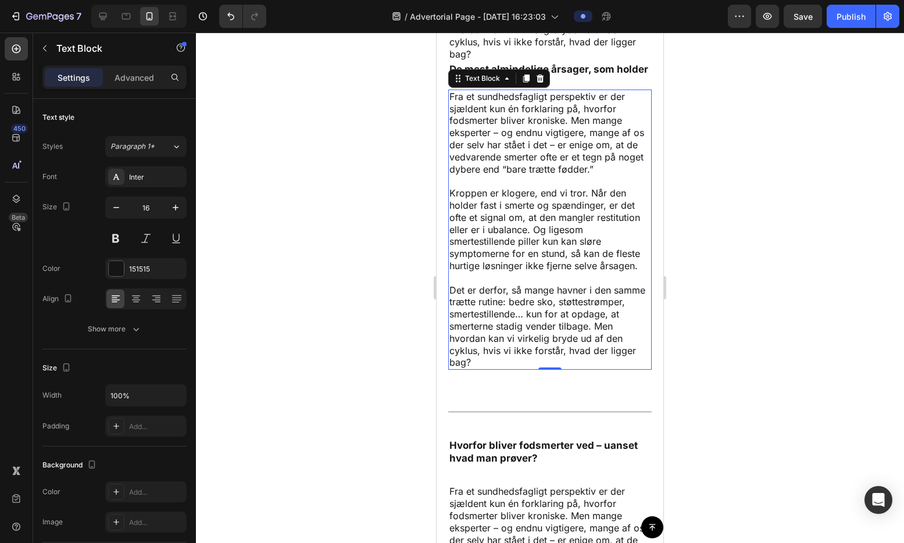
click at [454, 119] on p "Fra et sundhedsfagligt perspektiv er der sjældent kun én forklaring på, hvorfor…" at bounding box center [549, 133] width 201 height 85
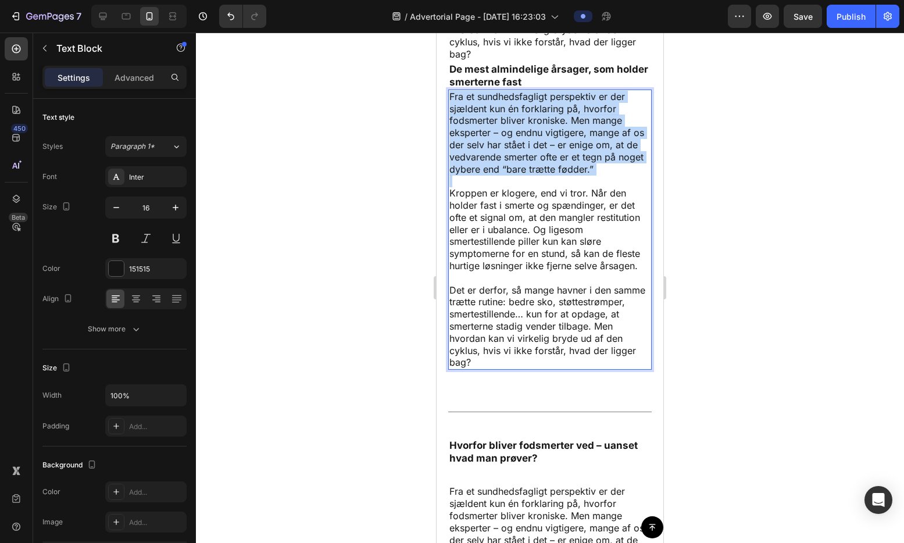
click at [454, 119] on p "Fra et sundhedsfagligt perspektiv er der sjældent kun én forklaring på, hvorfor…" at bounding box center [549, 133] width 201 height 85
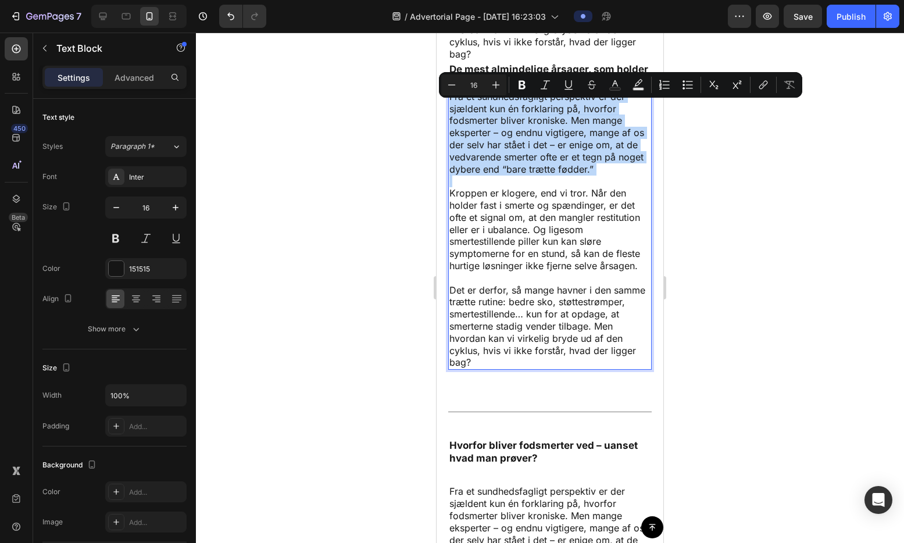
click at [462, 117] on p "Fra et sundhedsfagligt perspektiv er der sjældent kun én forklaring på, hvorfor…" at bounding box center [549, 133] width 201 height 85
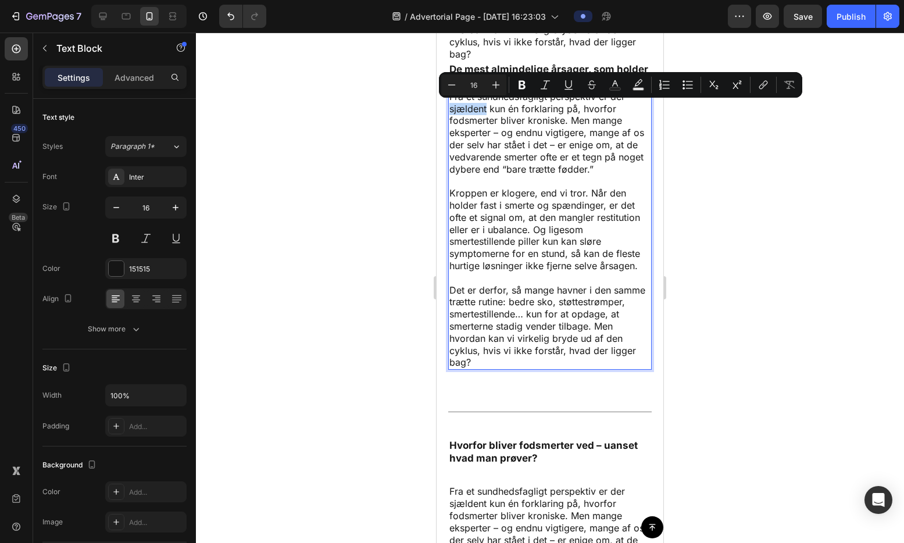
click at [462, 117] on p "Fra et sundhedsfagligt perspektiv er der sjældent kun én forklaring på, hvorfor…" at bounding box center [549, 133] width 201 height 85
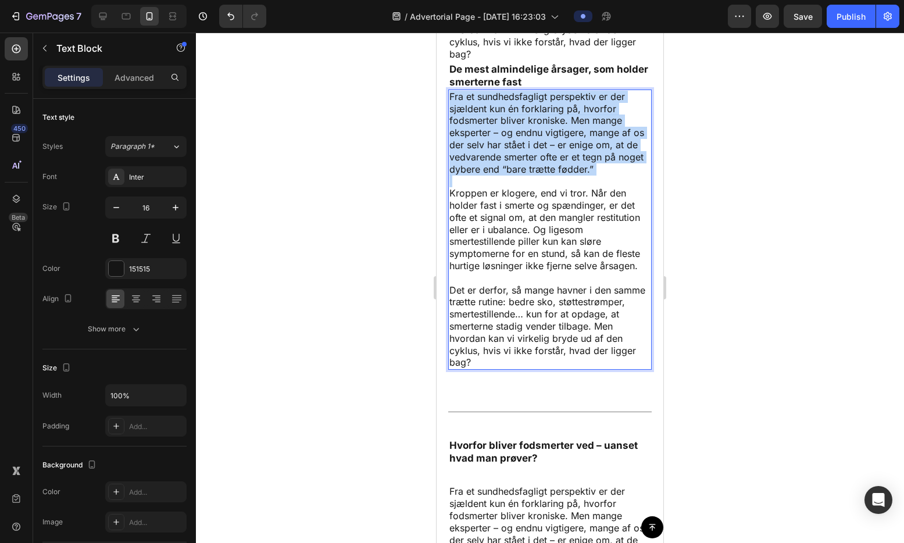
click at [462, 117] on p "Fra et sundhedsfagligt perspektiv er der sjældent kun én forklaring på, hvorfor…" at bounding box center [549, 133] width 201 height 85
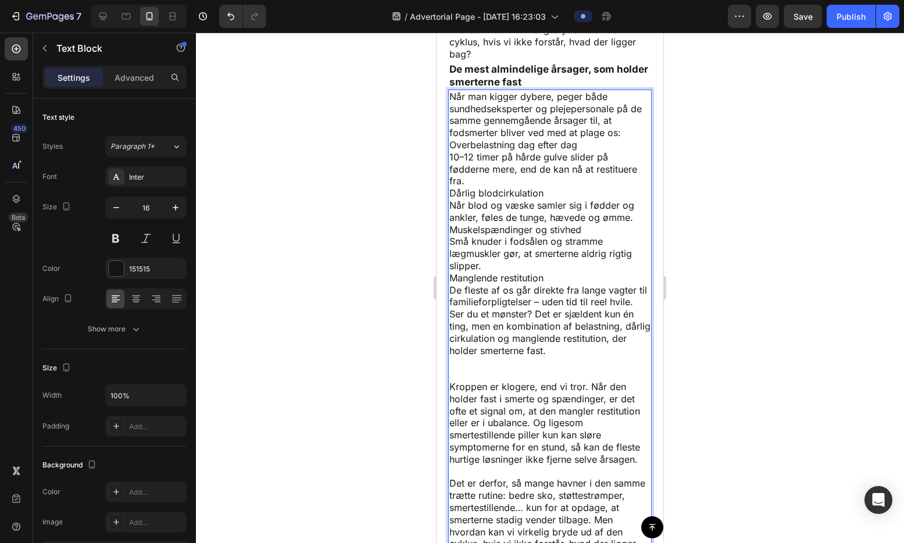
drag, startPoint x: 450, startPoint y: 377, endPoint x: 464, endPoint y: 380, distance: 14.4
click at [464, 380] on div "Når man kigger dybere, peger både sundhedseksperter og plejepersonale på de sam…" at bounding box center [549, 327] width 203 height 474
click at [462, 369] on p "Ser du et mønster? Det er sjældent kun én ting, men en kombination af belastnin…" at bounding box center [549, 338] width 201 height 60
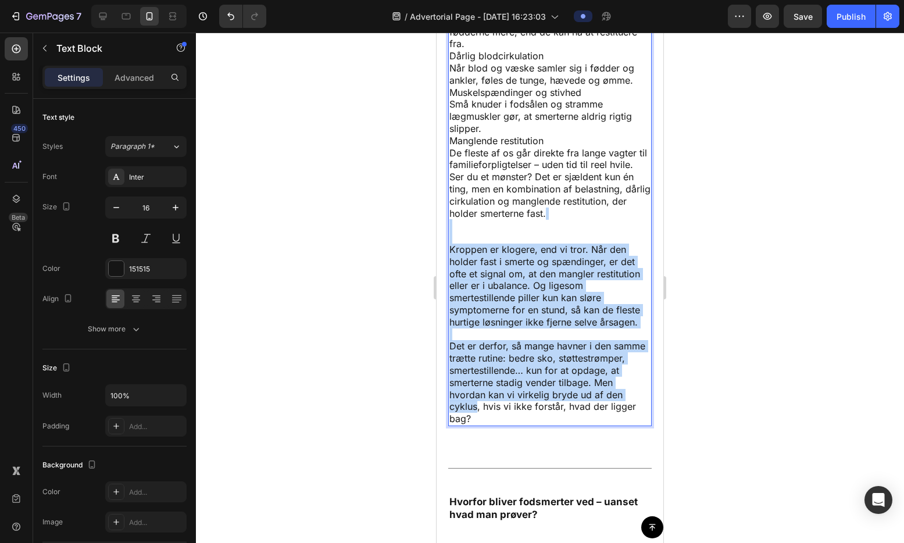
scroll to position [5425, 0]
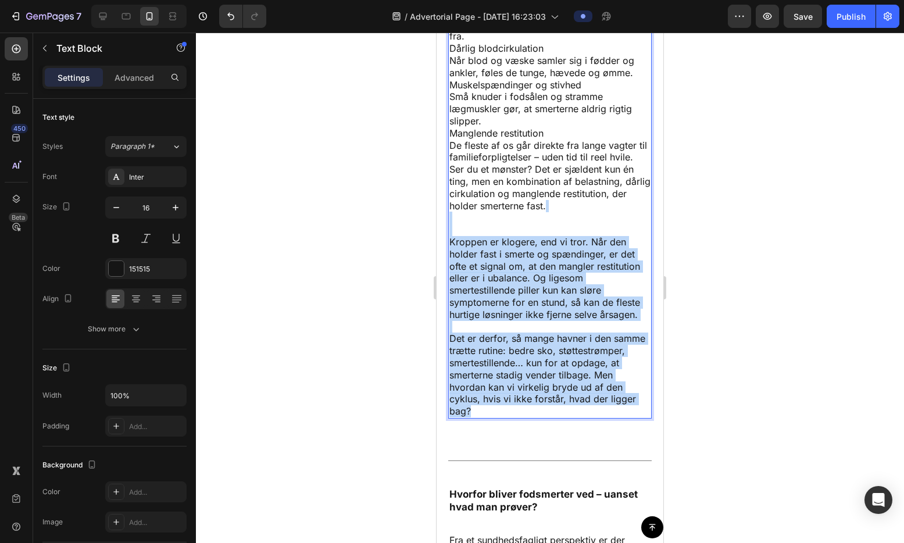
drag, startPoint x: 453, startPoint y: 375, endPoint x: 531, endPoint y: 422, distance: 90.5
click at [531, 419] on div "Når man kigger dybere, peger både sundhedseksperter og plejepersonale på de sam…" at bounding box center [549, 182] width 203 height 474
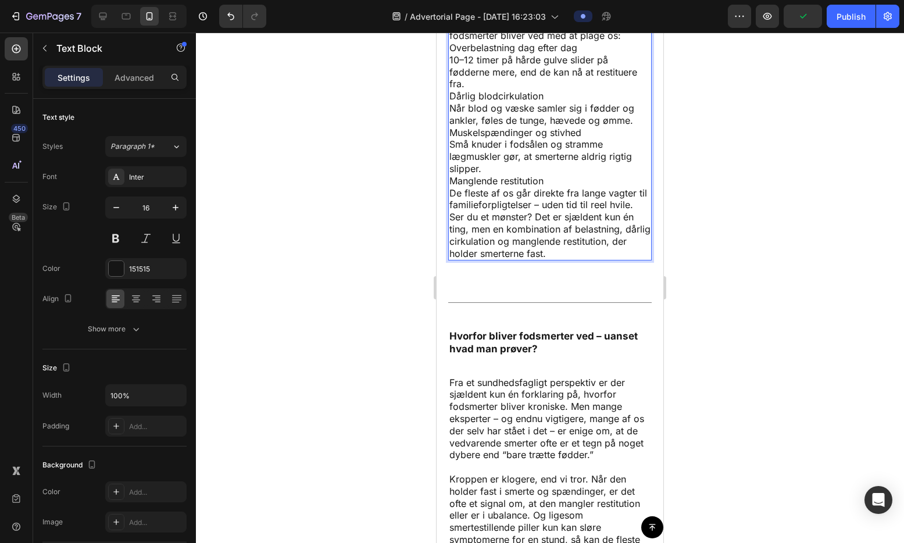
scroll to position [5235, 0]
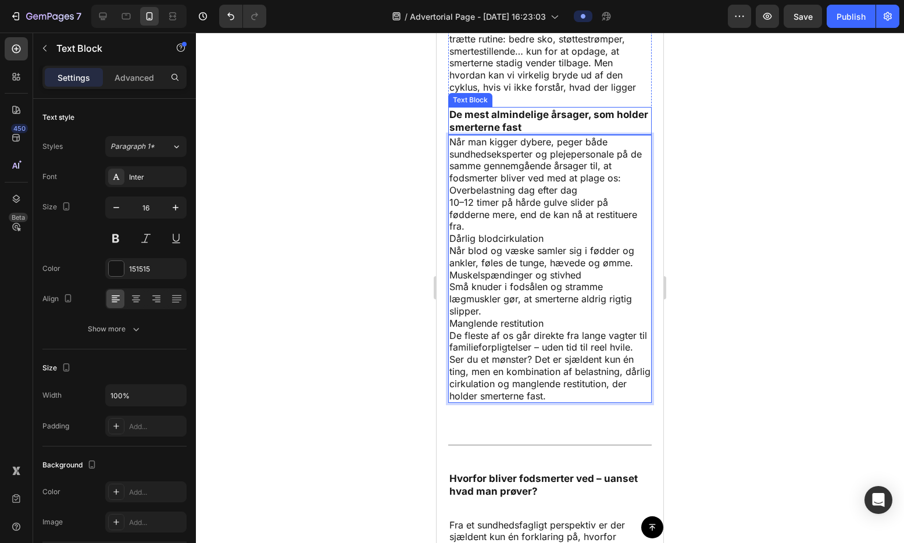
click at [524, 129] on p "De mest almindelige årsager, som holder smerterne fast" at bounding box center [549, 121] width 201 height 26
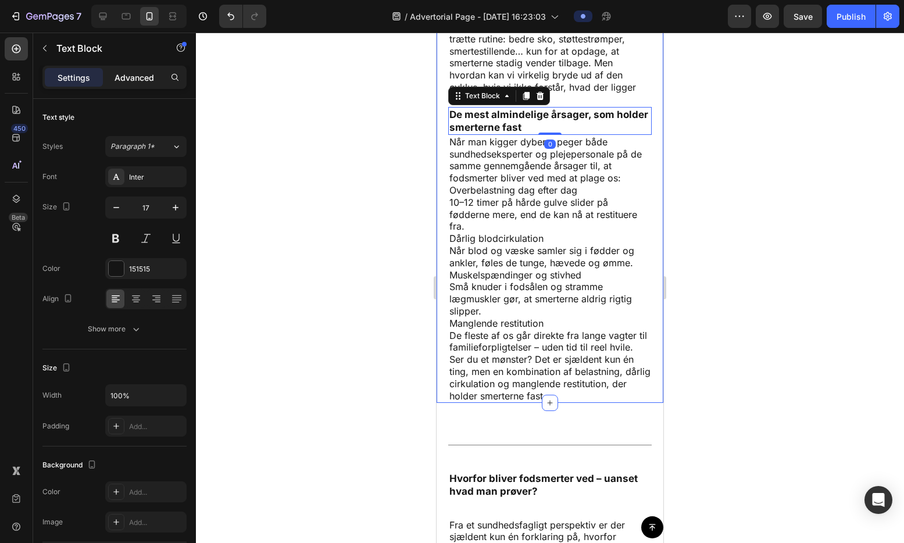
click at [145, 77] on p "Advanced" at bounding box center [135, 77] width 40 height 12
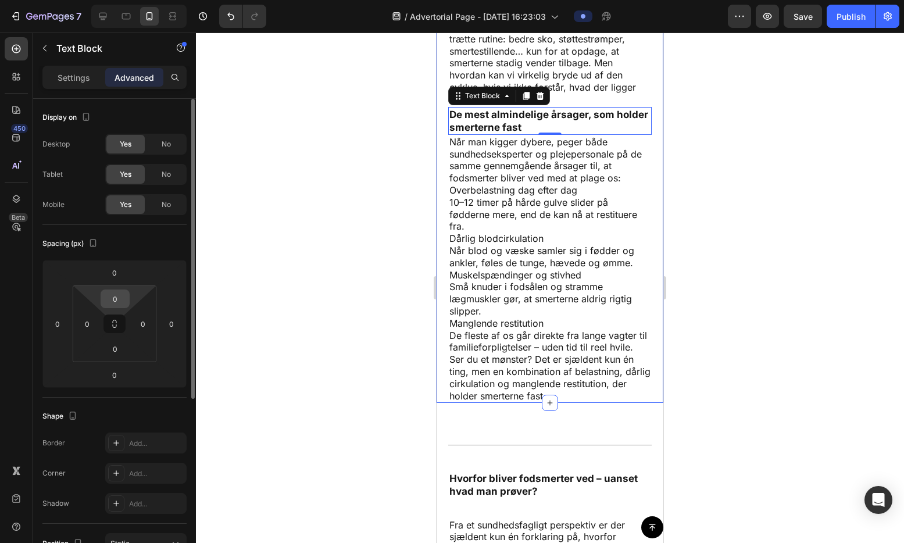
click at [119, 296] on input "0" at bounding box center [114, 298] width 23 height 17
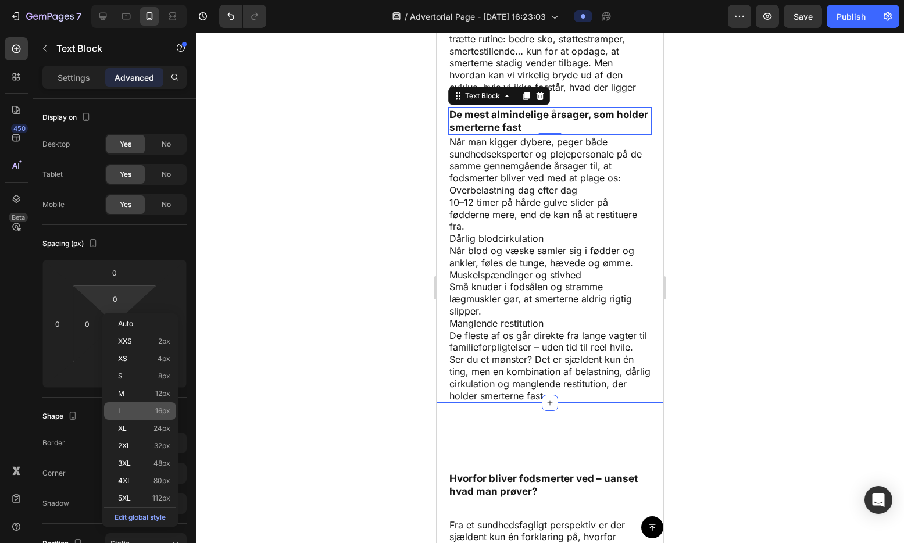
click at [155, 419] on div "L 16px" at bounding box center [140, 410] width 72 height 17
type input "16"
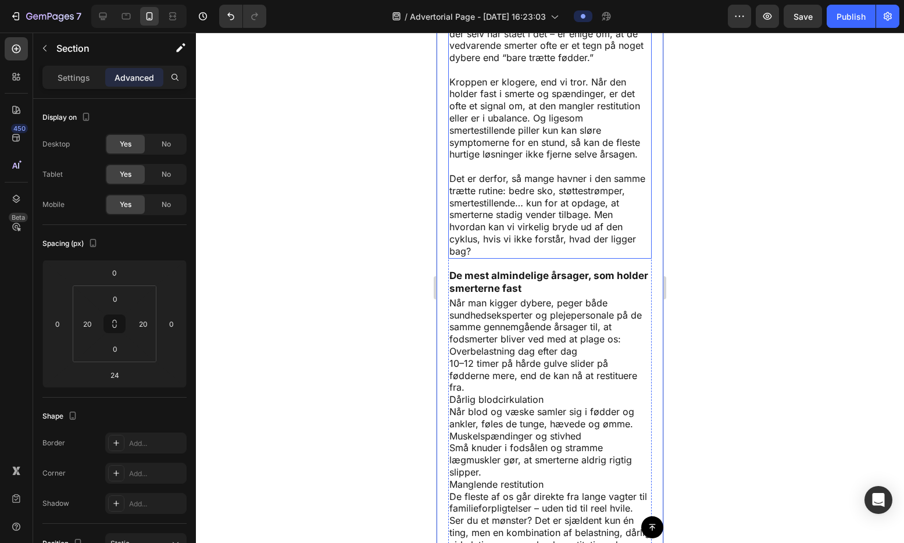
scroll to position [5143, 0]
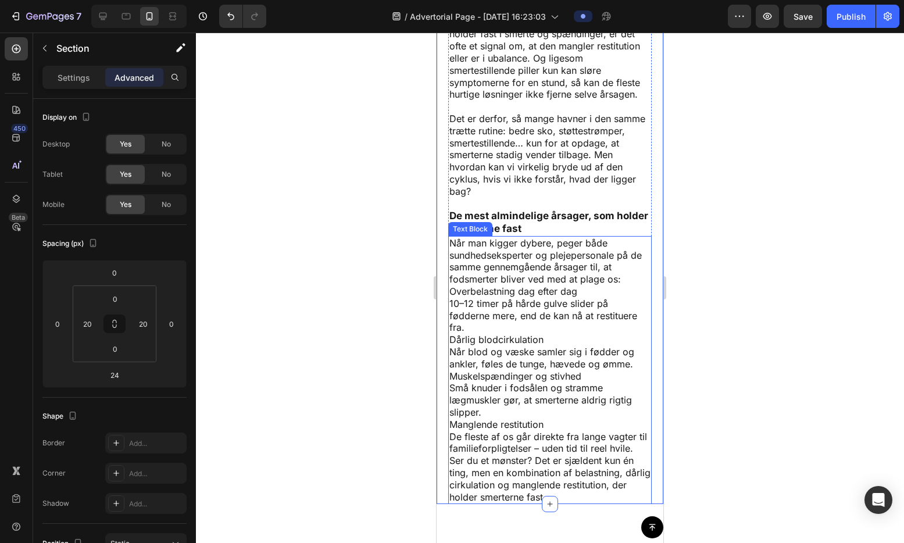
click at [523, 345] on p "Overbelastning dag efter dag 10–12 timer på hårde gulve slider på fødderne mere…" at bounding box center [549, 369] width 201 height 169
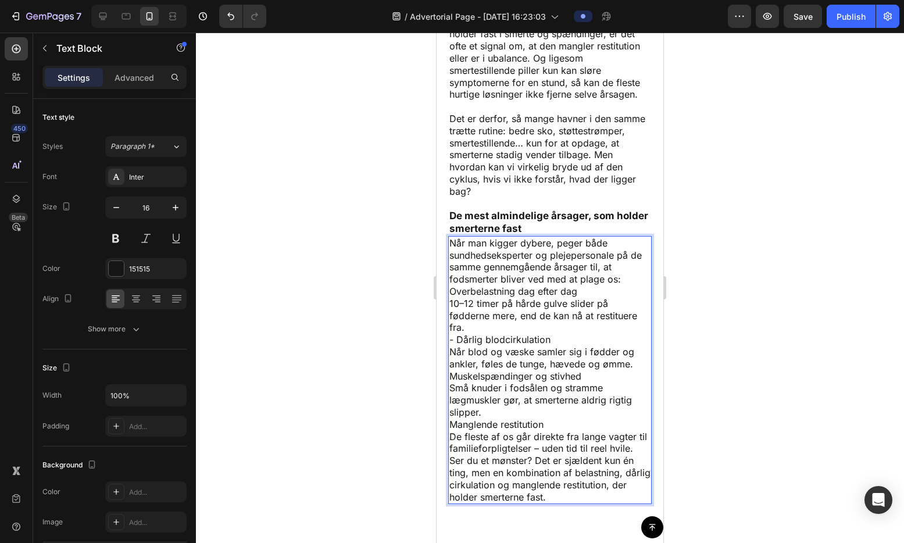
scroll to position [5214, 0]
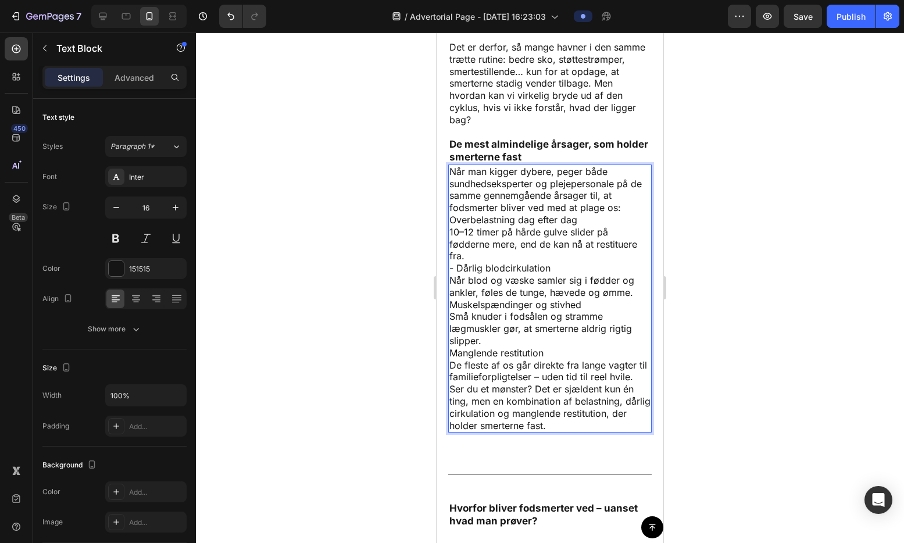
click at [457, 282] on p "Overbelastning dag efter dag 10–12 timer på hårde gulve slider på fødderne mere…" at bounding box center [549, 298] width 201 height 169
drag, startPoint x: 457, startPoint y: 278, endPoint x: 463, endPoint y: 280, distance: 6.5
click at [463, 280] on p "Overbelastning dag efter dag 10–12 timer på hårde gulve slider på fødderne mere…" at bounding box center [549, 298] width 201 height 169
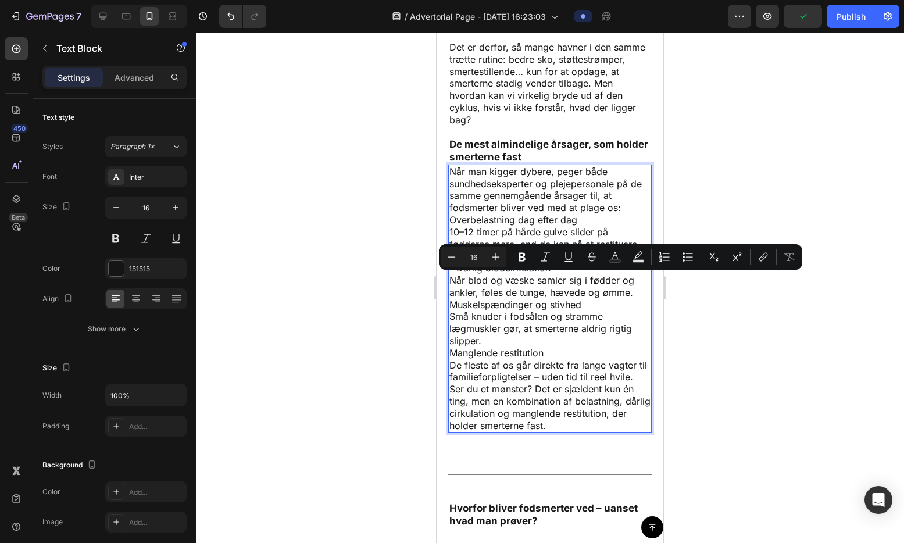
click at [452, 282] on p "Overbelastning dag efter dag 10–12 timer på hårde gulve slider på fødderne mere…" at bounding box center [549, 298] width 201 height 169
click at [682, 258] on icon "Editor contextual toolbar" at bounding box center [688, 257] width 12 height 12
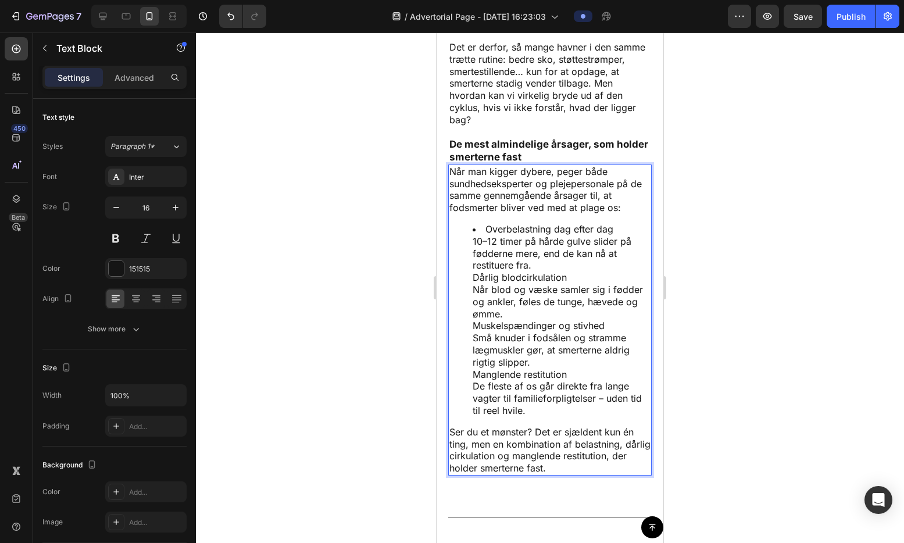
click at [521, 304] on li "Overbelastning dag efter dag 10–12 timer på hårde gulve slider på fødderne mere…" at bounding box center [562, 320] width 178 height 194
click at [473, 292] on li "Overbelastning dag efter dag 10–12 timer på hårde gulve slider på fødderne mere…" at bounding box center [562, 320] width 178 height 194
click at [466, 239] on ul "Overbelastning dag efter dag 10–12 timer på hårde gulve slider på fødderne mere…" at bounding box center [549, 320] width 201 height 194
click at [459, 244] on ul "Overbelastning dag efter dag 10–12 timer på hårde gulve slider på fødderne mere…" at bounding box center [549, 320] width 201 height 194
click at [471, 391] on ul "Overbelastning dag efter dag 10–12 timer på hårde gulve slider på fødderne mere…" at bounding box center [549, 320] width 201 height 194
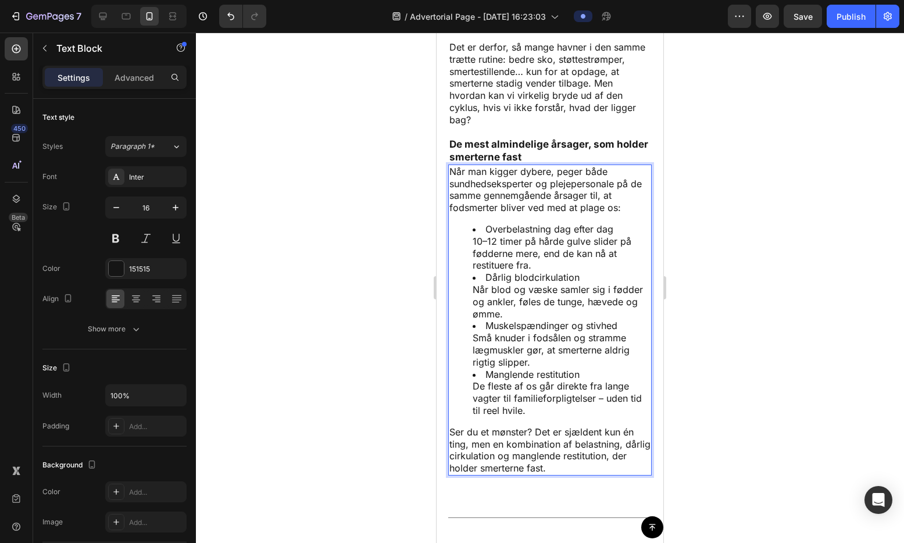
click at [487, 242] on li "Overbelastning dag efter dag 10–12 timer på hårde gulve slider på fødderne mere…" at bounding box center [562, 247] width 178 height 48
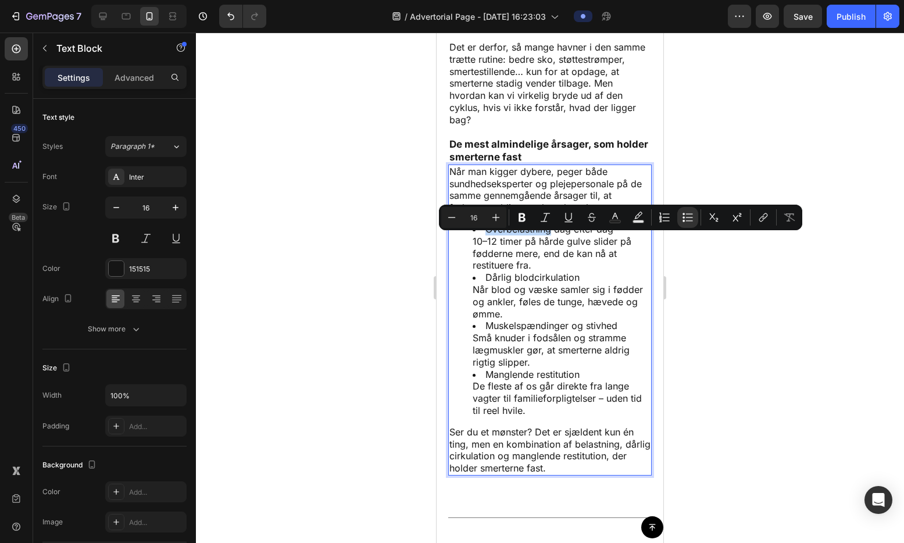
drag, startPoint x: 486, startPoint y: 240, endPoint x: 549, endPoint y: 246, distance: 63.6
click at [550, 246] on li "Overbelastning dag efter dag 10–12 timer på hårde gulve slider på fødderne mere…" at bounding box center [562, 247] width 178 height 48
click at [537, 266] on li "Overbelastning dag efter dag 10–12 timer på hårde gulve slider på fødderne mere…" at bounding box center [562, 247] width 178 height 48
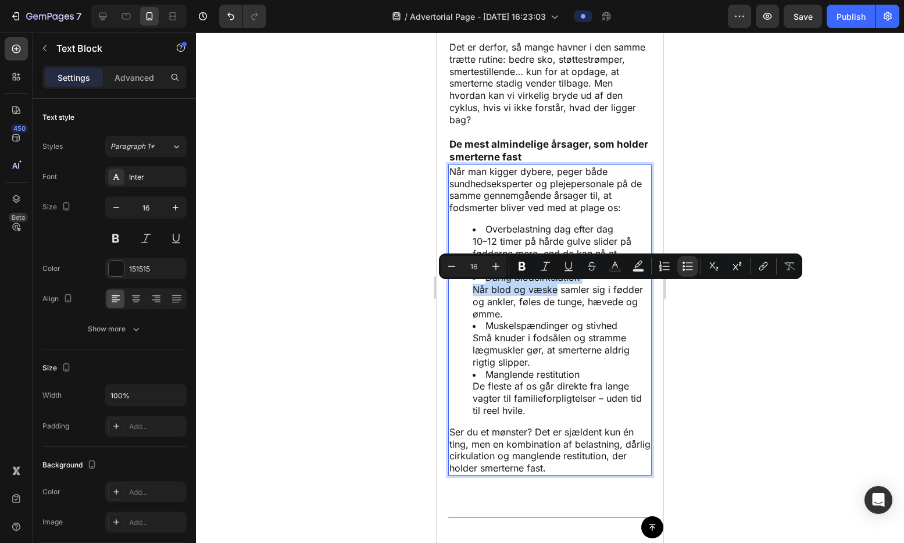
drag, startPoint x: 477, startPoint y: 288, endPoint x: 553, endPoint y: 302, distance: 77.3
click at [553, 302] on li "Dårlig blodcirkulation Når blod og væske samler sig i fødder og ankler, føles d…" at bounding box center [562, 295] width 178 height 48
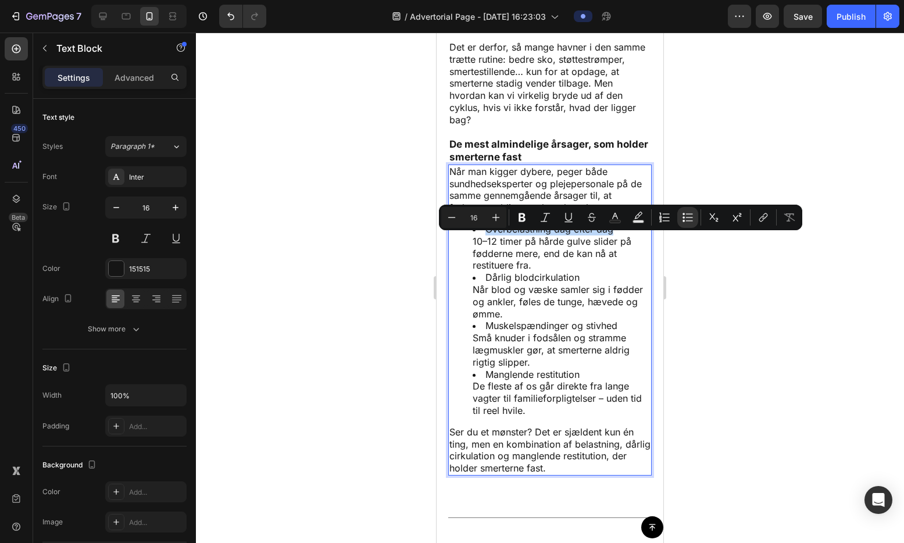
drag, startPoint x: 485, startPoint y: 234, endPoint x: 639, endPoint y: 244, distance: 155.0
click at [639, 244] on div "Når man kigger dybere, peger både sundhedseksperter og plejepersonale på de sam…" at bounding box center [549, 319] width 203 height 311
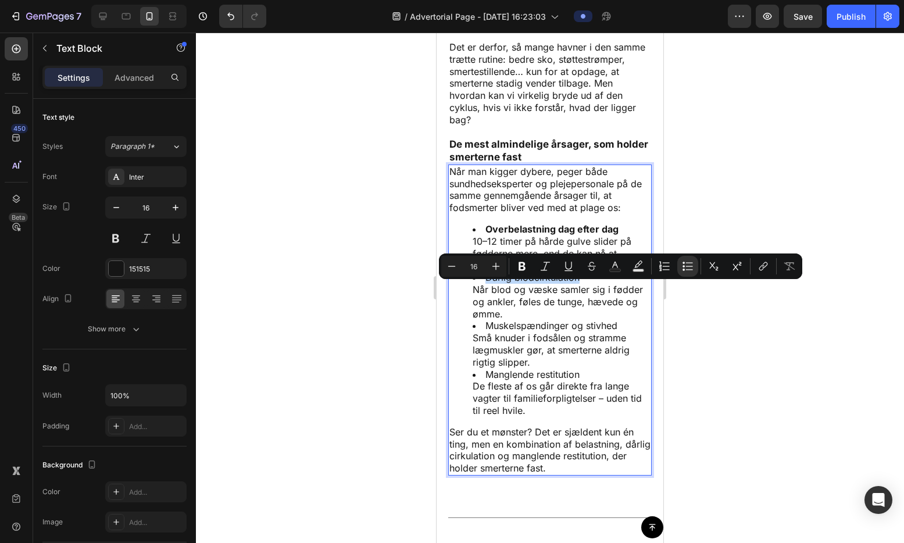
drag, startPoint x: 485, startPoint y: 289, endPoint x: 578, endPoint y: 292, distance: 93.0
click at [578, 292] on li "Dårlig blodcirkulation Når blod og væske samler sig i fødder og ankler, føles d…" at bounding box center [562, 295] width 178 height 48
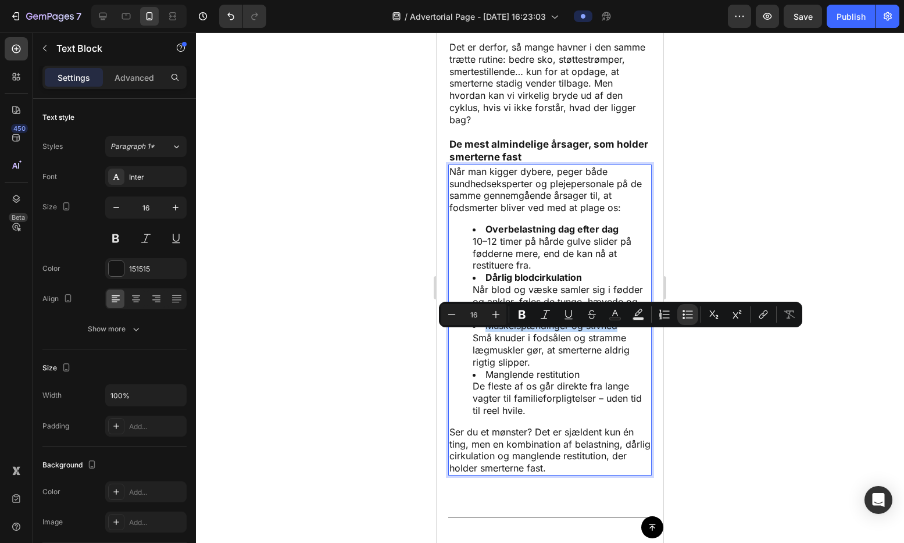
drag, startPoint x: 482, startPoint y: 337, endPoint x: 632, endPoint y: 341, distance: 150.0
click at [632, 341] on li "Muskelspændinger og stivhed Små knuder i fodsålen og stramme lægmuskler gør, at…" at bounding box center [562, 344] width 178 height 48
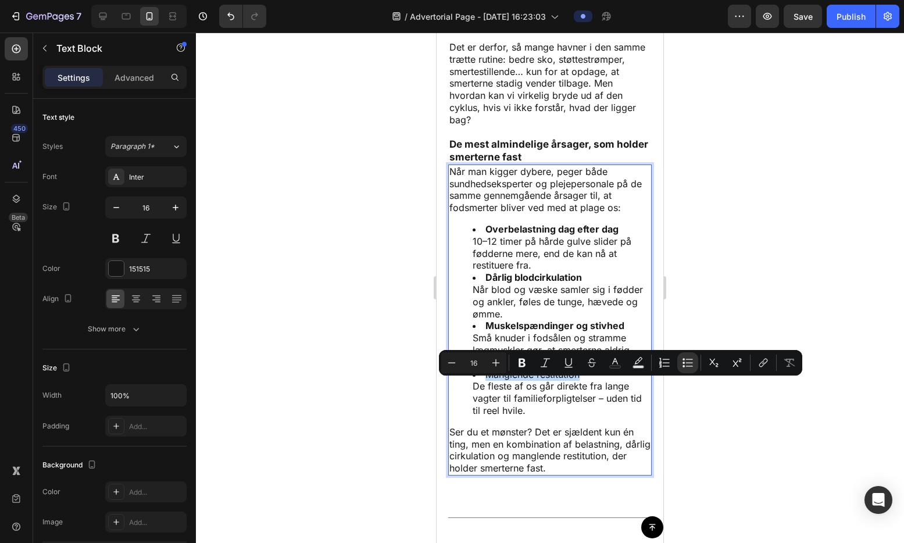
drag, startPoint x: 485, startPoint y: 387, endPoint x: 580, endPoint y: 388, distance: 94.7
click at [580, 388] on li "Manglende restitution De fleste af os går direkte fra lange vagter til familief…" at bounding box center [562, 393] width 178 height 48
click at [550, 380] on strong "Manglende restitution" at bounding box center [535, 375] width 101 height 12
click at [542, 380] on strong "Manglende restitution" at bounding box center [535, 375] width 101 height 12
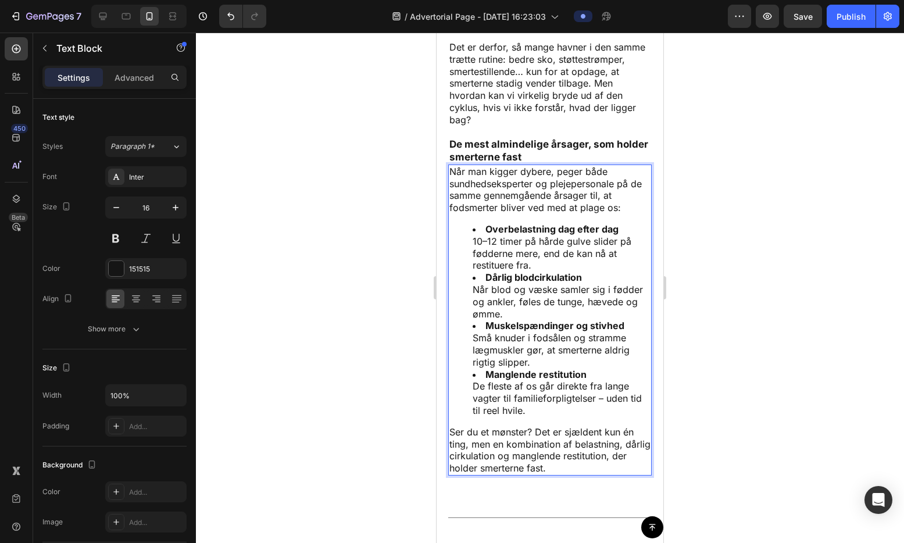
click at [540, 380] on strong "Manglende restitution" at bounding box center [535, 375] width 101 height 12
click at [538, 380] on strong "Manglende restitution" at bounding box center [535, 375] width 101 height 12
click at [554, 354] on li "Muskelspændinger og stivhed Små knuder i fodsålen og stramme lægmuskler gør, at…" at bounding box center [562, 344] width 178 height 48
click at [521, 125] on p "Det er derfor, så mange havner i den samme trætte rutine: bedre sko, støttestrø…" at bounding box center [549, 83] width 201 height 85
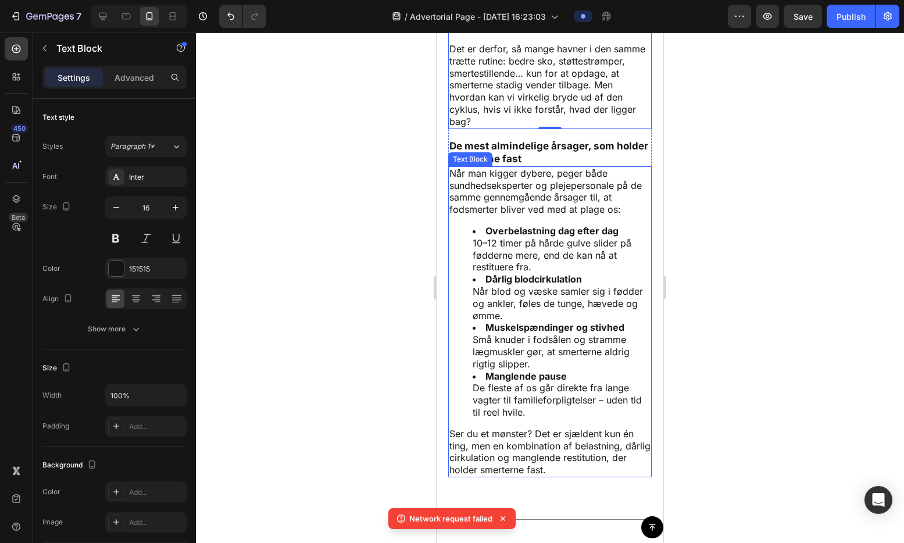
scroll to position [5459, 0]
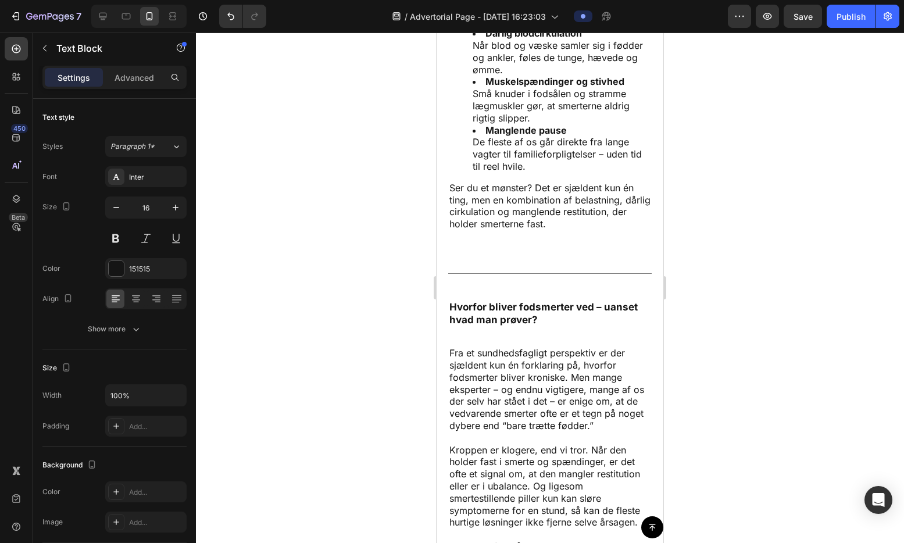
click at [512, 325] on p "Hvorfor bliver fodsmerter ved – uanset hvad man prøver?" at bounding box center [549, 314] width 201 height 26
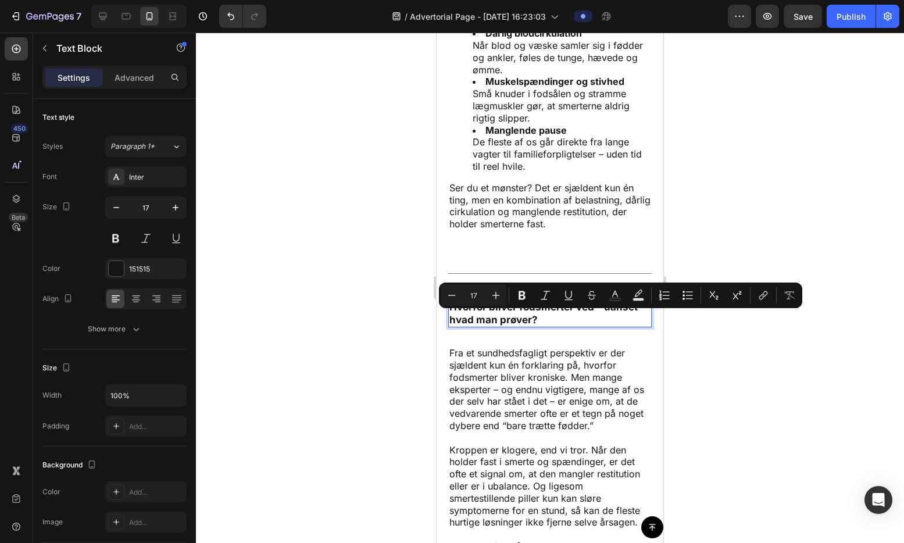
click at [517, 326] on p "Hvorfor bliver fodsmerter ved – uanset hvad man prøver?" at bounding box center [549, 314] width 201 height 26
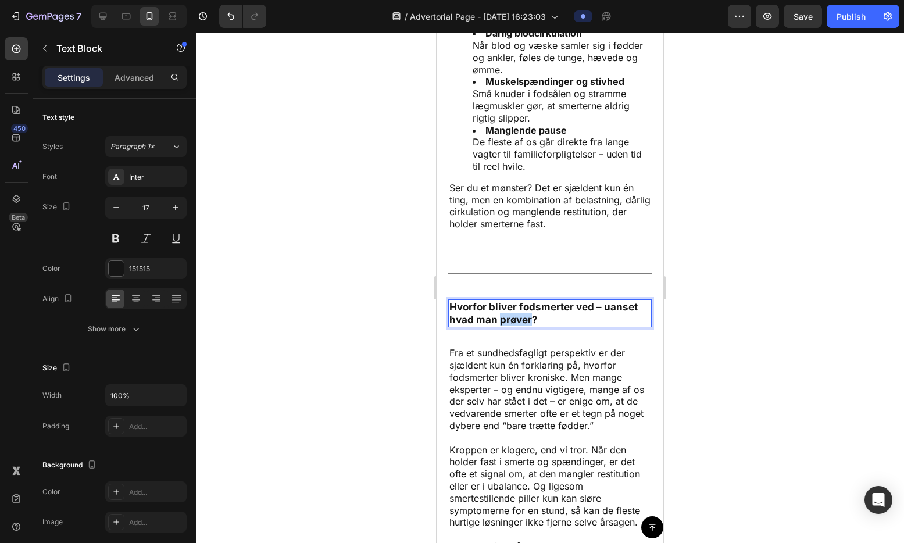
click at [517, 326] on p "Hvorfor bliver fodsmerter ved – uanset hvad man prøver?" at bounding box center [549, 314] width 201 height 26
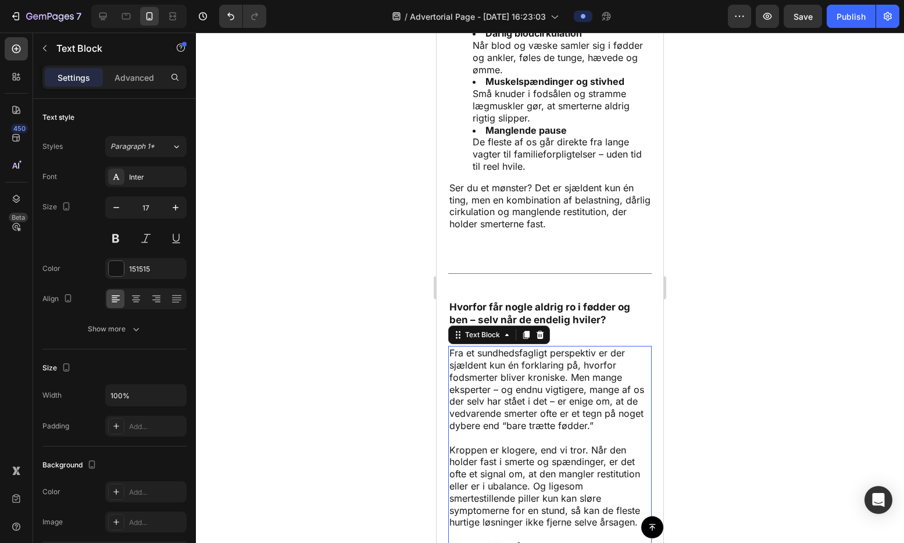
click at [488, 385] on p "Fra et sundhedsfagligt perspektiv er der sjældent kun én forklaring på, hvorfor…" at bounding box center [549, 389] width 201 height 85
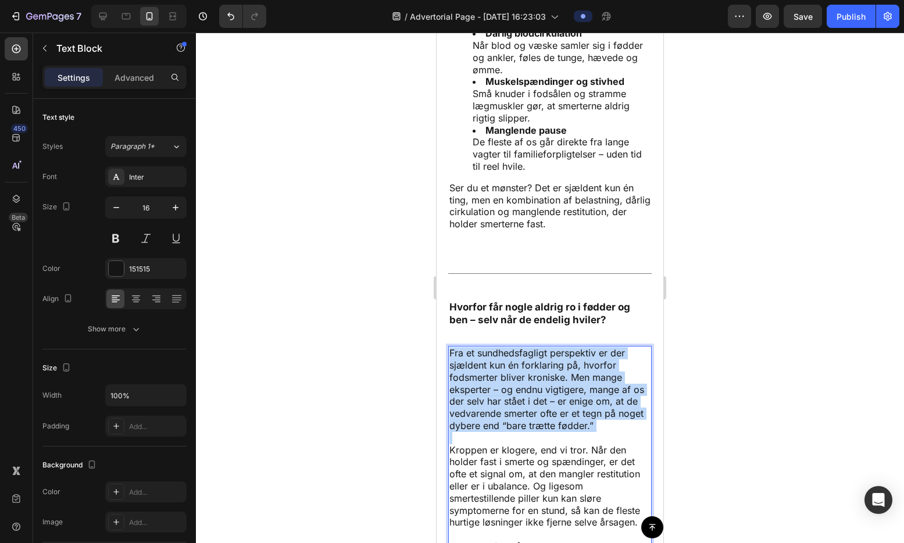
click at [488, 385] on p "Fra et sundhedsfagligt perspektiv er der sjældent kun én forklaring på, hvorfor…" at bounding box center [549, 389] width 201 height 85
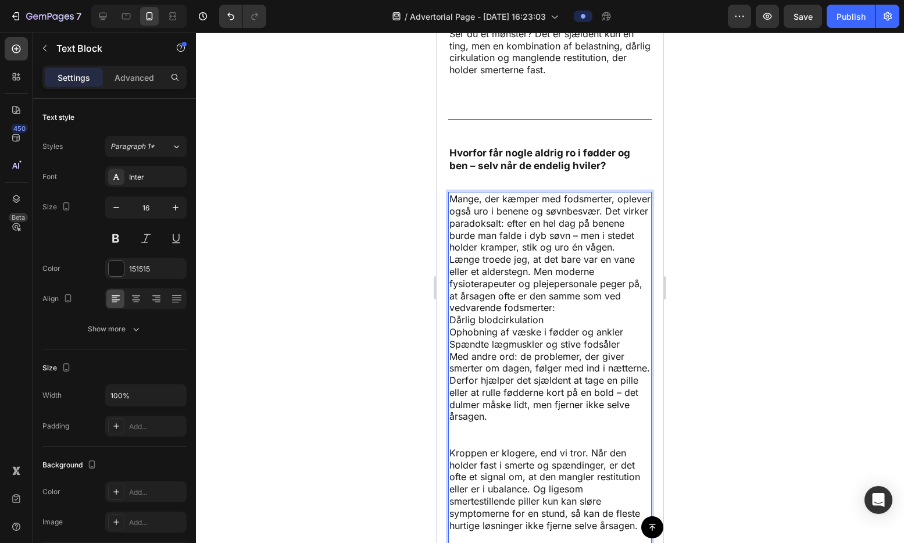
scroll to position [5667, 0]
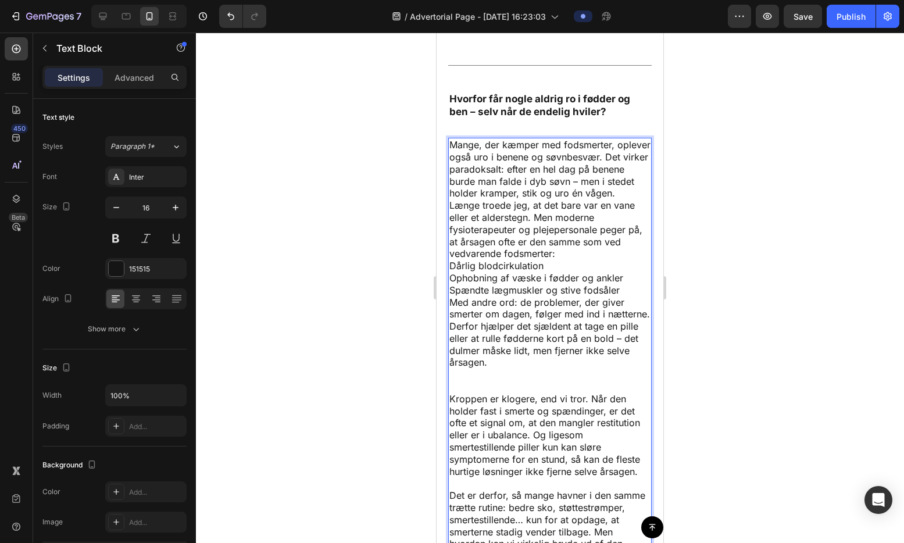
click at [460, 381] on p "Med andre ord: de problemer, der giver smerter om dagen, følger med ind i nætte…" at bounding box center [549, 338] width 201 height 85
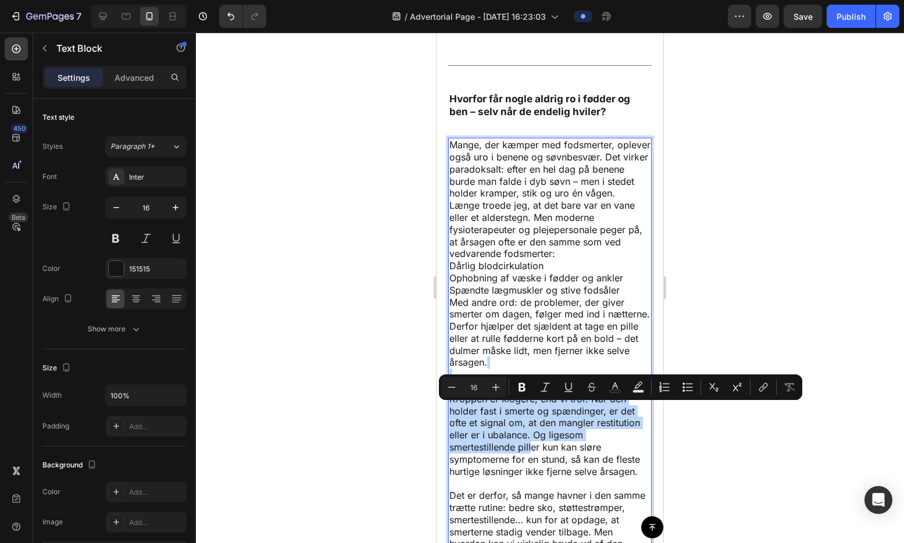
scroll to position [5803, 0]
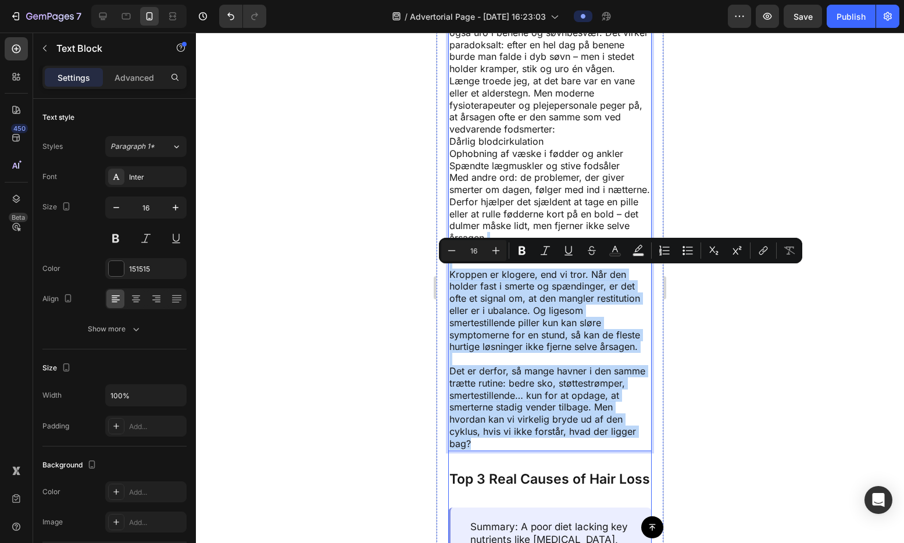
drag, startPoint x: 456, startPoint y: 399, endPoint x: 571, endPoint y: 474, distance: 136.6
click at [571, 474] on div "Title Line Hvorfor får nogle aldrig ro i fødder og ben – selv når de endelig hv…" at bounding box center [549, 498] width 203 height 1128
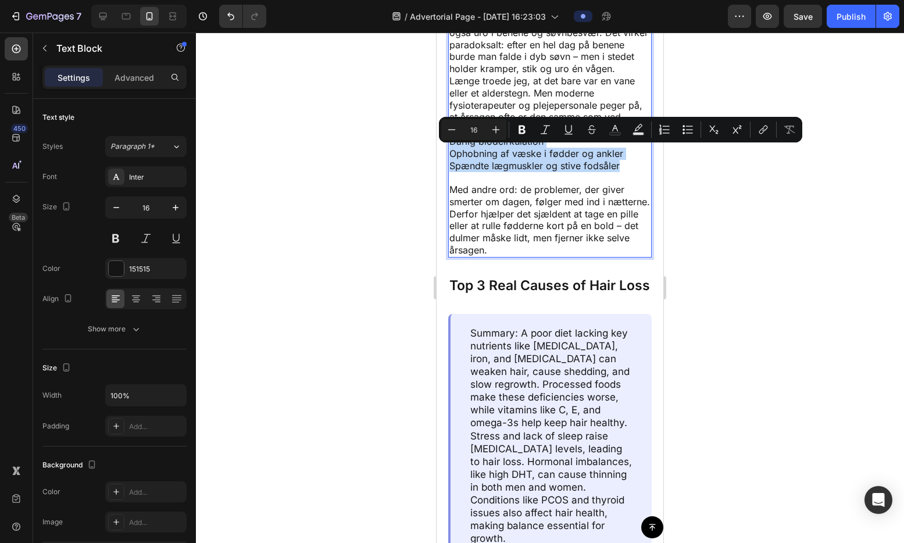
drag, startPoint x: 449, startPoint y: 154, endPoint x: 620, endPoint y: 180, distance: 173.5
click at [620, 171] on p "Dårlig blodcirkulation Ophobning af væske i fødder og ankler Spændte lægmuskler…" at bounding box center [549, 153] width 201 height 36
click at [682, 132] on icon "Editor contextual toolbar" at bounding box center [688, 130] width 12 height 12
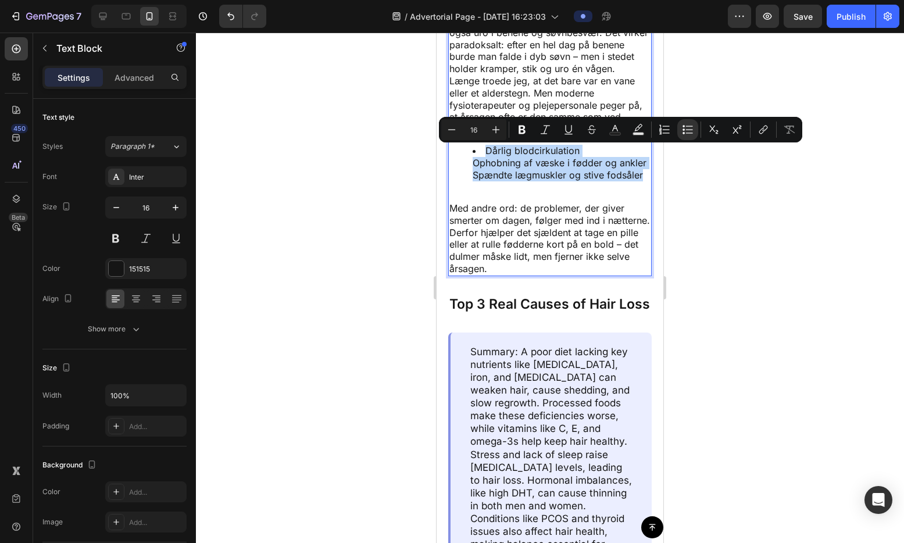
click at [475, 177] on li "Dårlig blodcirkulation Ophobning af væske i fødder og ankler Spændte lægmuskler…" at bounding box center [562, 163] width 178 height 36
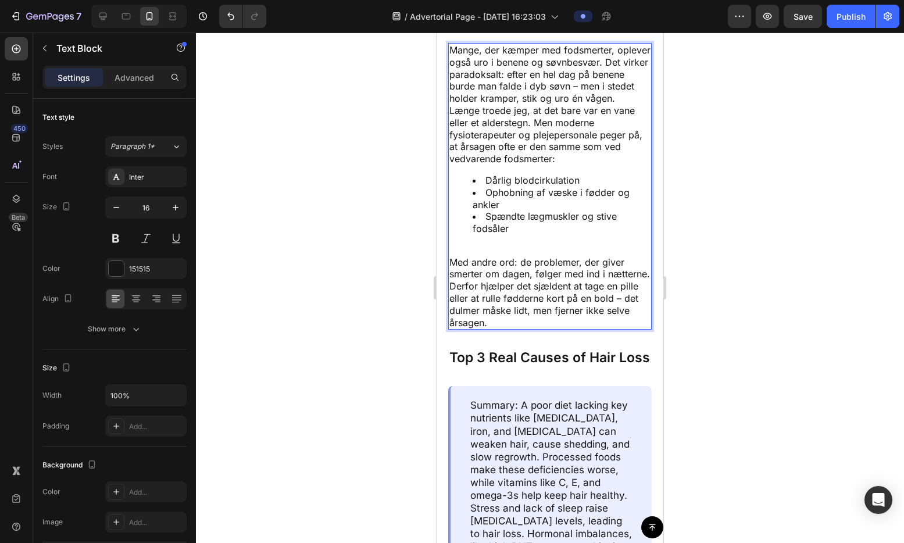
scroll to position [5766, 0]
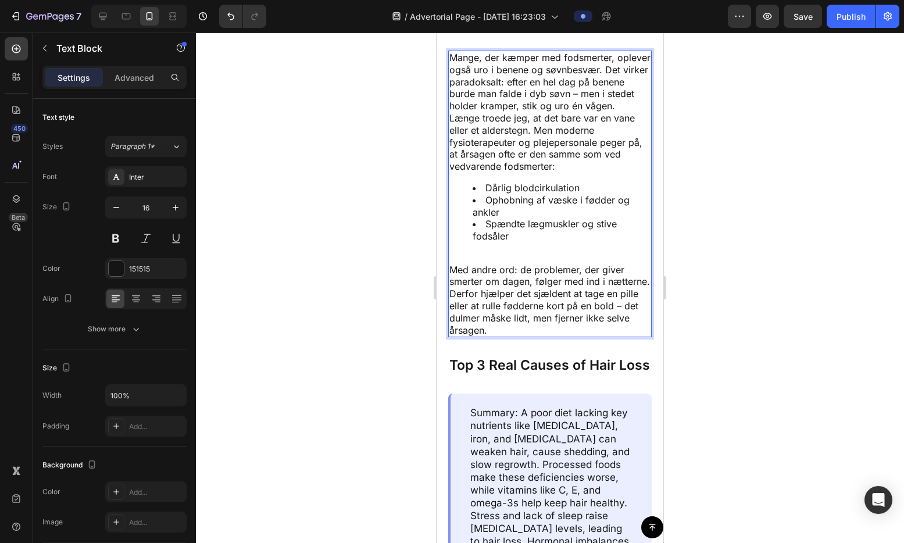
click at [449, 131] on p "Længe troede jeg, at det bare var en vane eller et alderstegn. Men moderne fysi…" at bounding box center [549, 142] width 201 height 60
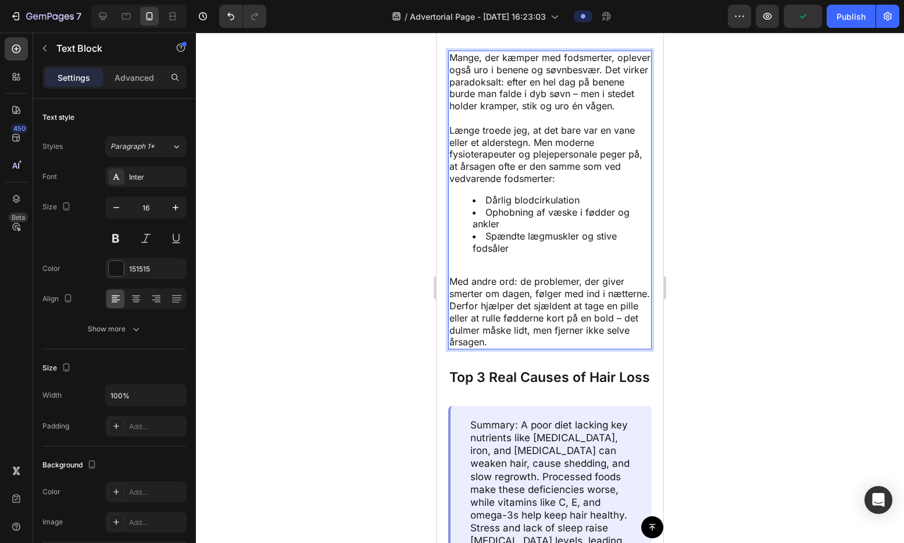
scroll to position [5607, 0]
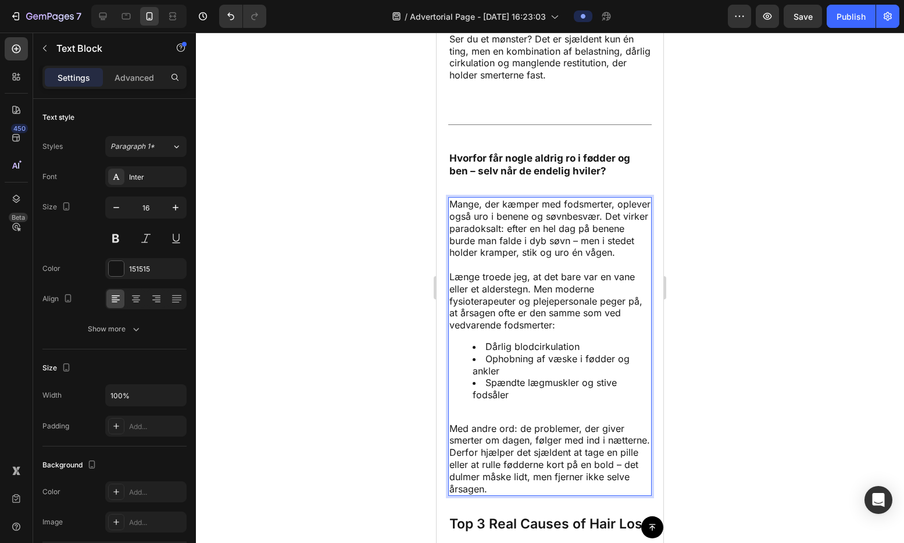
click at [588, 108] on div "Button Sticky Hvis du har oplevet fodsmerter som sundhedspersonale, ved du, hvo…" at bounding box center [550, 26] width 227 height 11154
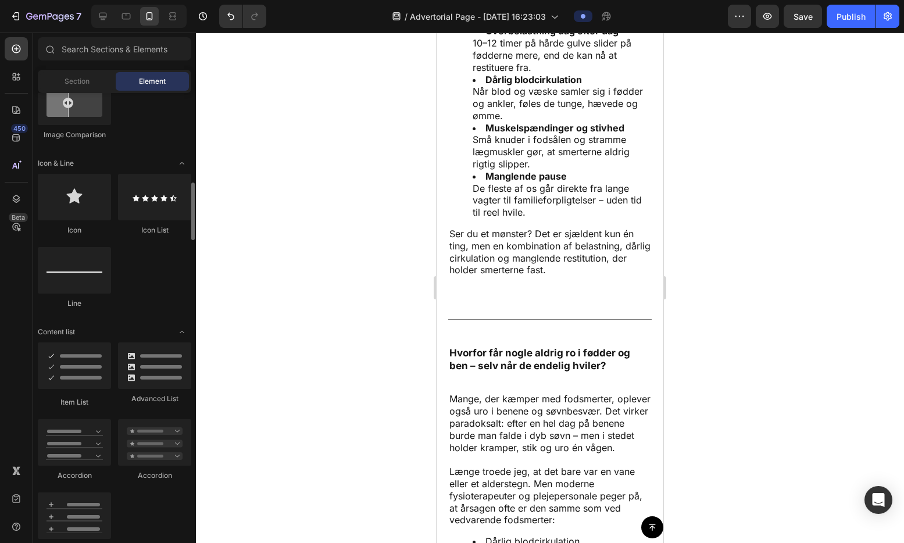
scroll to position [327, 0]
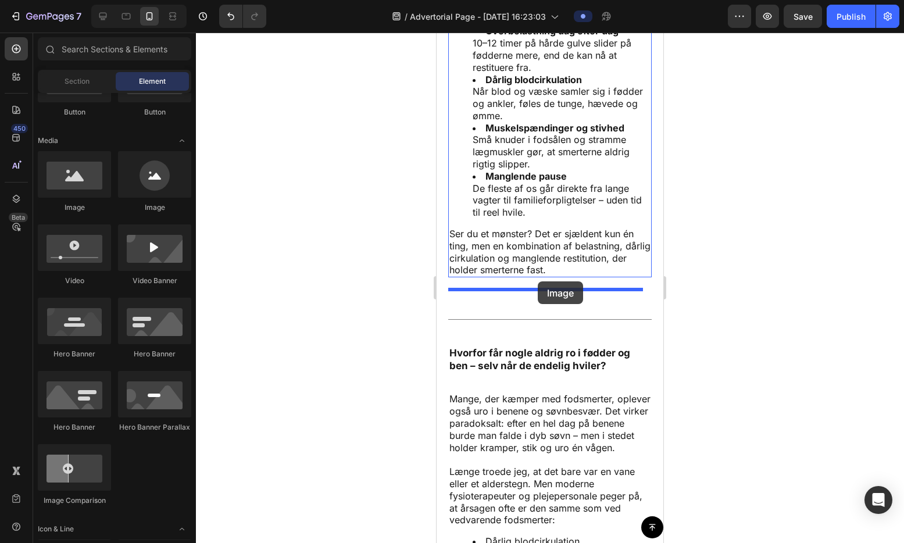
drag, startPoint x: 518, startPoint y: 212, endPoint x: 538, endPoint y: 281, distance: 71.9
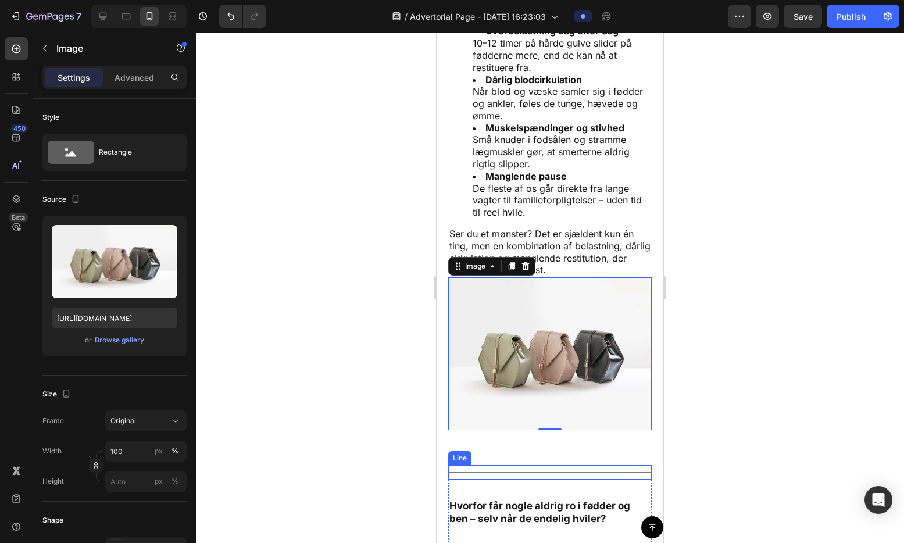
click at [515, 477] on div "Title Line" at bounding box center [549, 472] width 203 height 15
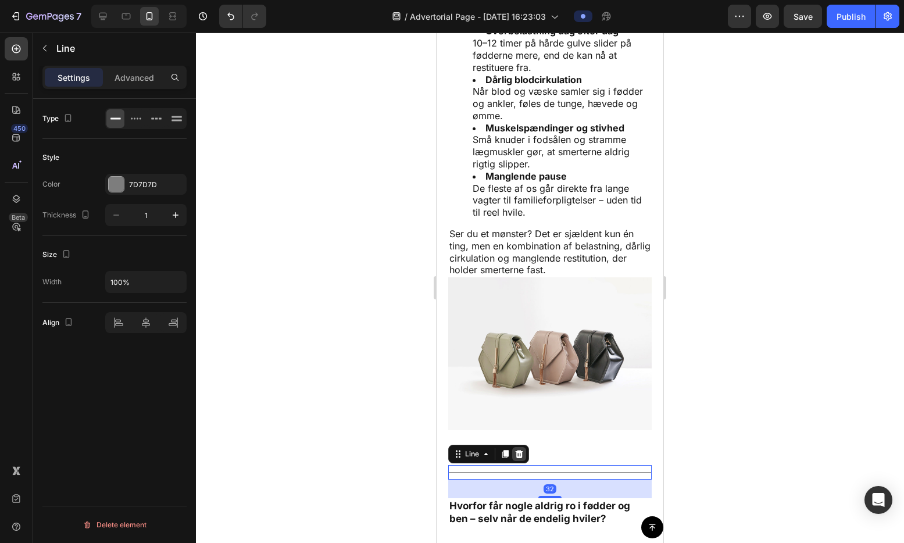
click at [522, 459] on icon at bounding box center [518, 453] width 9 height 9
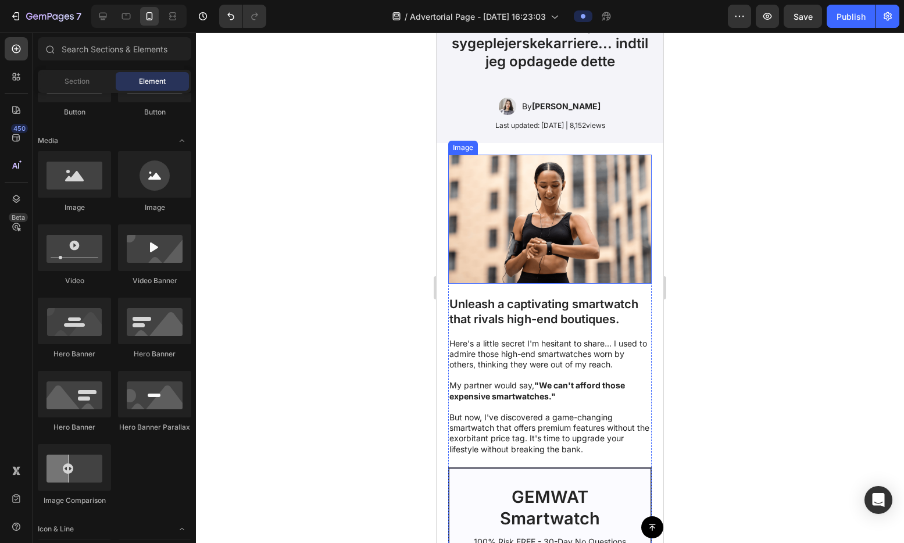
scroll to position [0, 0]
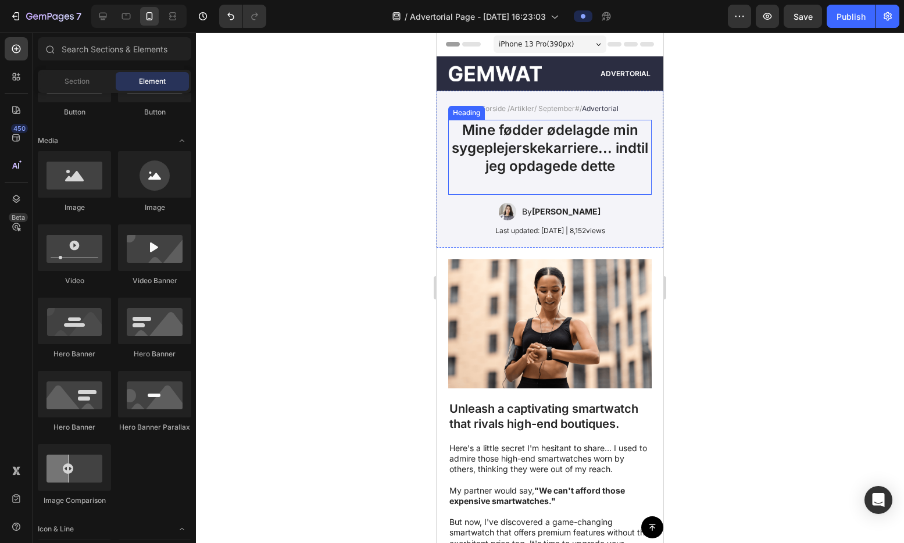
click at [578, 164] on h1 "Mine fødder ødelagde min sygeplejerskekarriere... indtil jeg opdagede dette" at bounding box center [549, 157] width 203 height 75
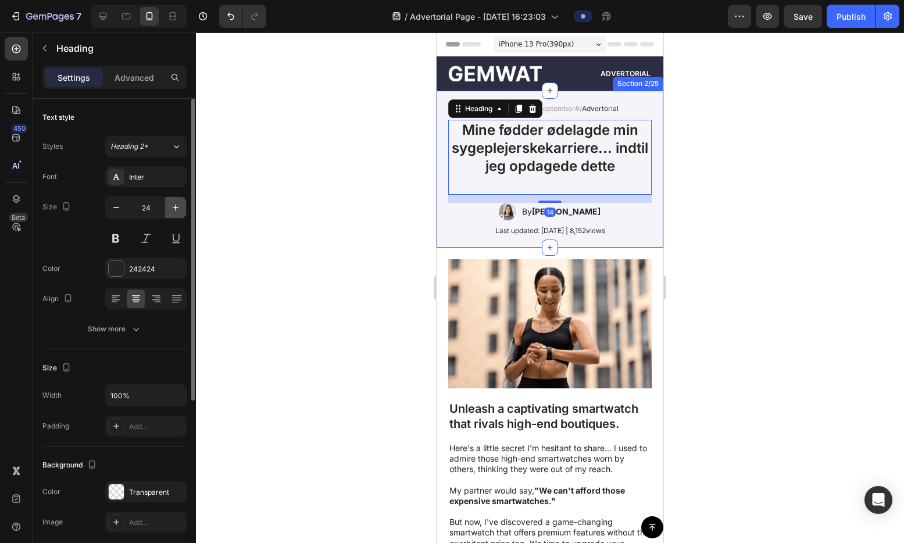
click at [173, 209] on icon "button" at bounding box center [176, 208] width 12 height 12
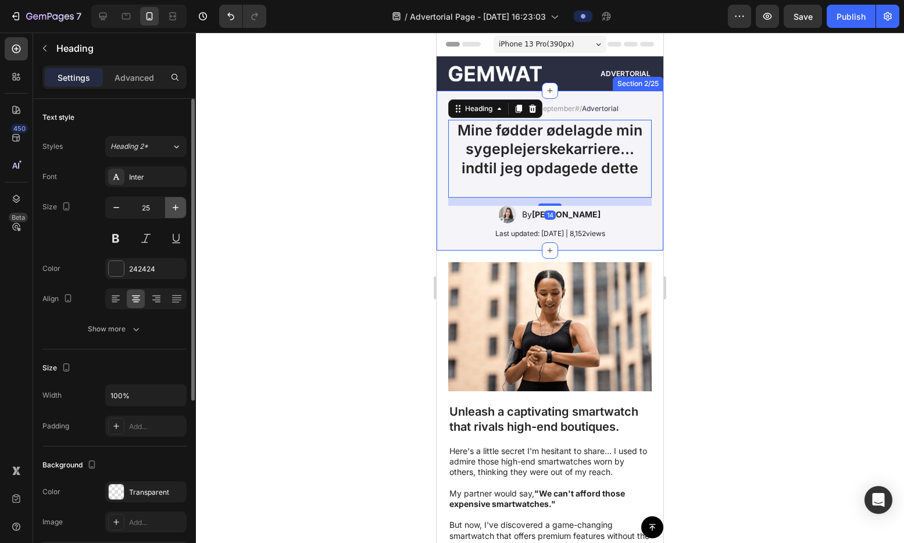
type input "26"
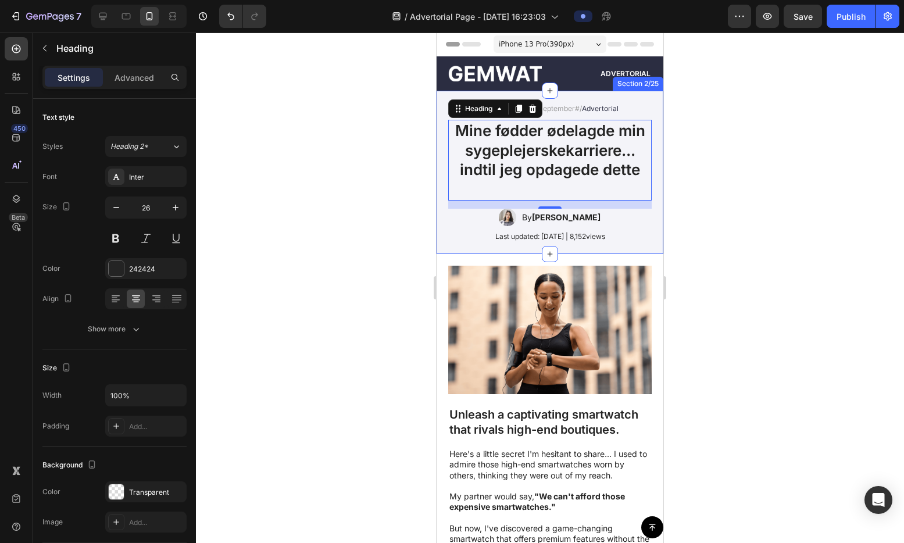
click at [651, 174] on div "Forside / Artikler / September # / Advertorial Text Block Mine fødder ødelagde …" at bounding box center [550, 172] width 227 height 163
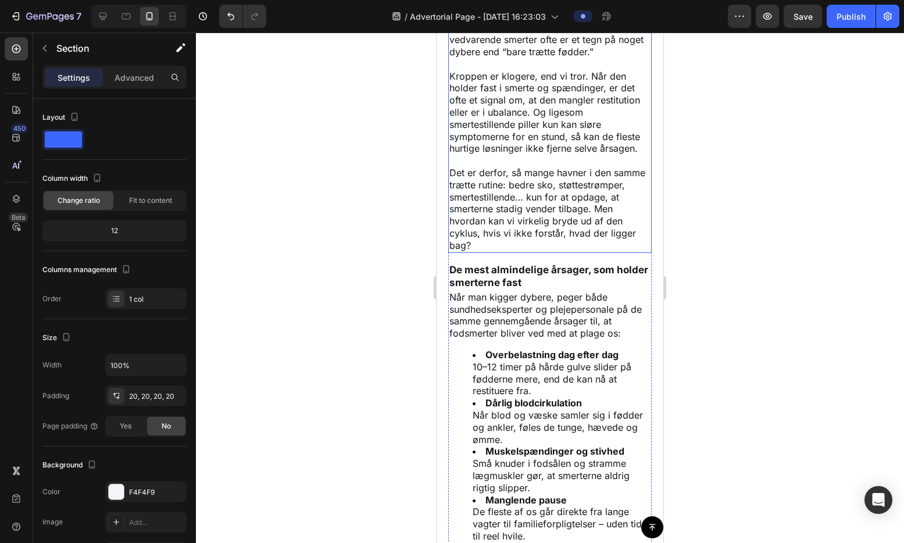
scroll to position [5783, 0]
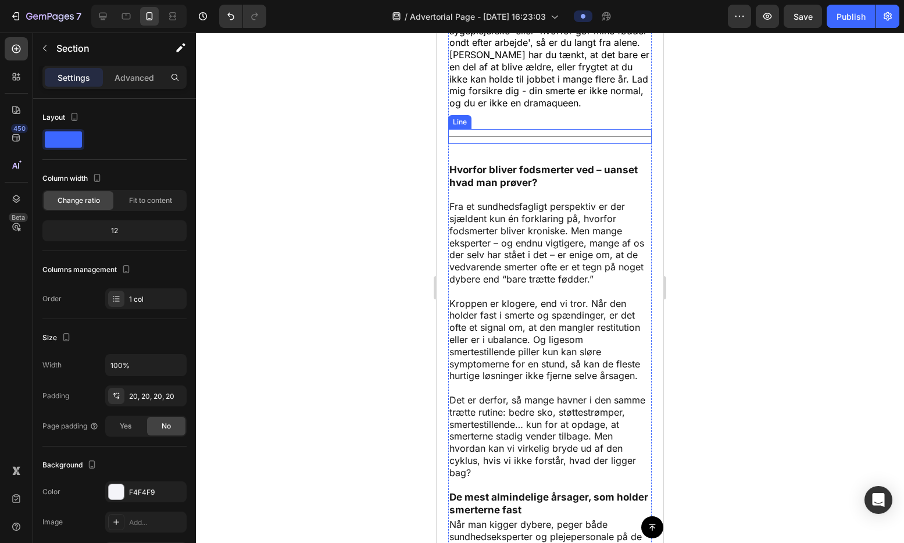
click at [542, 144] on div "Title Line" at bounding box center [549, 136] width 203 height 15
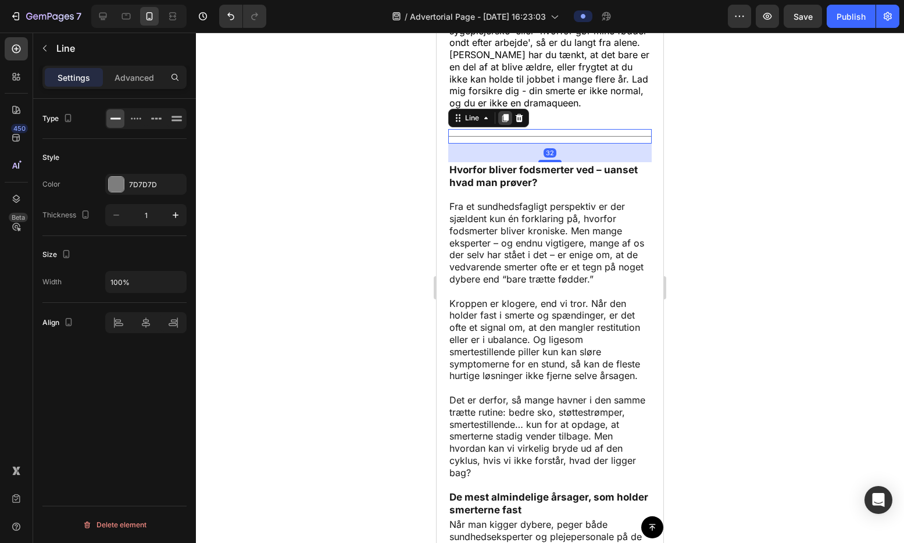
click at [506, 125] on div at bounding box center [505, 118] width 14 height 14
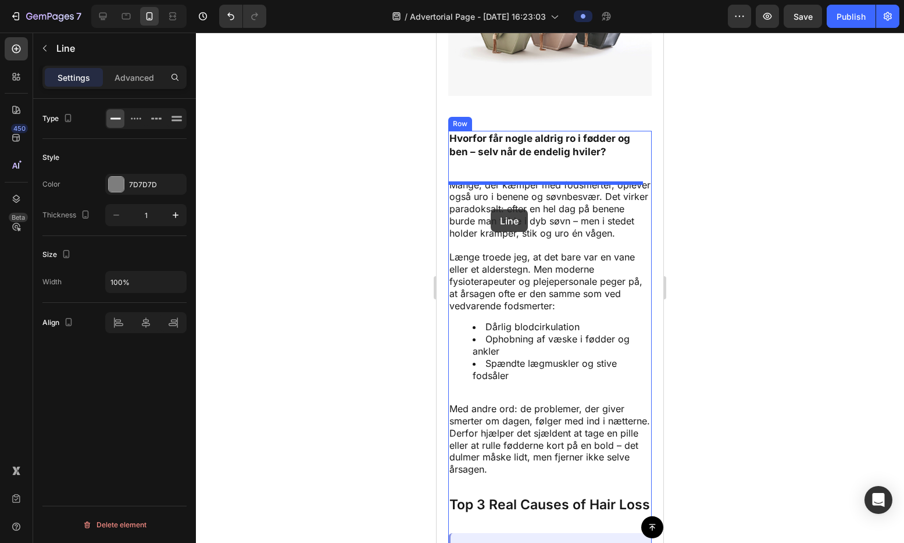
scroll to position [6948, 0]
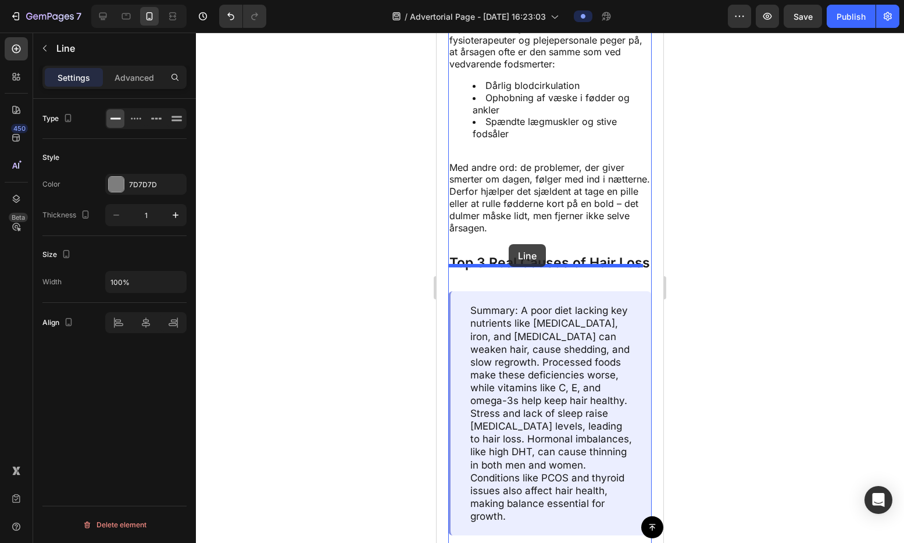
drag, startPoint x: 469, startPoint y: 164, endPoint x: 509, endPoint y: 244, distance: 89.4
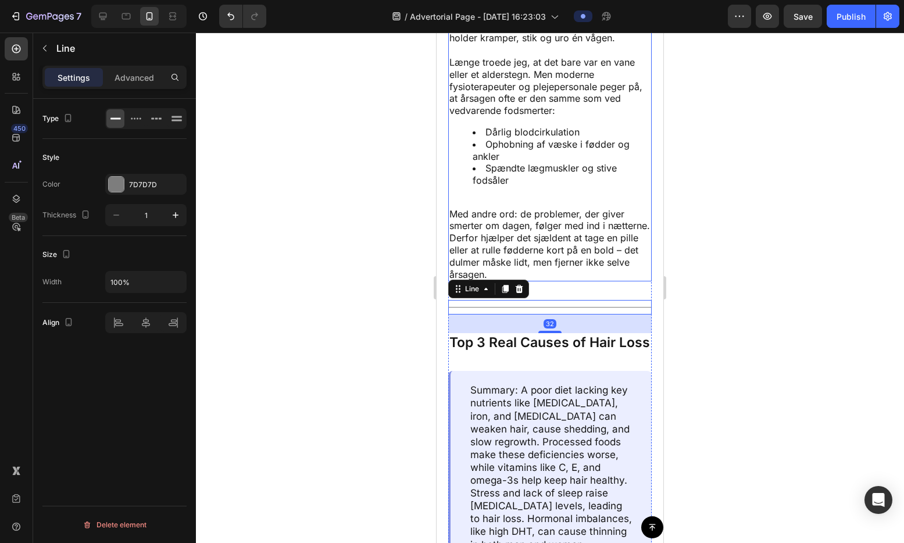
scroll to position [6733, 0]
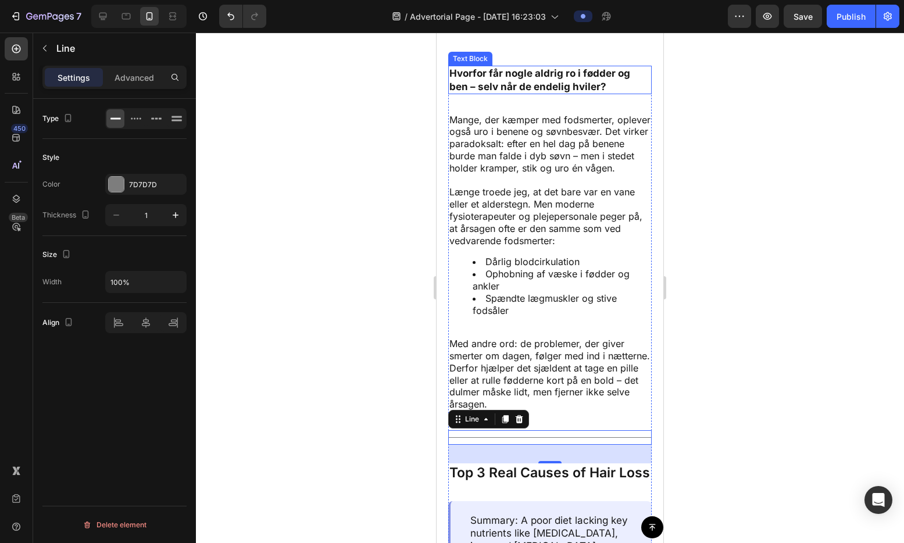
click at [533, 92] on p "Hvorfor får nogle aldrig ro i fødder og ben – selv når de endelig hviler?" at bounding box center [549, 80] width 201 height 26
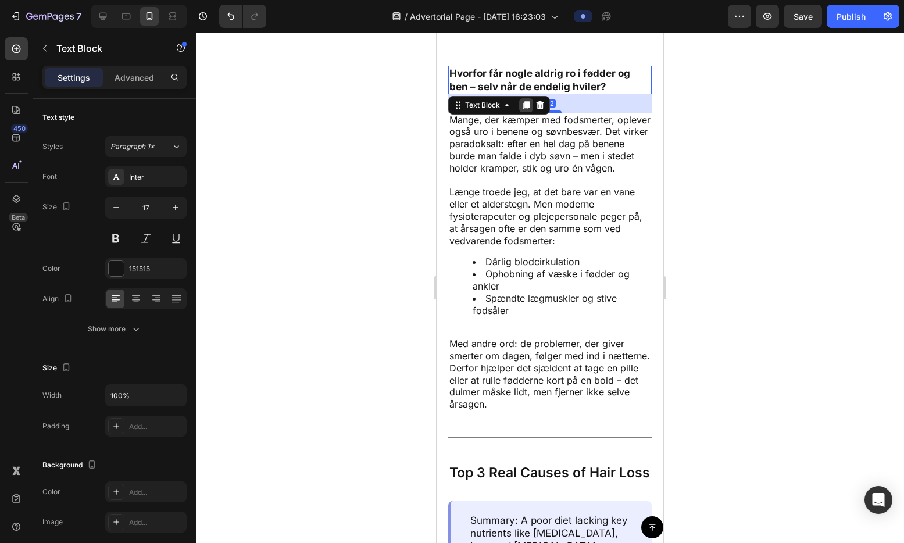
click at [527, 109] on icon at bounding box center [526, 105] width 6 height 8
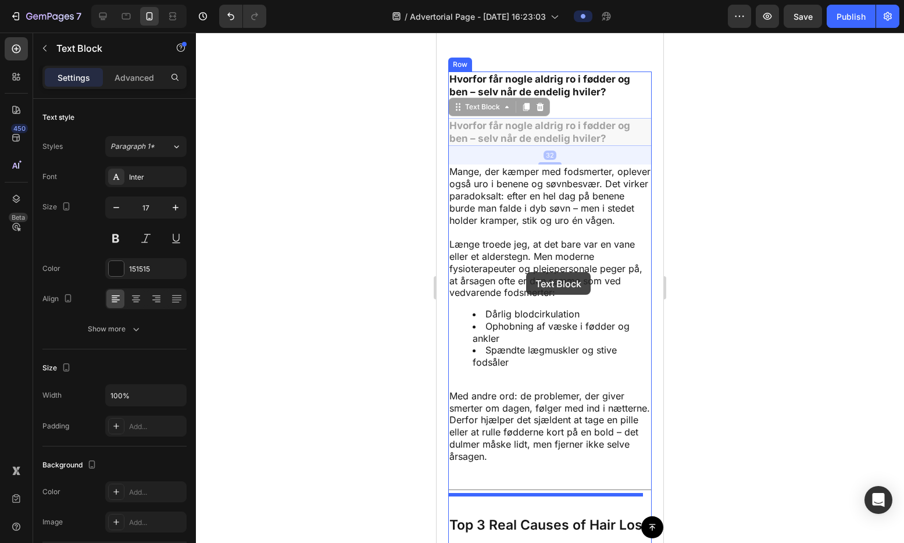
scroll to position [6876, 0]
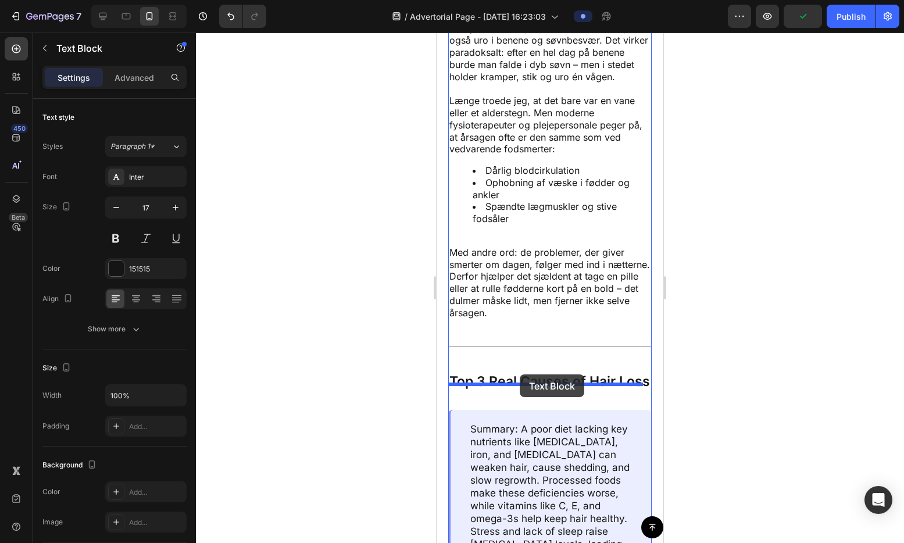
drag, startPoint x: 473, startPoint y: 111, endPoint x: 520, endPoint y: 374, distance: 267.4
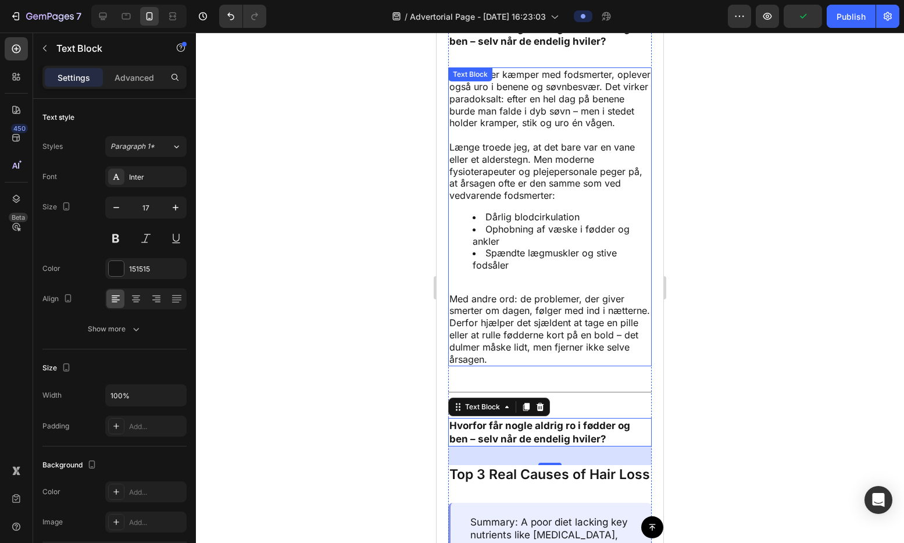
scroll to position [6665, 0]
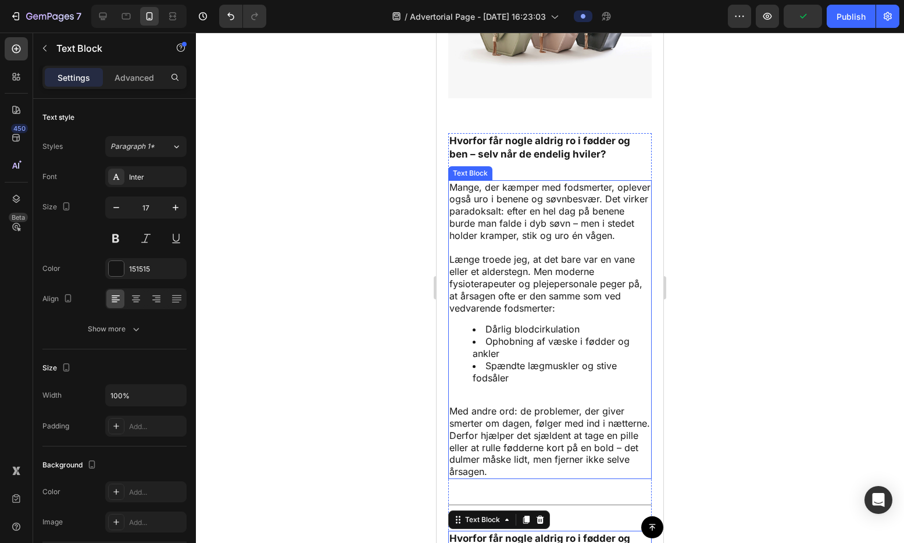
click at [527, 221] on p "Mange, der kæmper med fodsmerter, oplever også uro i benene og søvnbesvær. Det …" at bounding box center [549, 211] width 201 height 60
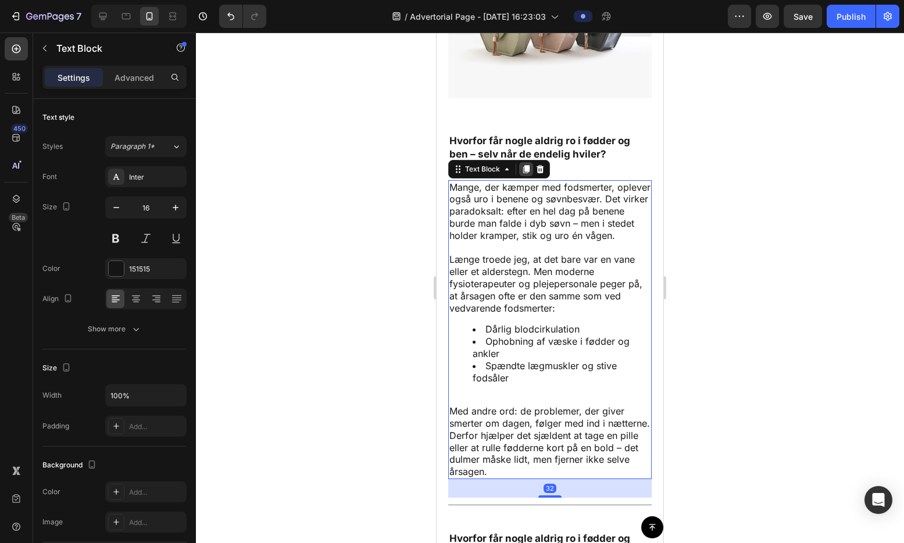
click at [525, 173] on icon at bounding box center [526, 169] width 6 height 8
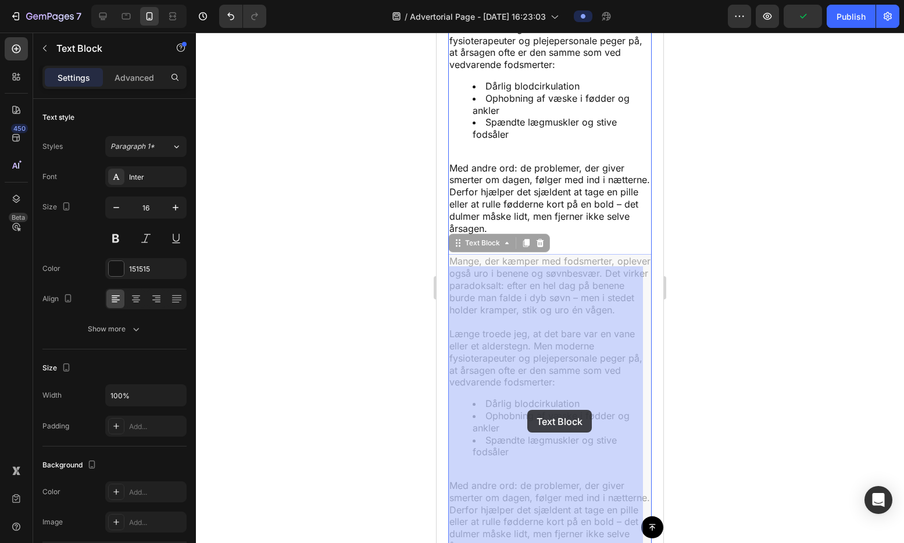
scroll to position [7142, 0]
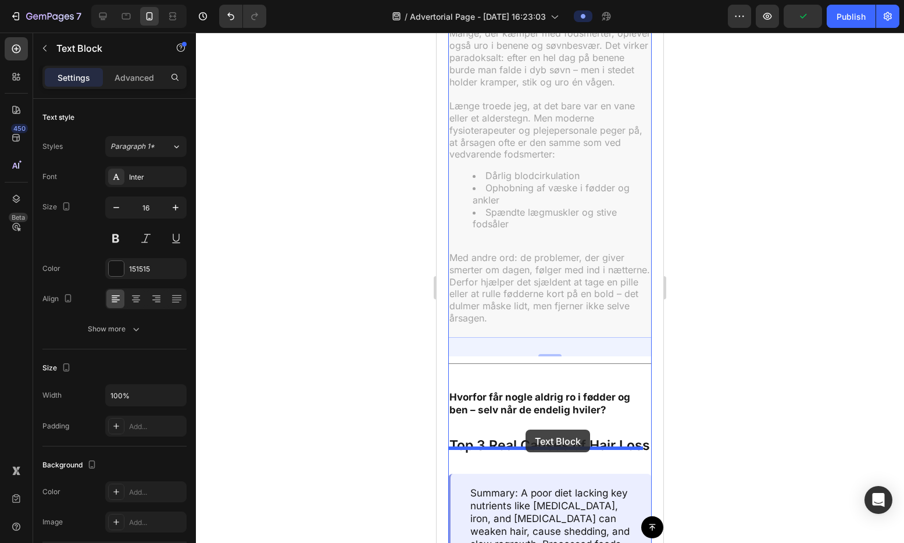
drag, startPoint x: 478, startPoint y: 66, endPoint x: 525, endPoint y: 430, distance: 366.4
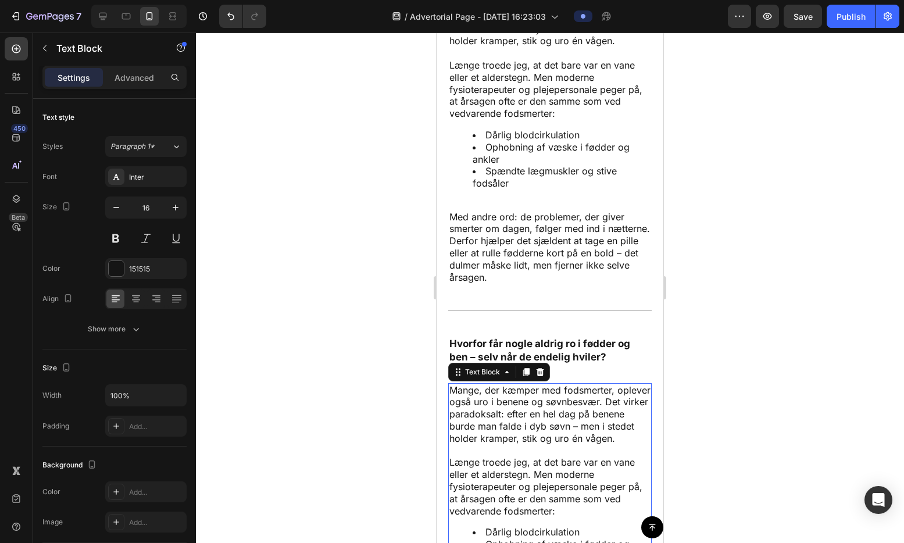
scroll to position [6911, 0]
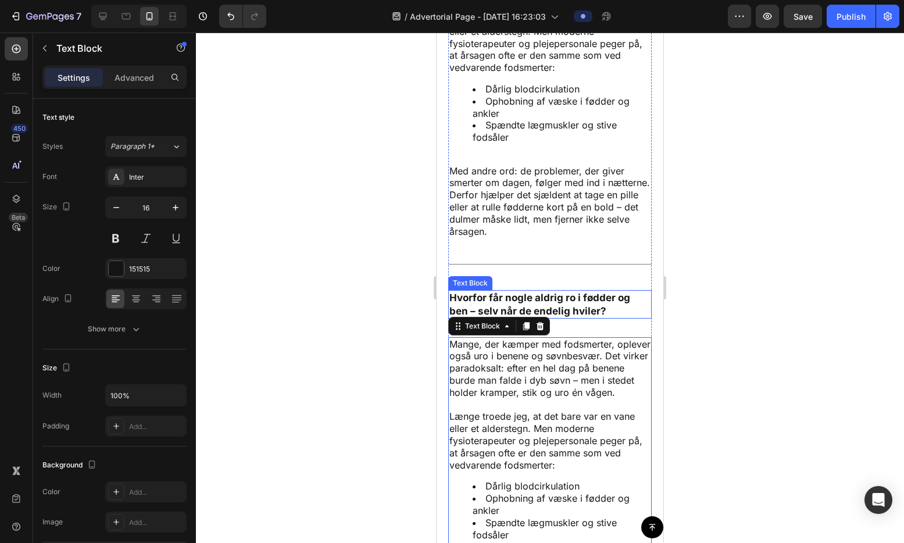
click at [582, 317] on p "Hvorfor får nogle aldrig ro i fødder og ben – selv når de endelig hviler?" at bounding box center [549, 304] width 201 height 26
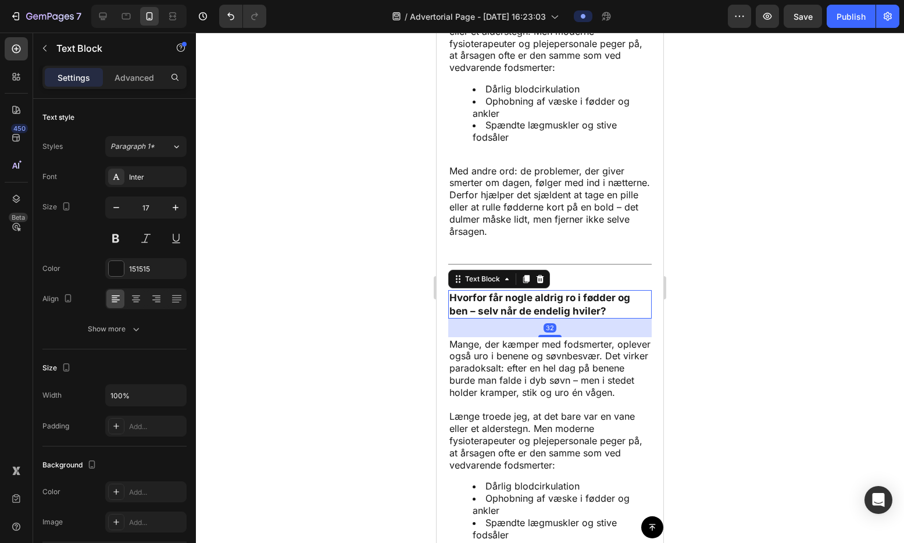
click at [582, 317] on p "Hvorfor får nogle aldrig ro i fødder og ben – selv når de endelig hviler?" at bounding box center [549, 304] width 201 height 26
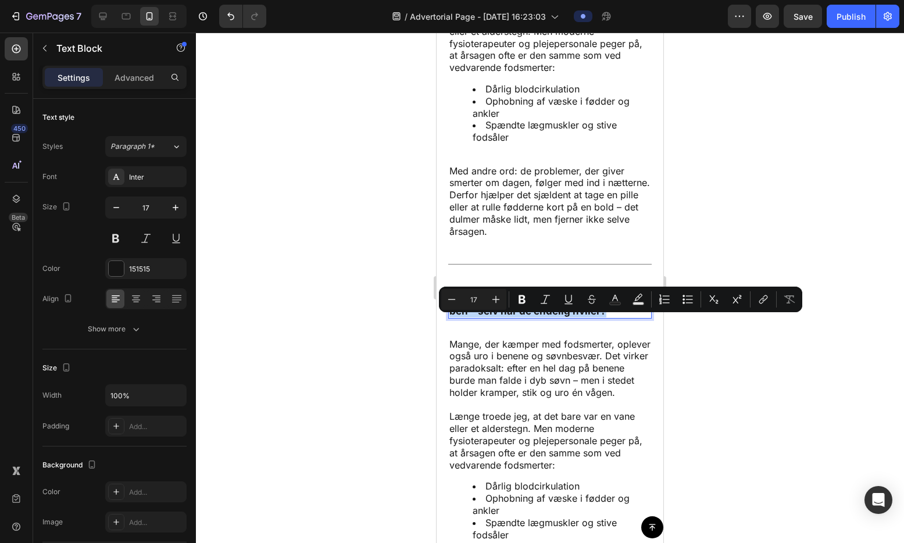
click at [582, 317] on p "Hvorfor får nogle aldrig ro i fødder og ben – selv når de endelig hviler?" at bounding box center [549, 304] width 201 height 26
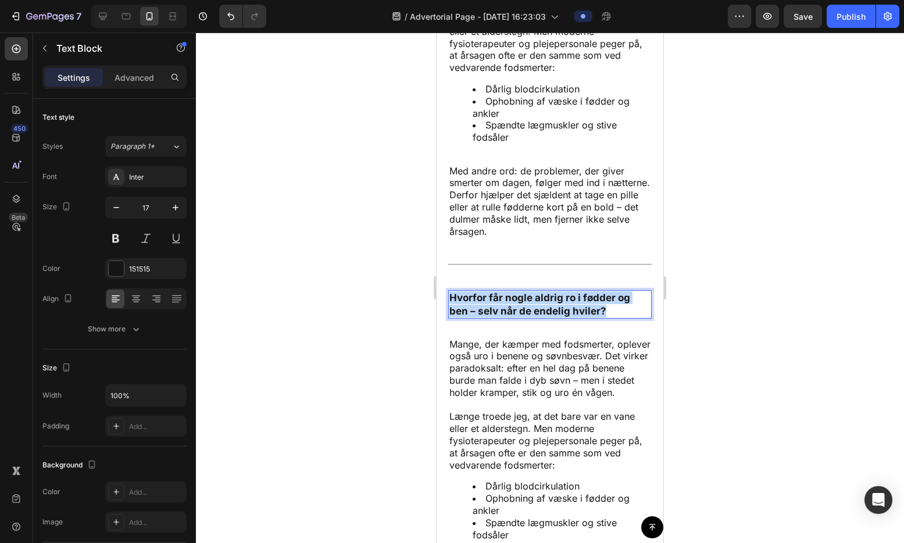
click at [582, 317] on p "Hvorfor får nogle aldrig ro i fødder og ben – selv når de endelig hviler?" at bounding box center [549, 304] width 201 height 26
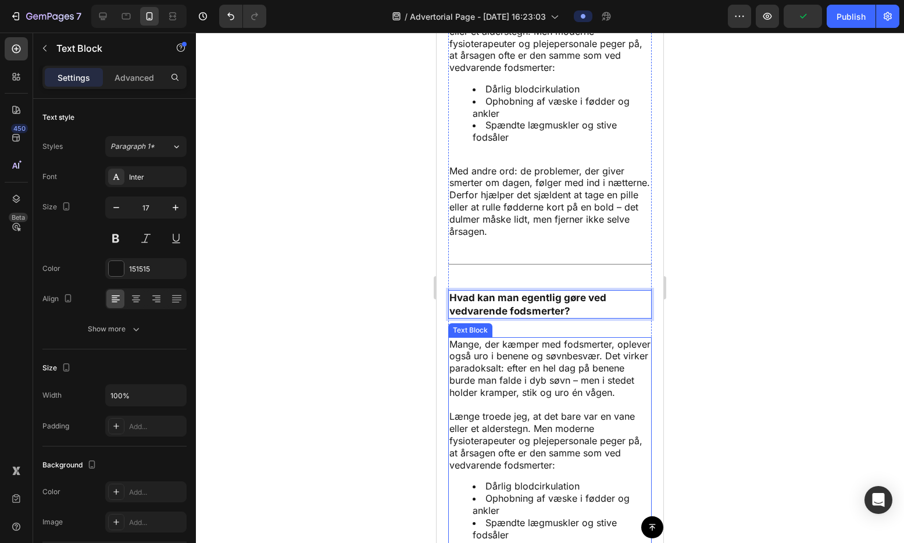
click at [513, 380] on p "Mange, der kæmper med fodsmerter, oplever også uro i benene og søvnbesvær. Det …" at bounding box center [549, 368] width 201 height 60
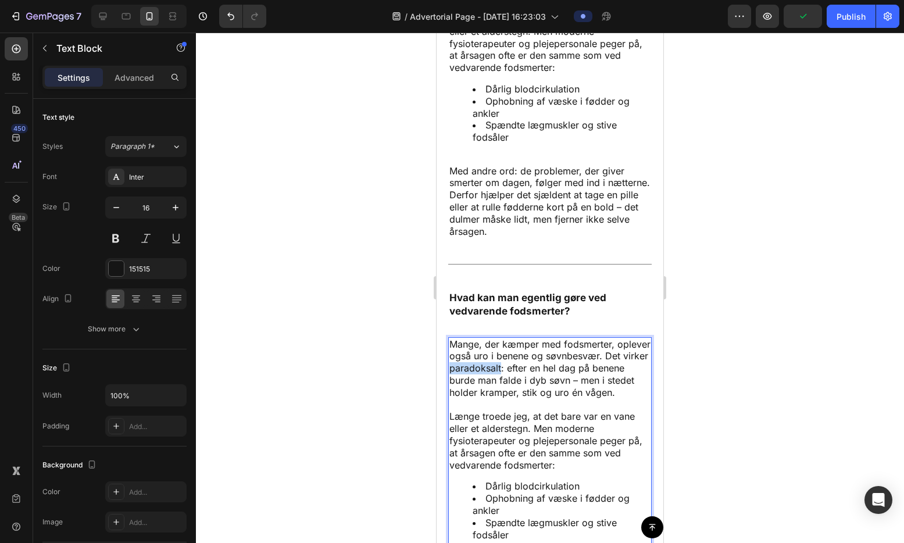
click at [513, 380] on p "Mange, der kæmper med fodsmerter, oplever også uro i benene og søvnbesvær. Det …" at bounding box center [549, 368] width 201 height 60
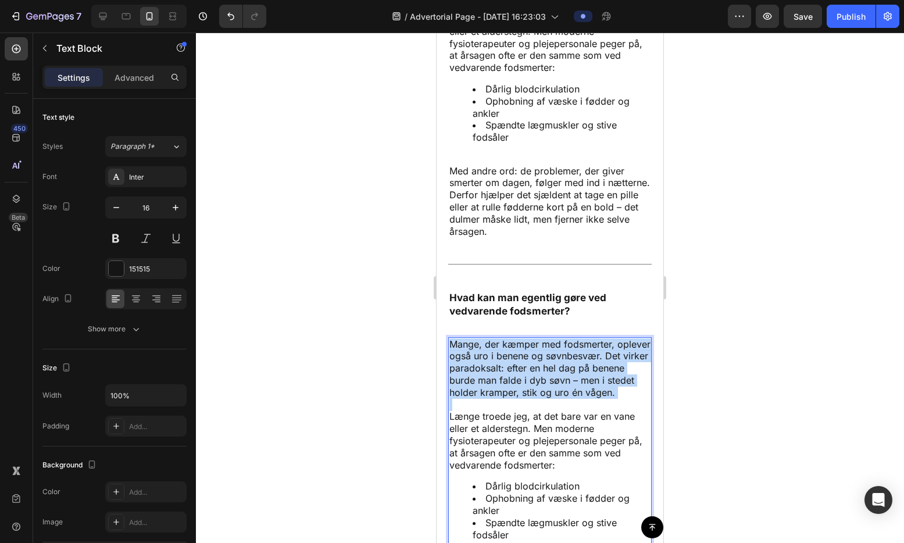
click at [513, 380] on p "Mange, der kæmper med fodsmerter, oplever også uro i benene og søvnbesvær. Det …" at bounding box center [549, 368] width 201 height 60
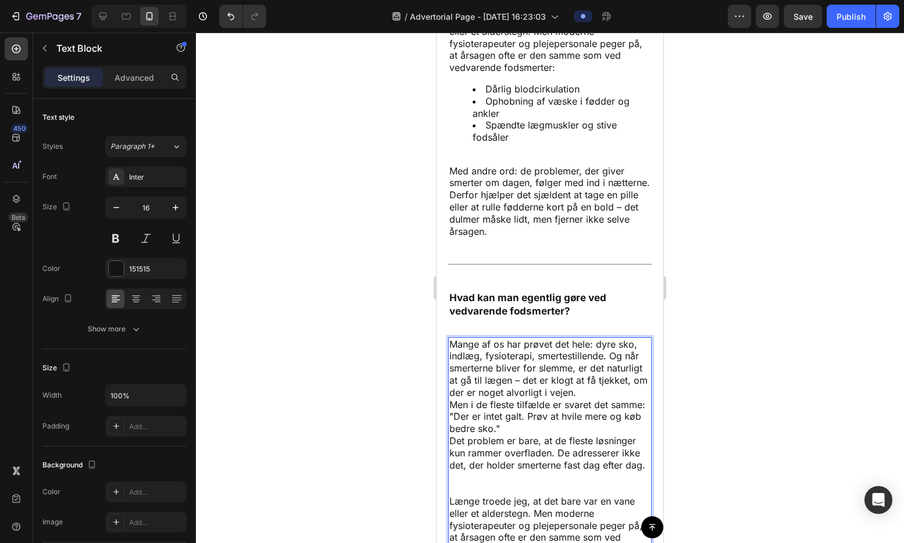
click at [463, 484] on p "Mange af os har prøvet det hele: dyre sko, indlæg, fysioterapi, smertestillende…" at bounding box center [549, 410] width 201 height 145
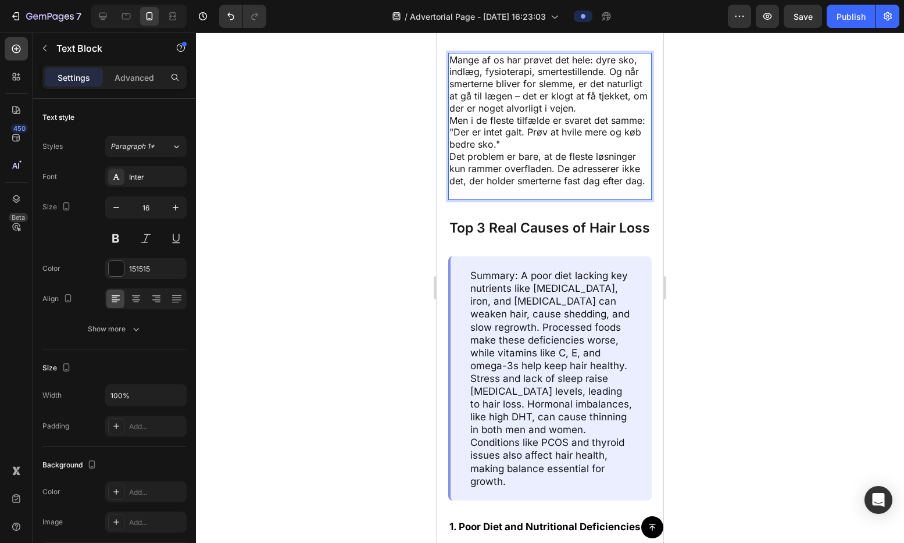
scroll to position [7180, 0]
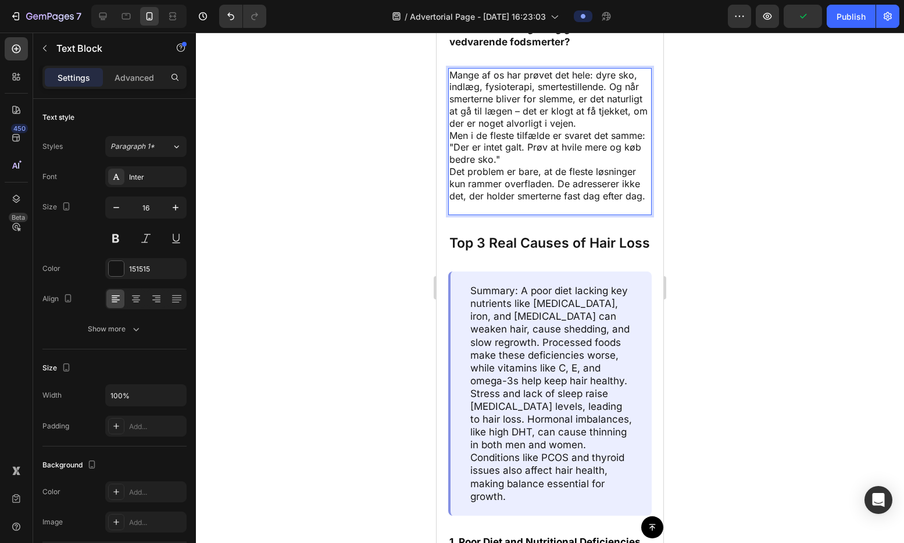
click at [450, 149] on p "Mange af os har prøvet det hele: dyre sko, indlæg, fysioterapi, smertestillende…" at bounding box center [549, 141] width 201 height 145
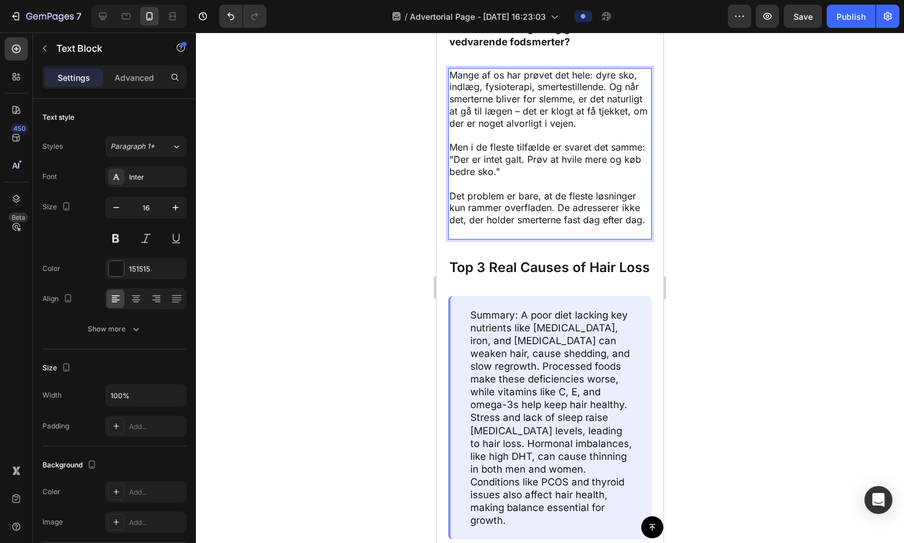
click at [492, 238] on p "Det problem er bare, at de fleste løsninger kun rammer overfladen. De adressere…" at bounding box center [549, 214] width 201 height 48
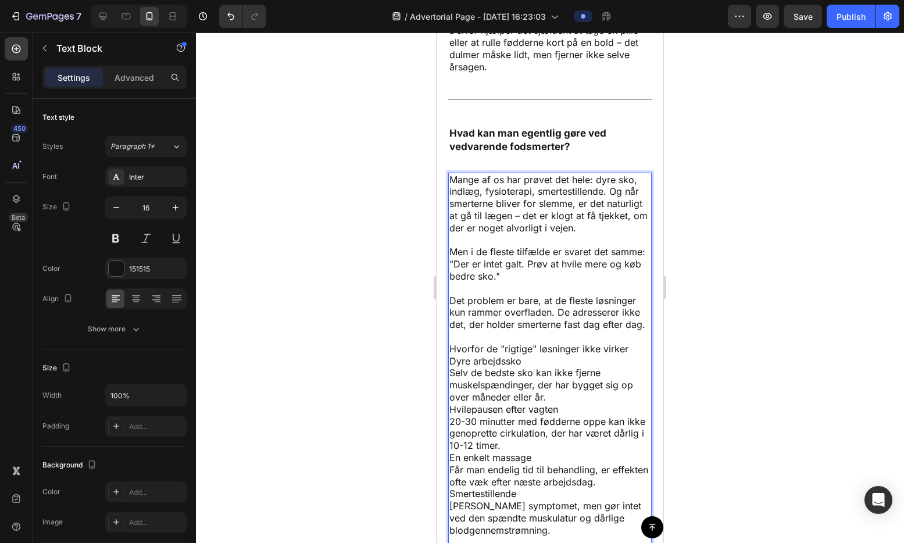
scroll to position [7117, 0]
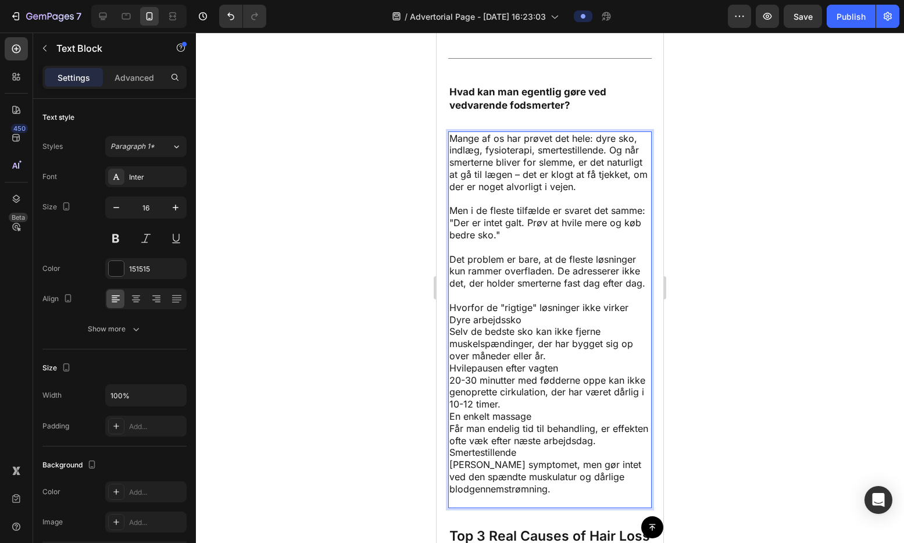
click at [480, 330] on p "Hvorfor de "rigtige" løsninger ikke virker Dyre arbejdssko Selv de bedste sko k…" at bounding box center [549, 405] width 201 height 206
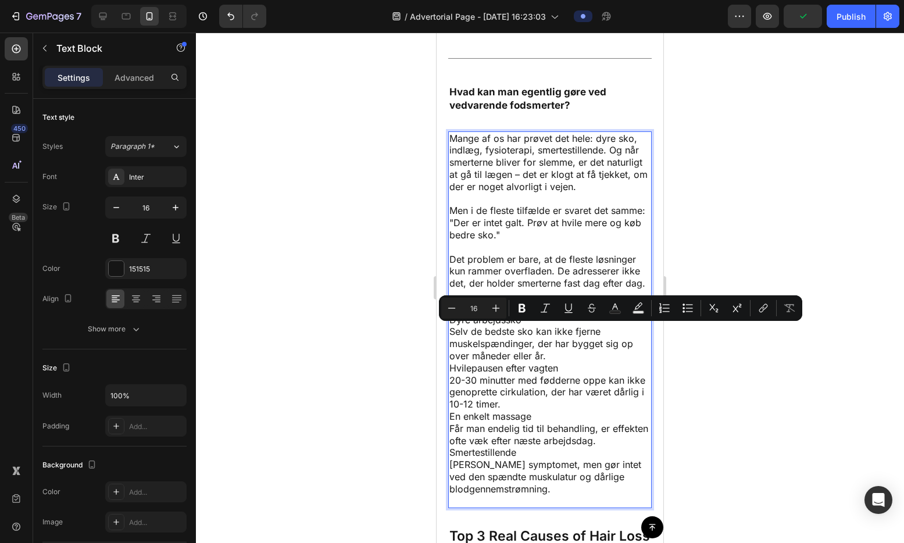
drag, startPoint x: 452, startPoint y: 331, endPoint x: 628, endPoint y: 333, distance: 176.1
click at [628, 333] on p "Hvorfor de "rigtige" løsninger ikke virker Dyre arbejdssko Selv de bedste sko k…" at bounding box center [549, 405] width 201 height 206
click at [522, 309] on icon "Editor contextual toolbar" at bounding box center [522, 308] width 12 height 12
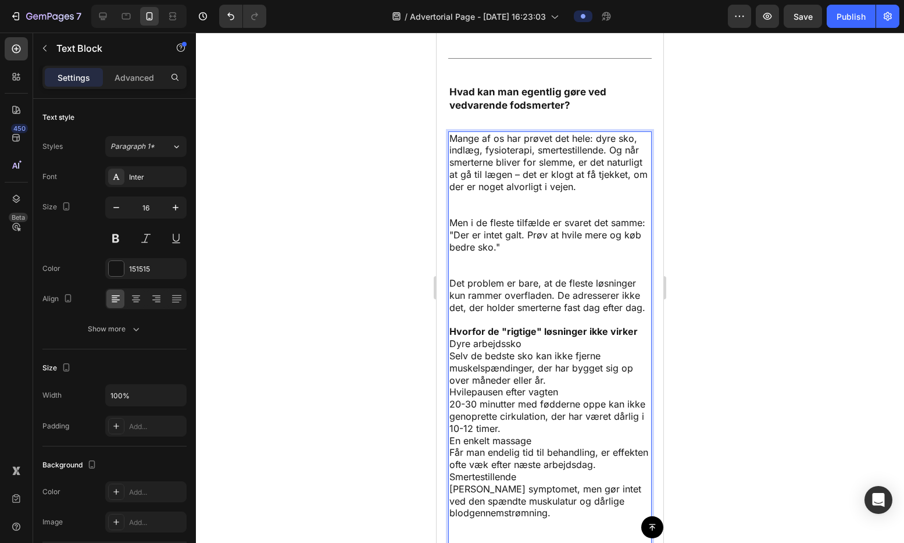
click at [634, 337] on strong "Hvorfor de "rigtige" løsninger ikke virker" at bounding box center [543, 332] width 188 height 12
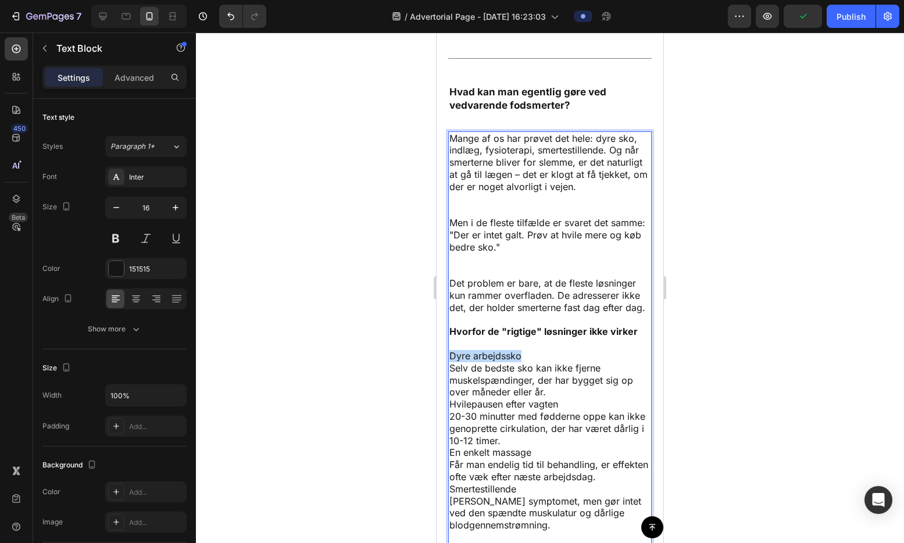
drag, startPoint x: 528, startPoint y: 380, endPoint x: 450, endPoint y: 382, distance: 78.5
click at [450, 382] on p "Dyre arbejdssko Selv de bedste sko kan ikke fjerne muskelspændinger, der har by…" at bounding box center [549, 446] width 201 height 217
click at [603, 394] on p "Dyre arbejdssko Selv de bedste sko kan ikke fjerne muskelspændinger, der har by…" at bounding box center [549, 446] width 201 height 217
click at [450, 429] on p "Dyre arbejdssko Selv de bedste sko kan ikke fjerne muskelspændinger, der har by…" at bounding box center [549, 446] width 201 height 217
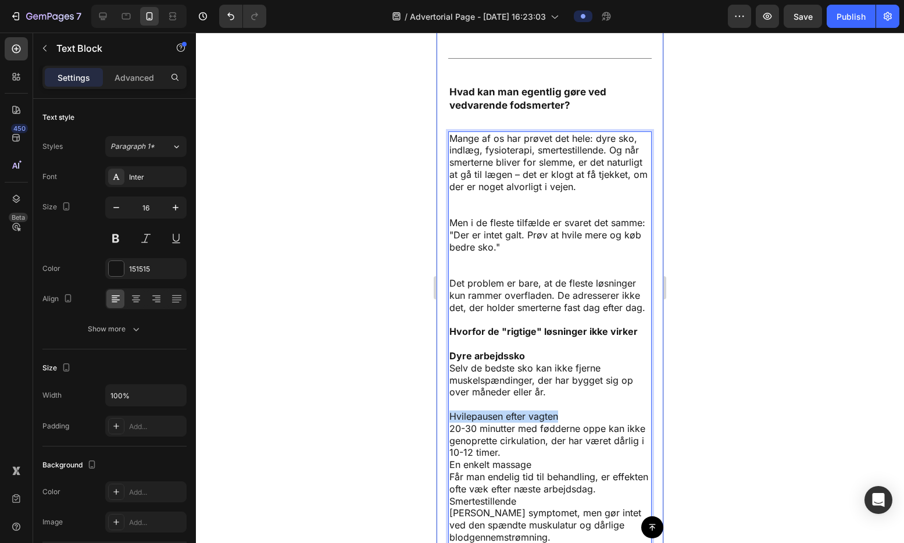
drag, startPoint x: 561, startPoint y: 439, endPoint x: 446, endPoint y: 444, distance: 115.2
click at [446, 444] on div "Hvorfor får nogle aldrig ro i fødder og ben – selv når de endelig hviler? Text …" at bounding box center [550, 423] width 227 height 1514
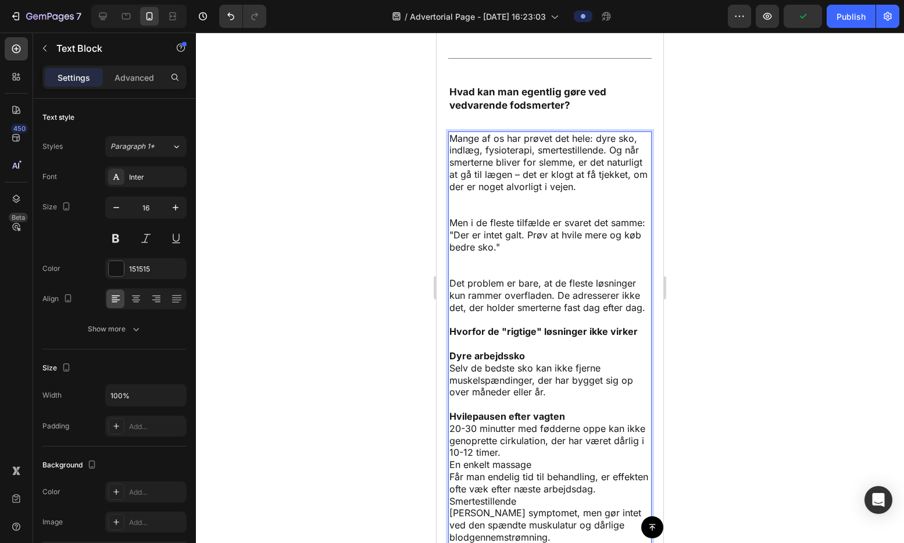
click at [451, 492] on p "Hvilepausen efter vagten 20-30 minutter med fødderne oppe kan ikke genoprette c…" at bounding box center [549, 488] width 201 height 157
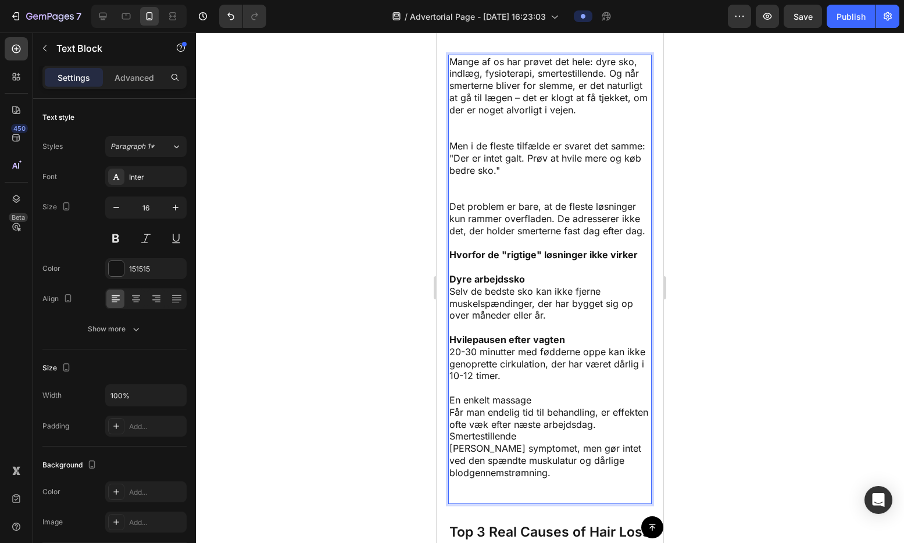
scroll to position [7254, 0]
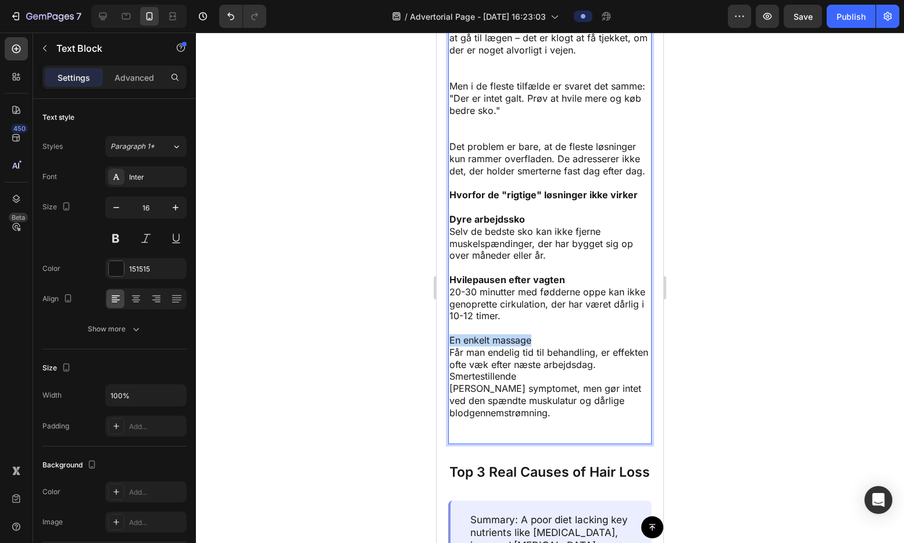
drag, startPoint x: 532, startPoint y: 367, endPoint x: 449, endPoint y: 366, distance: 82.5
click at [449, 366] on p "En enkelt massage Får man endelig tid til behandling, er effekten ofte væk efte…" at bounding box center [549, 388] width 201 height 109
click at [521, 404] on p "En enkelt massage Får man endelig tid til behandling, er effekten ofte væk efte…" at bounding box center [549, 388] width 201 height 109
click at [451, 413] on p "En enkelt massage Får man endelig tid til behandling, er effekten ofte væk efte…" at bounding box center [549, 388] width 201 height 109
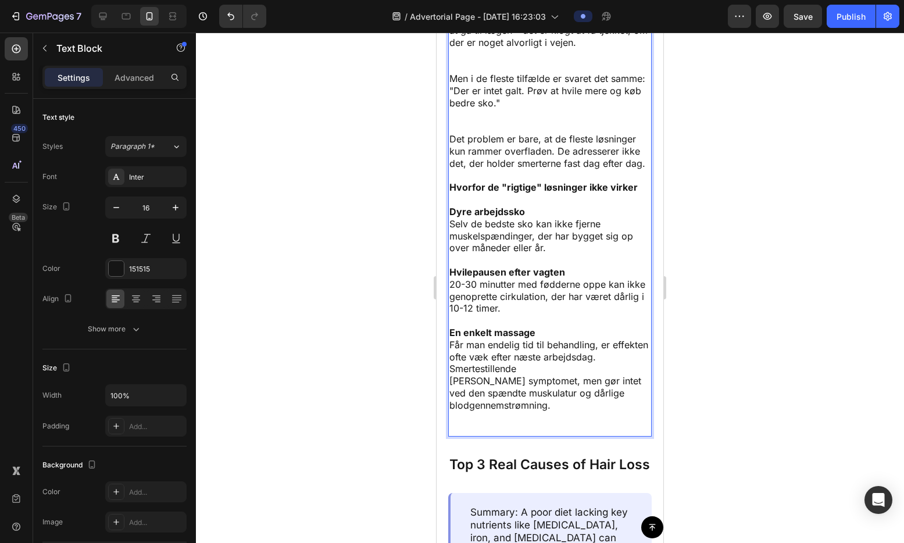
click at [449, 393] on p "En enkelt massage Får man endelig tid til behandling, er effekten ofte væk efte…" at bounding box center [549, 381] width 201 height 109
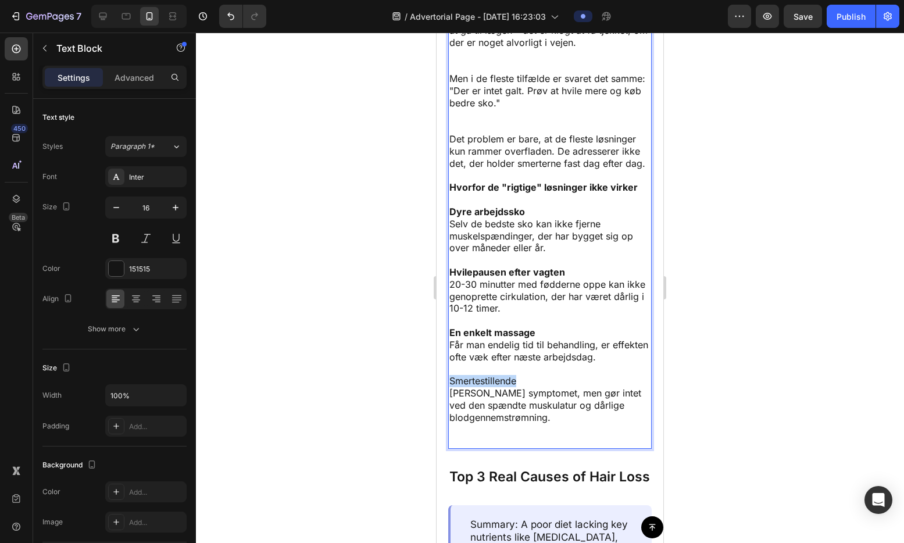
drag, startPoint x: 532, startPoint y: 407, endPoint x: 450, endPoint y: 406, distance: 81.4
click at [450, 406] on p "Smertestillende Dulmer symptomet, men gør intet ved den spændte muskulatur og d…" at bounding box center [549, 411] width 201 height 73
click at [491, 448] on p "Smertestillende Dulmer symptomet, men gør intet ved den spændte muskulatur og d…" at bounding box center [549, 411] width 201 height 73
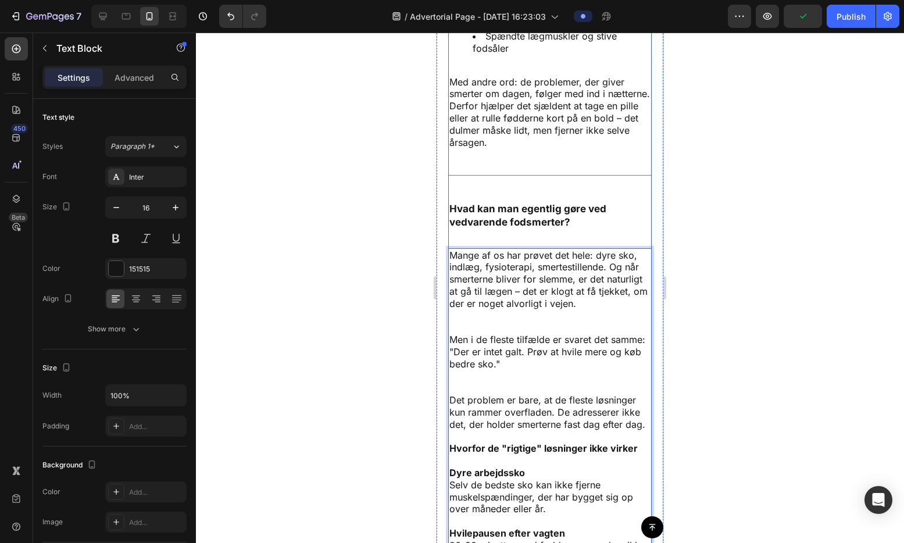
scroll to position [6993, 0]
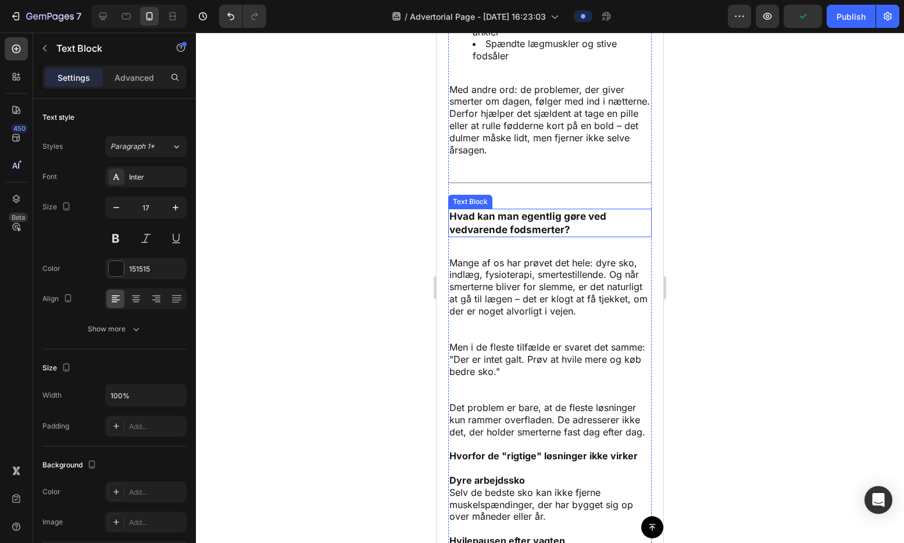
click at [521, 231] on p "Hvad kan man egentlig gøre ved vedvarende fodsmerter?" at bounding box center [549, 223] width 201 height 26
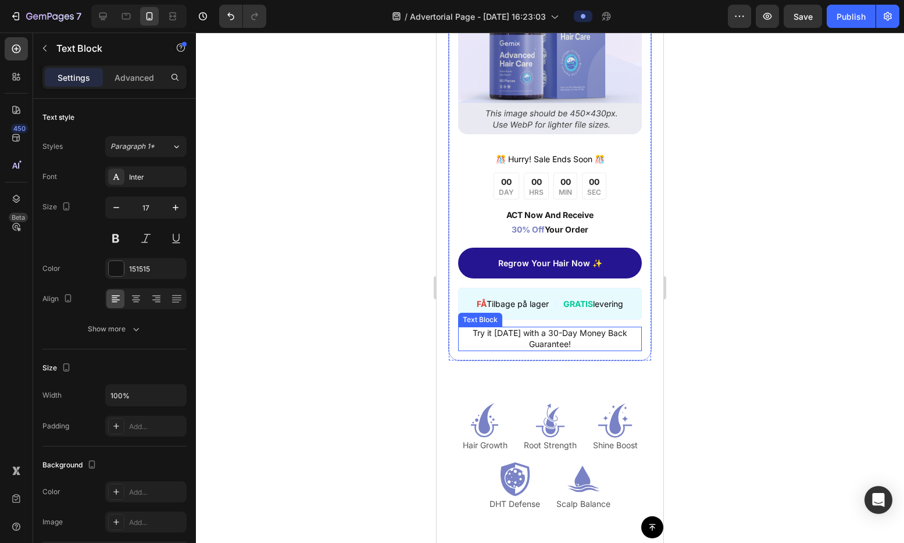
scroll to position [9011, 0]
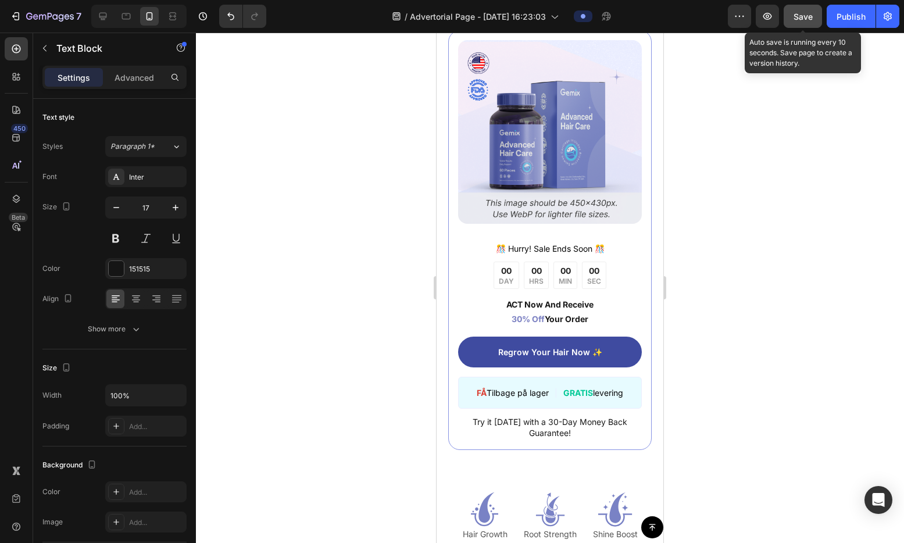
click at [804, 21] on span "Save" at bounding box center [802, 17] width 19 height 10
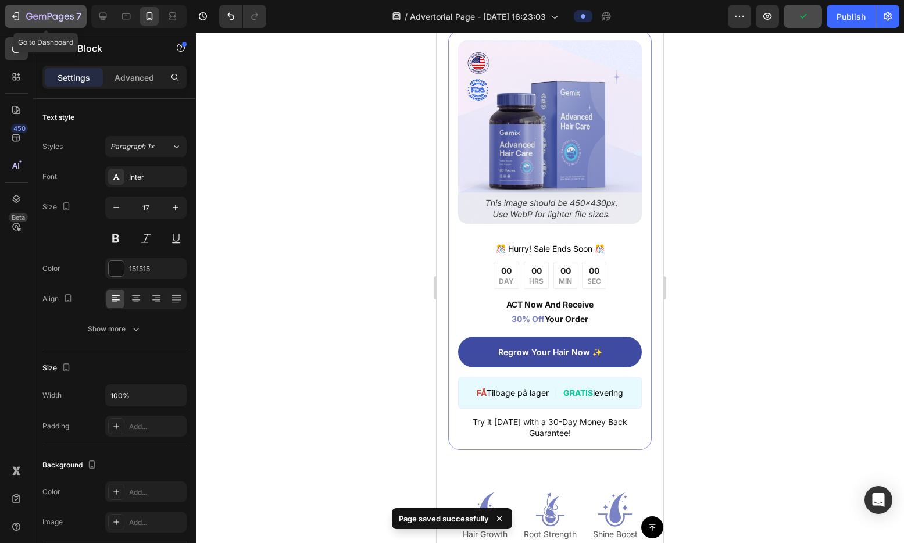
click at [21, 15] on icon "button" at bounding box center [16, 16] width 12 height 12
